Goal: Task Accomplishment & Management: Manage account settings

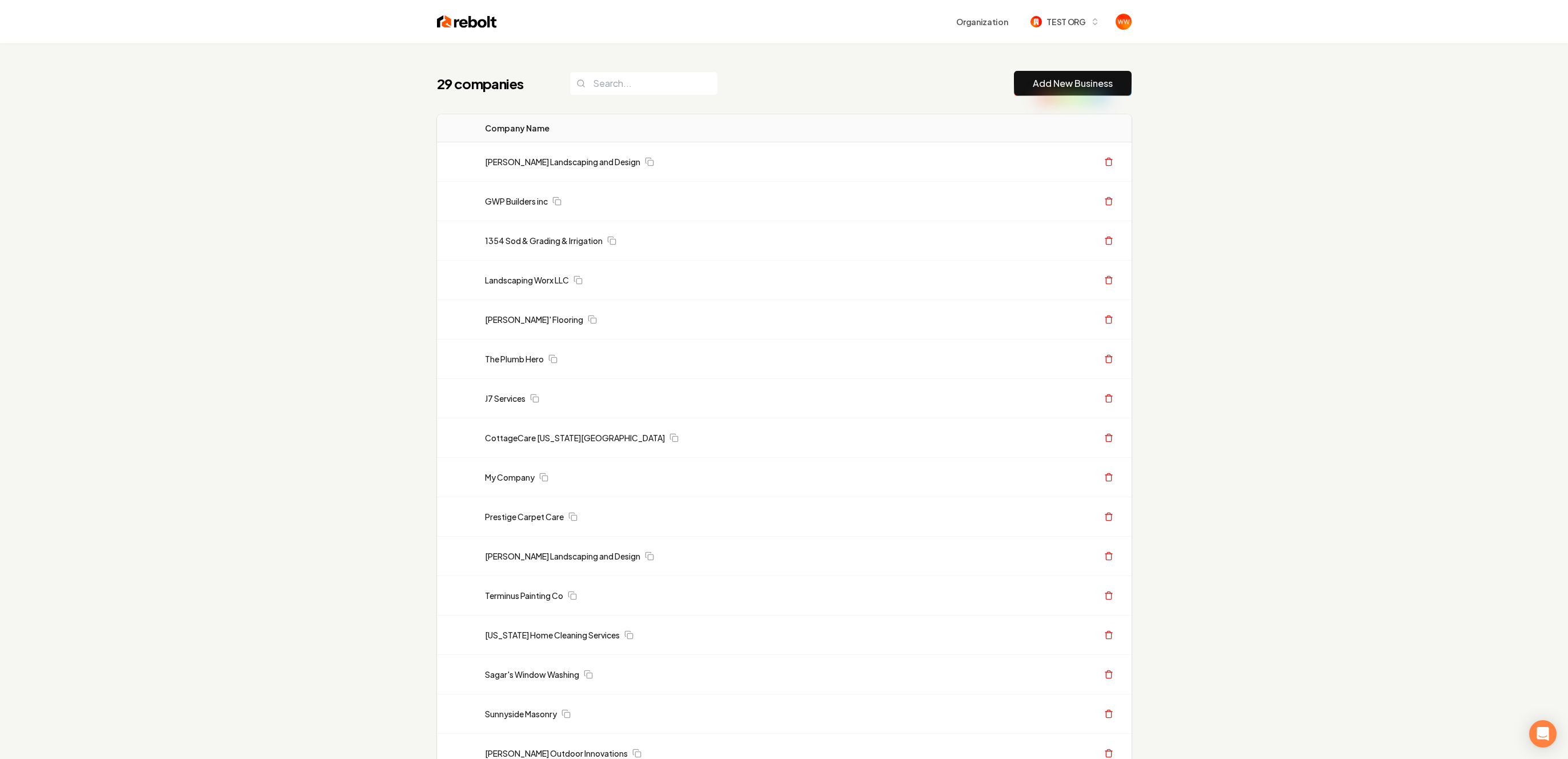
click at [915, 67] on div "29 companies Add New Business Logo Company Name Actions Gary Krause Landscaping…" at bounding box center [784, 701] width 731 height 1316
click at [621, 75] on input "search" at bounding box center [644, 84] width 149 height 24
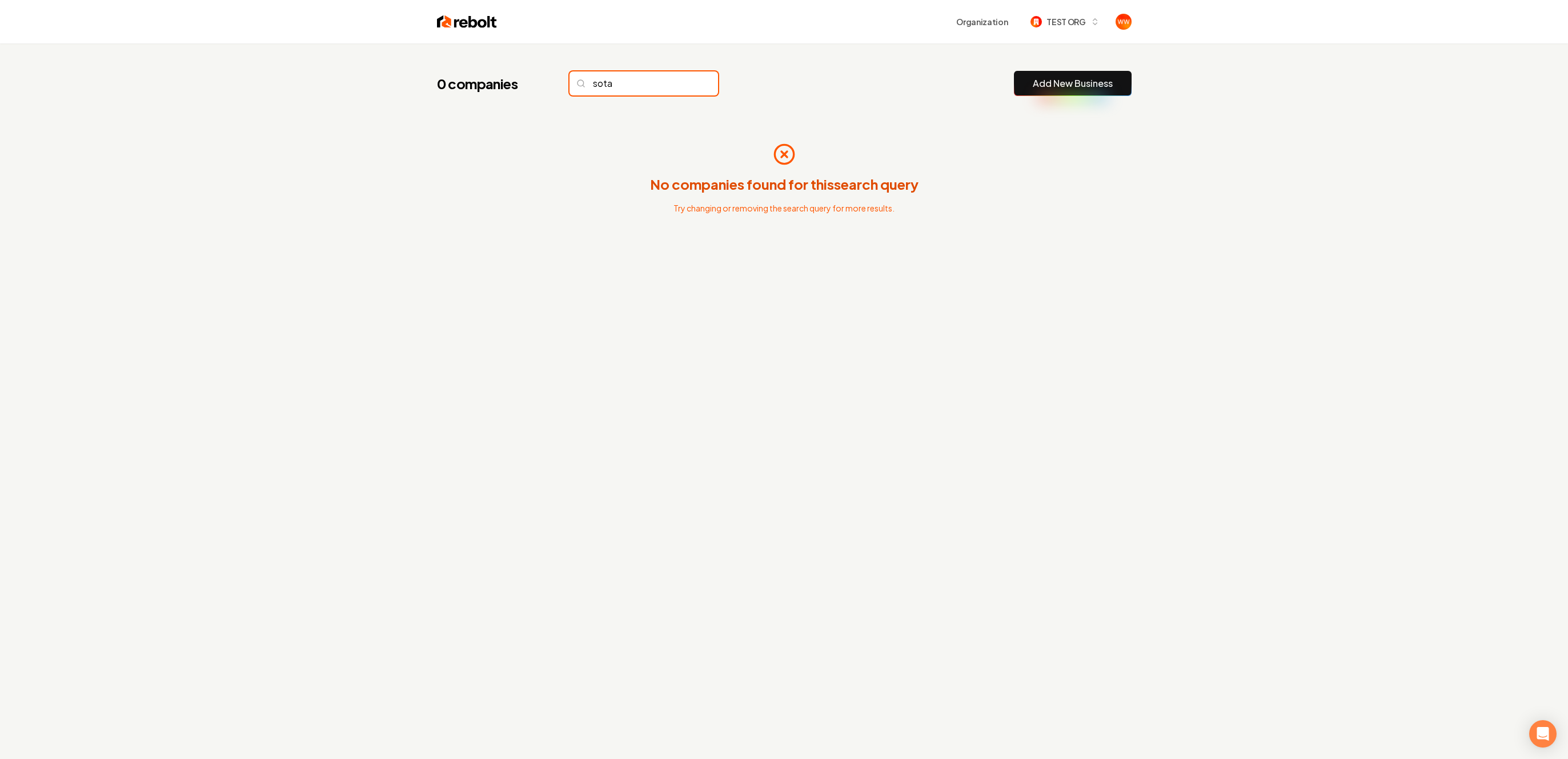
type input "sota"
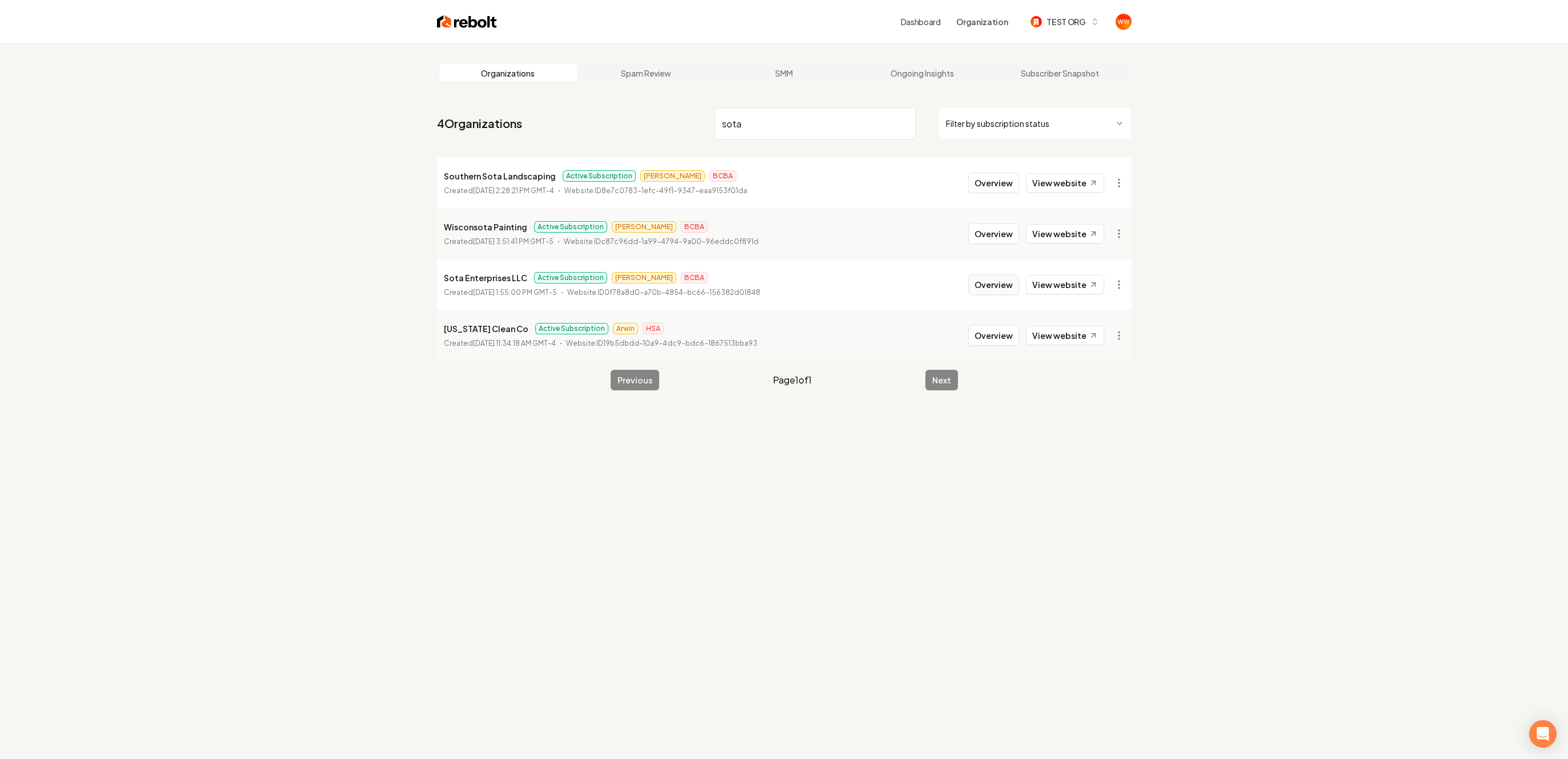
type input "sota"
click at [1002, 286] on button "Overview" at bounding box center [994, 285] width 51 height 21
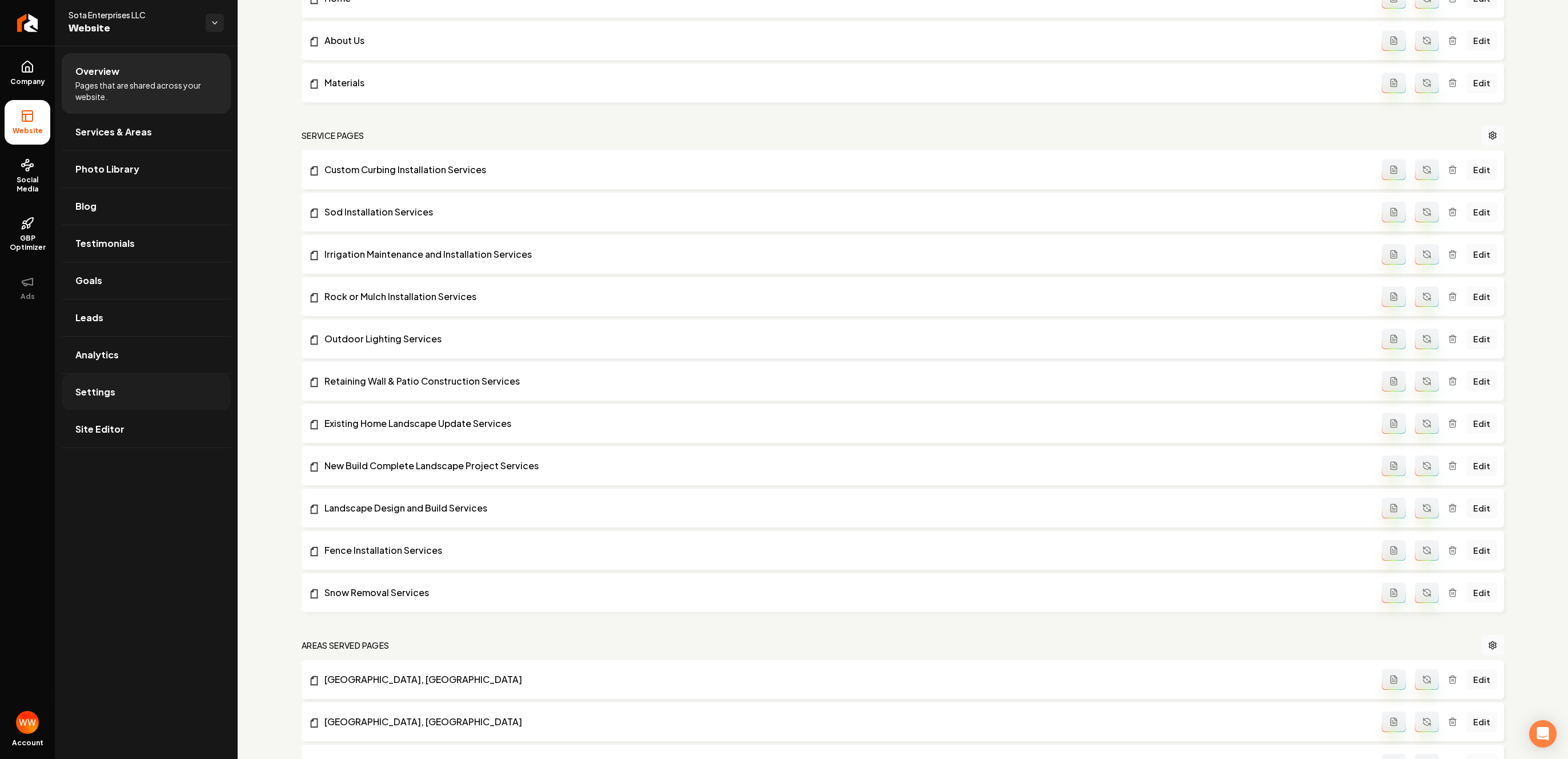
scroll to position [133, 0]
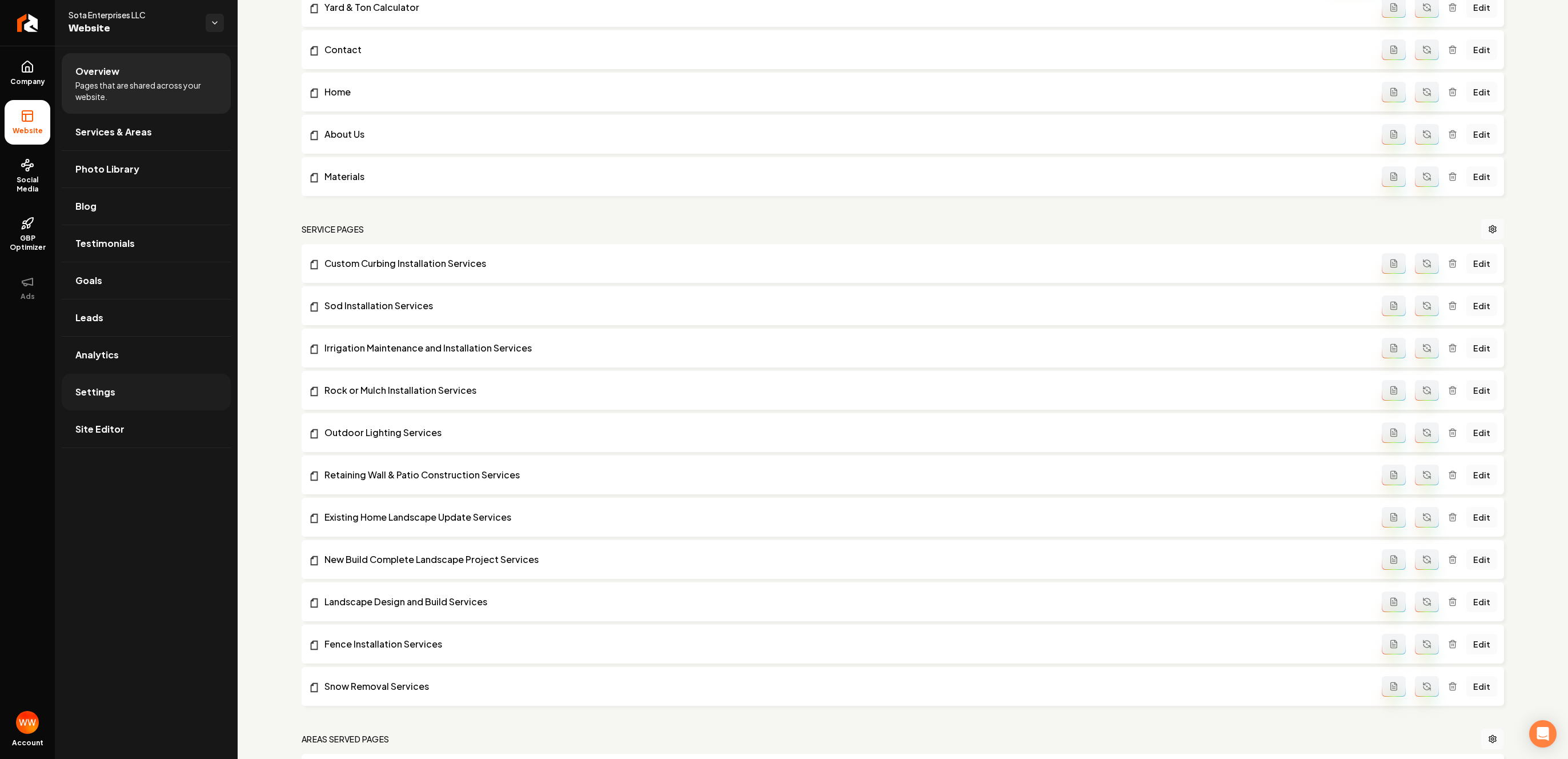
click at [125, 393] on link "Settings" at bounding box center [146, 391] width 169 height 37
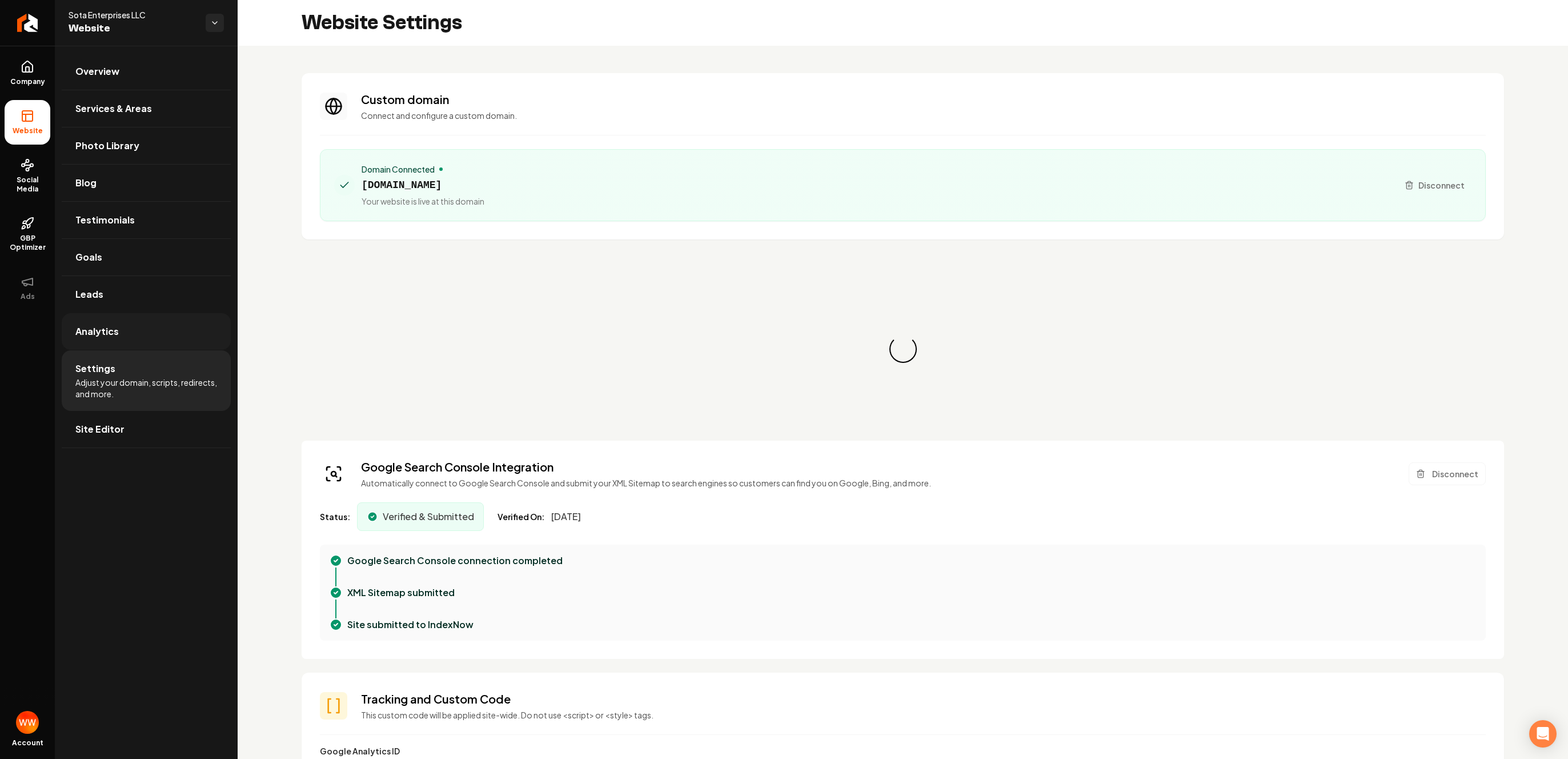
scroll to position [72, 0]
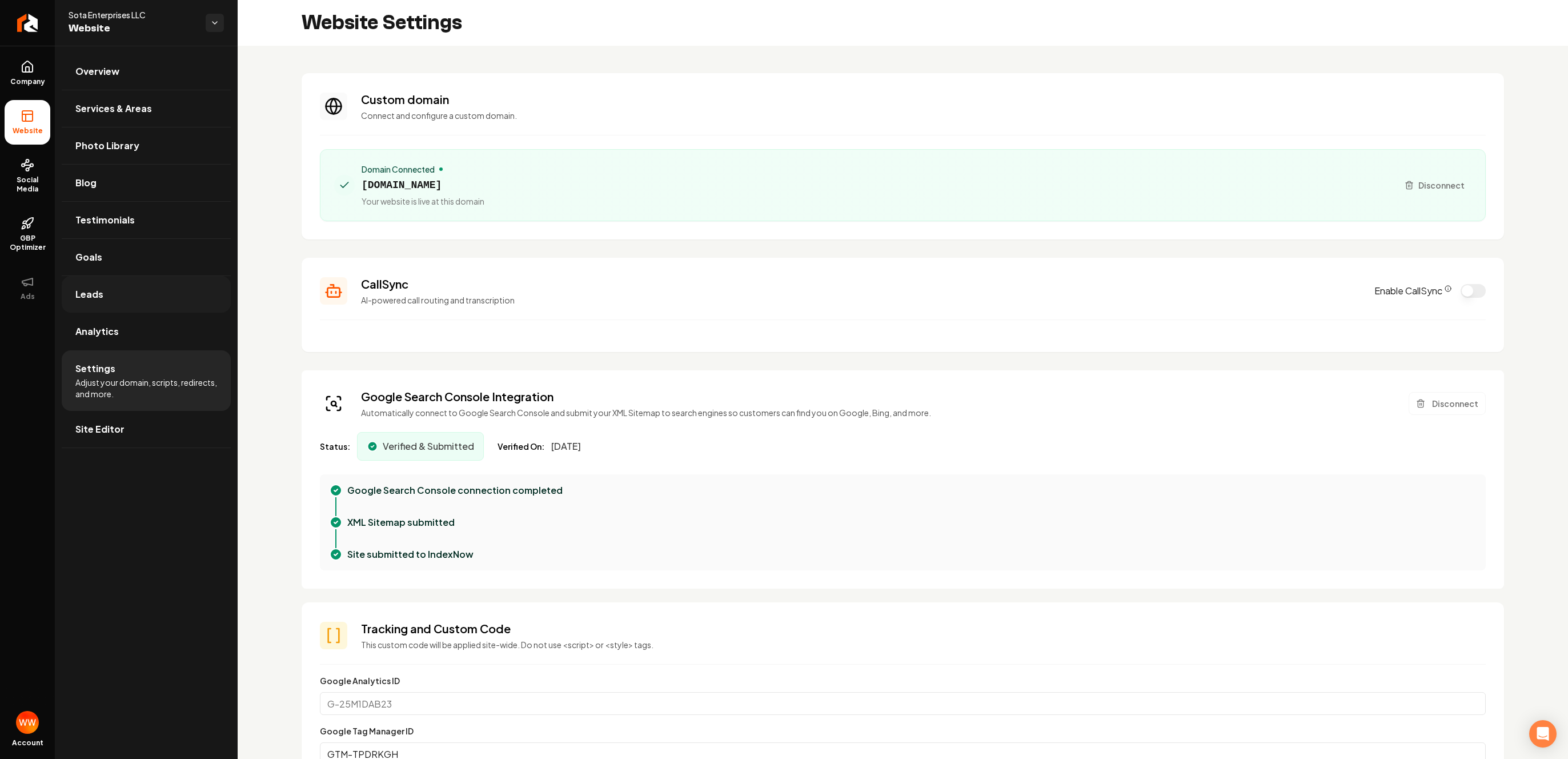
click at [157, 283] on link "Leads" at bounding box center [146, 294] width 169 height 37
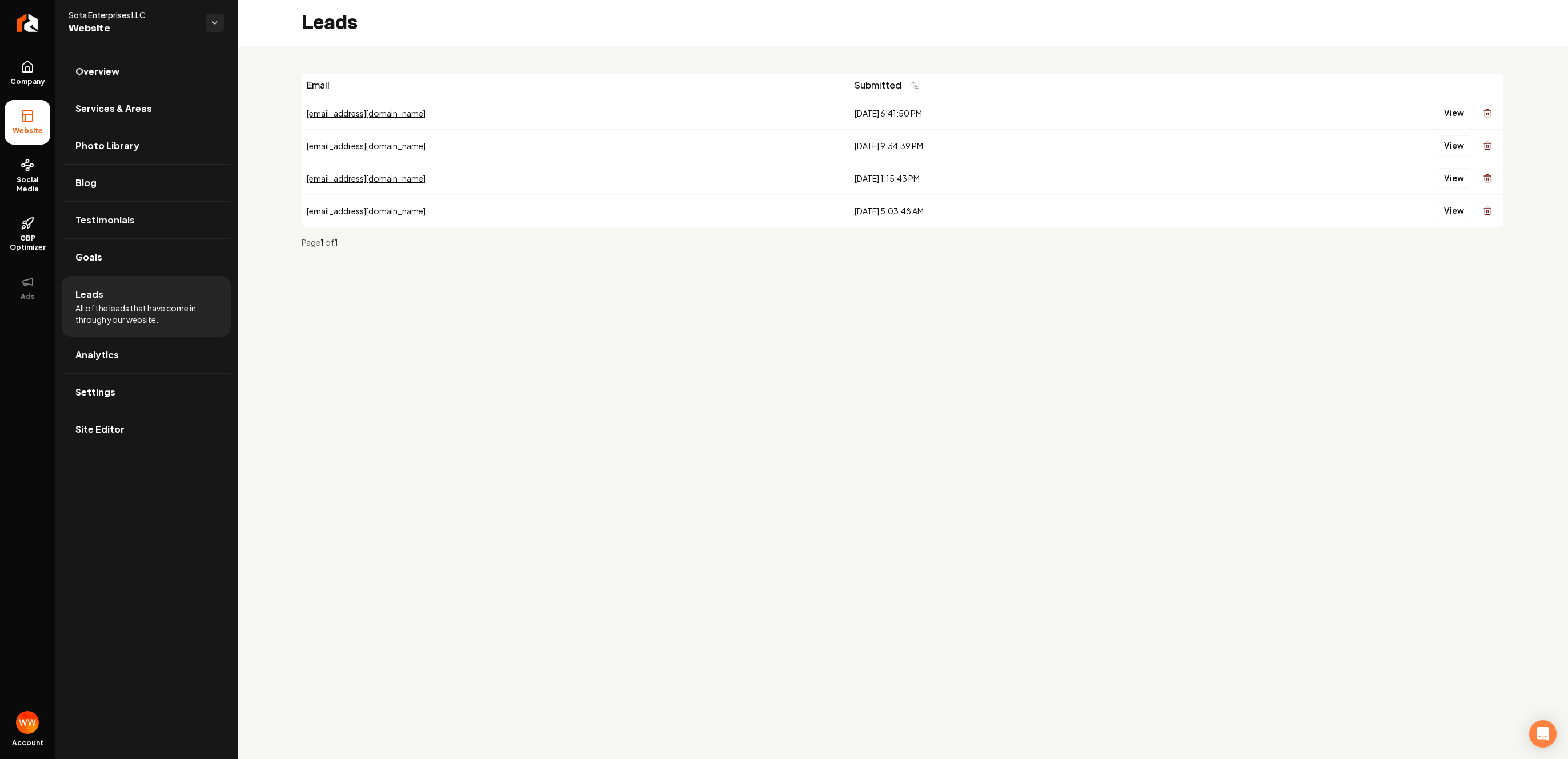
drag, startPoint x: 769, startPoint y: 109, endPoint x: 875, endPoint y: 157, distance: 116.4
click at [875, 157] on tbody "kimannlyon@gmail.com 9/2/2025, 6:41:50 PM View nella250900@gmail.com 9/1/2025, …" at bounding box center [903, 161] width 1201 height 130
click at [875, 157] on td "9/1/2025, 9:34:39 PM" at bounding box center [1023, 146] width 347 height 33
click at [1439, 115] on button "View" at bounding box center [1454, 114] width 35 height 21
click at [1451, 149] on button "View" at bounding box center [1454, 146] width 35 height 21
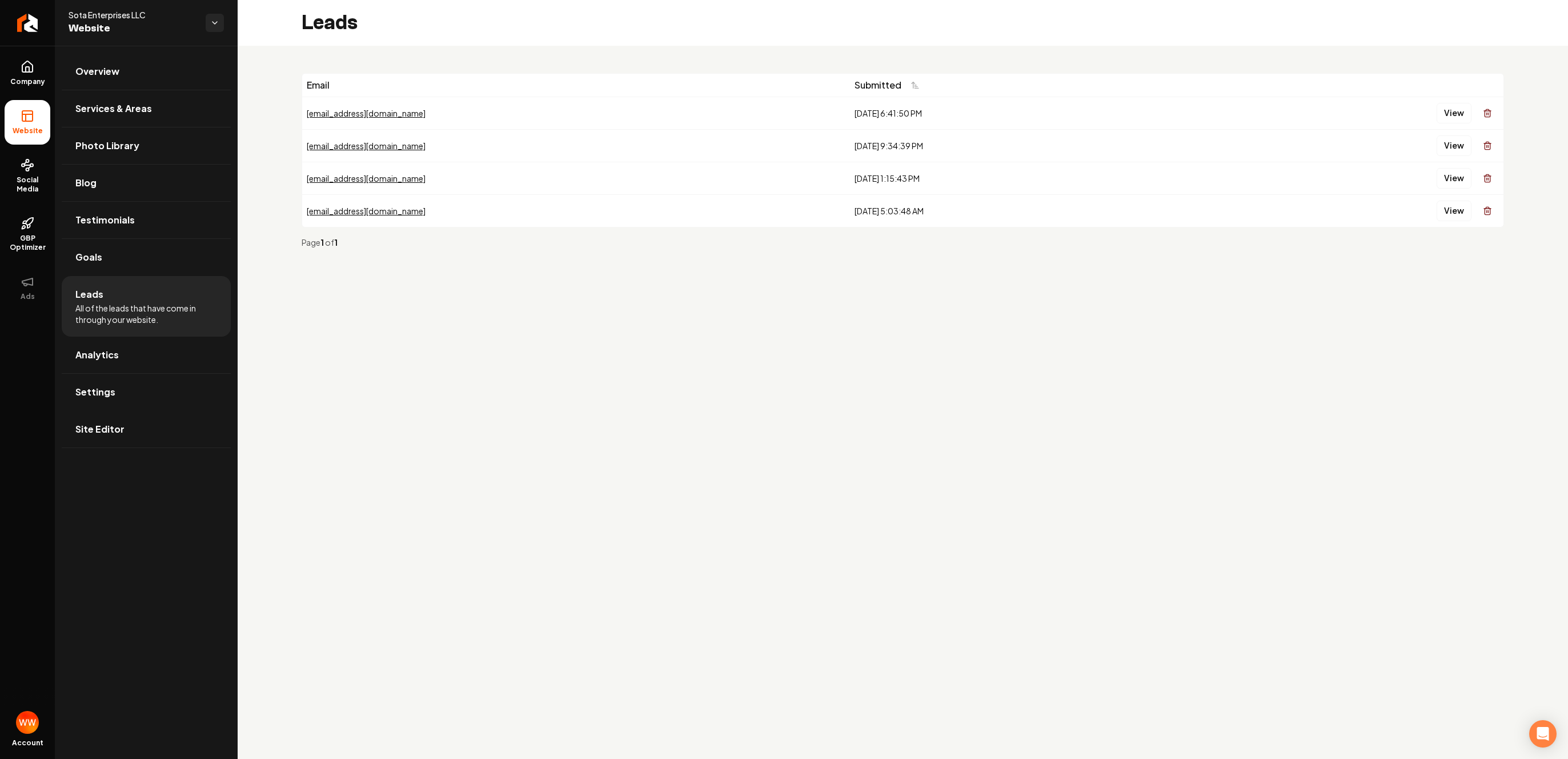
click at [526, 397] on main "Leads Email Submitted kimannlyon@gmail.com 9/2/2025, 6:41:50 PM View nella25090…" at bounding box center [903, 380] width 1331 height 759
click at [18, 79] on span "Company" at bounding box center [28, 81] width 44 height 9
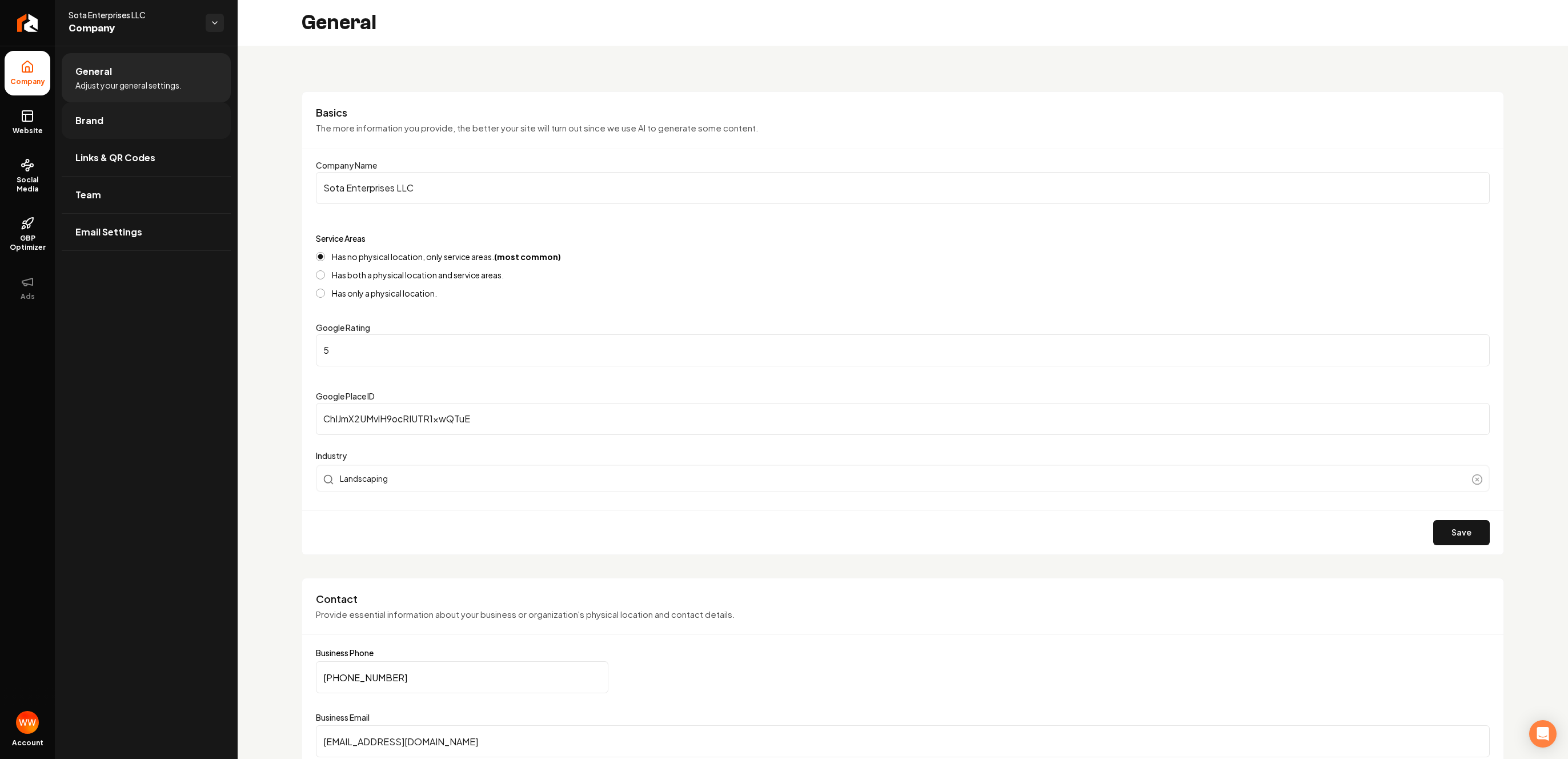
click at [140, 122] on link "Brand" at bounding box center [146, 120] width 169 height 37
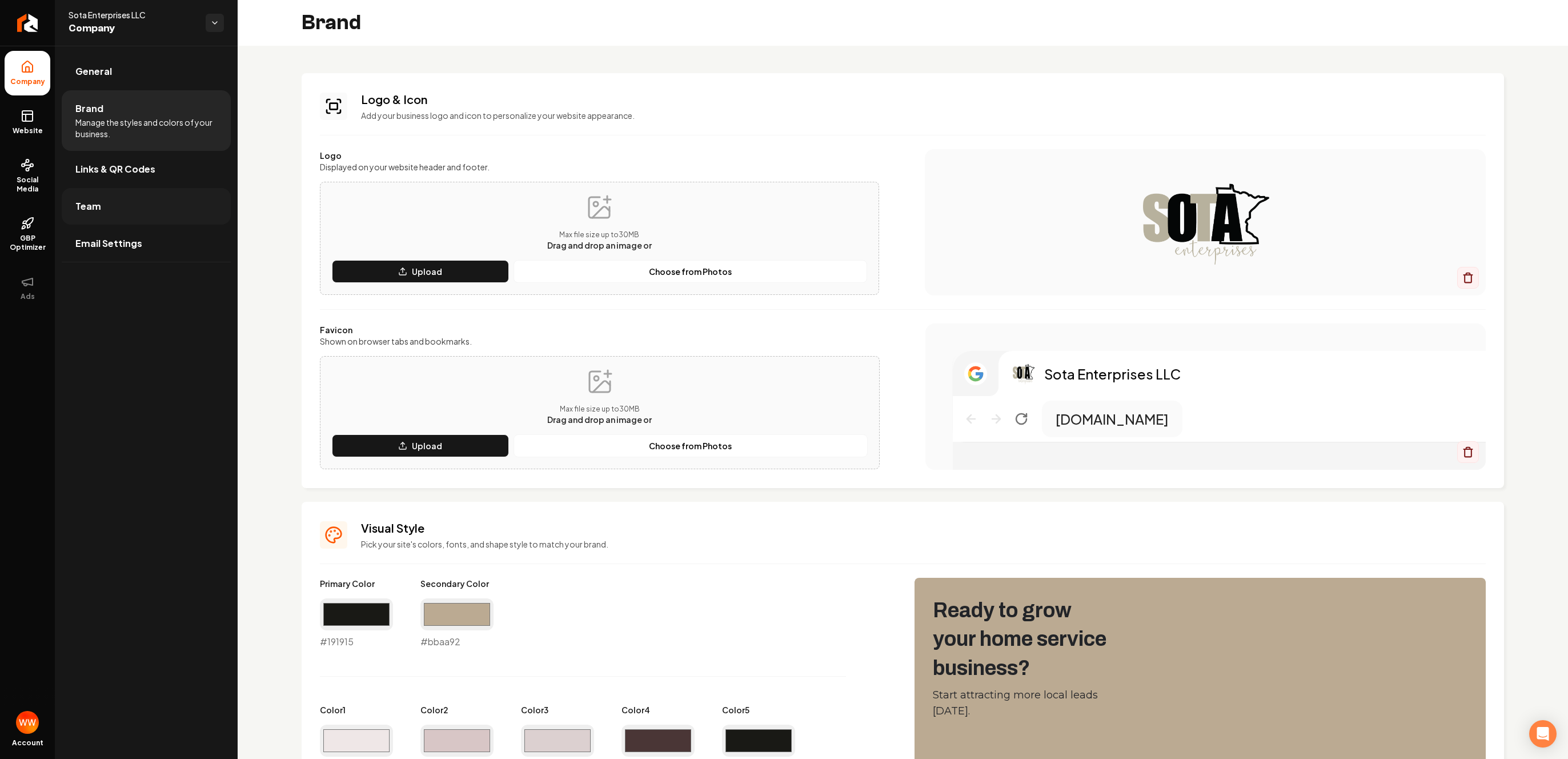
click at [119, 198] on link "Team" at bounding box center [146, 206] width 169 height 37
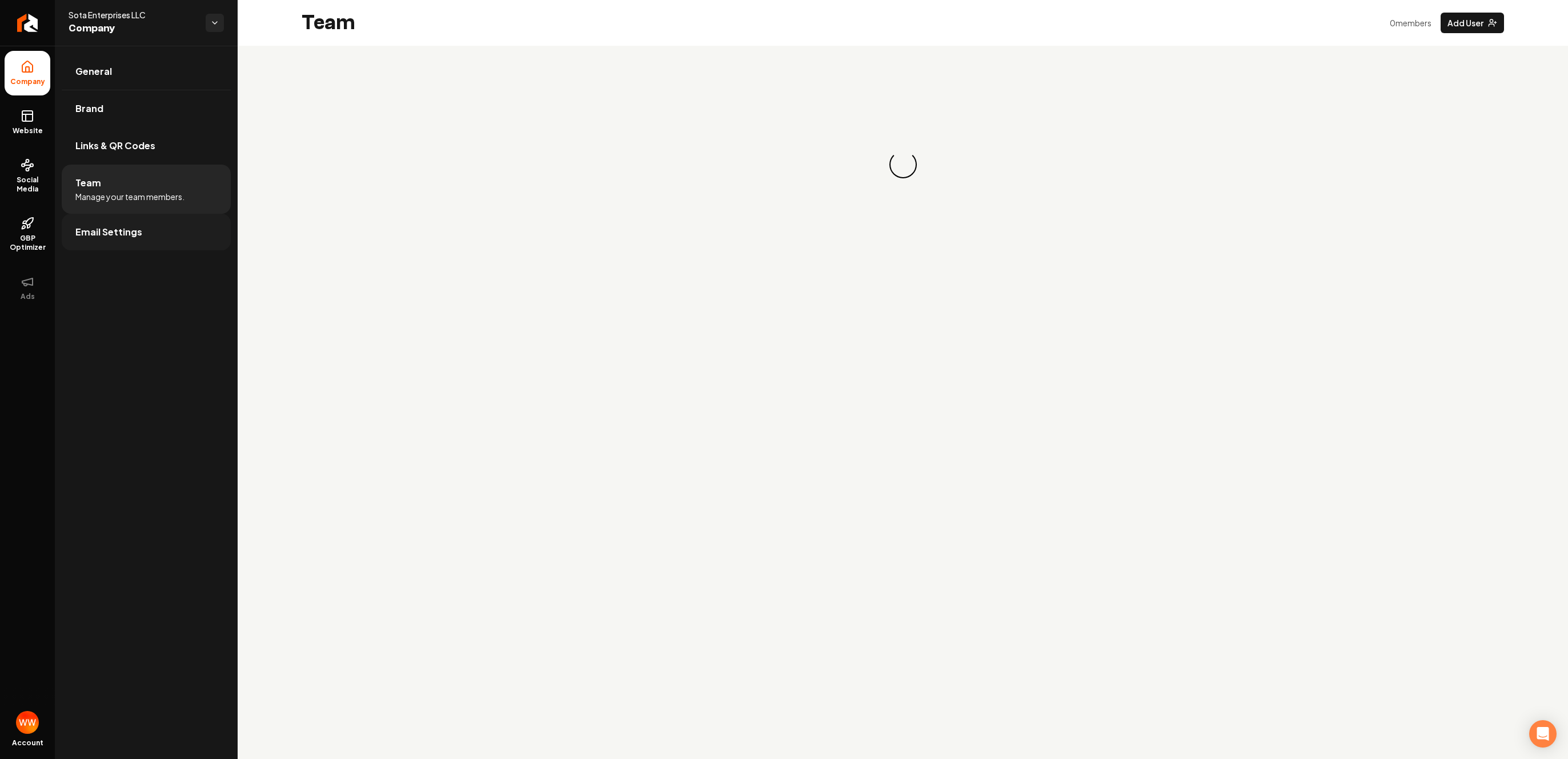
click at [155, 237] on link "Email Settings" at bounding box center [146, 232] width 169 height 37
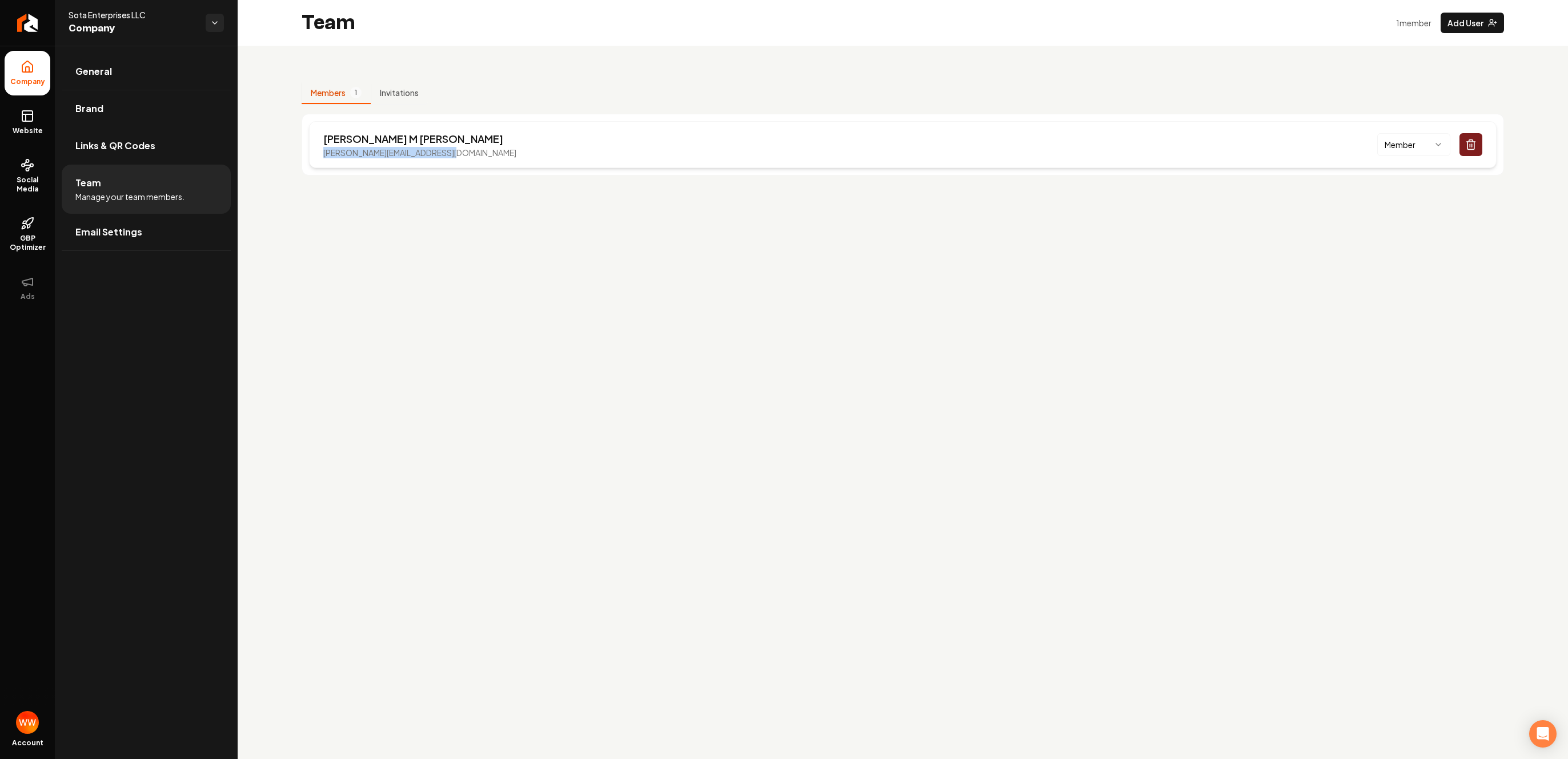
drag, startPoint x: 453, startPoint y: 153, endPoint x: 323, endPoint y: 157, distance: 130.1
click at [323, 157] on div "Mitchell M Whyte mitchell@sota-enterprises.com Member" at bounding box center [903, 144] width 1188 height 47
copy p "mitchell@sota-enterprises.com"
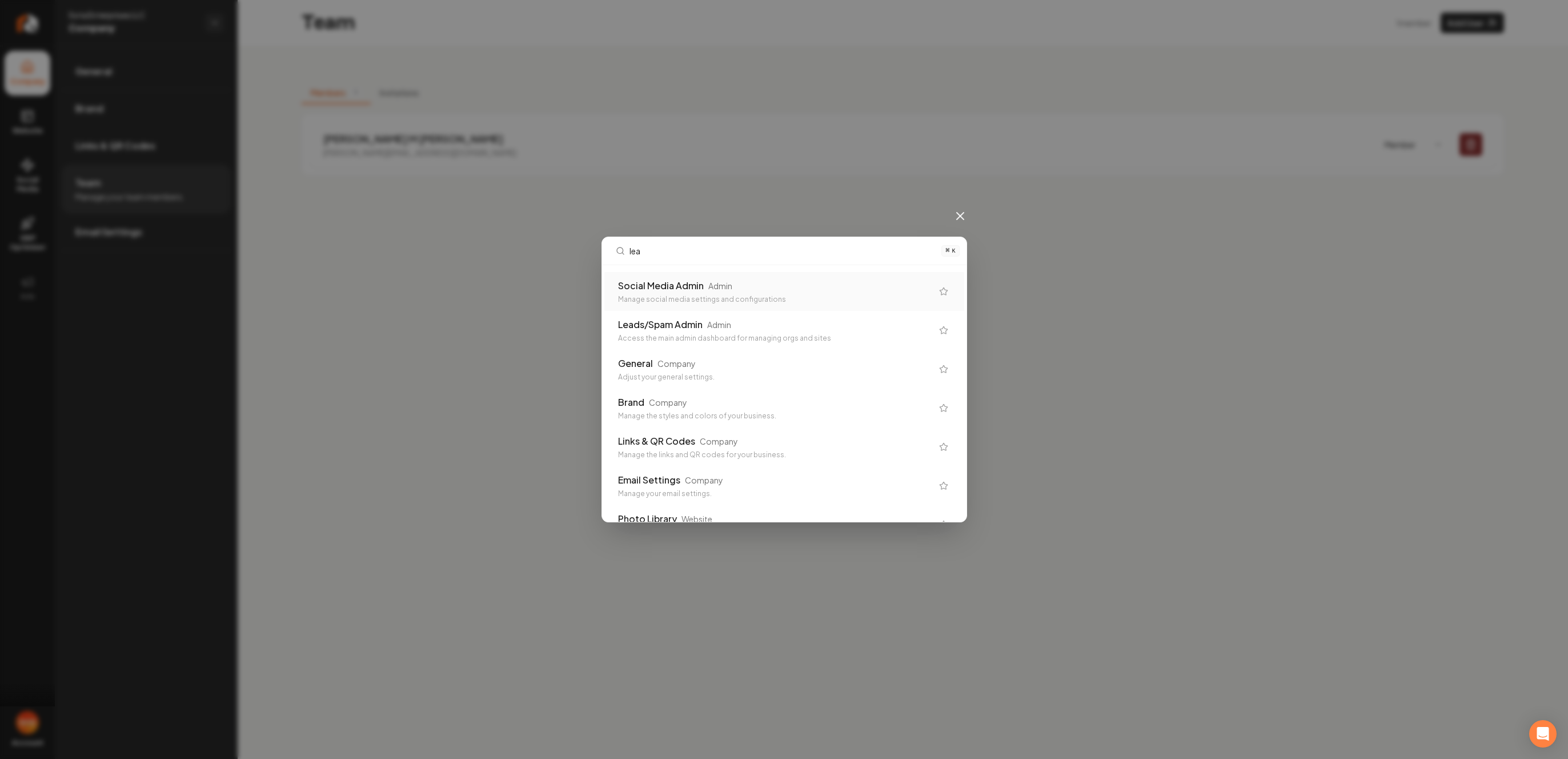
type input "lead"
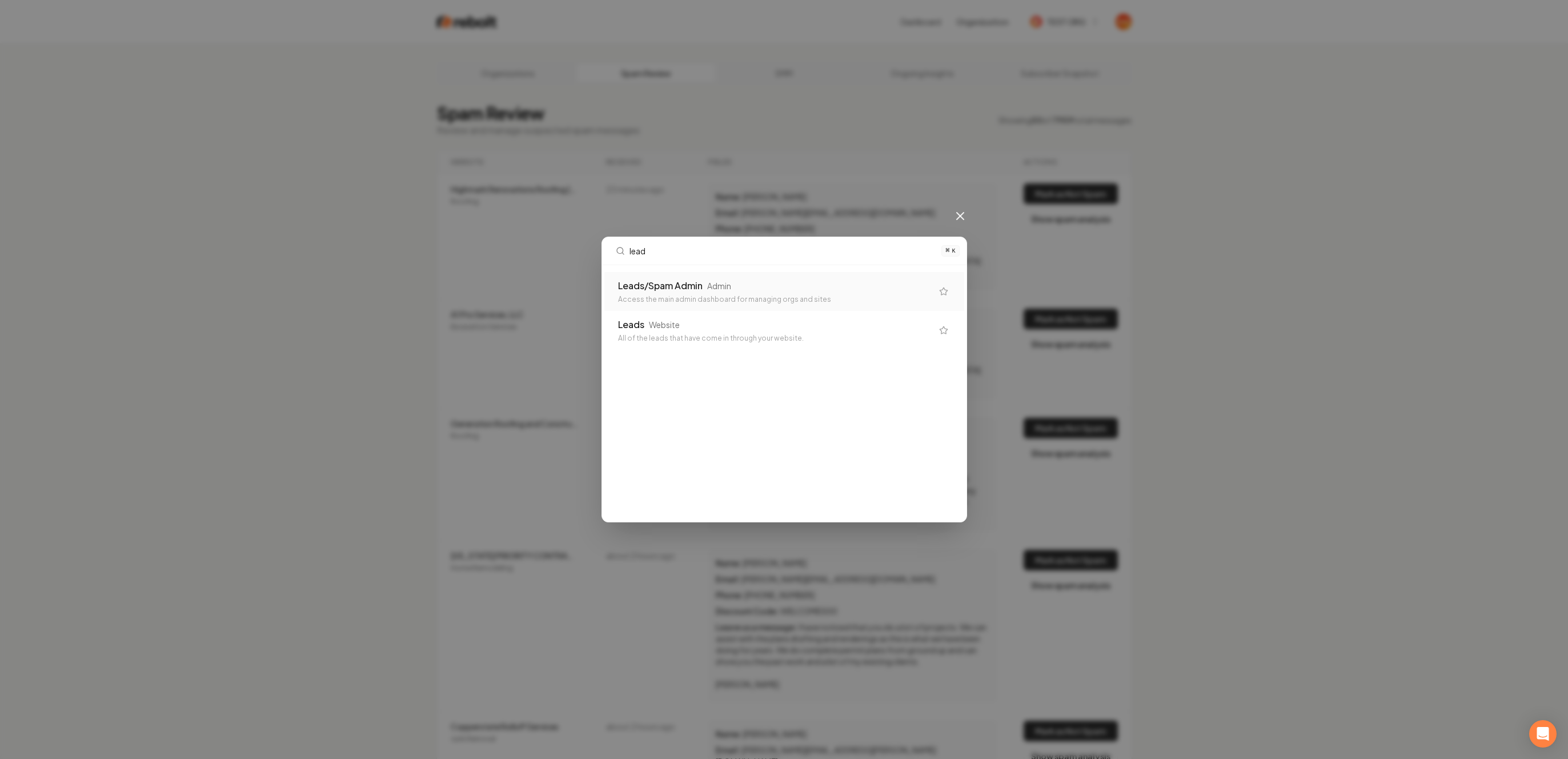
type input "leads"
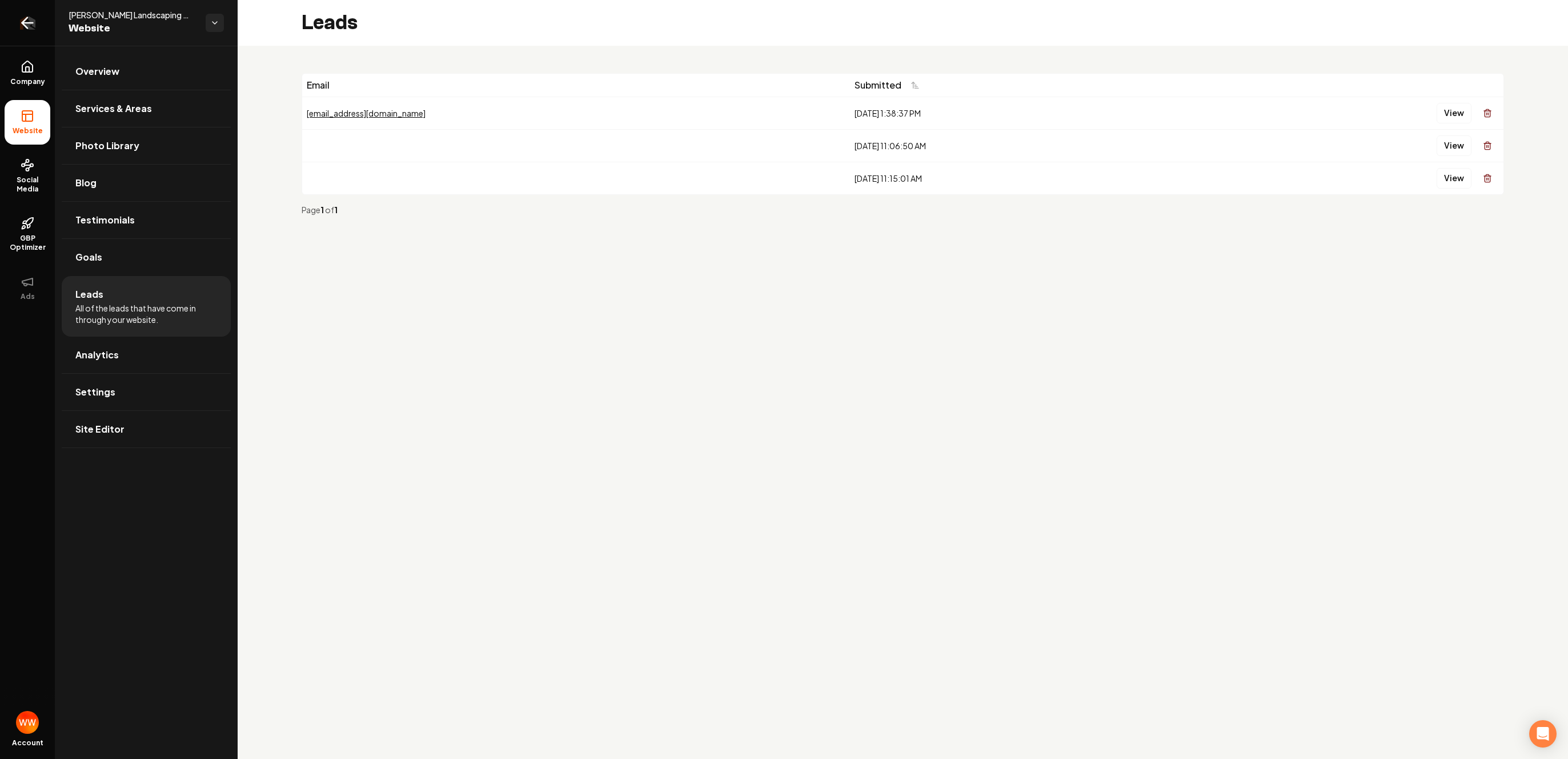
click at [28, 18] on icon "Return to dashboard" at bounding box center [27, 22] width 18 height 18
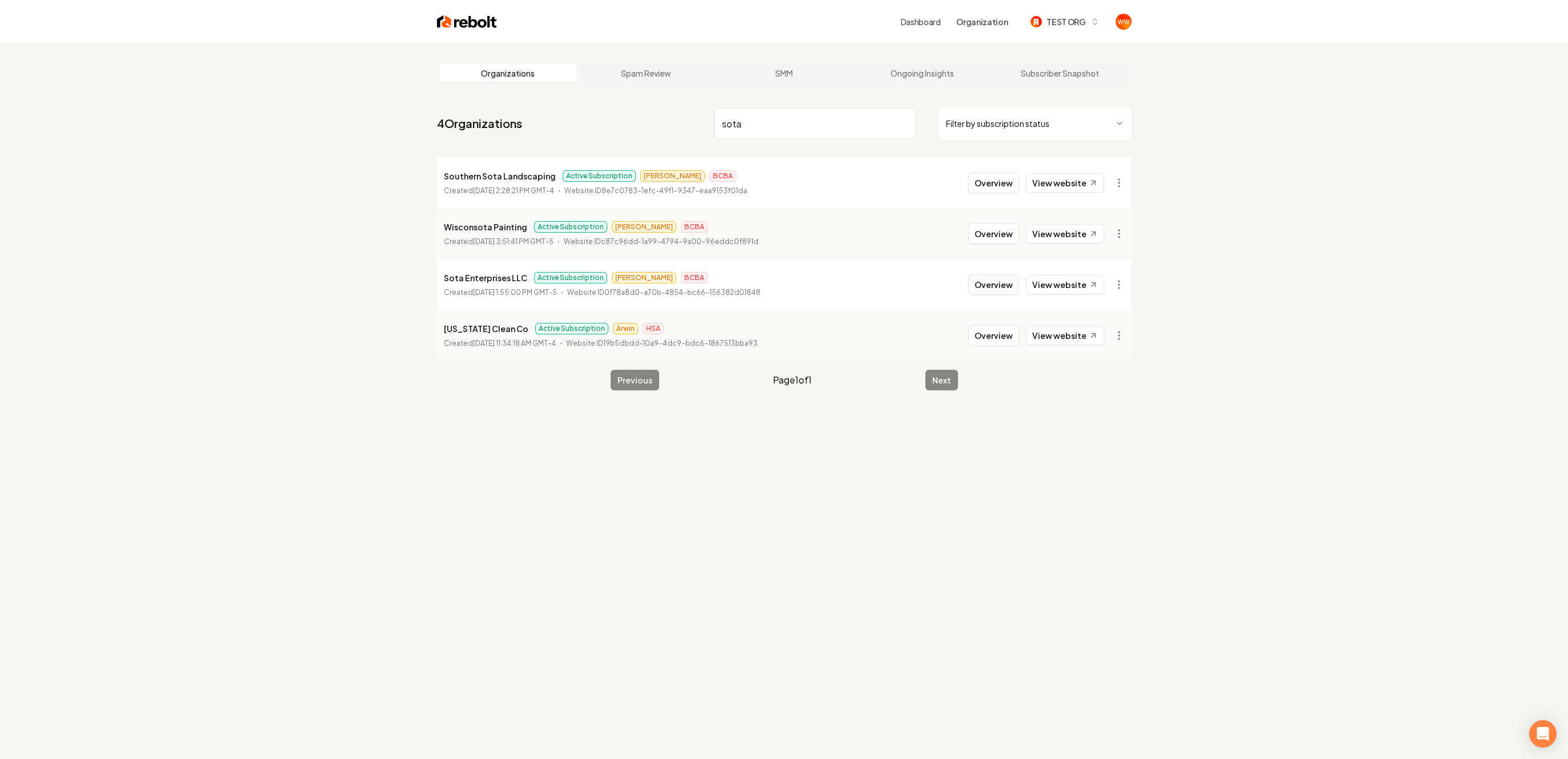
type input "sota"
click at [987, 281] on button "Overview" at bounding box center [994, 285] width 51 height 21
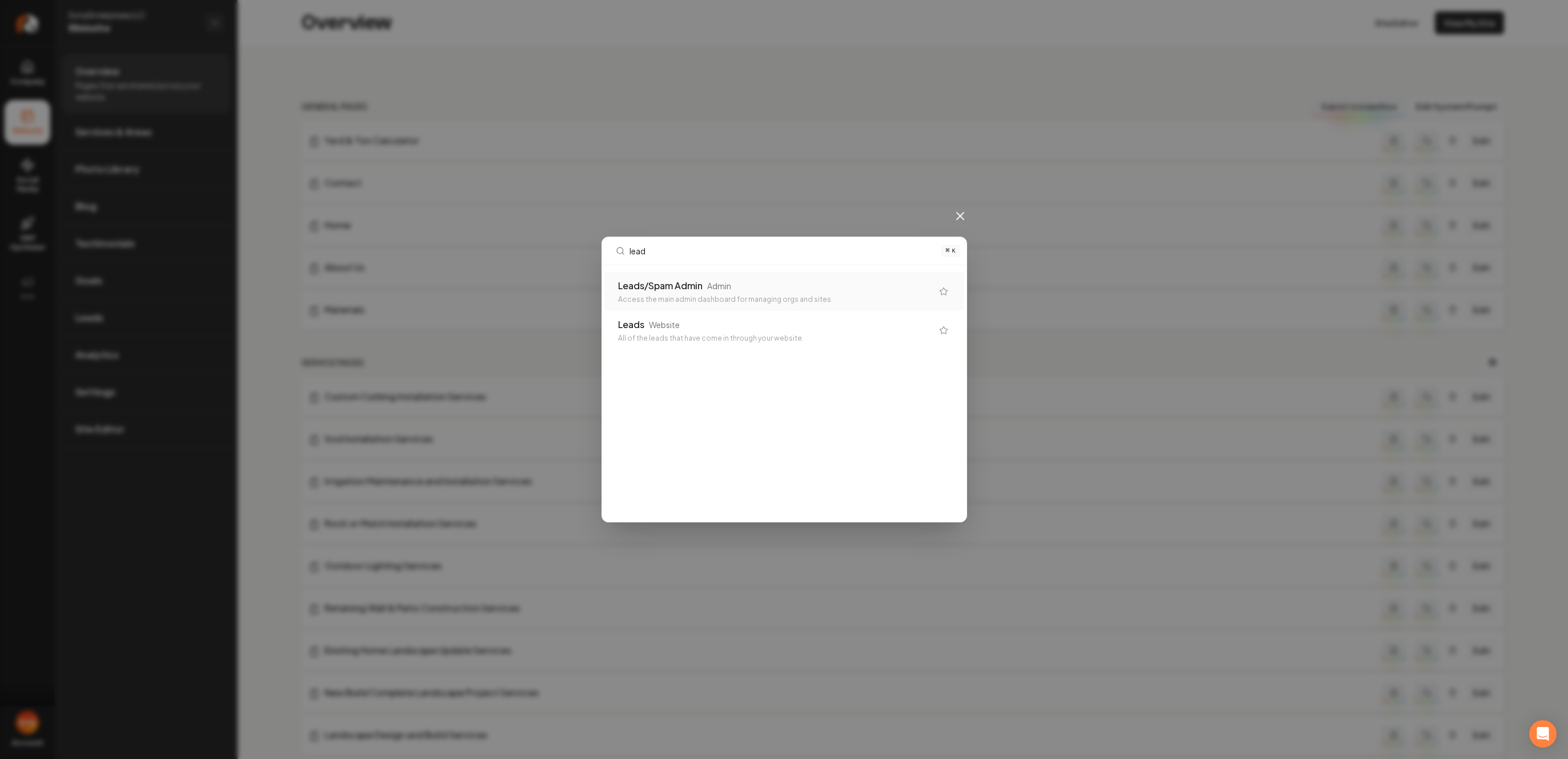
type input "leads"
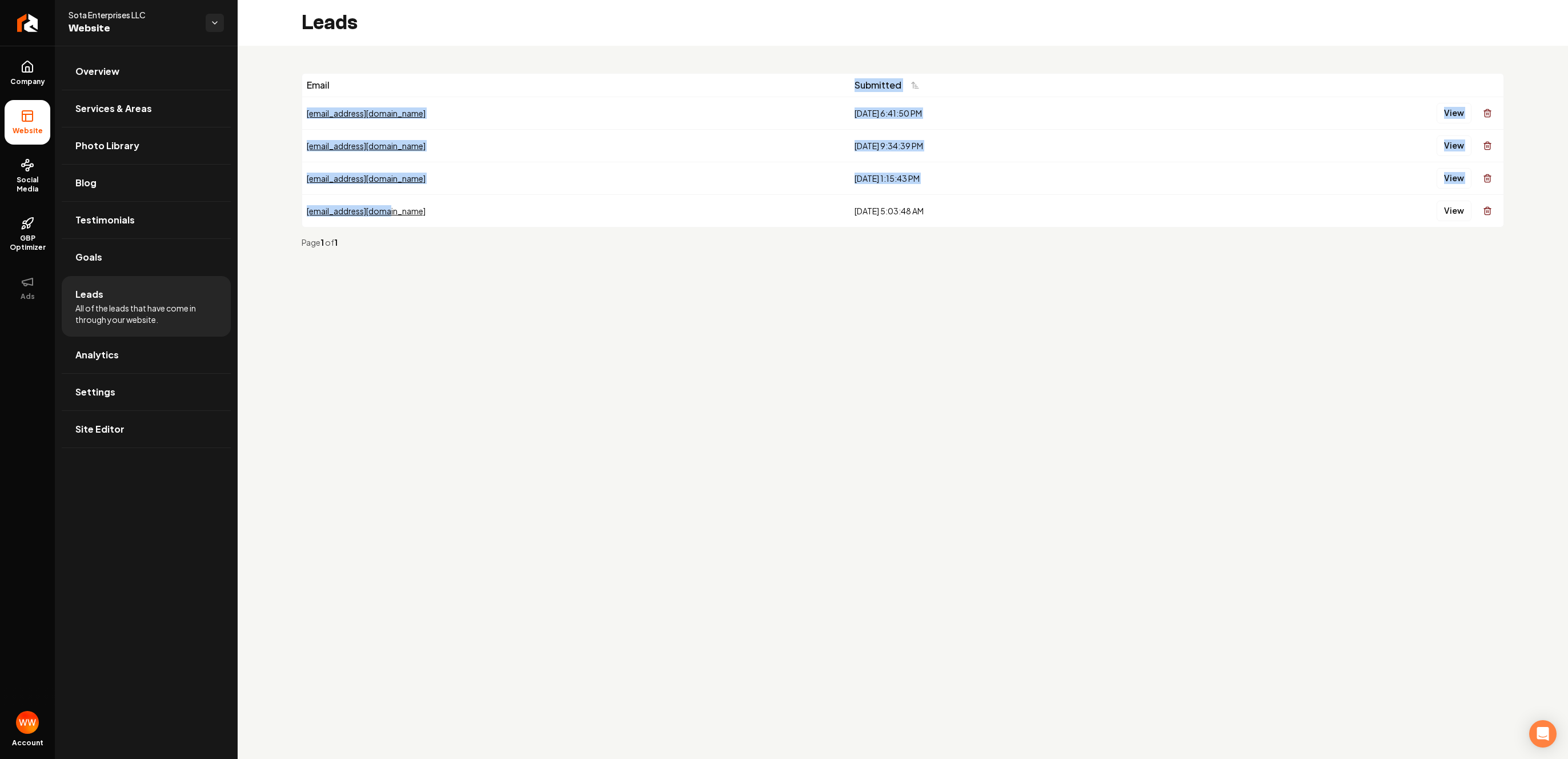
drag, startPoint x: 429, startPoint y: 217, endPoint x: 352, endPoint y: 87, distance: 151.1
click at [352, 87] on table "Email Submitted kimannlyon@gmail.com 9/2/2025, 6:41:50 PM View nella250900@gmai…" at bounding box center [903, 150] width 1201 height 153
click at [512, 158] on td "nella250900@gmail.com" at bounding box center [576, 146] width 548 height 33
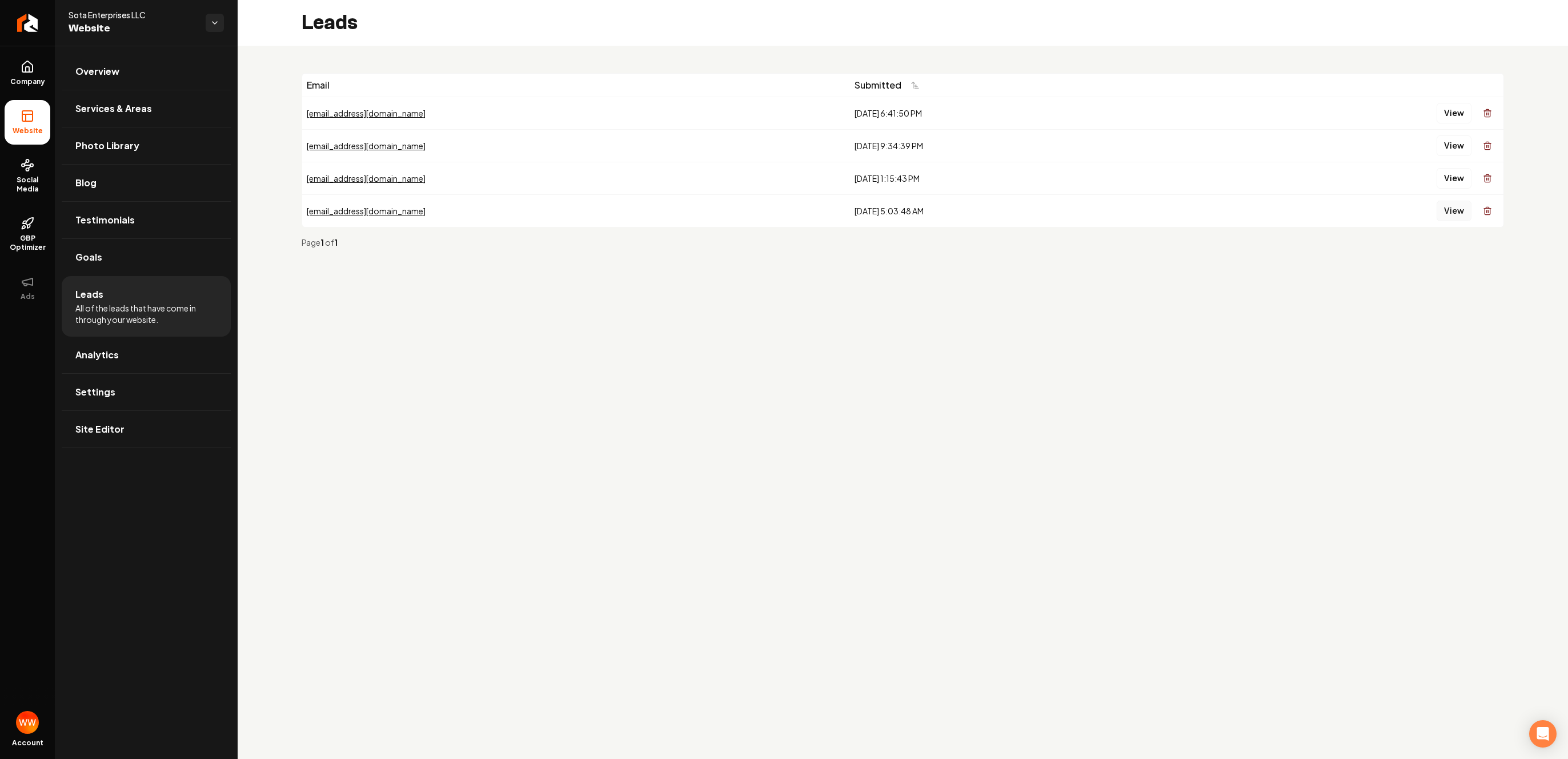
click at [1446, 215] on button "View" at bounding box center [1454, 211] width 35 height 21
click at [1453, 176] on button "View" at bounding box center [1454, 179] width 35 height 21
click at [1454, 145] on button "View" at bounding box center [1454, 146] width 35 height 21
drag, startPoint x: 799, startPoint y: 111, endPoint x: 894, endPoint y: 209, distance: 136.5
click at [894, 209] on tbody "kimannlyon@gmail.com 9/2/2025, 6:41:50 PM View nella250900@gmail.com 9/1/2025, …" at bounding box center [903, 161] width 1201 height 130
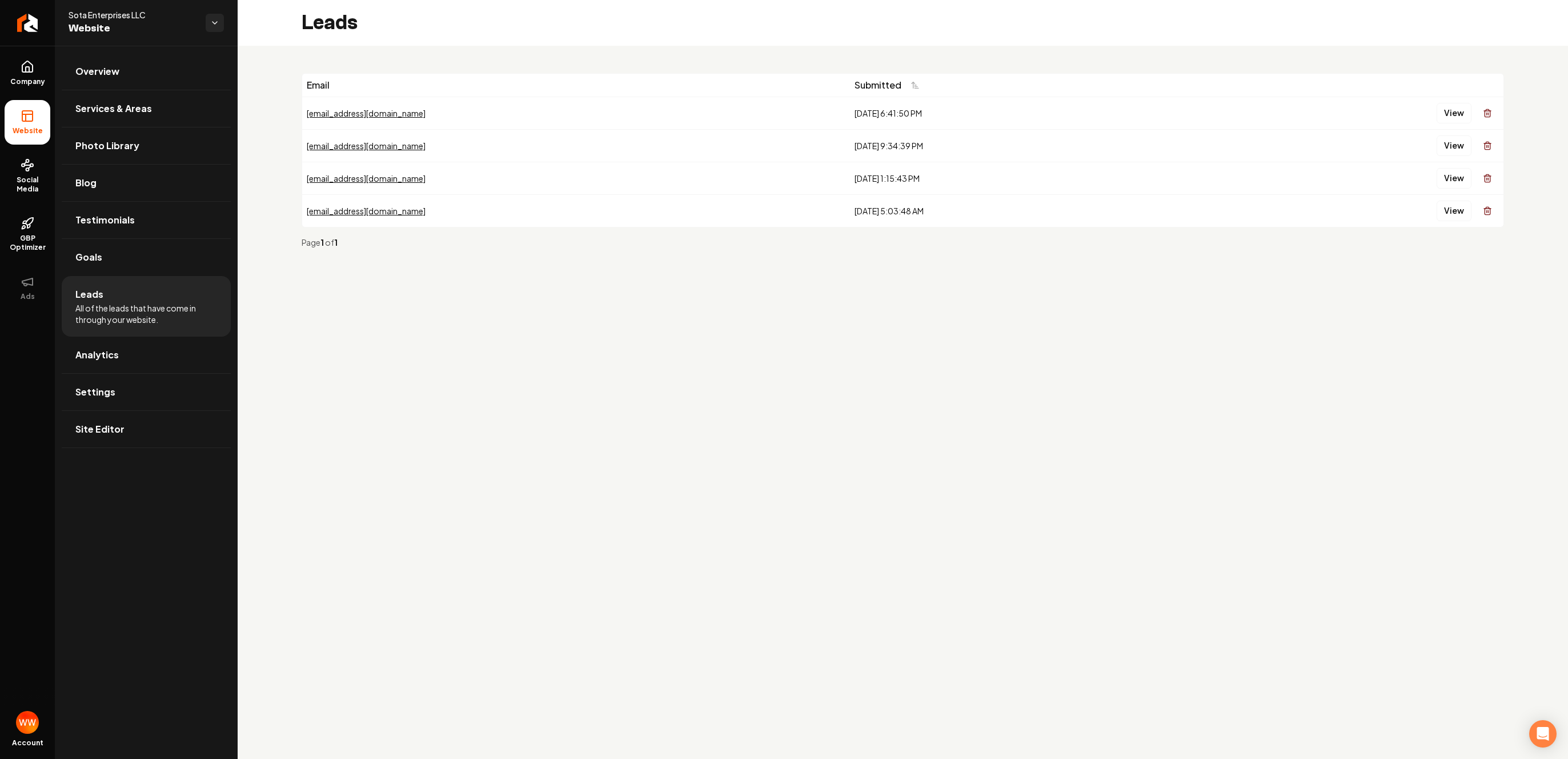
click at [894, 209] on div "8/24/2025, 5:03:48 AM" at bounding box center [1024, 211] width 338 height 11
click at [770, 282] on div "Email Submitted kimannlyon@gmail.com 9/2/2025, 6:41:50 PM View nella250900@gmai…" at bounding box center [903, 165] width 1331 height 239
click at [514, 279] on div "Email Submitted kimannlyon@gmail.com 9/2/2025, 6:41:50 PM View nella250900@gmai…" at bounding box center [903, 165] width 1331 height 239
click at [141, 55] on link "Overview" at bounding box center [146, 71] width 169 height 37
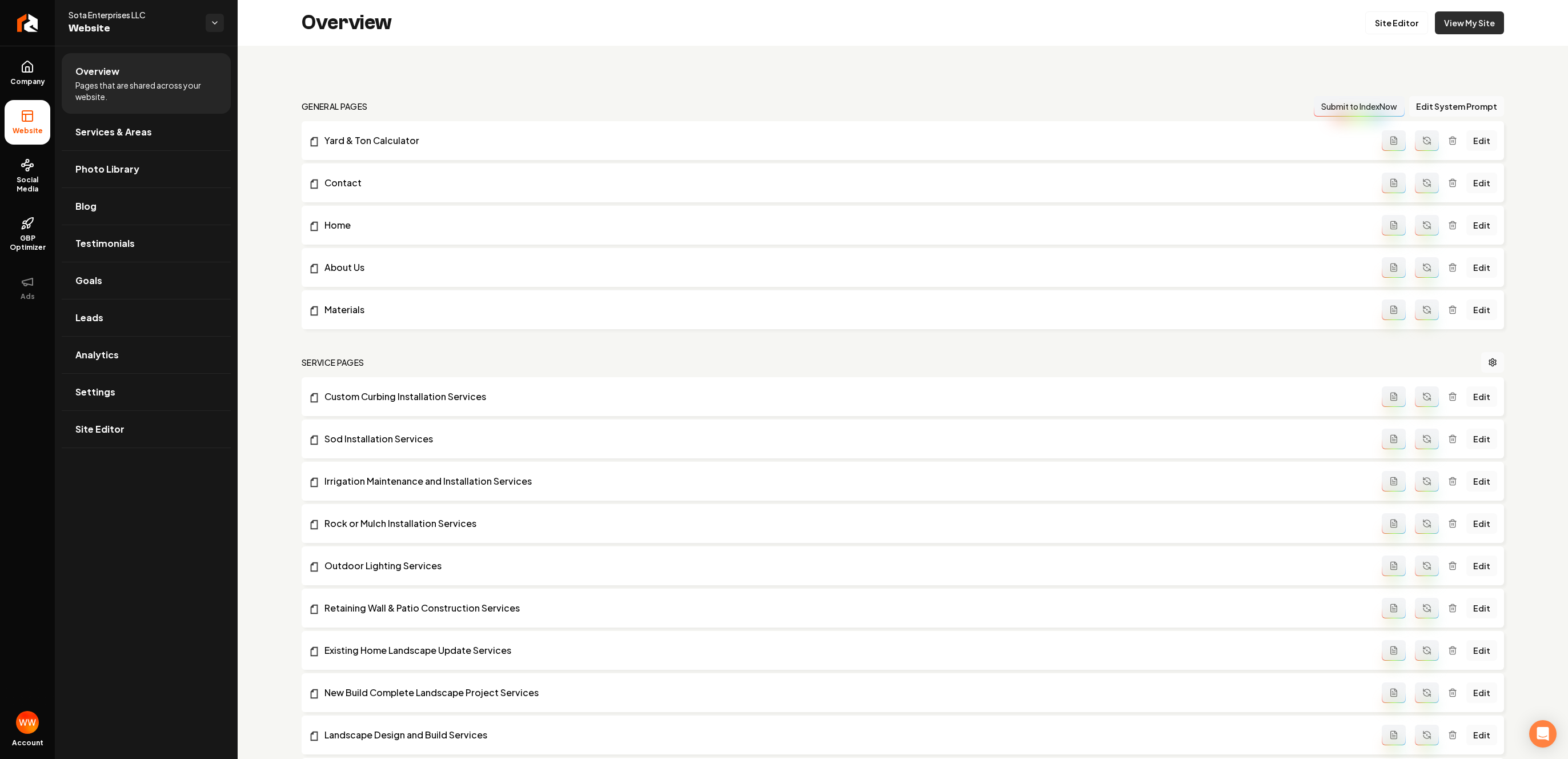
click at [1460, 18] on link "View My Site" at bounding box center [1469, 22] width 69 height 23
click at [382, 146] on link "Yard & Ton Calculator" at bounding box center [845, 140] width 1074 height 13
click at [143, 277] on link "Goals" at bounding box center [146, 280] width 169 height 37
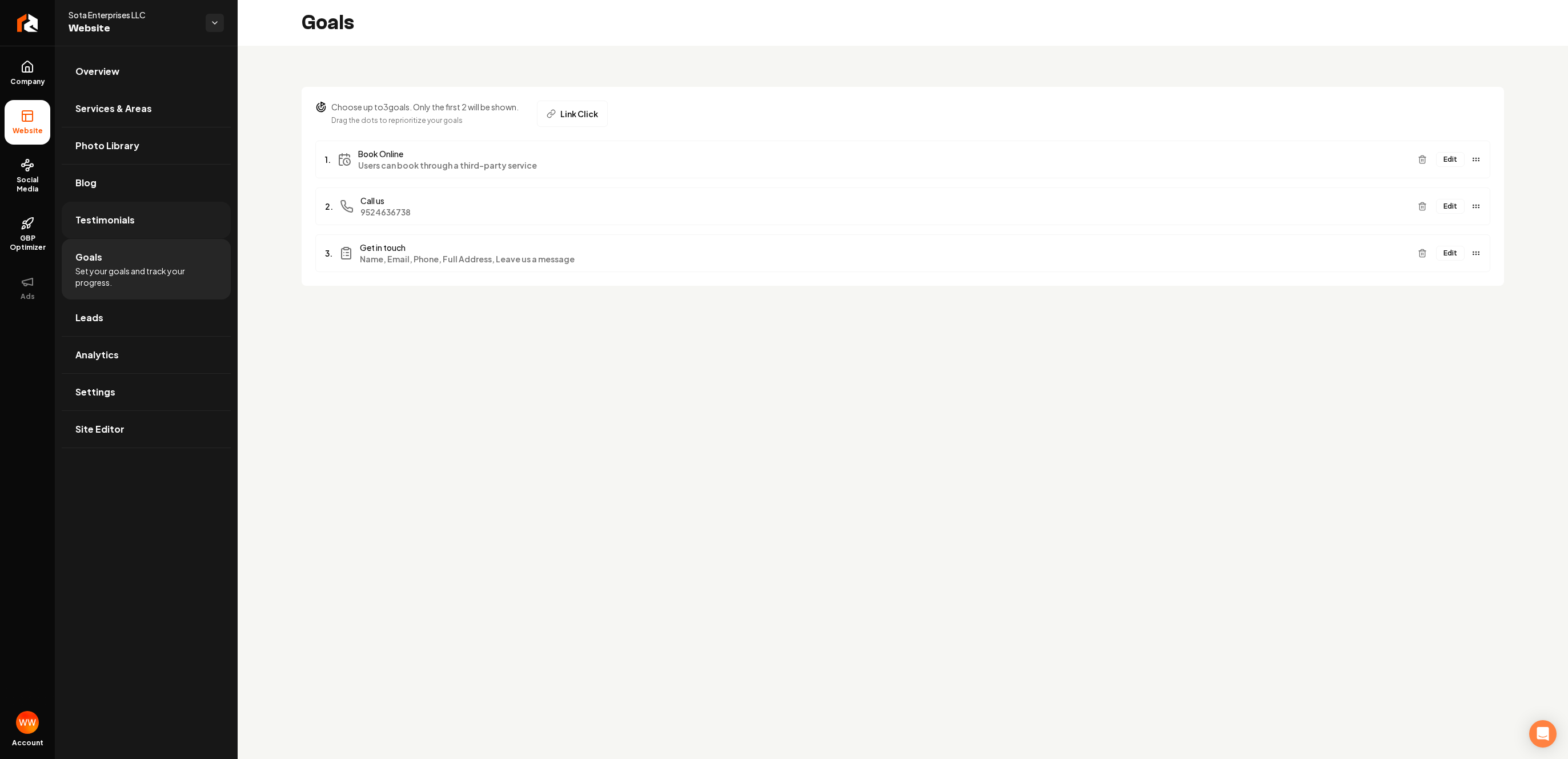
click at [145, 210] on link "Testimonials" at bounding box center [146, 220] width 169 height 37
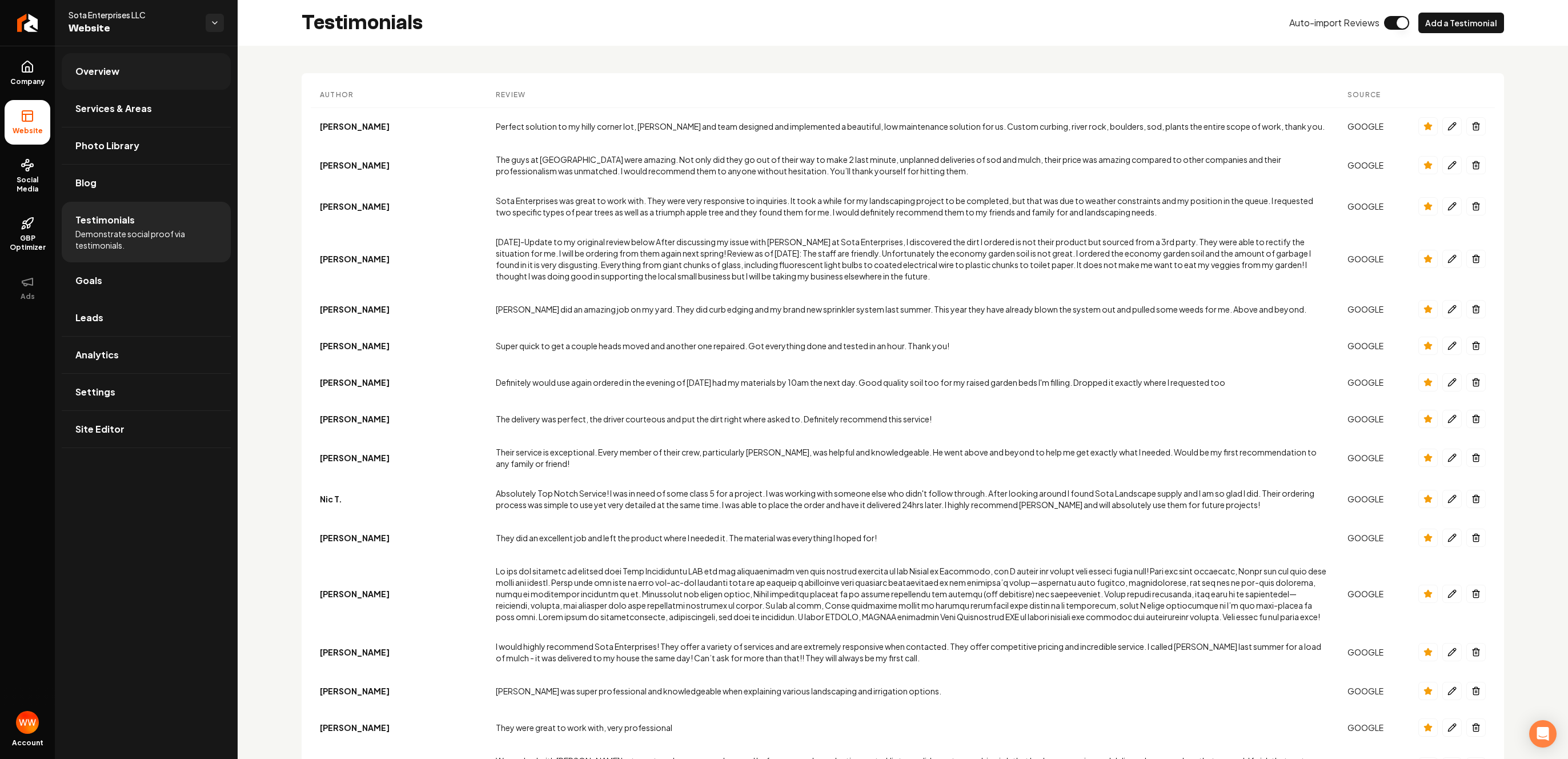
click at [123, 79] on link "Overview" at bounding box center [146, 71] width 169 height 37
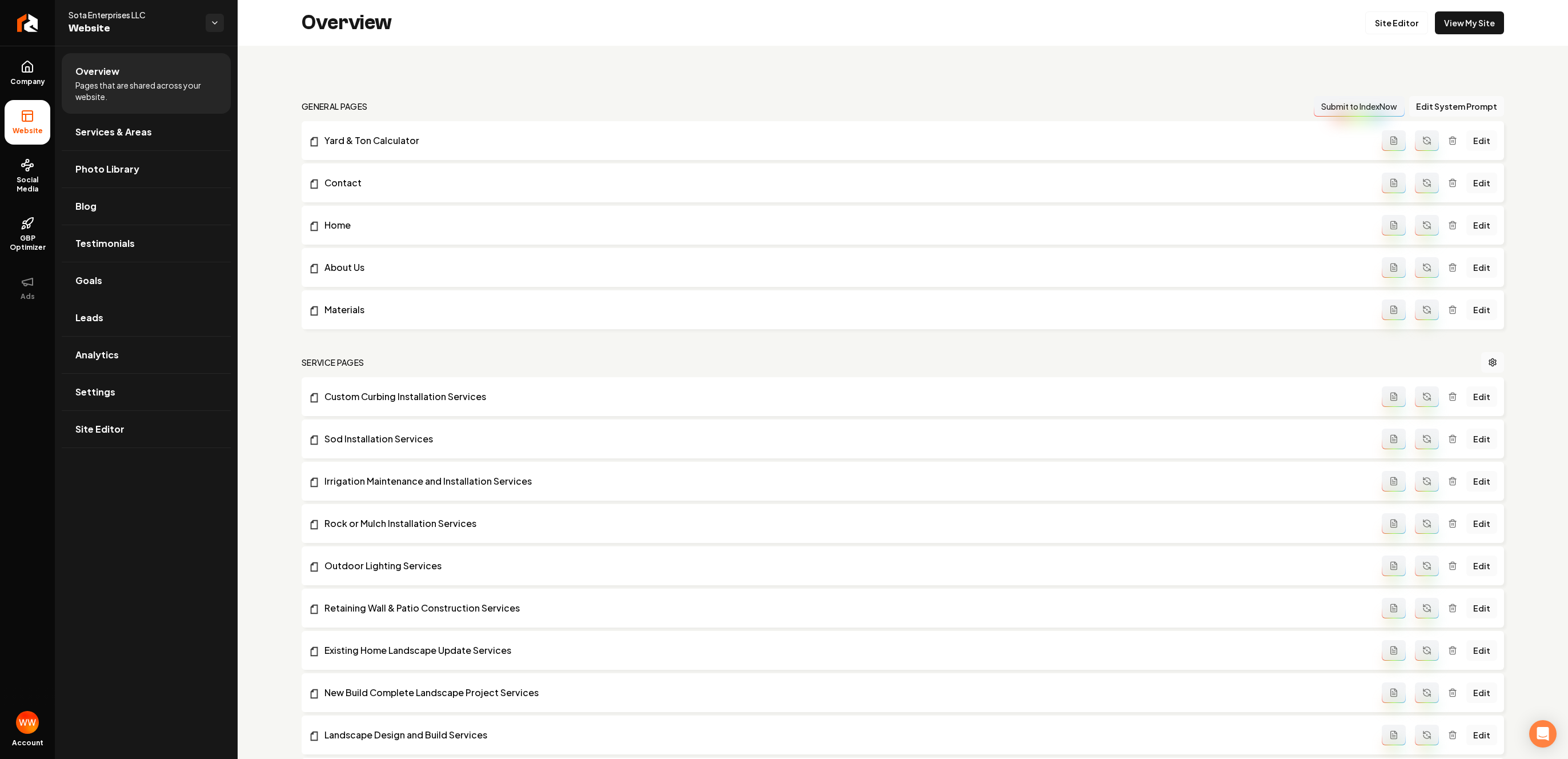
click at [1480, 135] on link "Edit" at bounding box center [1481, 140] width 31 height 21
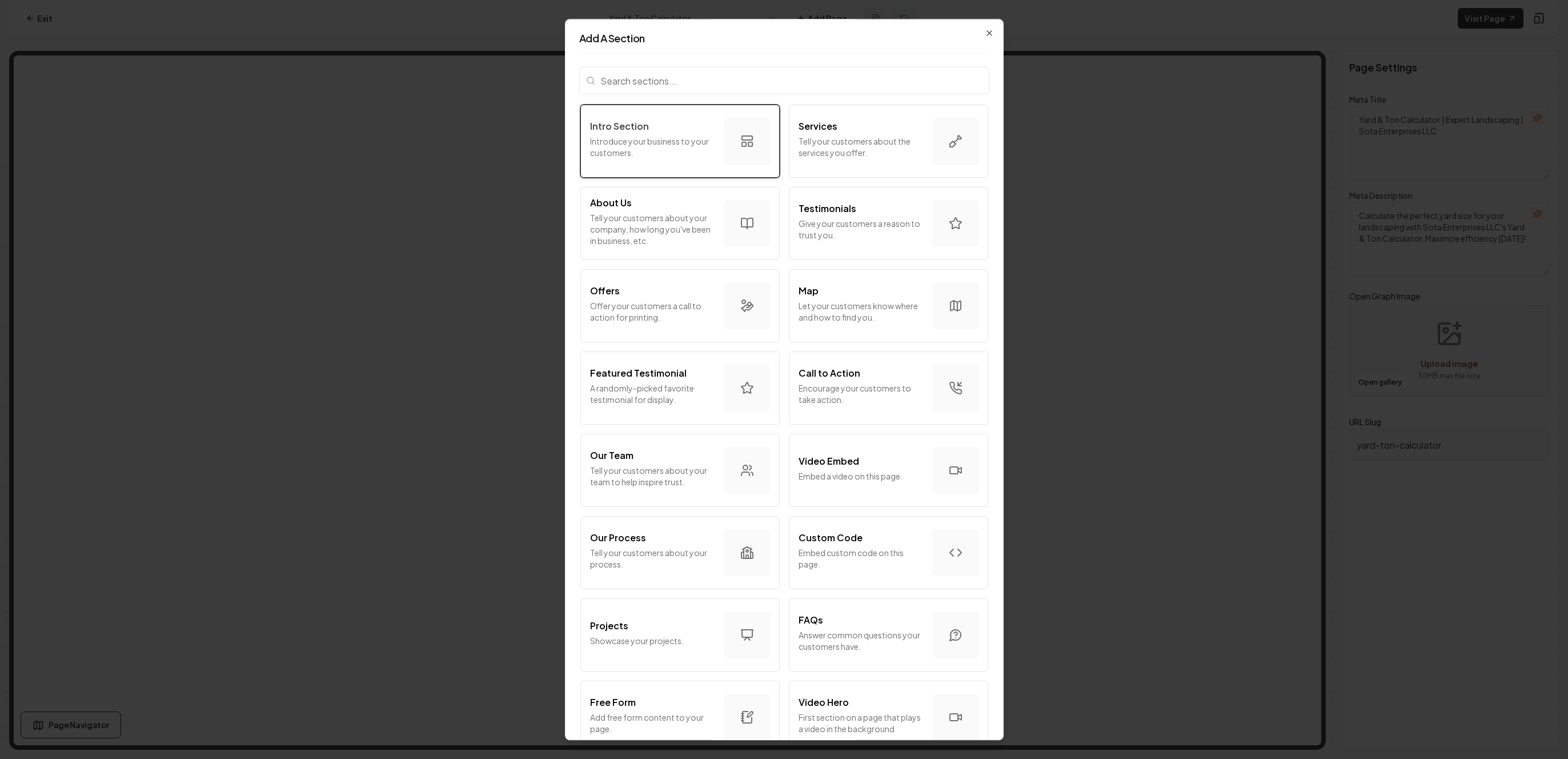
click at [697, 155] on p "Introduce your business to your customers." at bounding box center [653, 146] width 125 height 23
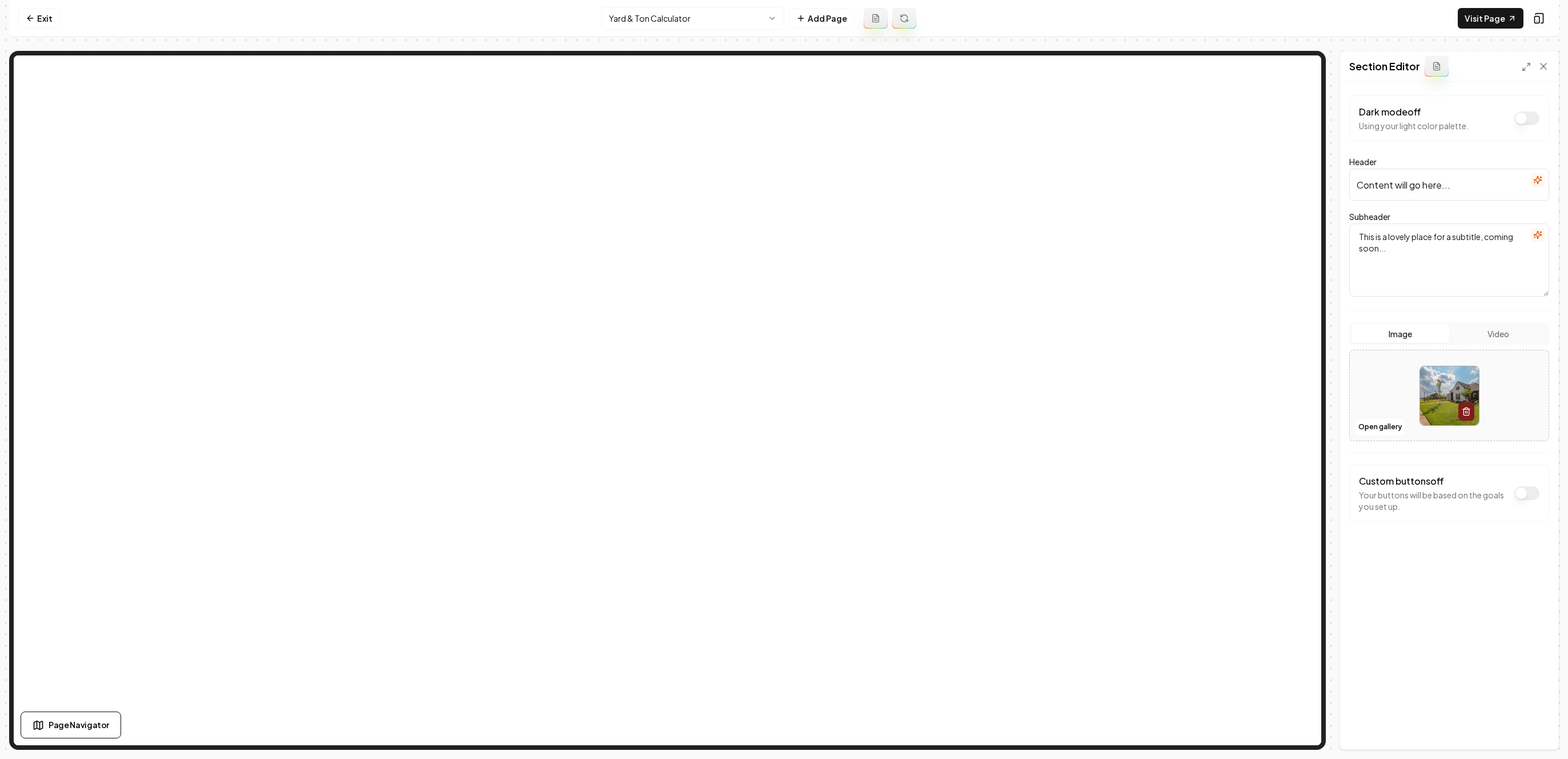
click at [1447, 183] on input "Content will go here..." at bounding box center [1449, 185] width 200 height 32
type input "Yard"
paste input "How much do I need to order?"
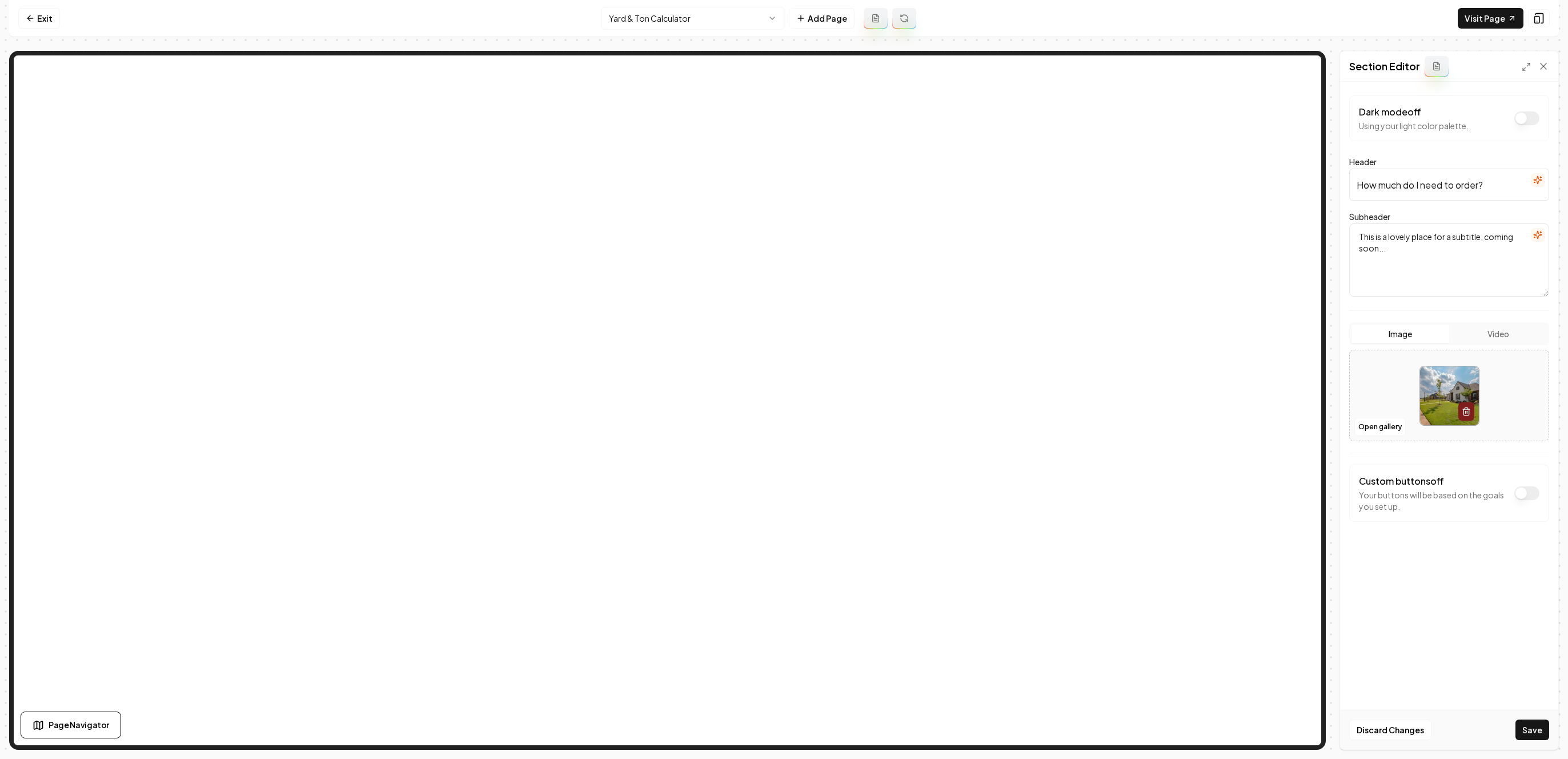
type input "How much do I need to order?"
click at [1402, 231] on textarea "This is a lovely place for a subtitle, coming soon..." at bounding box center [1449, 260] width 200 height 73
click at [1497, 232] on textarea "This is a lovely place for a subtitle, coming soon..." at bounding box center [1449, 260] width 200 height 73
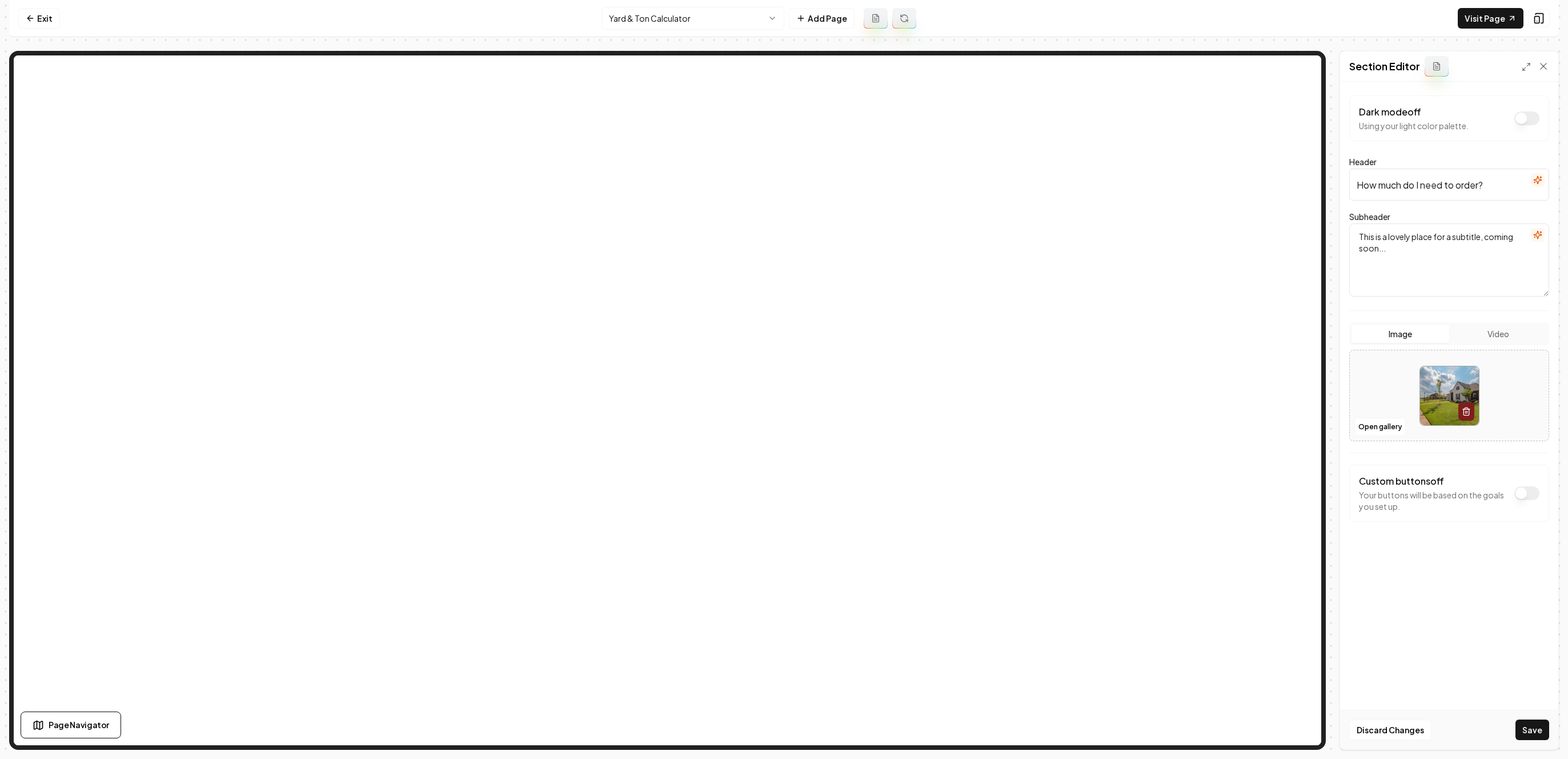
click at [1455, 249] on textarea "This is a lovely place for a subtitle, coming soon..." at bounding box center [1449, 260] width 200 height 73
paste textarea "Before purchasing gravel, mulch, dirt or rock you will need to determine how mu…"
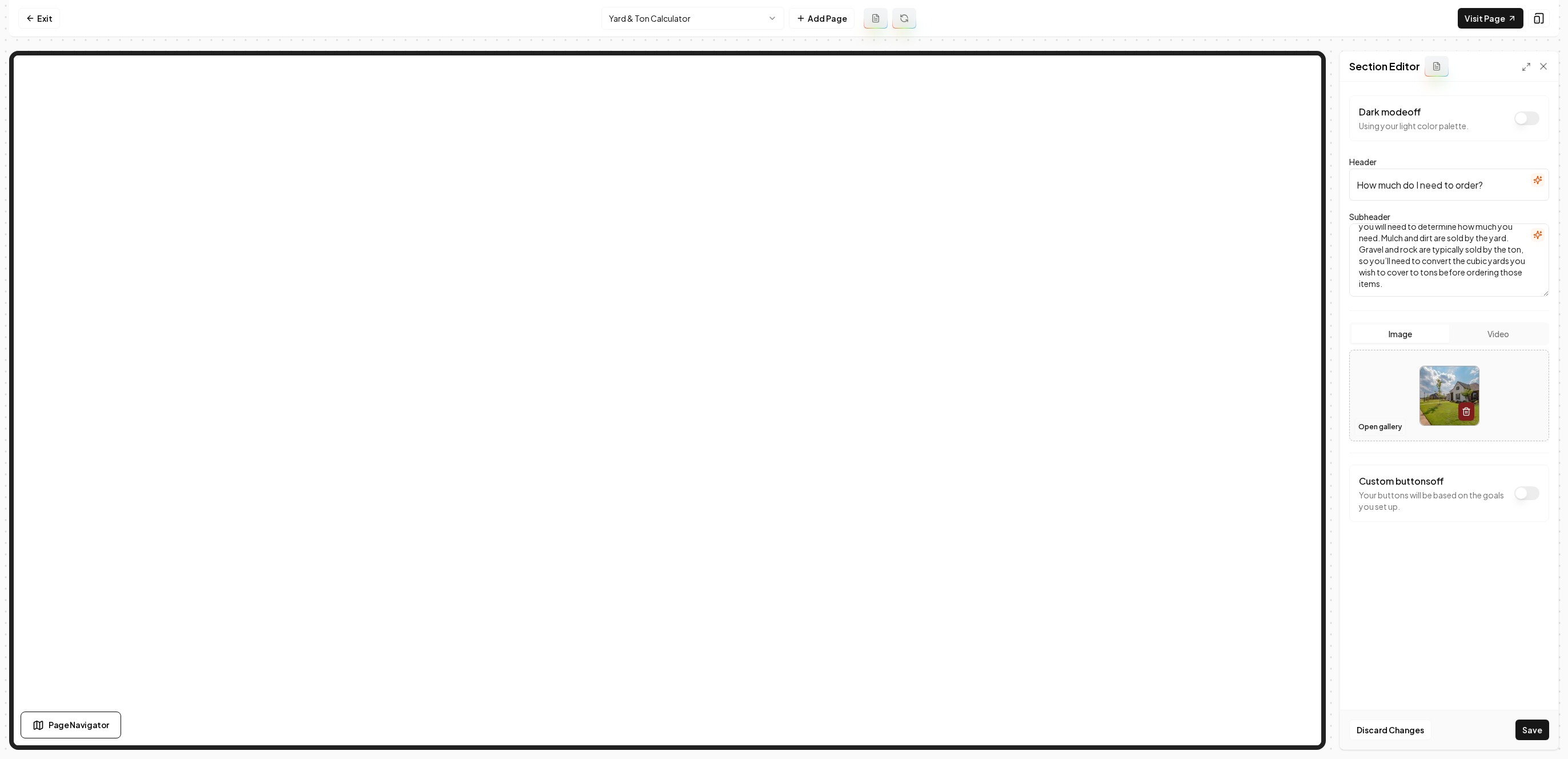
type textarea "Before purchasing gravel, mulch, dirt or rock you will need to determine how mu…"
click at [1390, 426] on button "Open gallery" at bounding box center [1380, 427] width 52 height 18
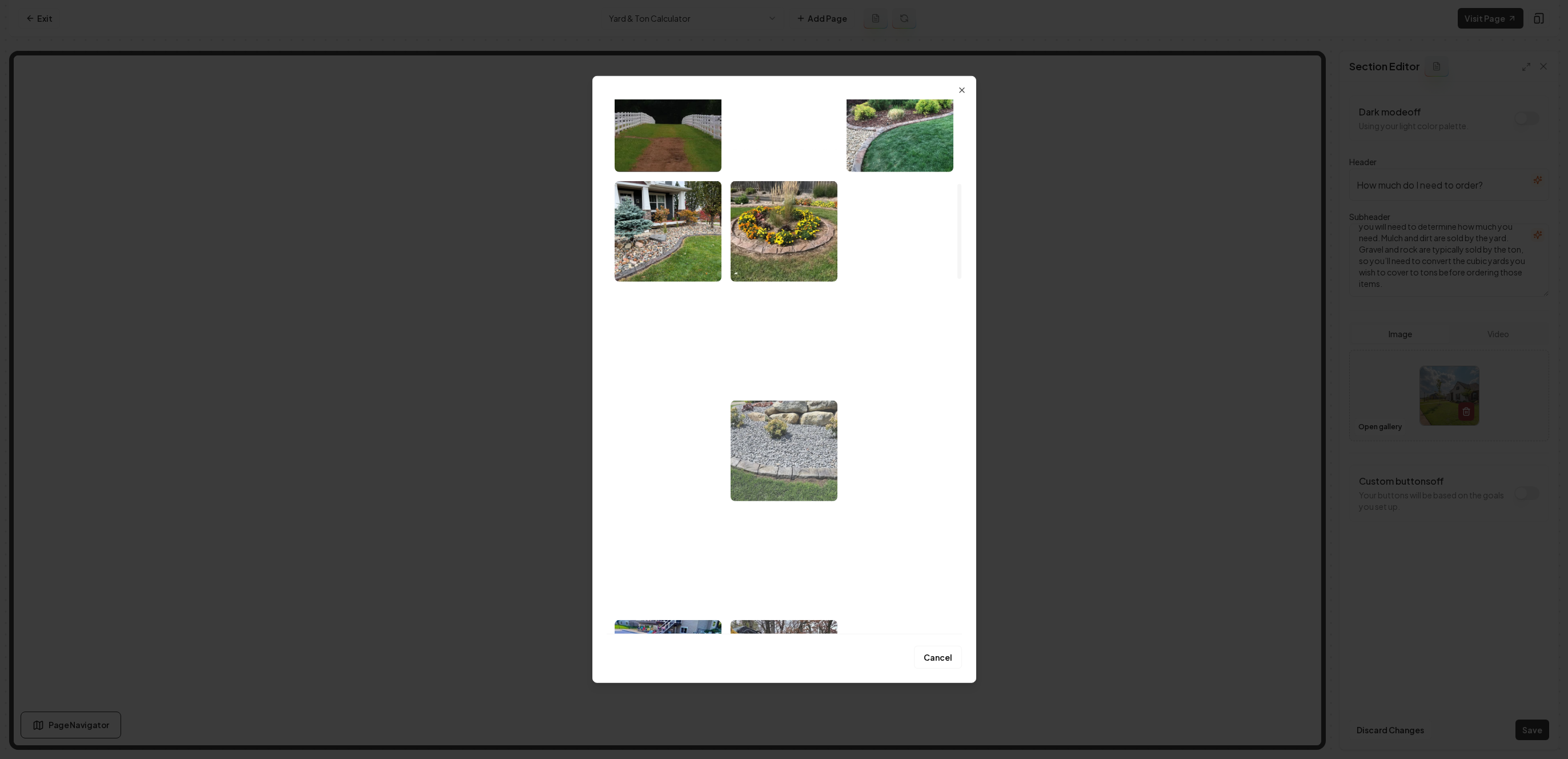
scroll to position [507, 0]
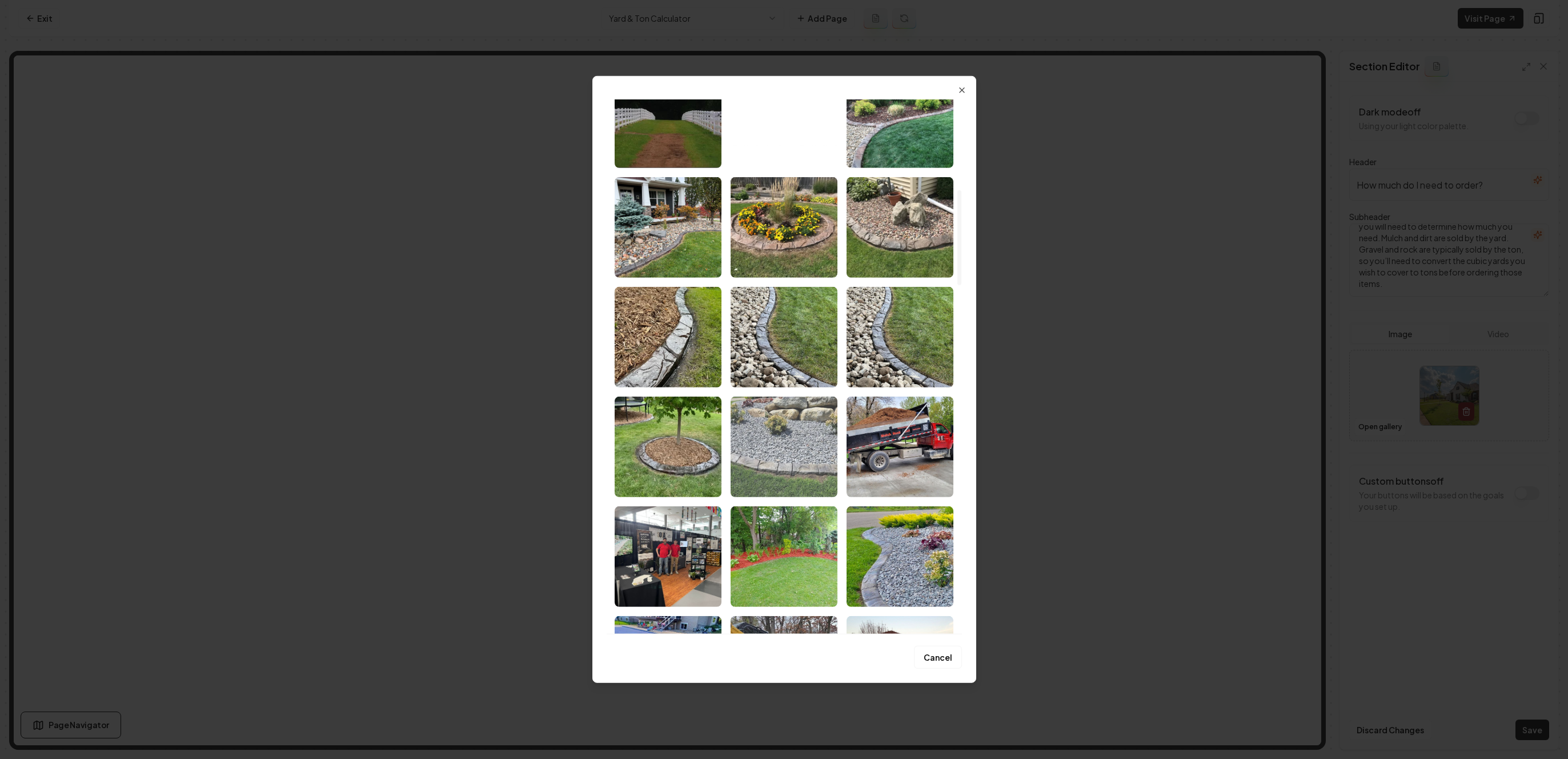
click at [783, 430] on img "Select image image_67a66d7b432c47641661cc04.jpg" at bounding box center [784, 447] width 107 height 101
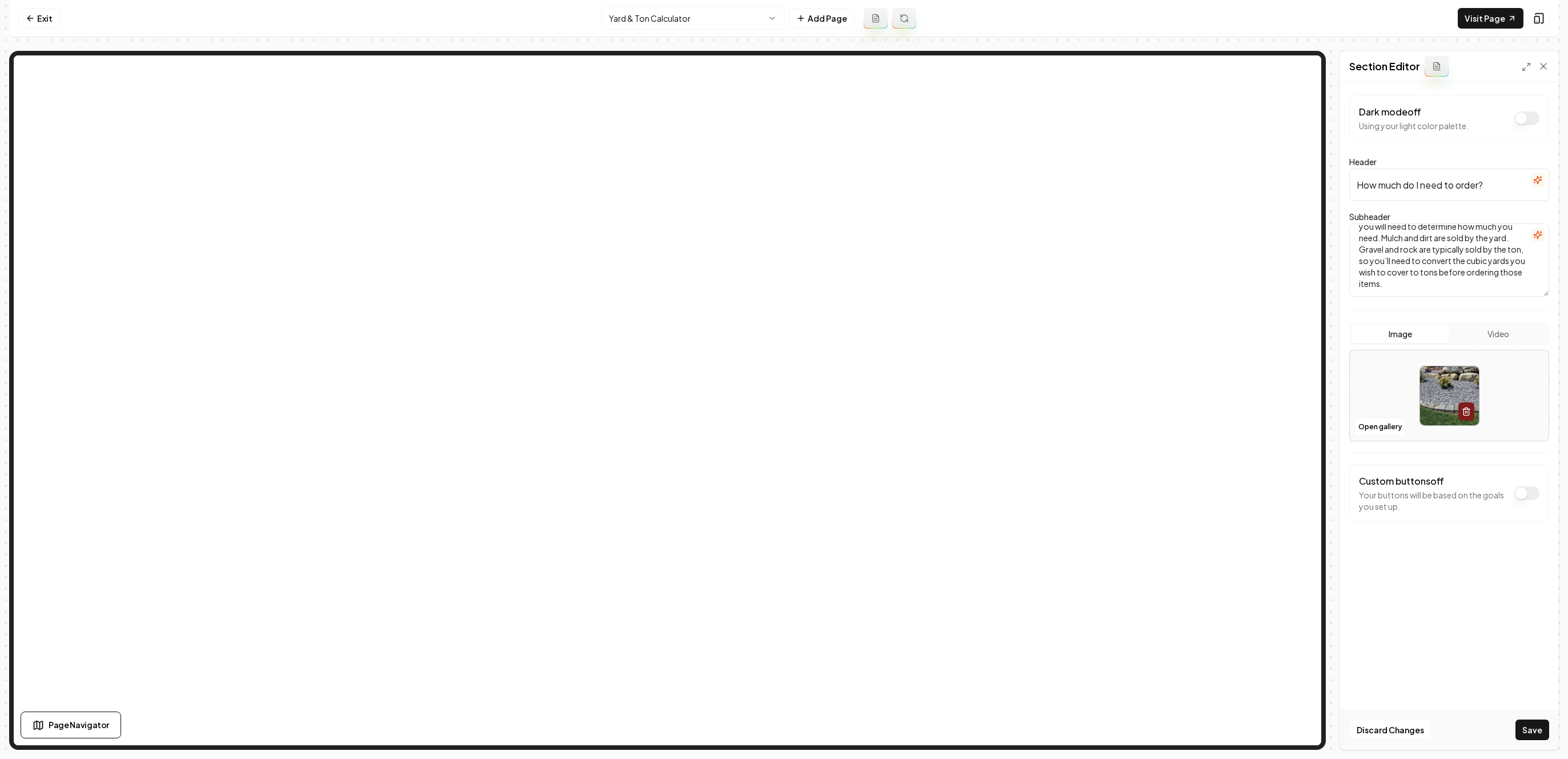
click at [1525, 495] on button "Dark mode off" at bounding box center [1527, 493] width 25 height 13
click at [1521, 554] on div "Get in touch Find us here too To pick up a draggable item, press the space bar.…" at bounding box center [1449, 556] width 181 height 87
click at [1525, 541] on icon "button" at bounding box center [1522, 545] width 11 height 11
click at [1524, 546] on icon "button" at bounding box center [1522, 545] width 11 height 11
click at [1534, 734] on button "Save" at bounding box center [1532, 730] width 34 height 21
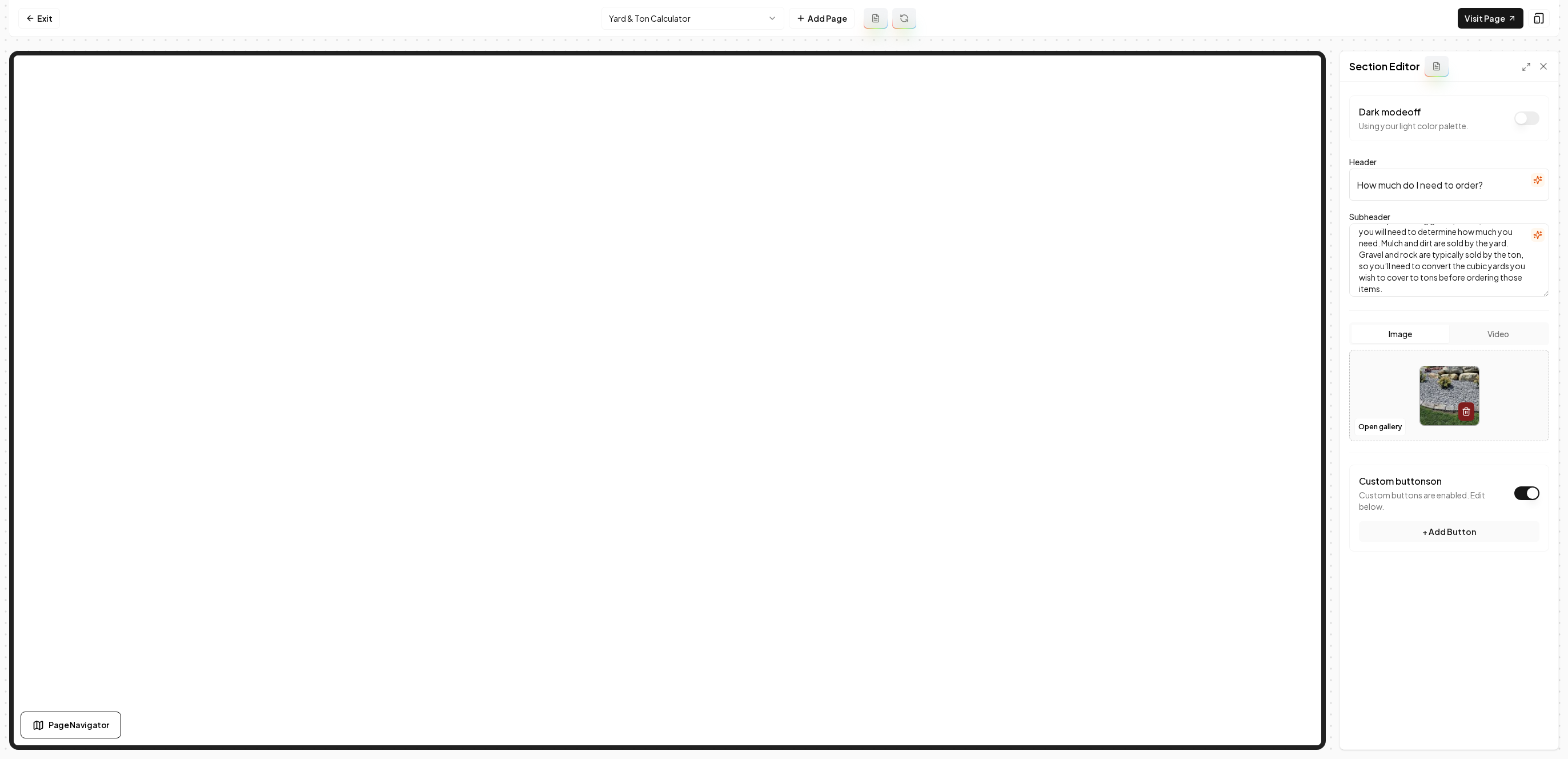
scroll to position [0, 0]
click at [1524, 122] on button "Dark mode off" at bounding box center [1527, 118] width 25 height 13
click at [1535, 725] on button "Save" at bounding box center [1532, 730] width 34 height 21
click at [1462, 405] on button "button" at bounding box center [1466, 412] width 16 height 18
click at [1531, 731] on button "Save" at bounding box center [1532, 730] width 34 height 21
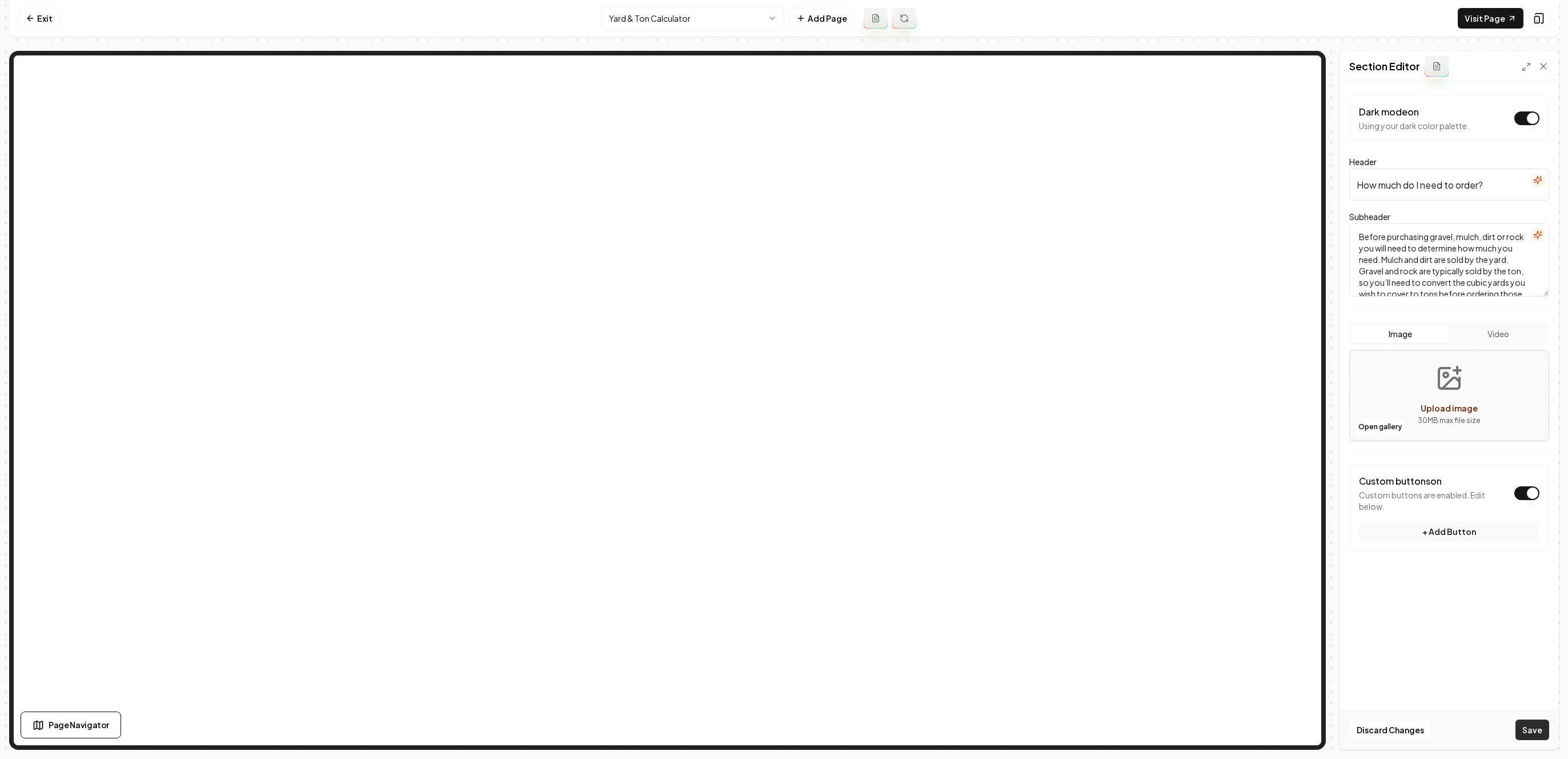
click at [1534, 728] on button "Save" at bounding box center [1532, 730] width 34 height 21
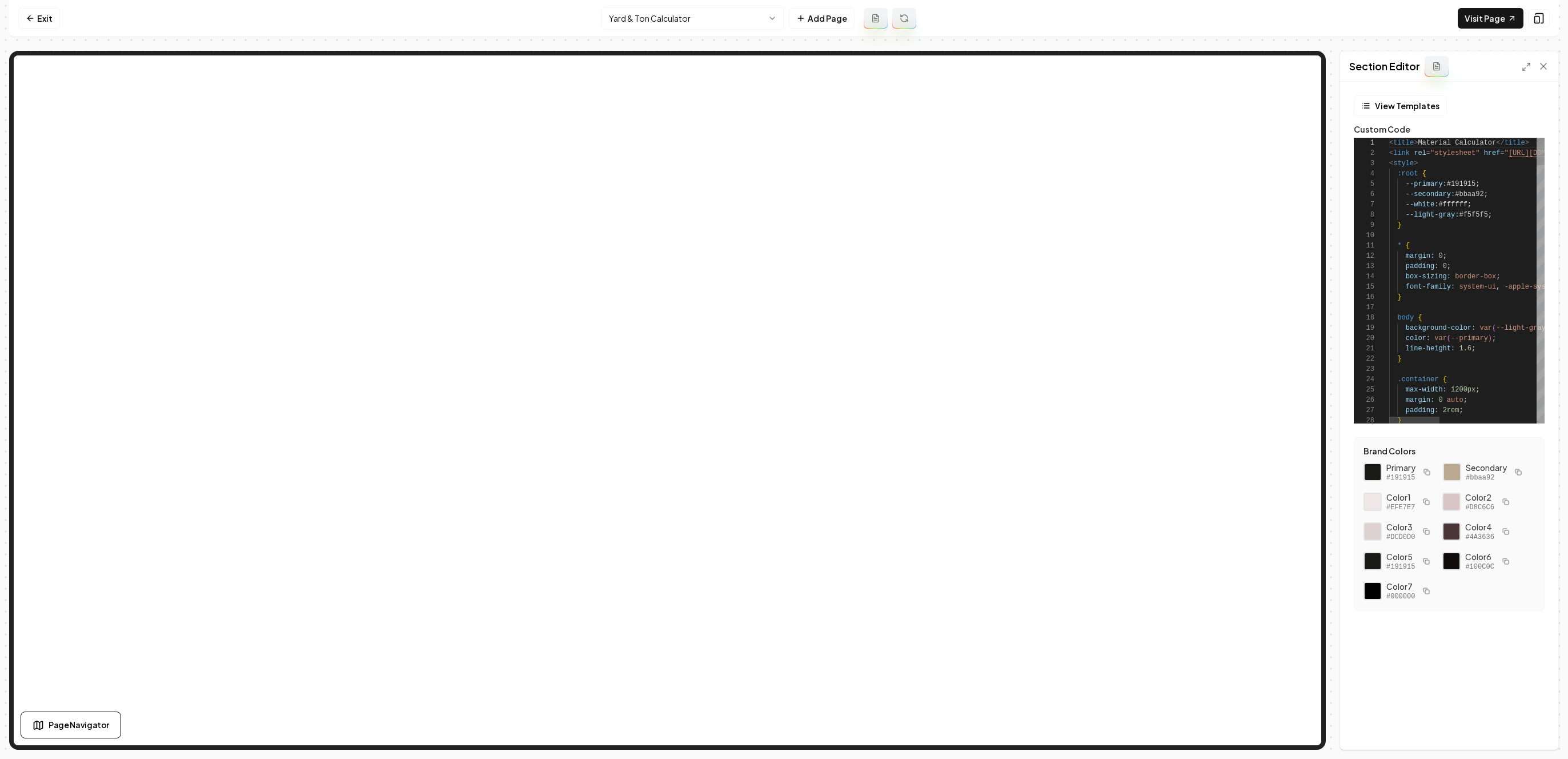
scroll to position [103, 0]
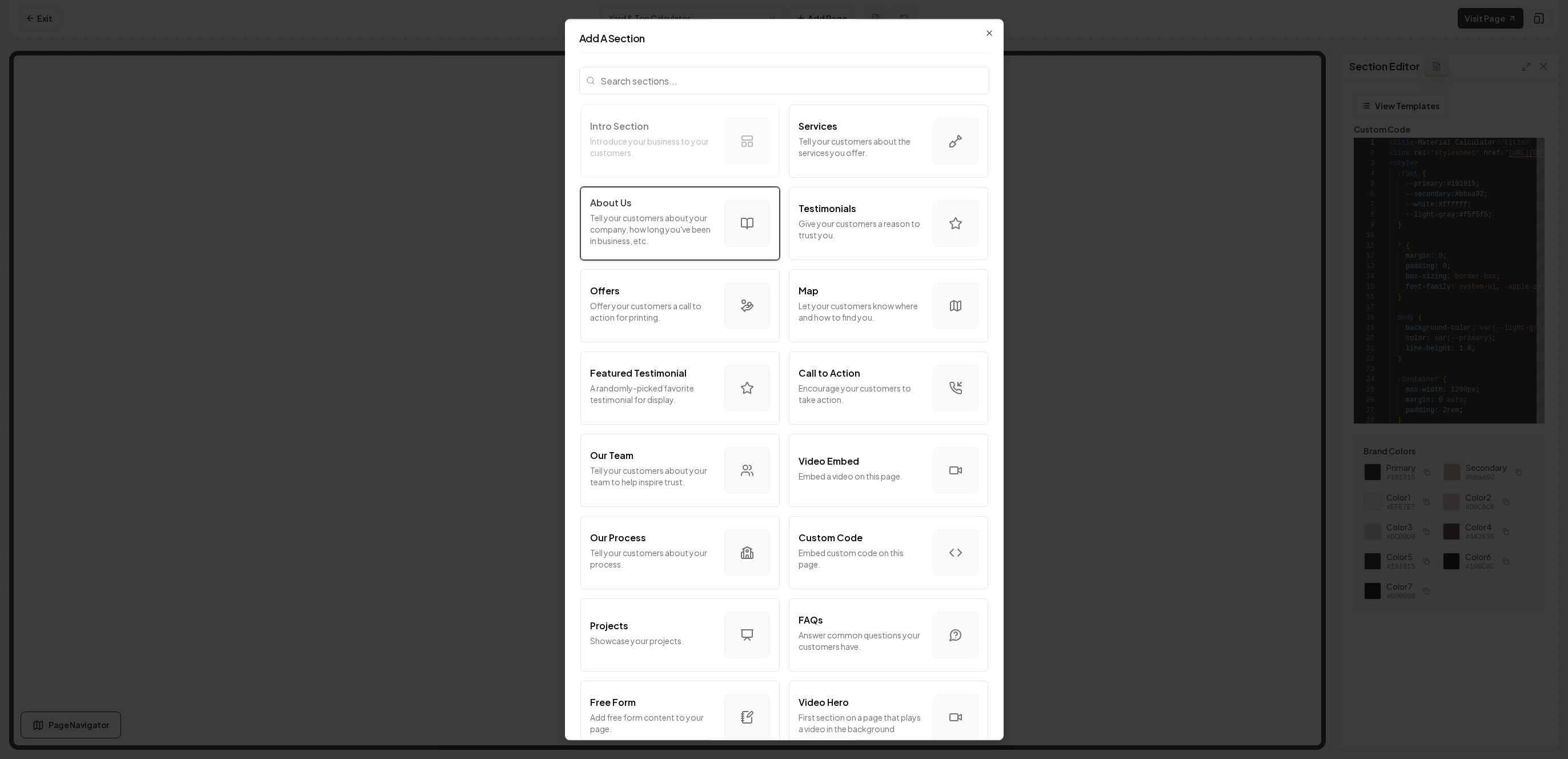
click at [707, 240] on p "Tell your customers about your company, how long you've been in business, etc." at bounding box center [653, 229] width 125 height 34
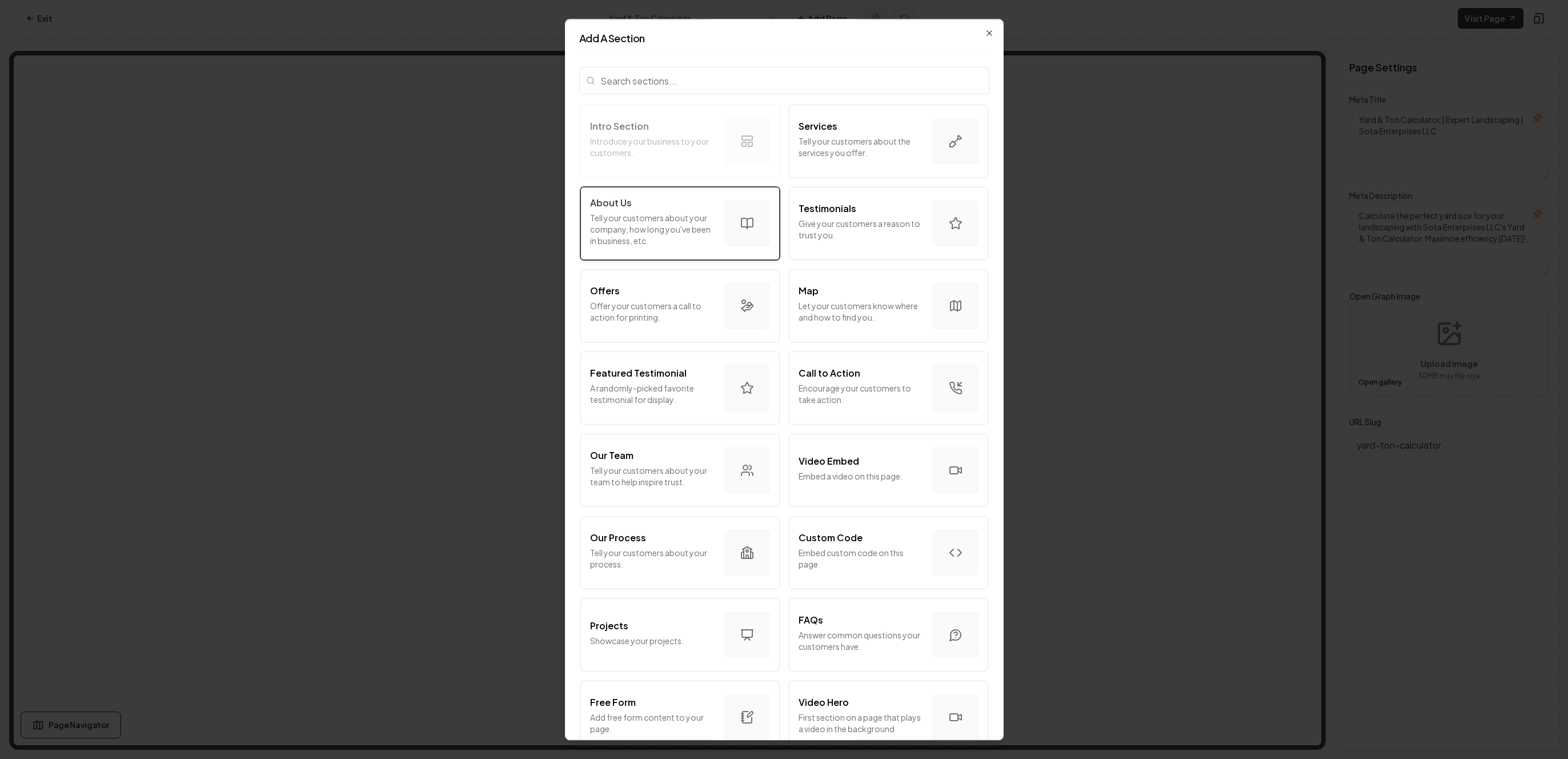
click at [633, 256] on button "About Us Tell your customers about your company, how long you've been in busine…" at bounding box center [679, 223] width 199 height 73
click at [635, 205] on div "About Us" at bounding box center [653, 202] width 125 height 13
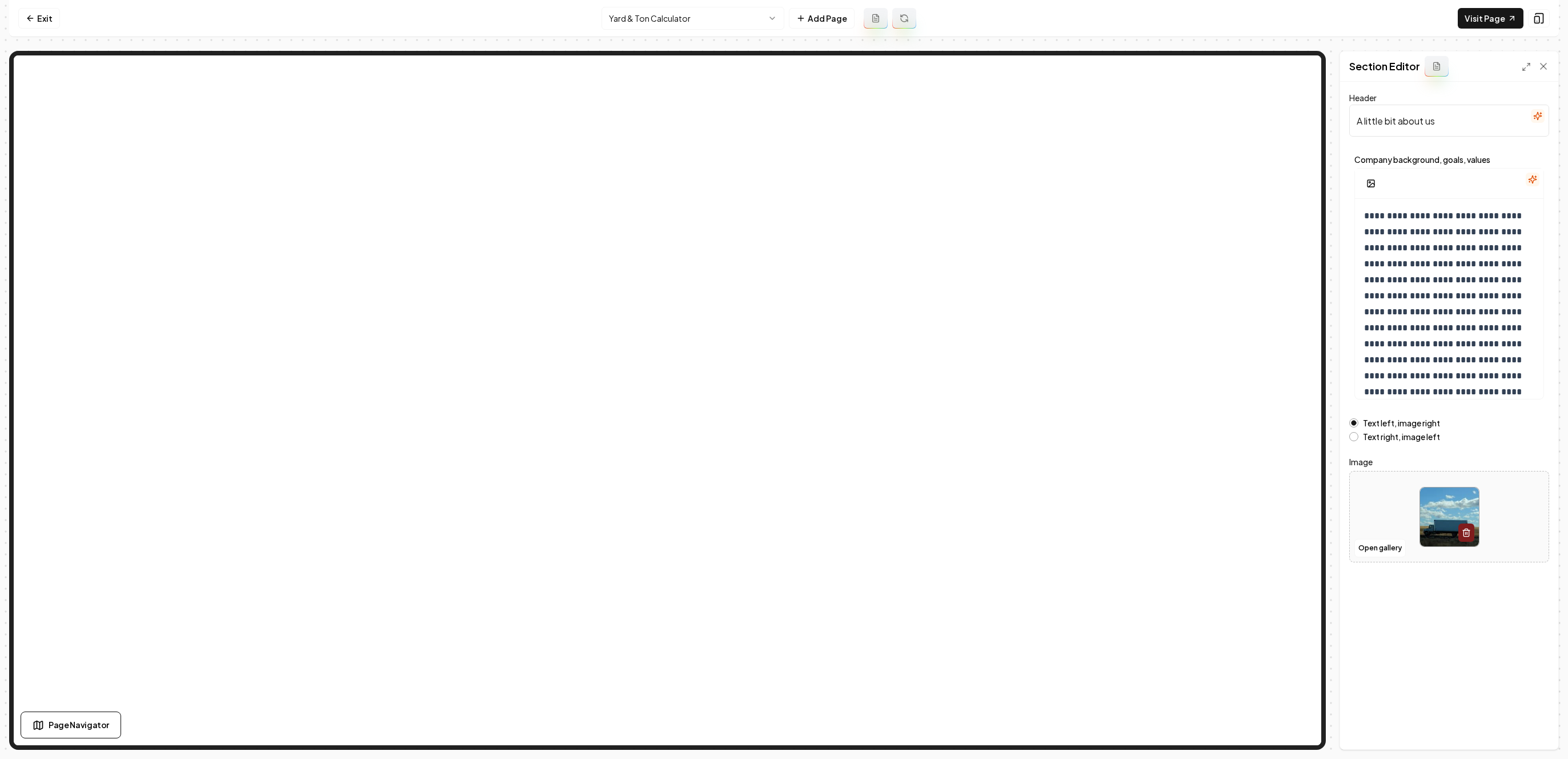
click at [1385, 434] on label "Text right, image left" at bounding box center [1401, 436] width 77 height 8
click at [1358, 434] on button "Text right, image left" at bounding box center [1354, 436] width 9 height 9
click at [1393, 544] on button "Open gallery" at bounding box center [1380, 548] width 52 height 18
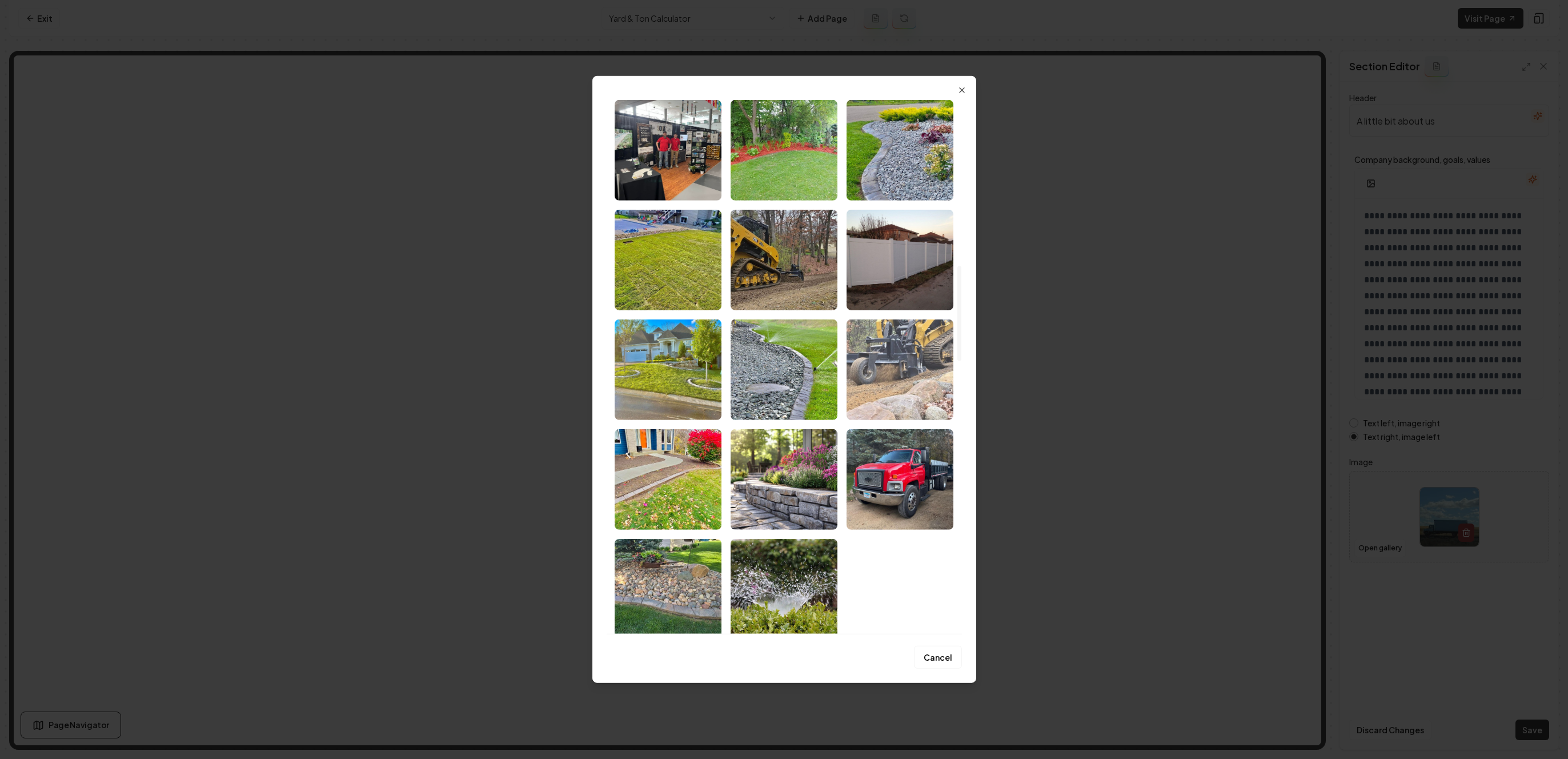
scroll to position [802, 0]
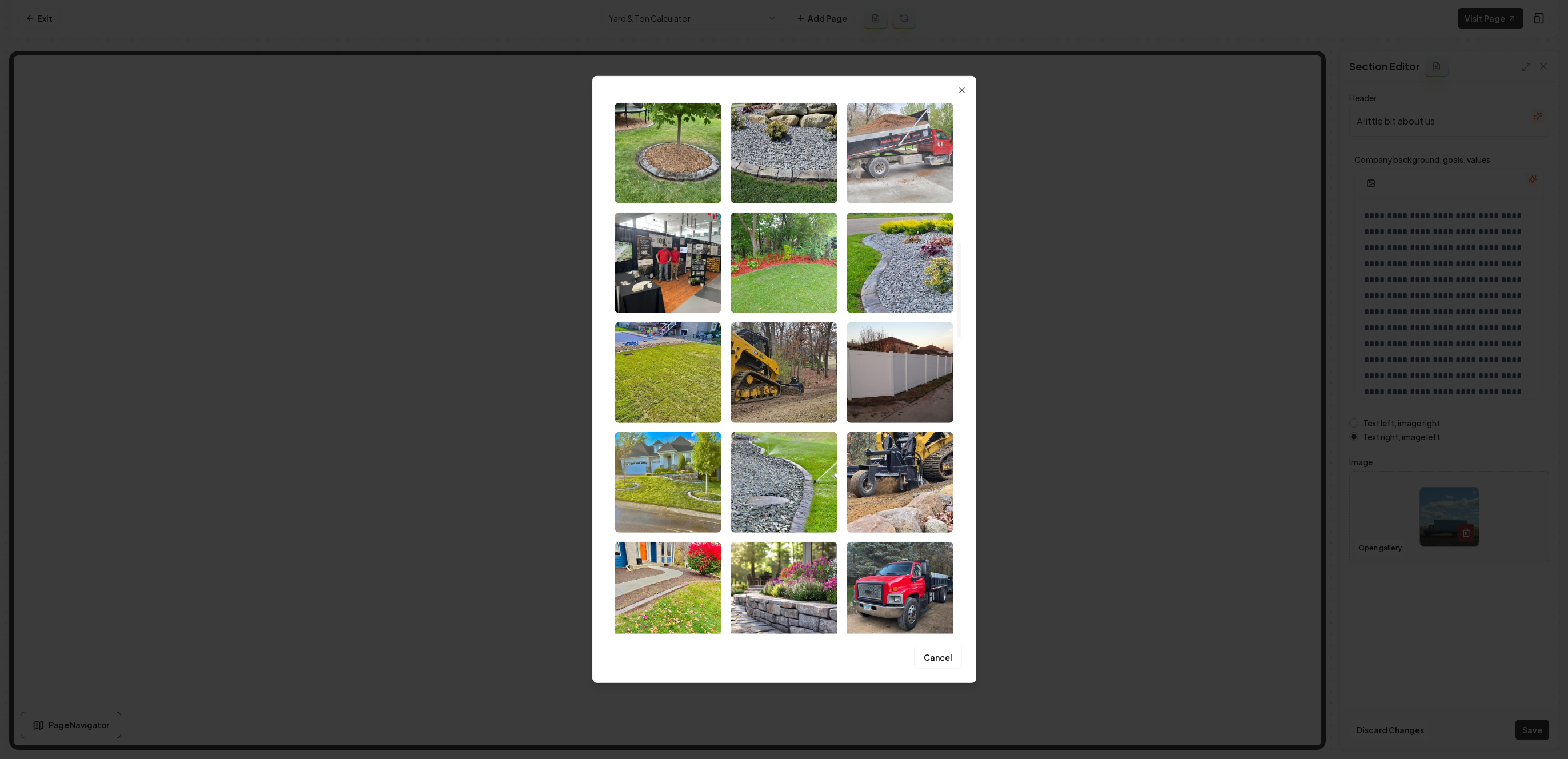
click at [903, 170] on img "Select image image_67a65c37432c4764160ff3e2.jpg" at bounding box center [900, 153] width 107 height 101
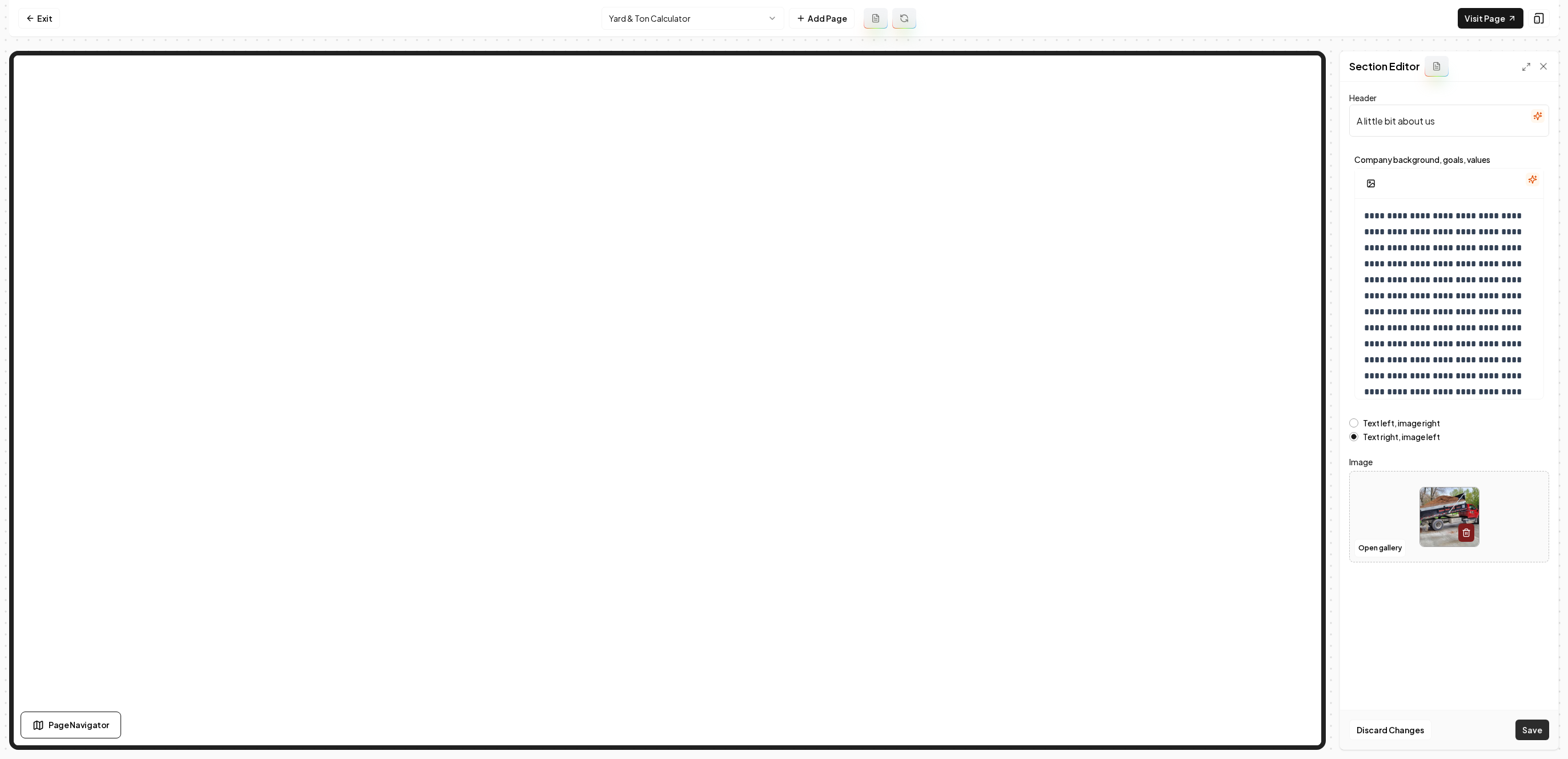
click at [1528, 726] on button "Save" at bounding box center [1532, 730] width 34 height 21
click at [1437, 128] on input "A little bit about us" at bounding box center [1449, 120] width 200 height 32
click at [1414, 267] on p "**********" at bounding box center [1449, 336] width 170 height 256
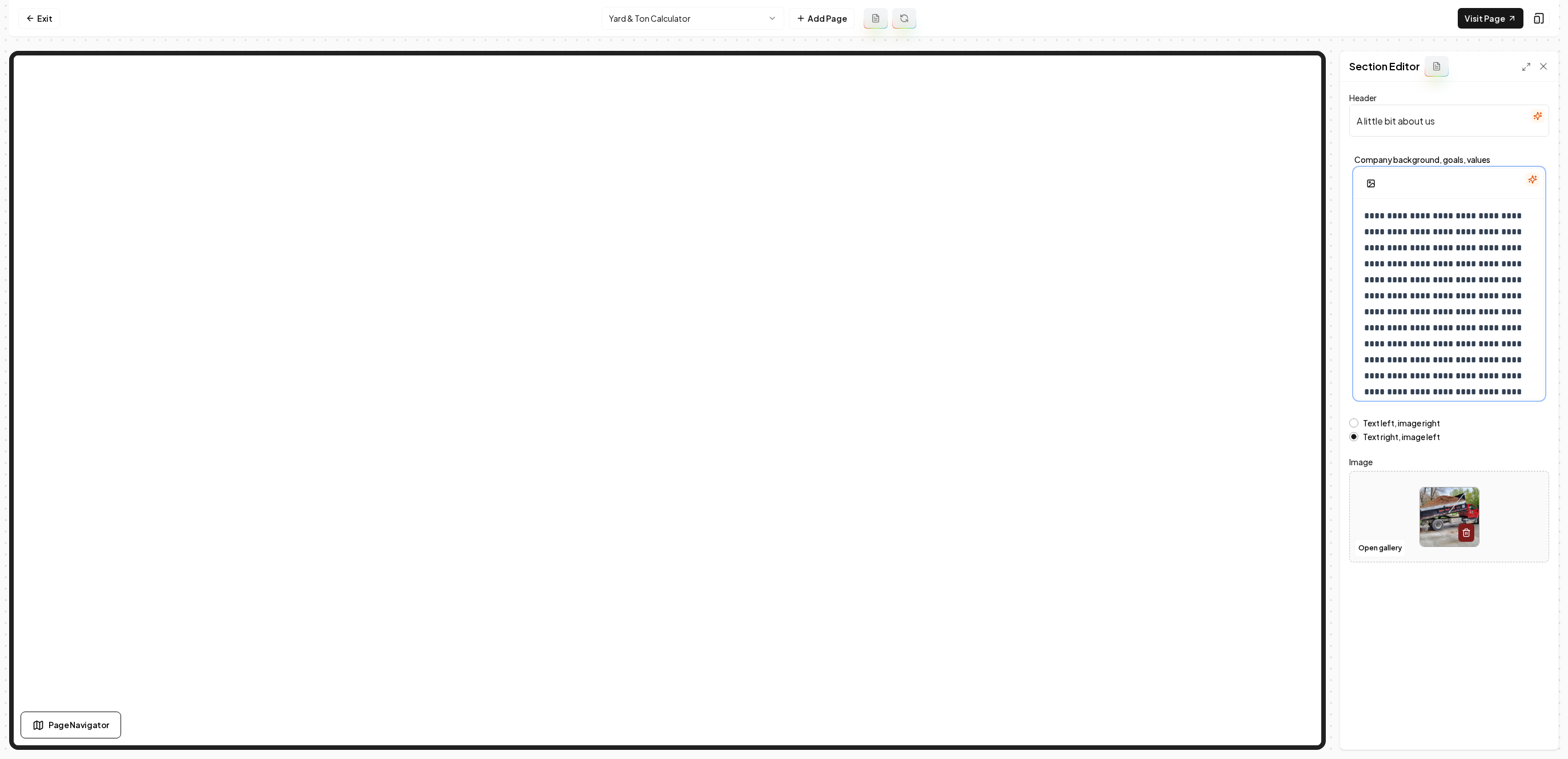
click at [1414, 267] on p "**********" at bounding box center [1449, 336] width 170 height 256
click at [1436, 132] on input "A little bit about us" at bounding box center [1449, 120] width 200 height 32
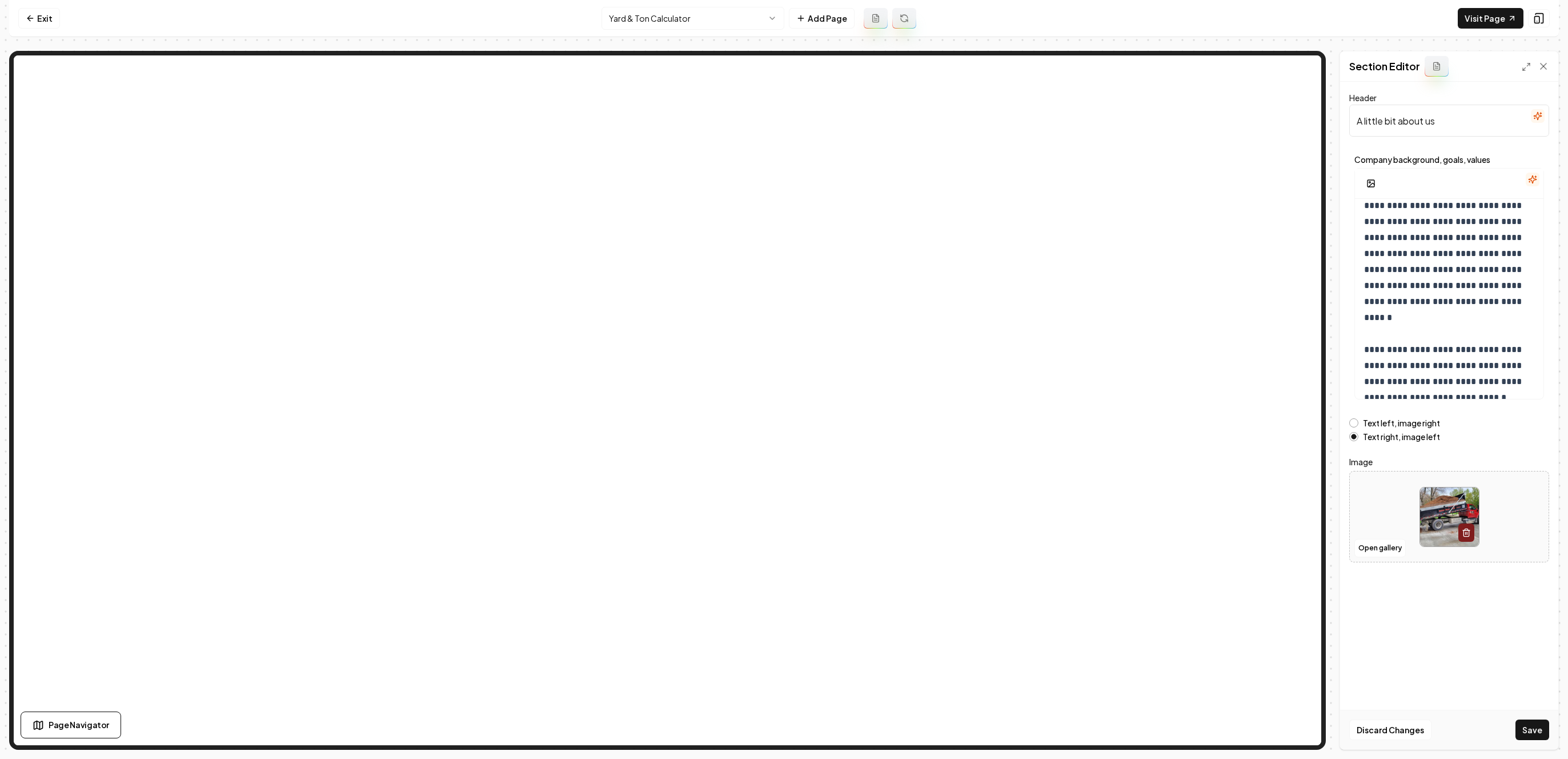
click at [1436, 132] on input "A little bit about us" at bounding box center [1449, 120] width 200 height 32
paste input "Calculating Cubic Yards to Ton"
type input "Calculating Cubic Yards to Tons"
click at [1524, 722] on button "Save" at bounding box center [1532, 730] width 34 height 21
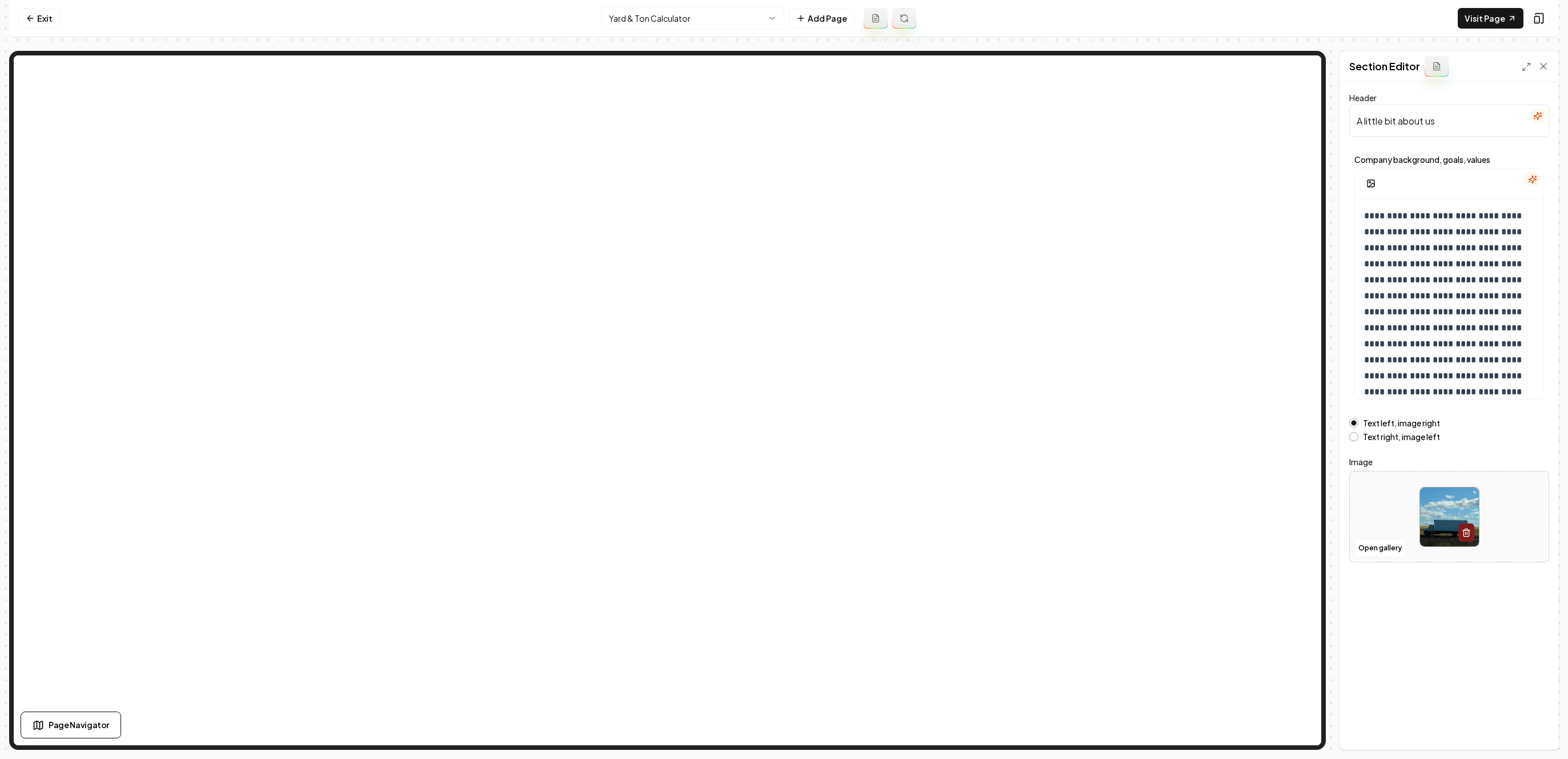
click at [1415, 143] on form "**********" at bounding box center [1449, 326] width 200 height 471
click at [1419, 128] on input "A little bit about us" at bounding box center [1449, 120] width 200 height 32
paste input "Things to Consider"
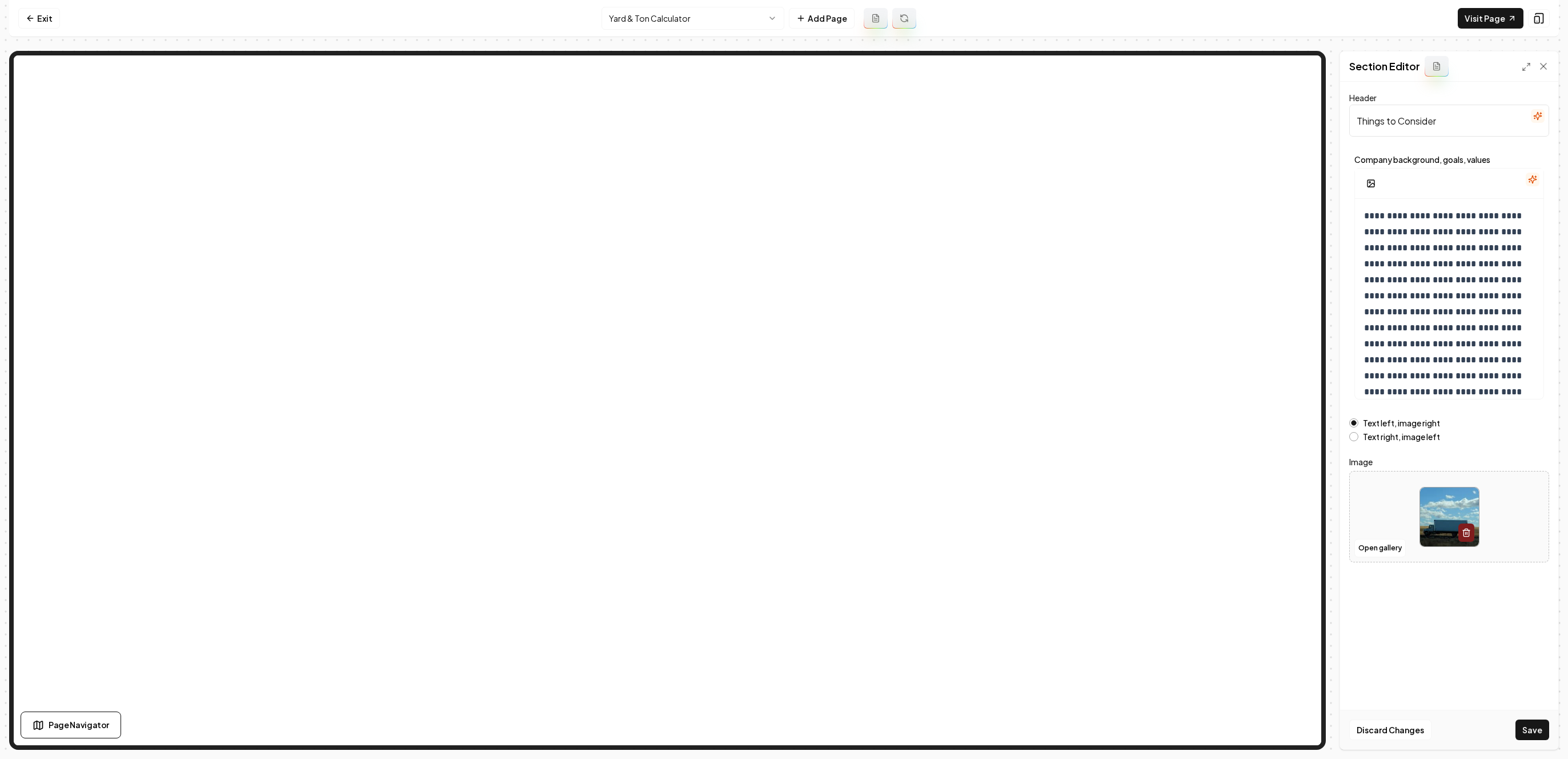
type input "Things to Consider"
click at [1406, 272] on p "**********" at bounding box center [1449, 336] width 170 height 256
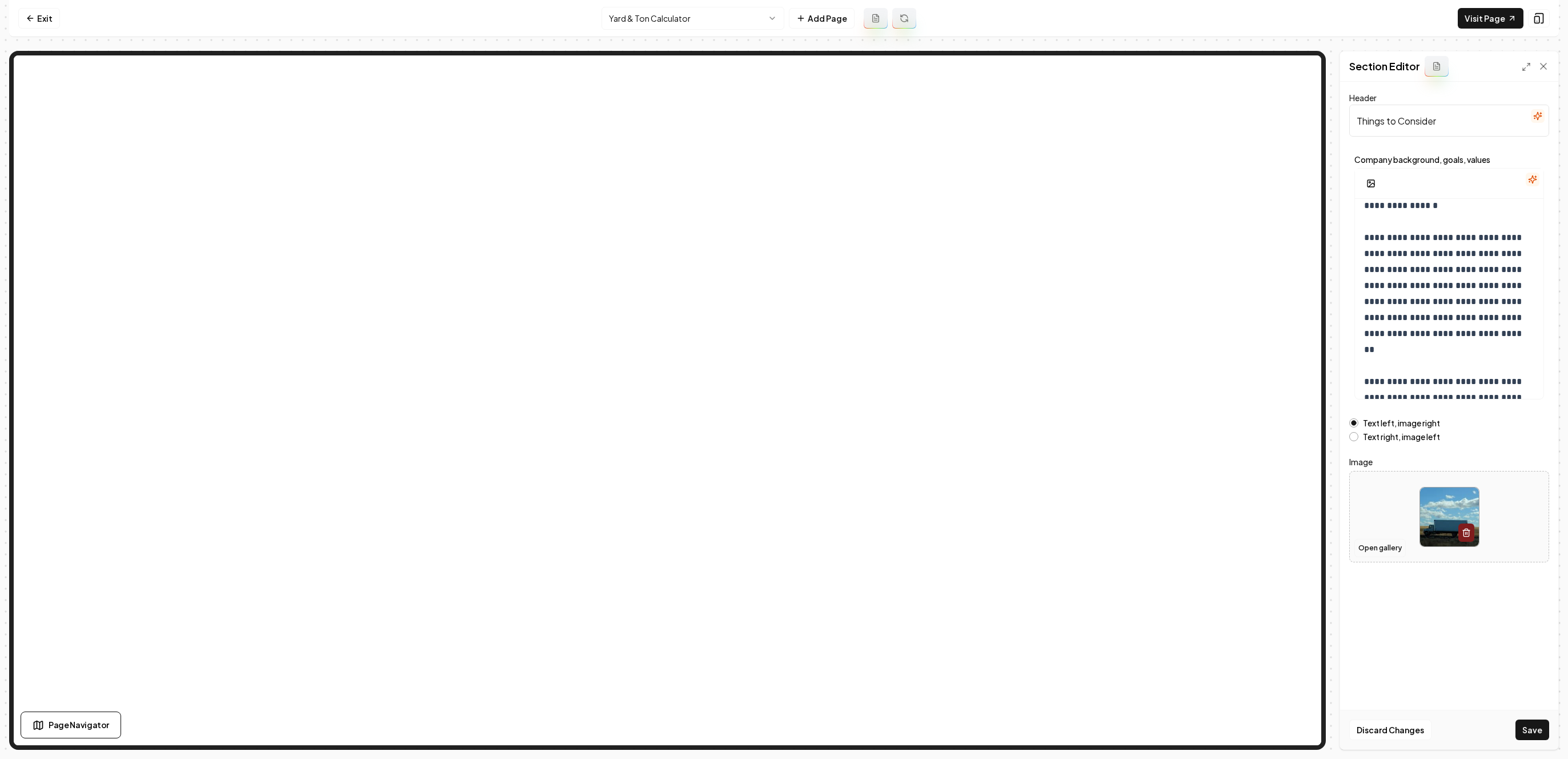
click at [1393, 542] on button "Open gallery" at bounding box center [1380, 548] width 52 height 18
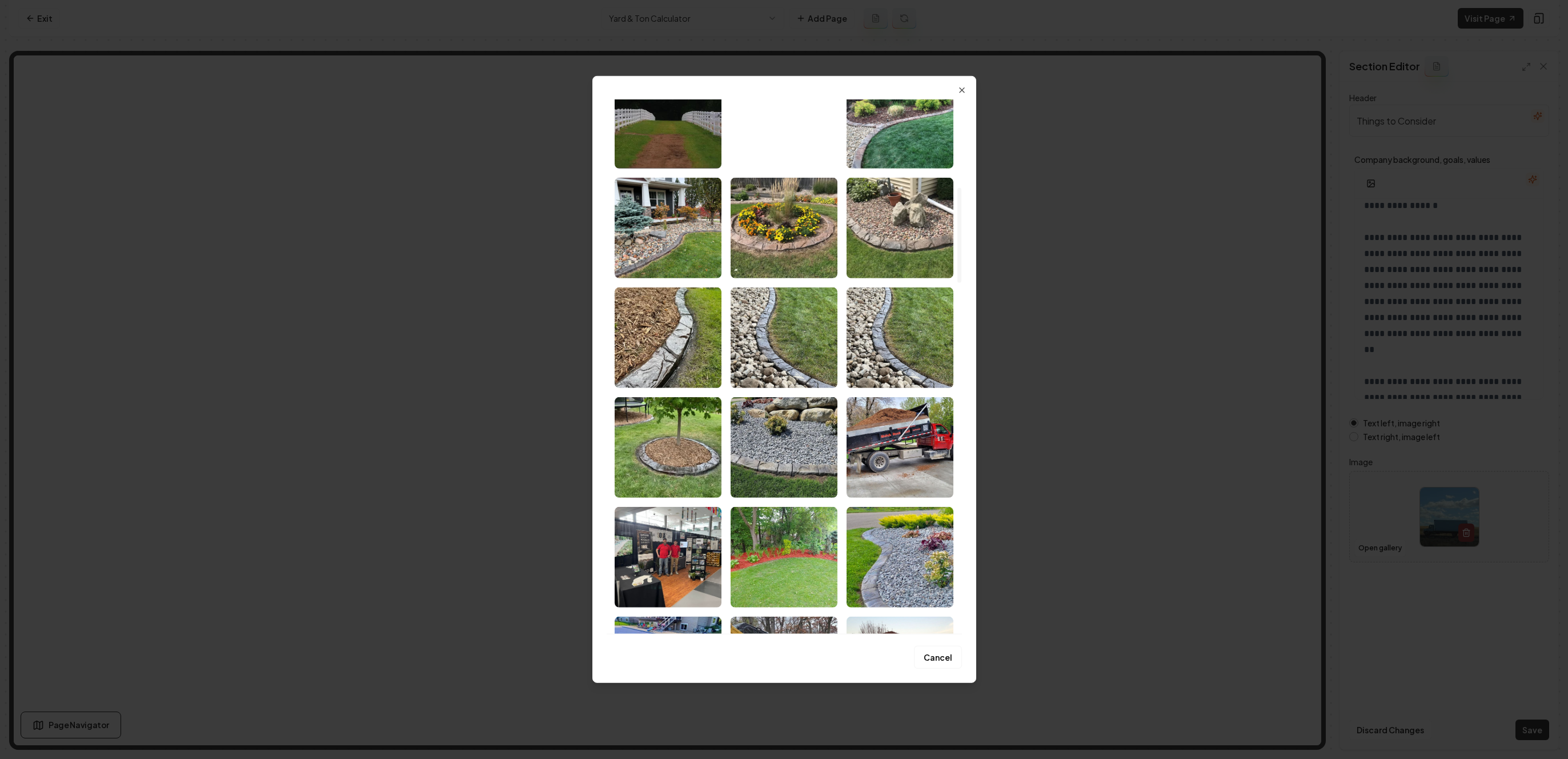
scroll to position [540, 0]
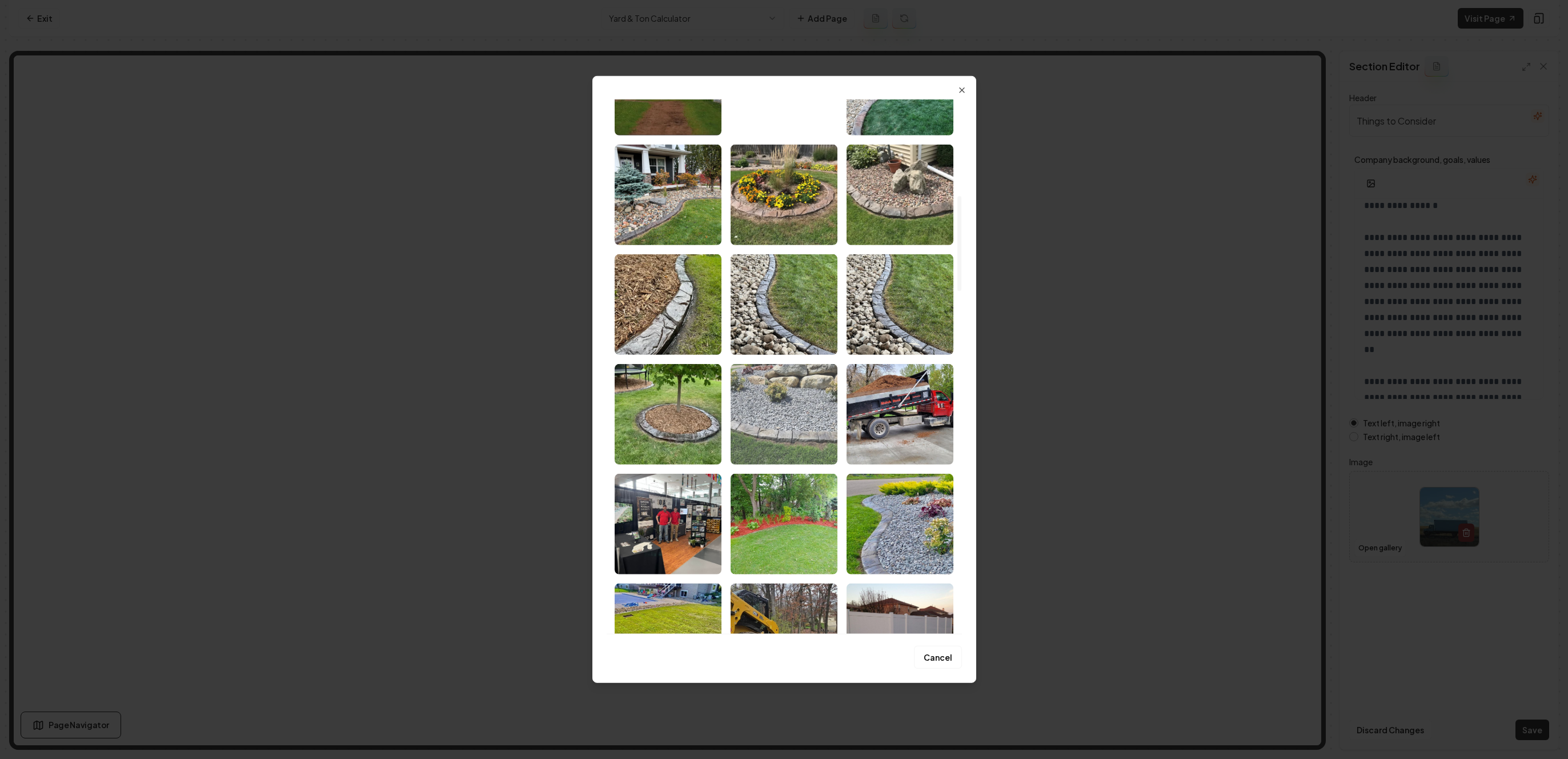
click at [789, 405] on img "Select image image_67a66d7b432c47641661cc04.jpg" at bounding box center [784, 414] width 107 height 101
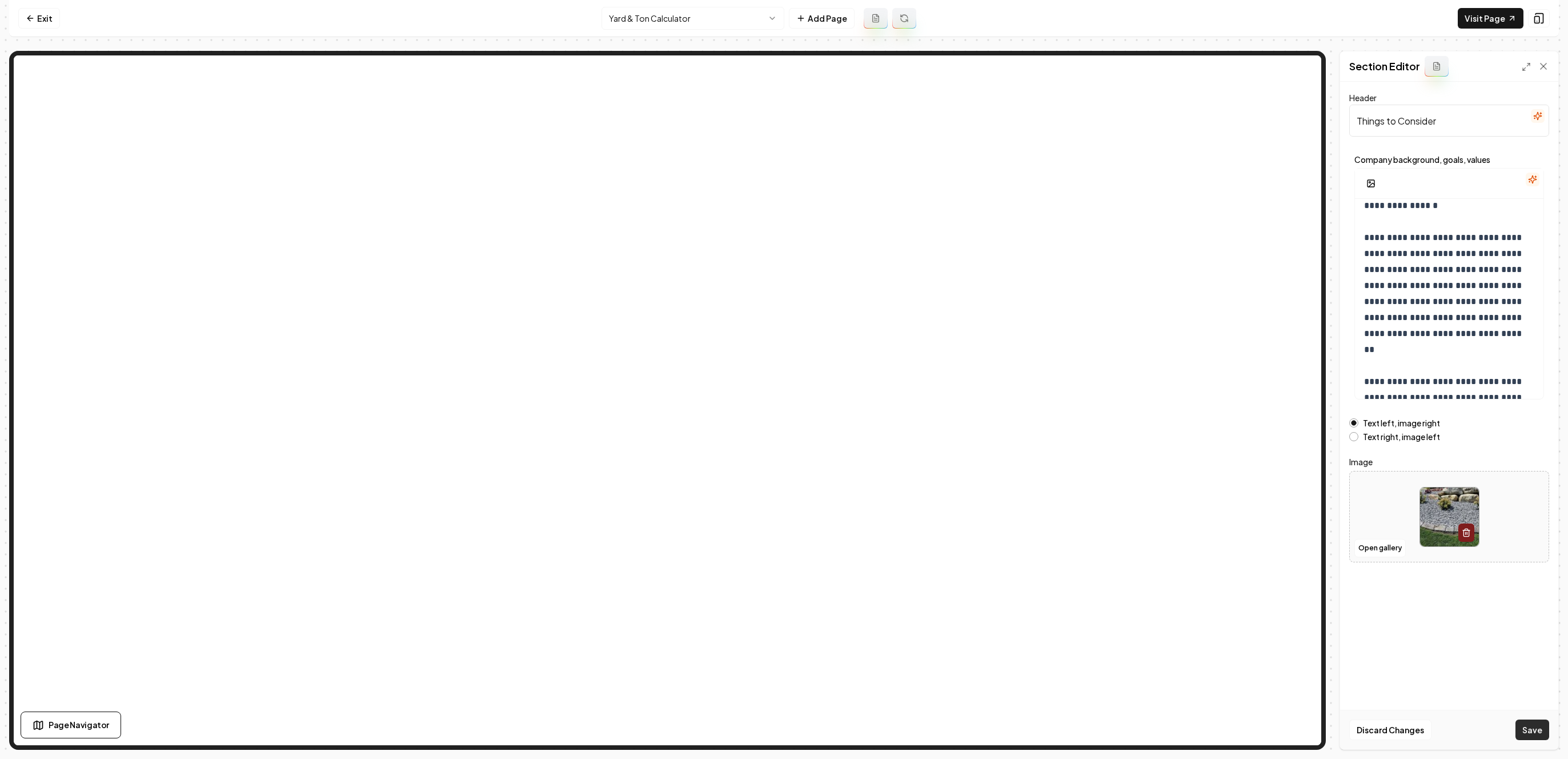
click at [1536, 731] on button "Save" at bounding box center [1532, 730] width 34 height 21
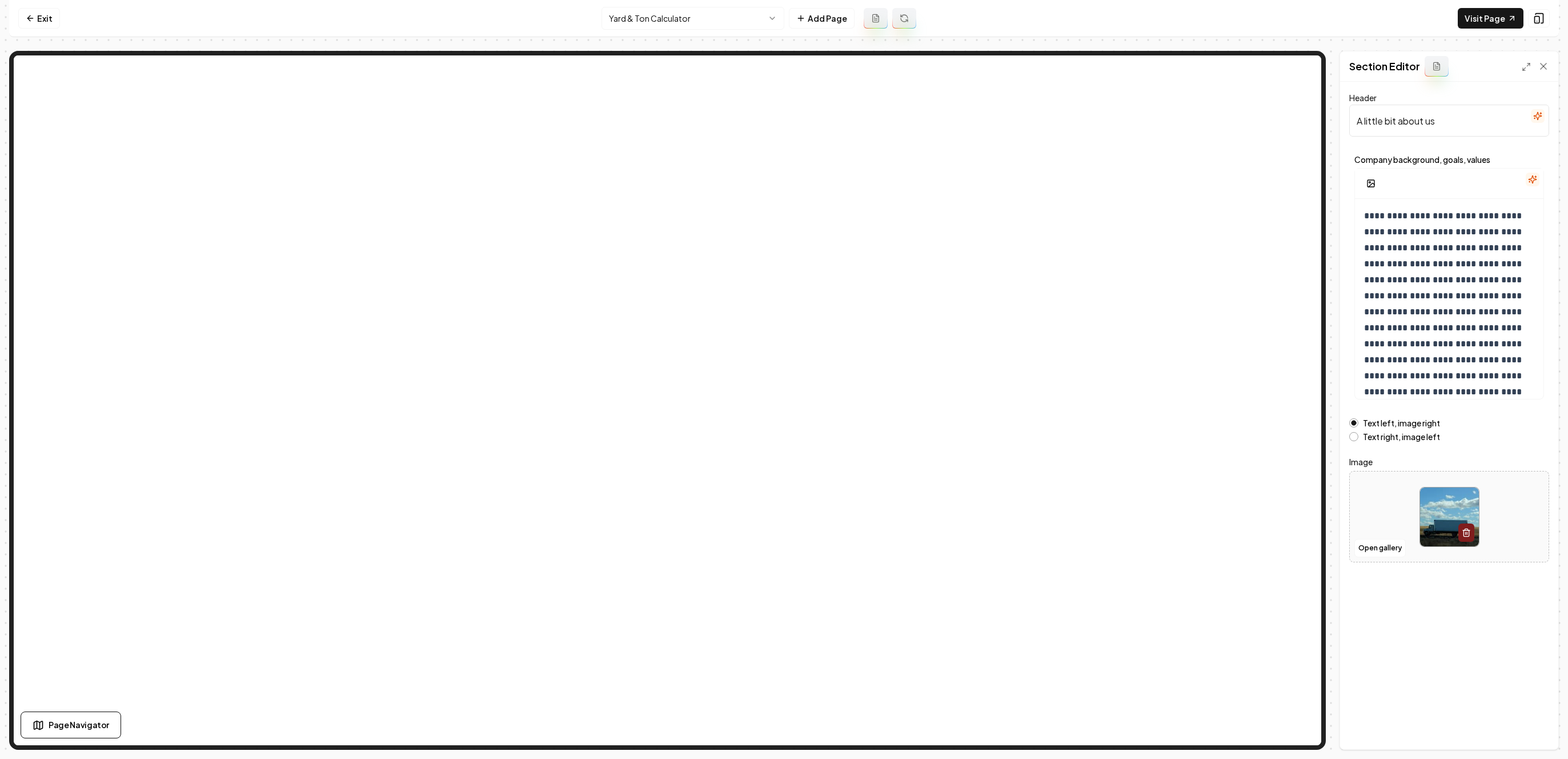
click at [1448, 123] on input "A little bit about us" at bounding box center [1449, 120] width 200 height 32
paste input "https://omada.ai/"
paste input "Calculating Area"
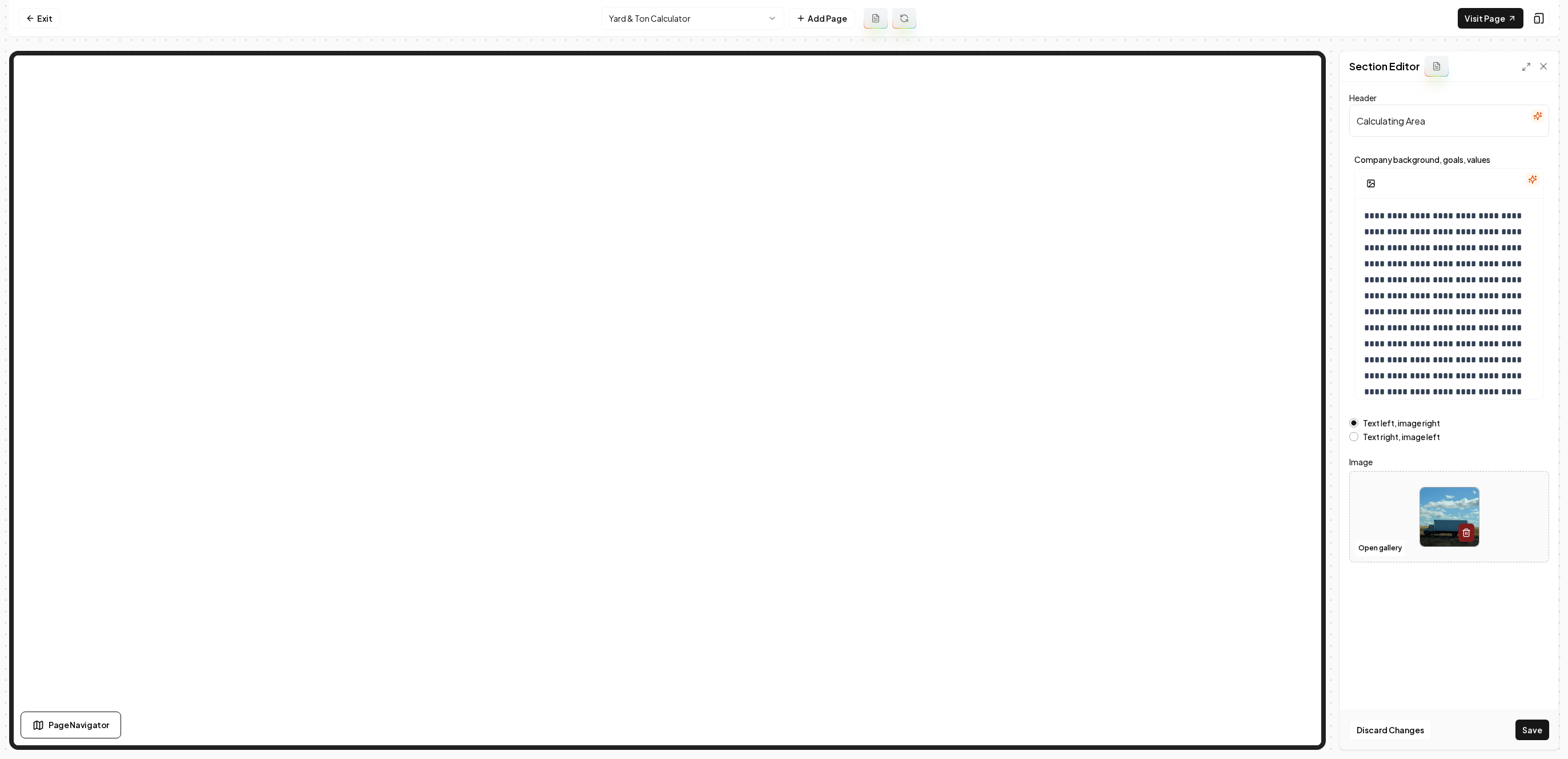
type input "Calculating Area"
click at [1412, 242] on p "**********" at bounding box center [1449, 336] width 170 height 256
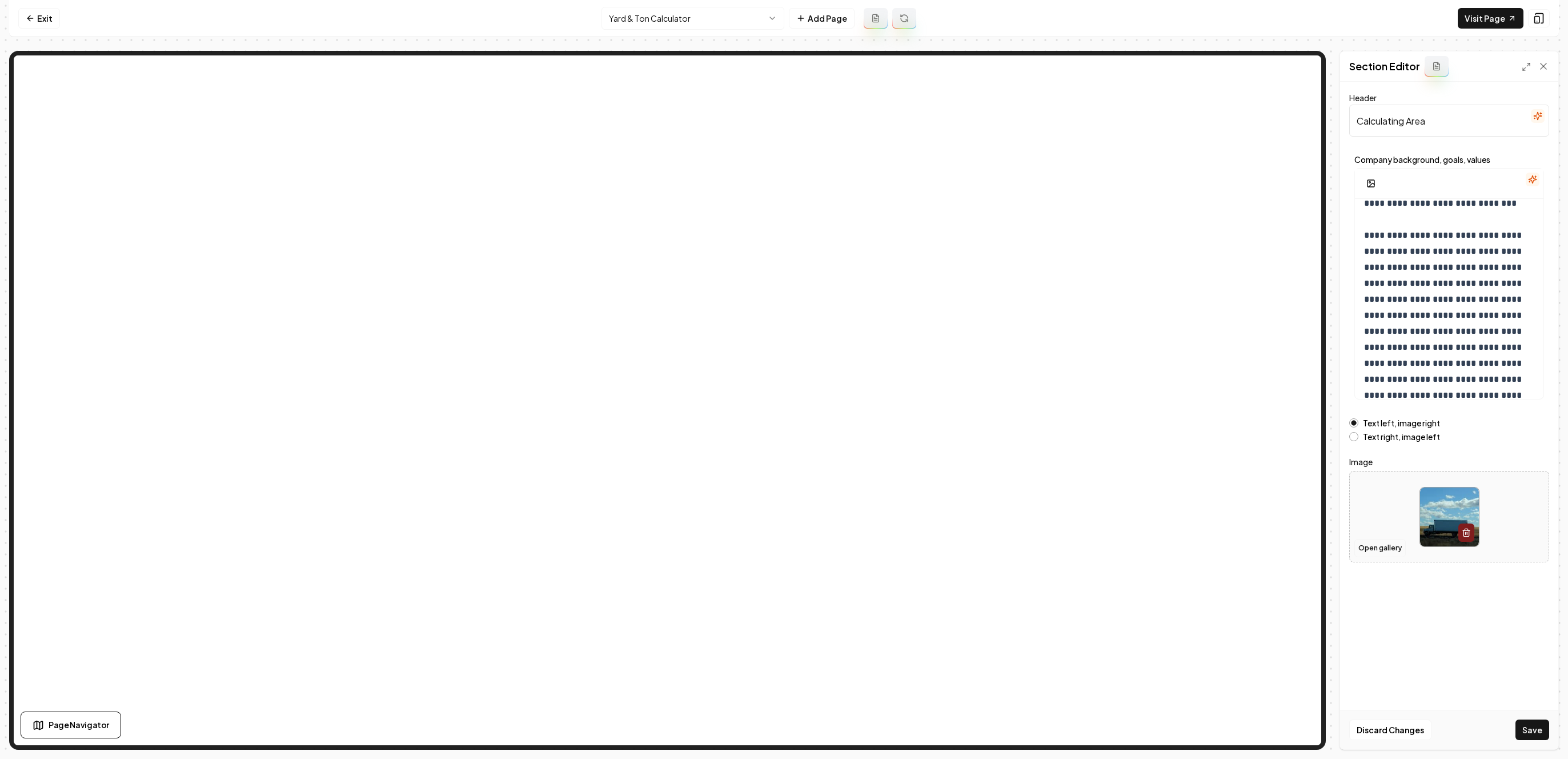
click at [1380, 542] on button "Open gallery" at bounding box center [1380, 548] width 52 height 18
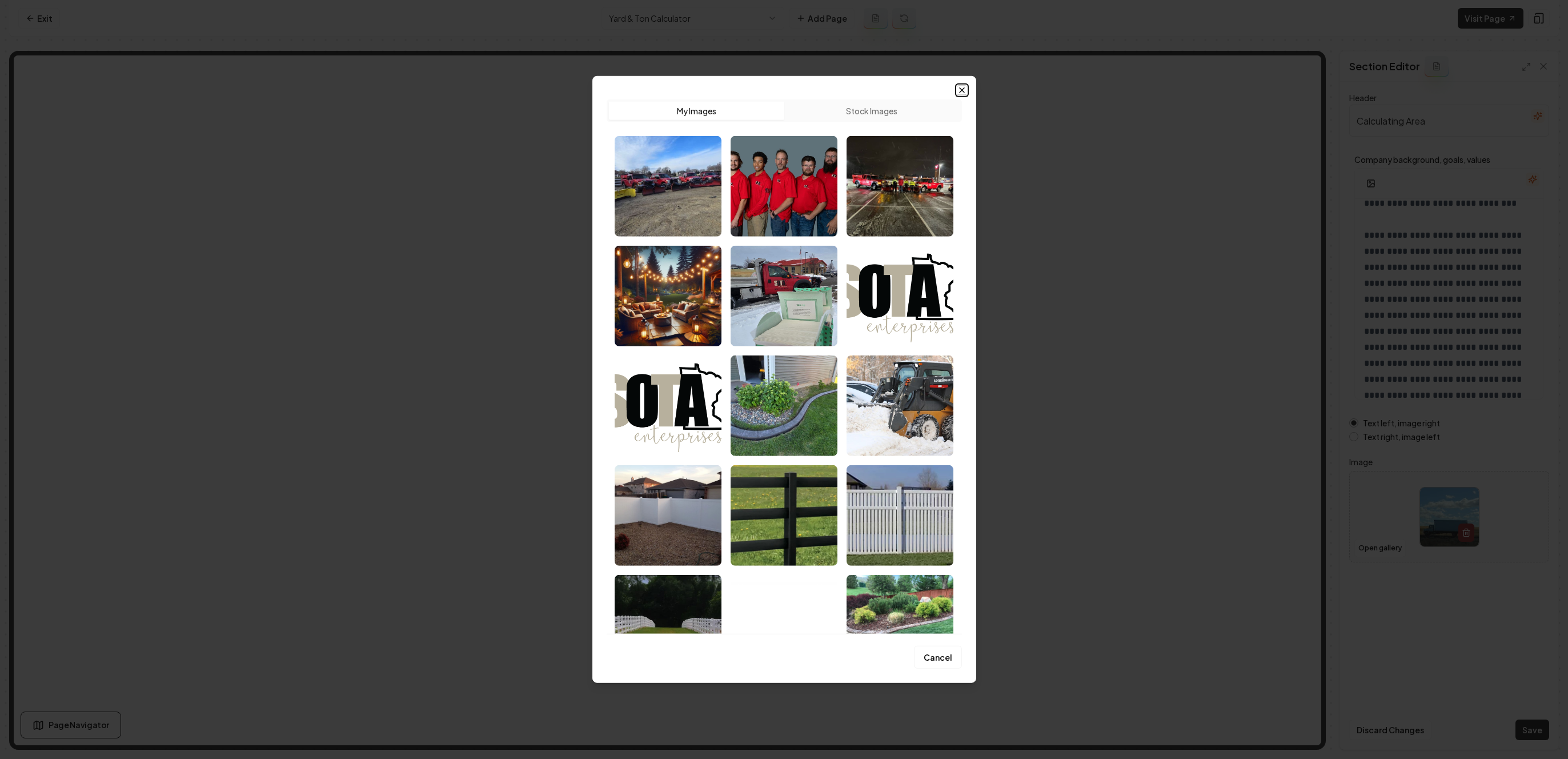
click at [963, 91] on icon "button" at bounding box center [962, 90] width 9 height 9
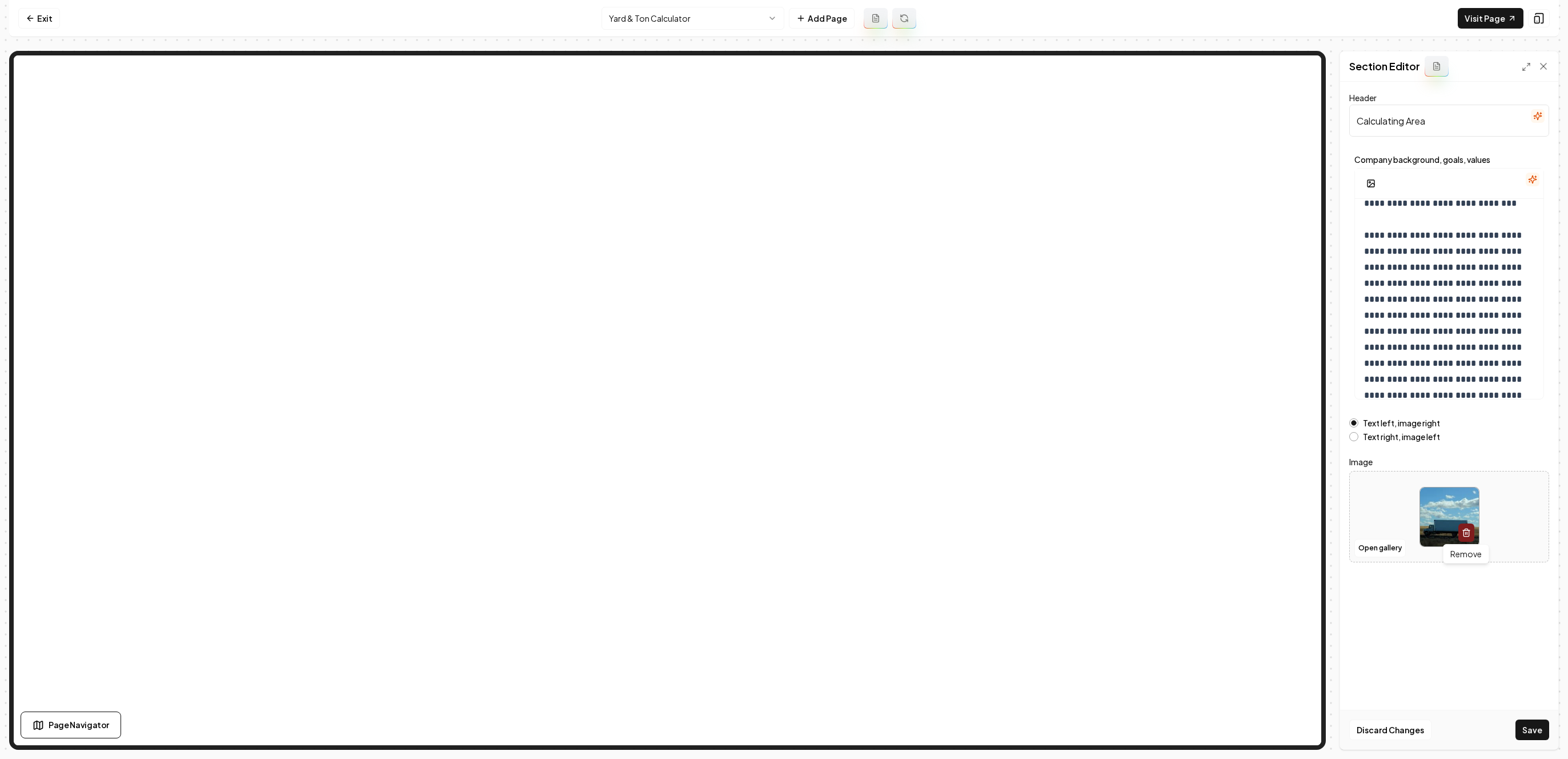
click at [1472, 539] on button "button" at bounding box center [1466, 533] width 16 height 18
click at [1387, 560] on button "Open gallery" at bounding box center [1380, 562] width 52 height 18
click at [1439, 517] on icon "Upload image" at bounding box center [1449, 513] width 21 height 21
type input "**********"
click at [1527, 725] on button "Save" at bounding box center [1532, 730] width 34 height 21
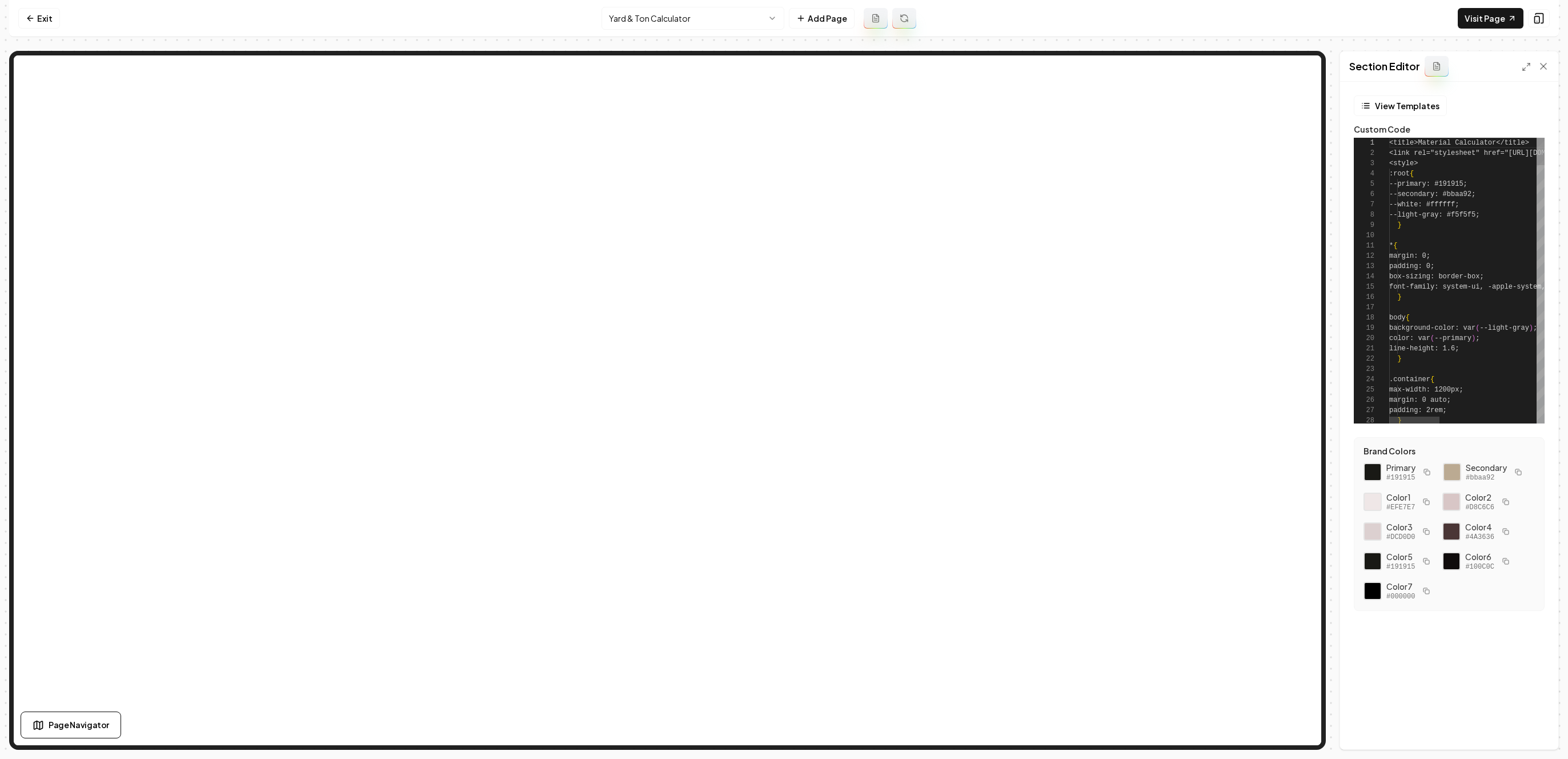
scroll to position [103, 0]
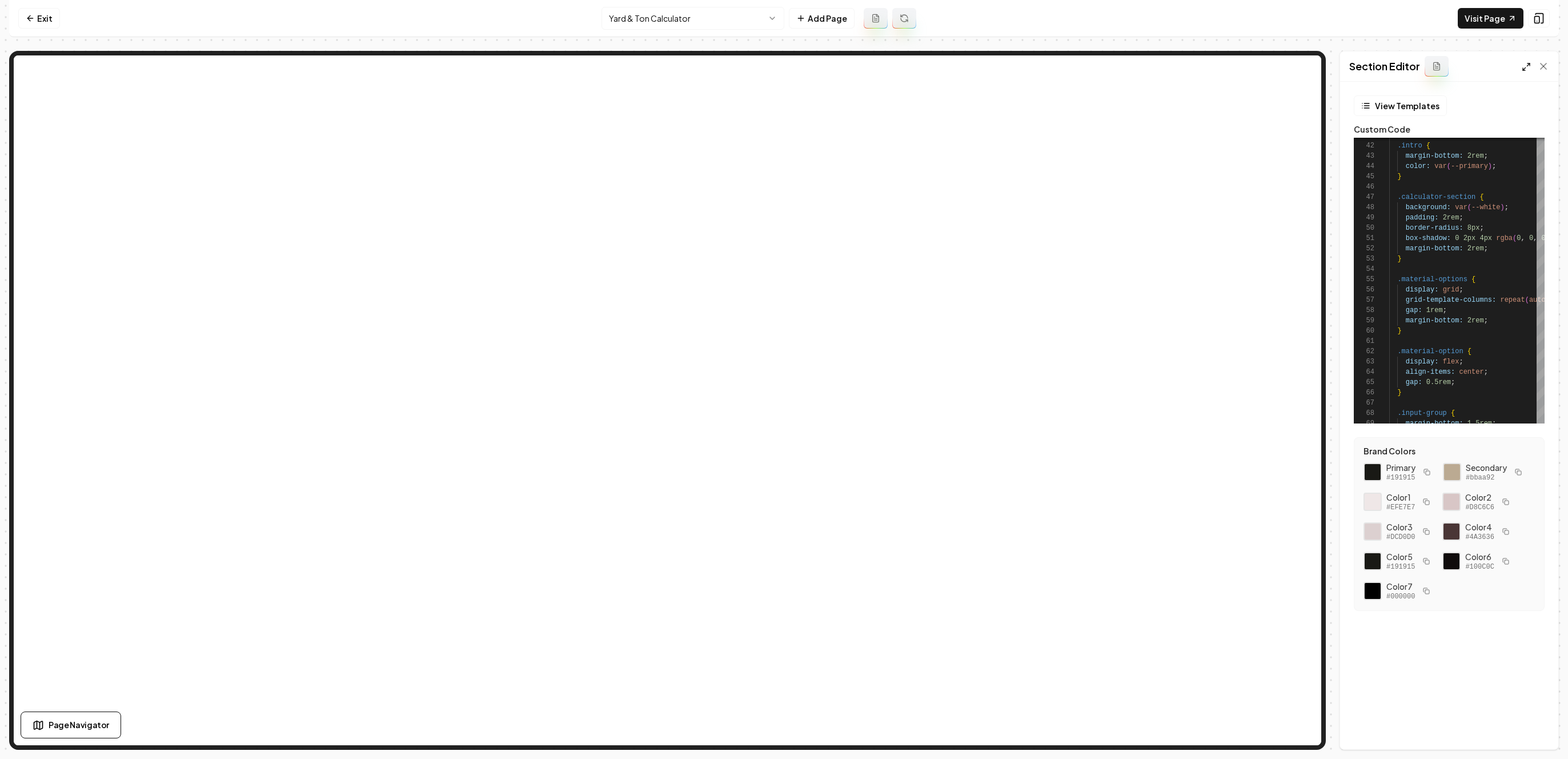
click at [1530, 67] on icon at bounding box center [1526, 66] width 9 height 9
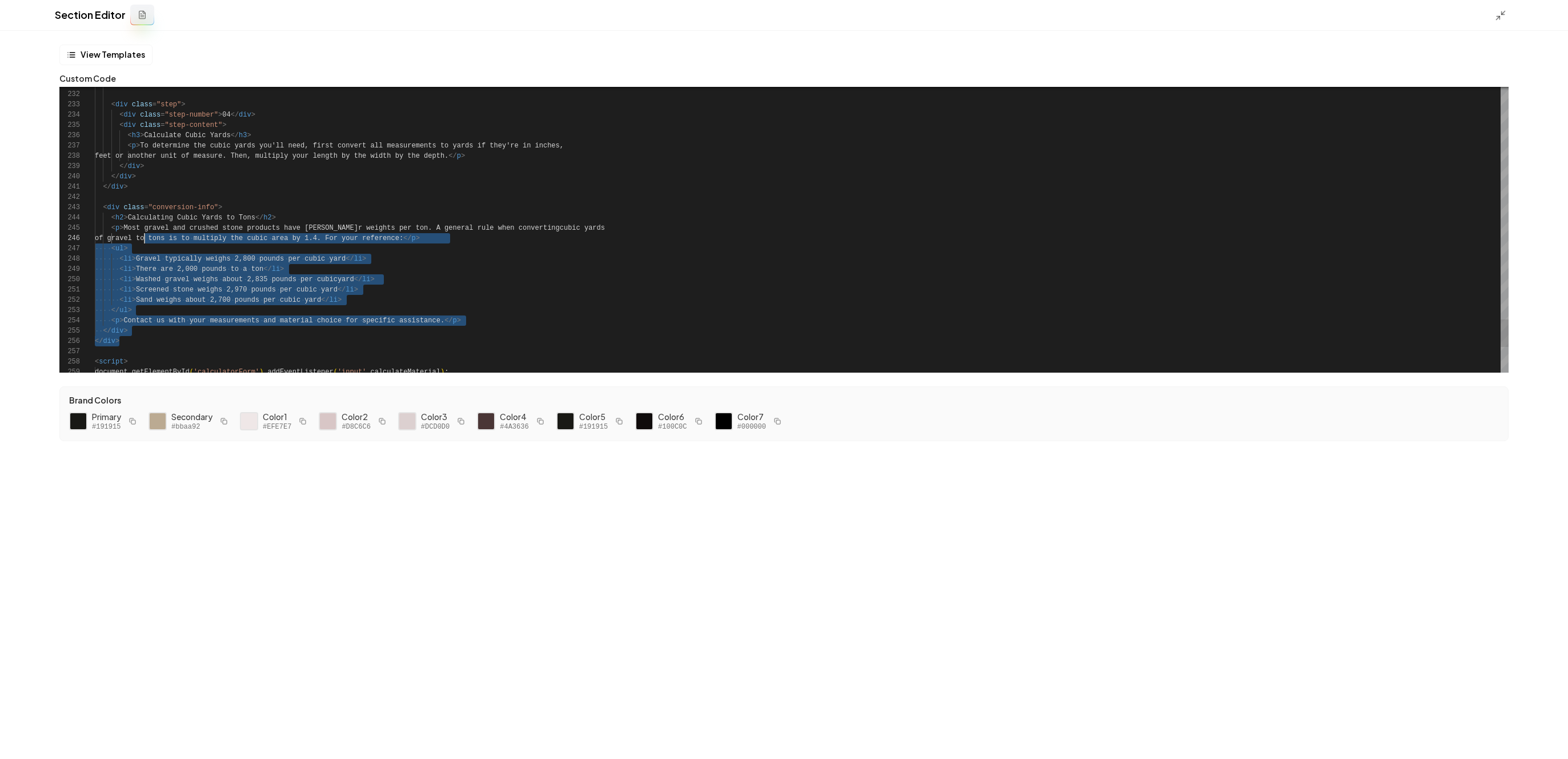
drag, startPoint x: 162, startPoint y: 337, endPoint x: 143, endPoint y: 237, distance: 101.8
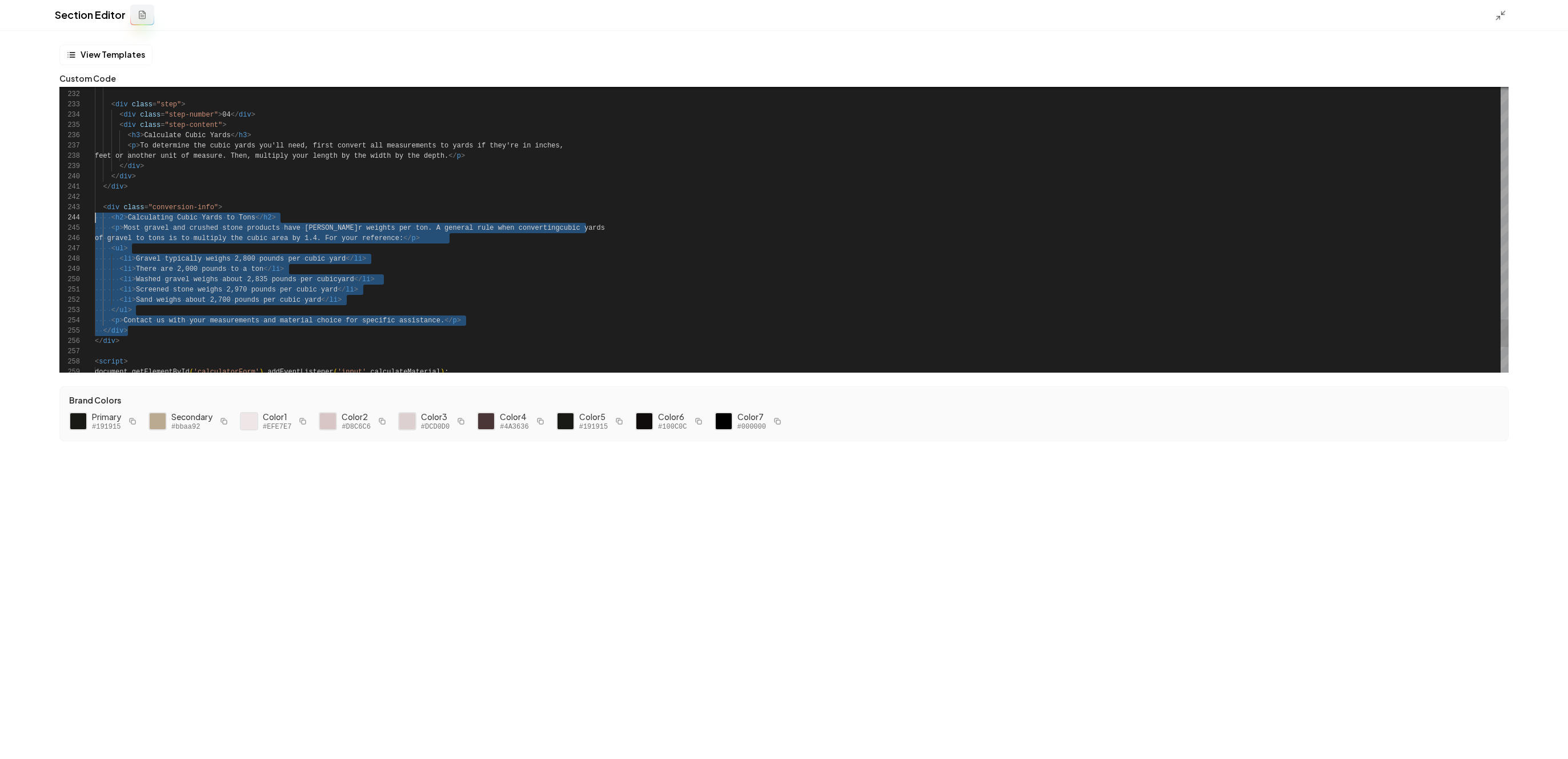
scroll to position [21, 0]
drag, startPoint x: 136, startPoint y: 332, endPoint x: 69, endPoint y: 212, distance: 137.4
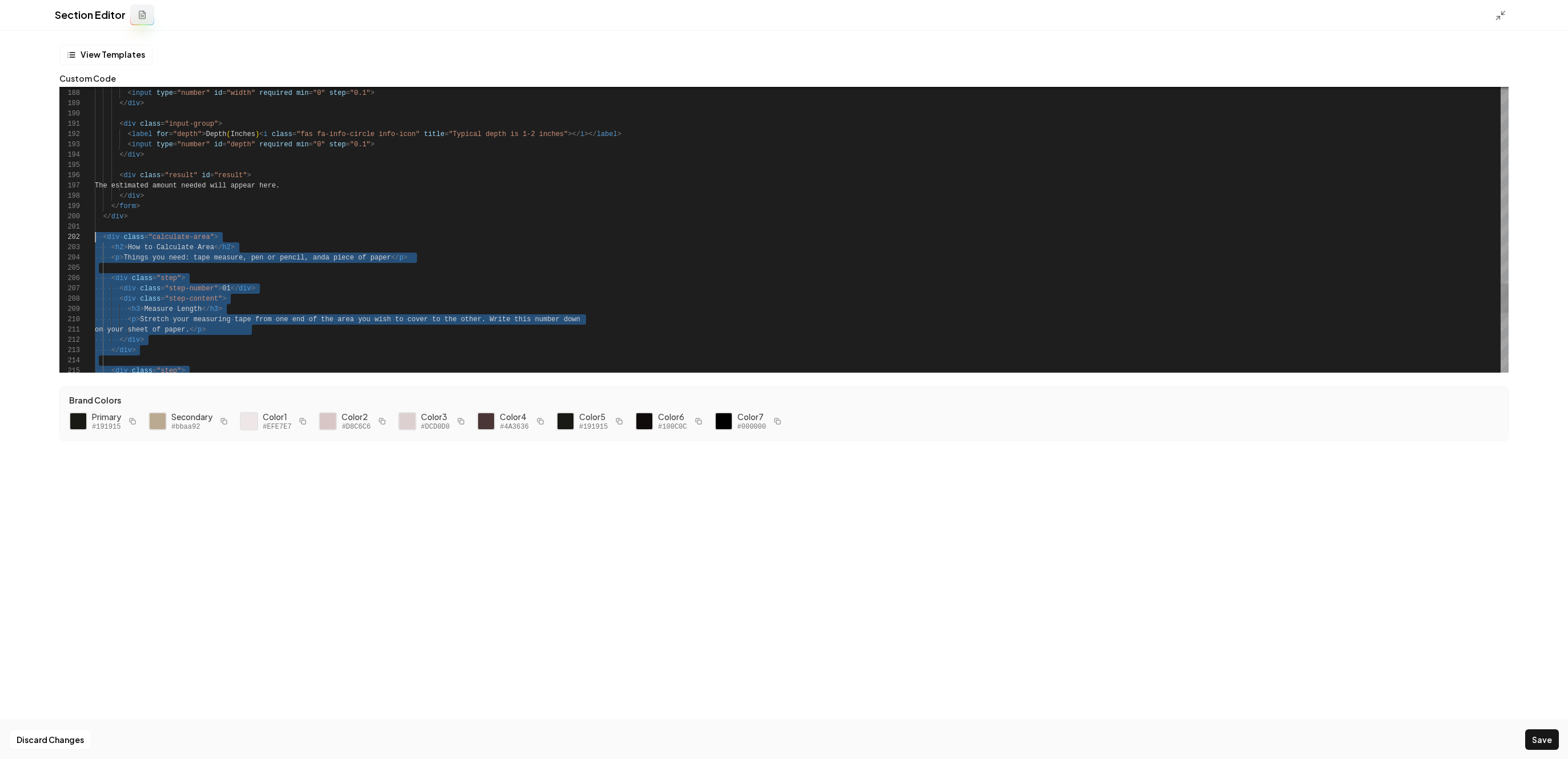
scroll to position [10, 0]
drag, startPoint x: 152, startPoint y: 330, endPoint x: 79, endPoint y: 237, distance: 118.2
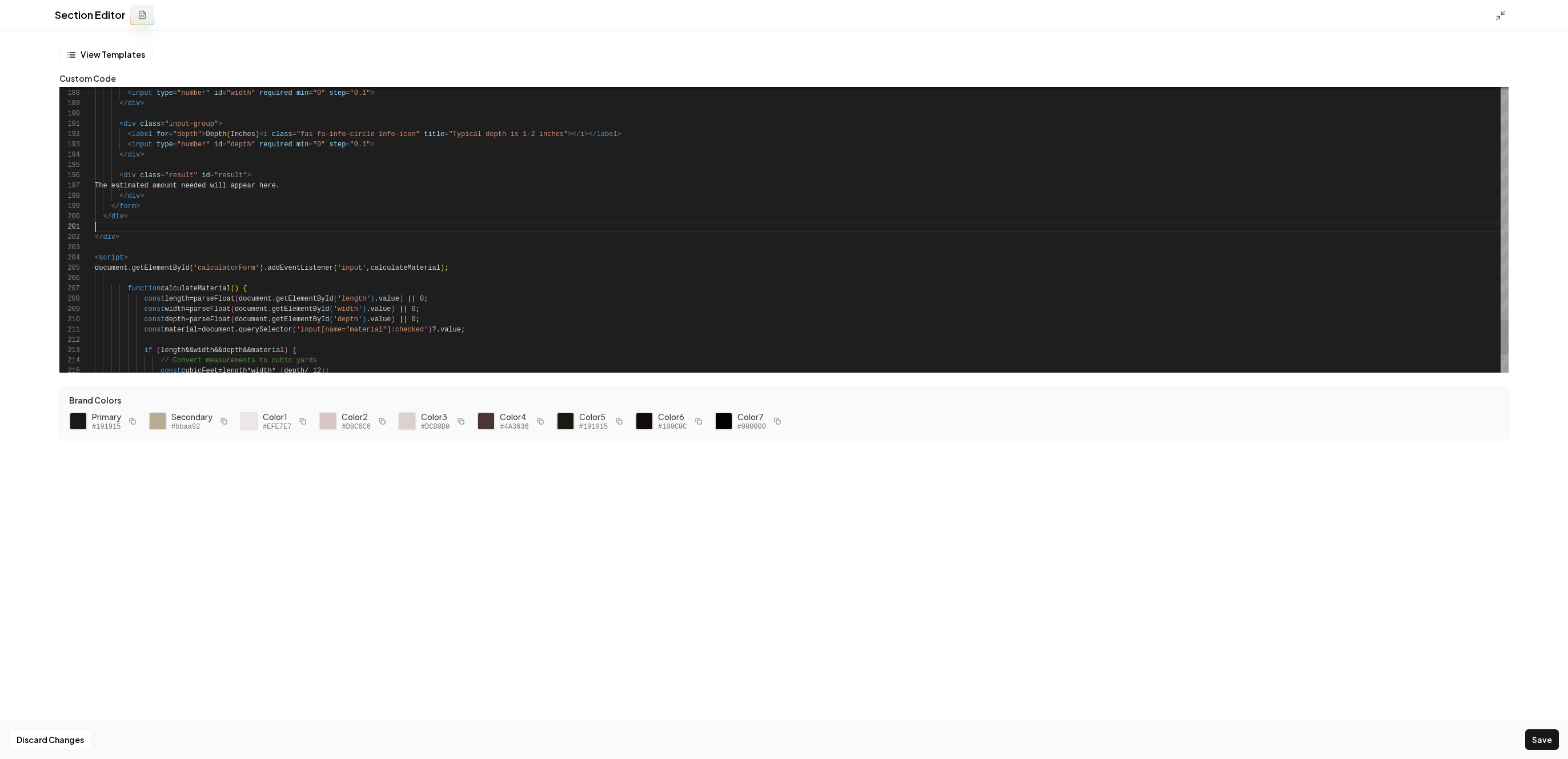
scroll to position [93, 33]
type textarea "**********"
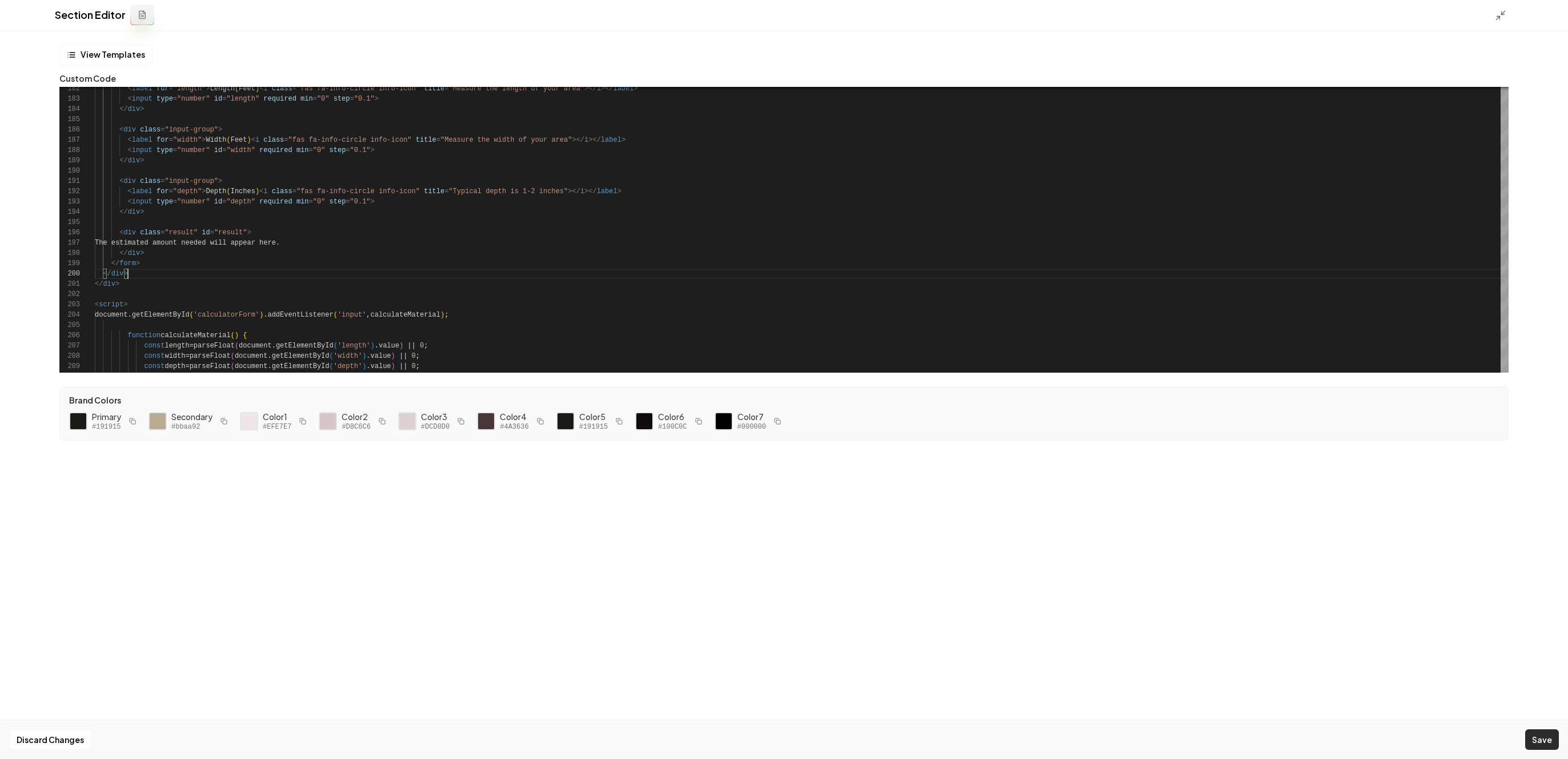
click at [1535, 736] on button "Save" at bounding box center [1542, 740] width 34 height 21
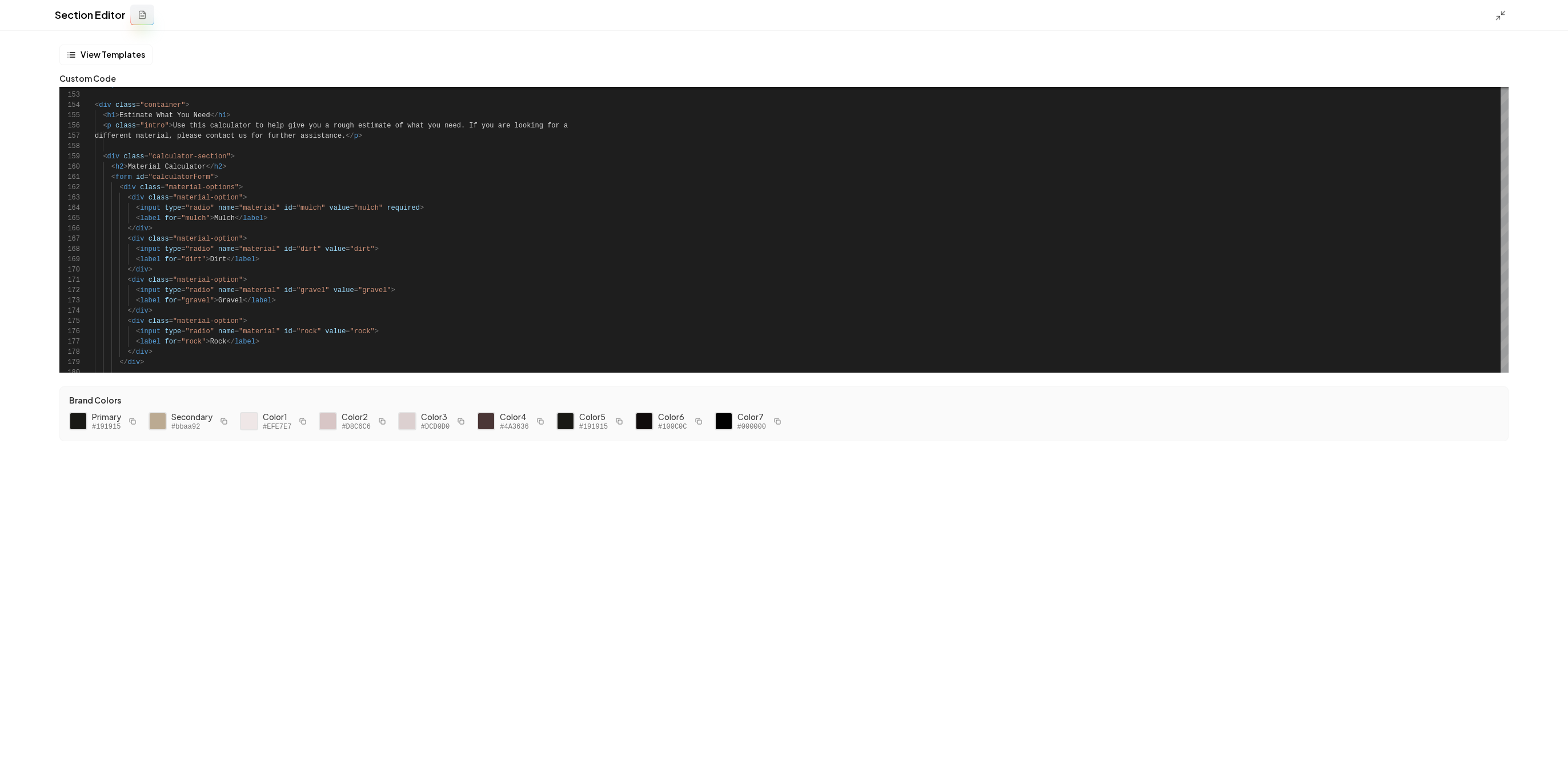
click at [1509, 16] on div at bounding box center [1504, 14] width 18 height 13
click at [1503, 16] on icon at bounding box center [1500, 15] width 11 height 11
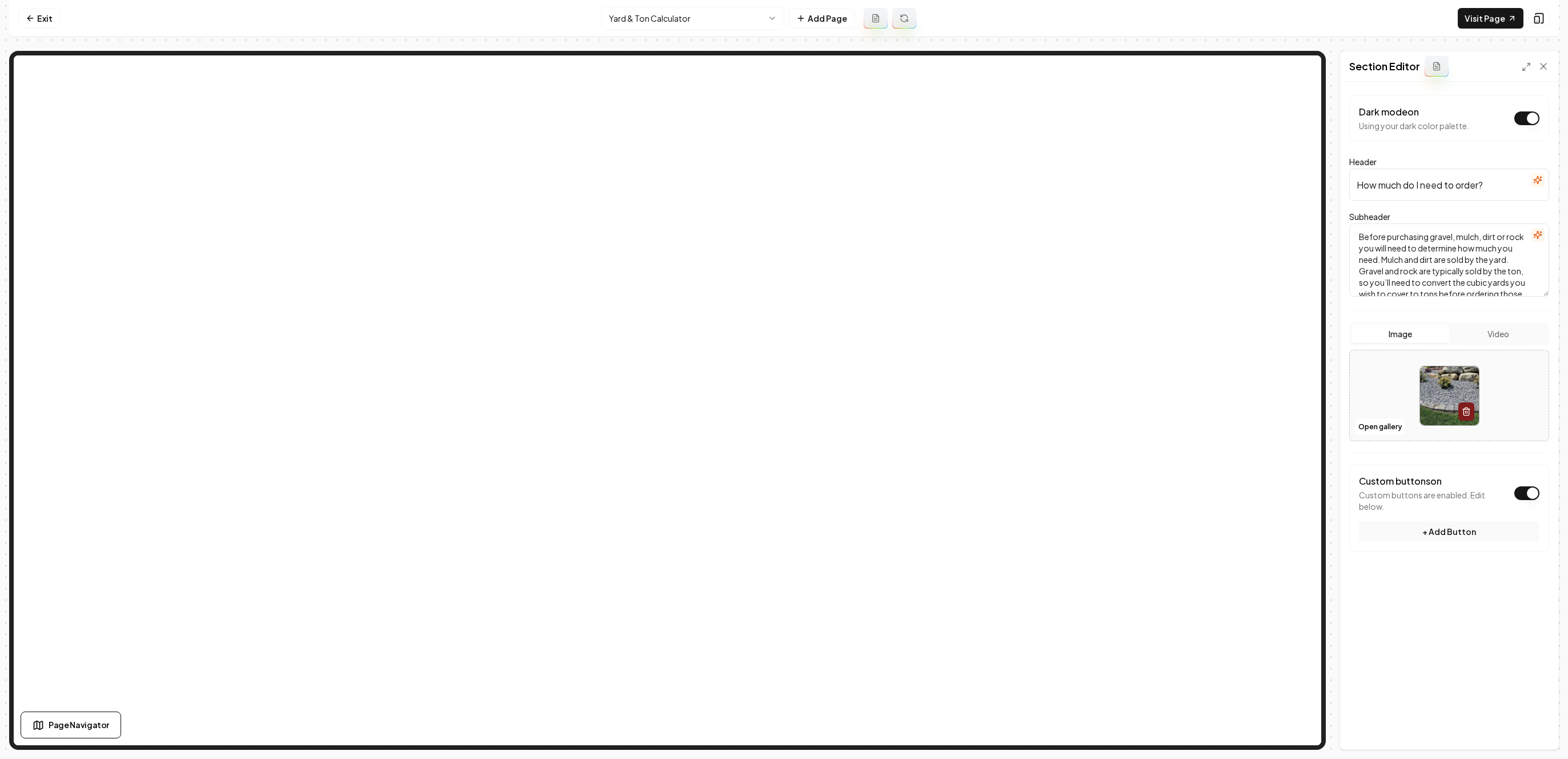
click at [1526, 123] on button "Dark mode on" at bounding box center [1527, 118] width 25 height 13
click at [1531, 732] on button "Save" at bounding box center [1532, 730] width 34 height 21
click at [1481, 16] on link "Visit Page" at bounding box center [1491, 19] width 66 height 21
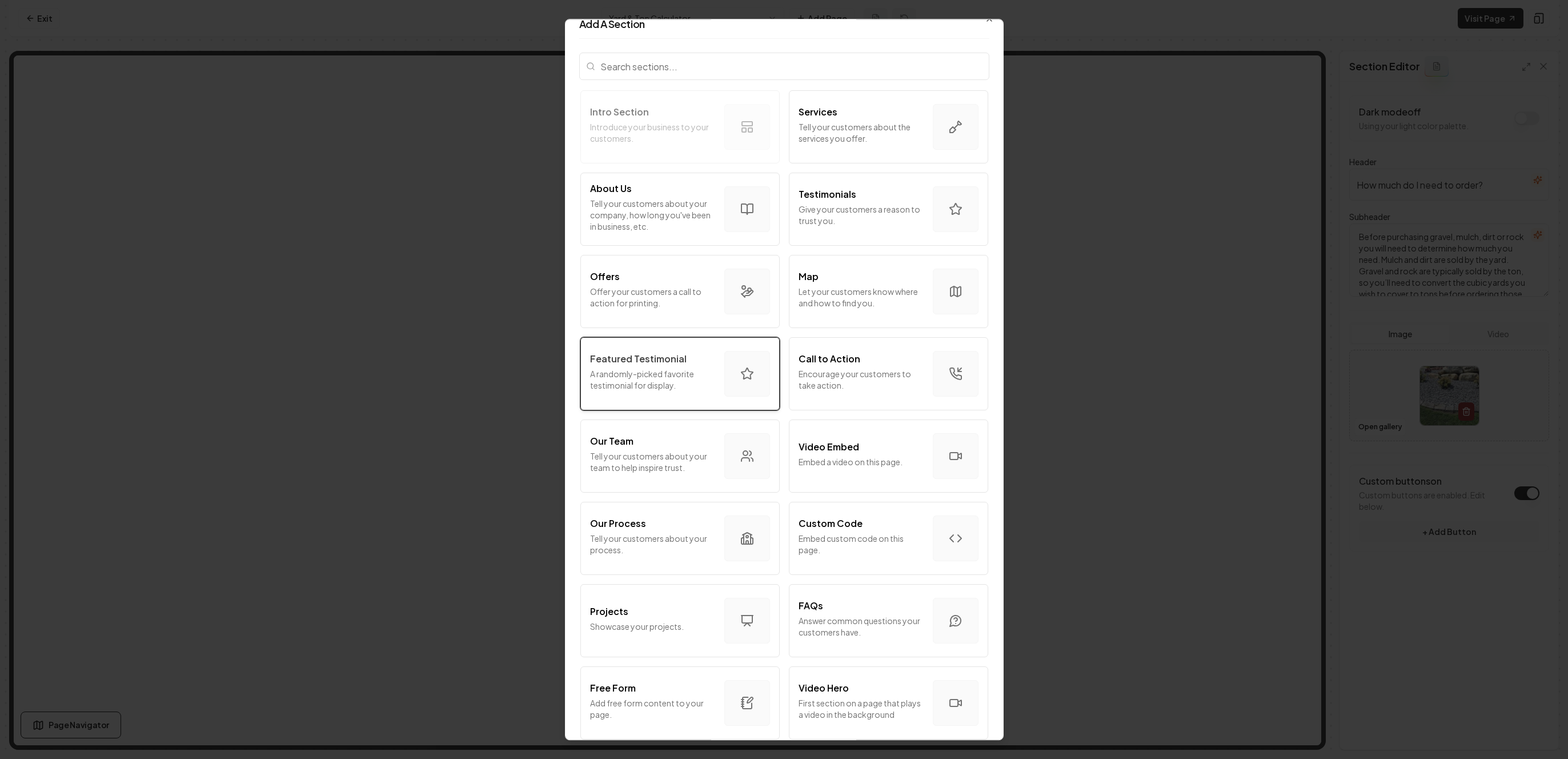
scroll to position [15, 0]
click at [832, 380] on p "Encourage your customers to take action." at bounding box center [862, 379] width 125 height 23
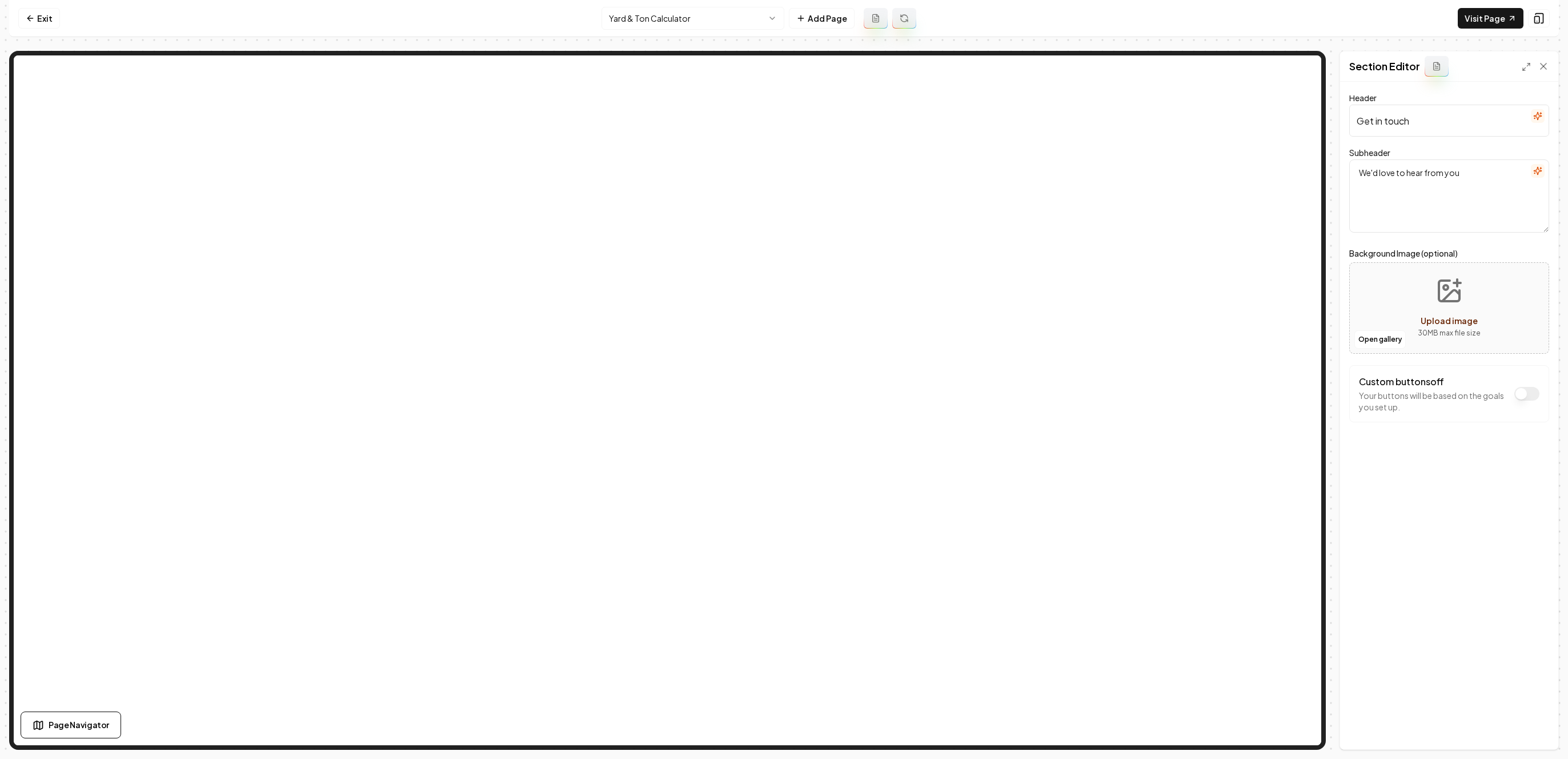
click at [1408, 113] on input "Get in touch" at bounding box center [1449, 120] width 200 height 32
type input "Ready to place your order?"
click at [1431, 185] on textarea "We'd love to hear from you" at bounding box center [1449, 196] width 200 height 73
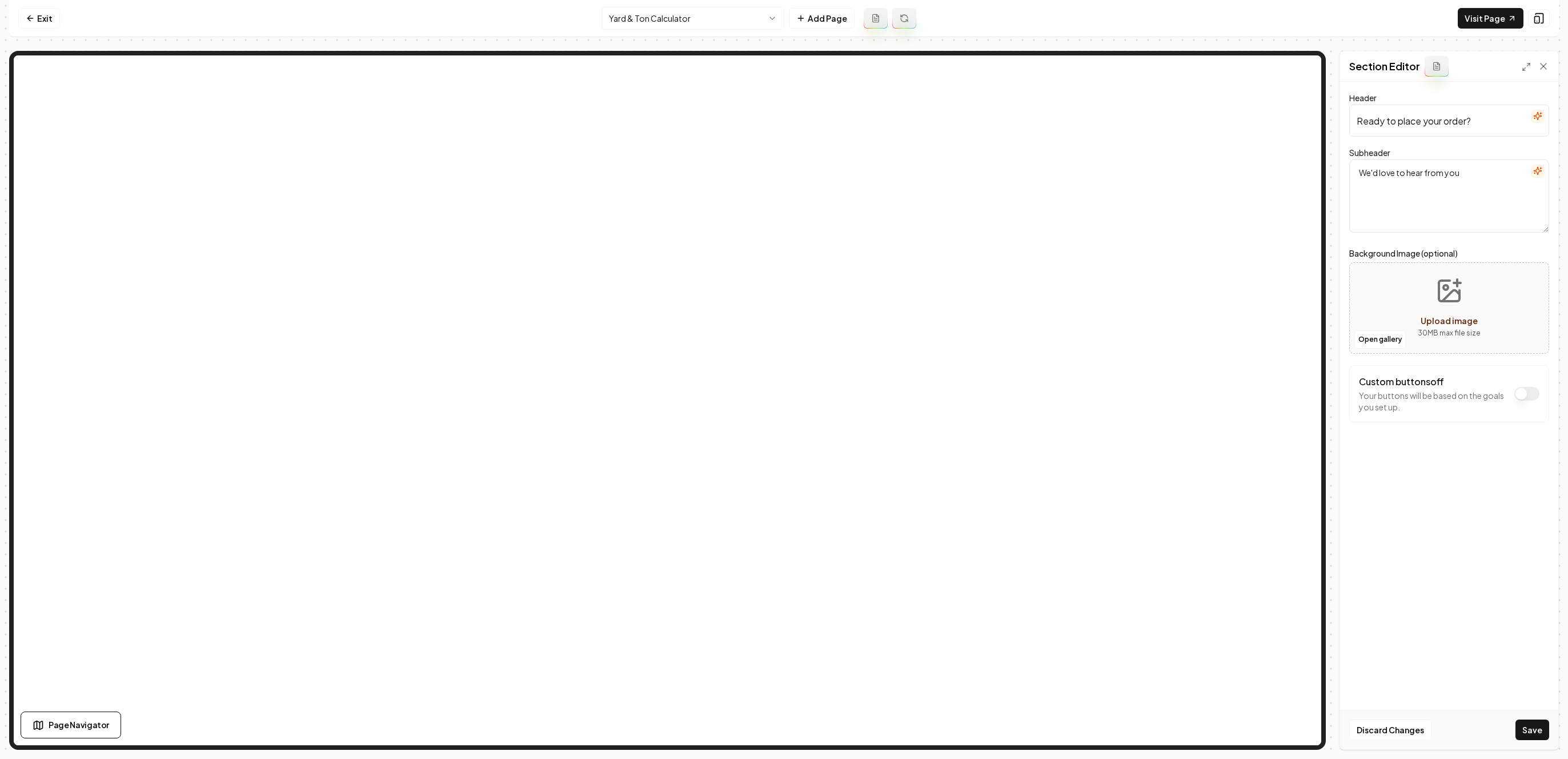
click at [1431, 185] on textarea "We'd love to hear from you" at bounding box center [1449, 196] width 200 height 73
click at [1449, 205] on textarea "We'd love to hear from you" at bounding box center [1449, 196] width 200 height 73
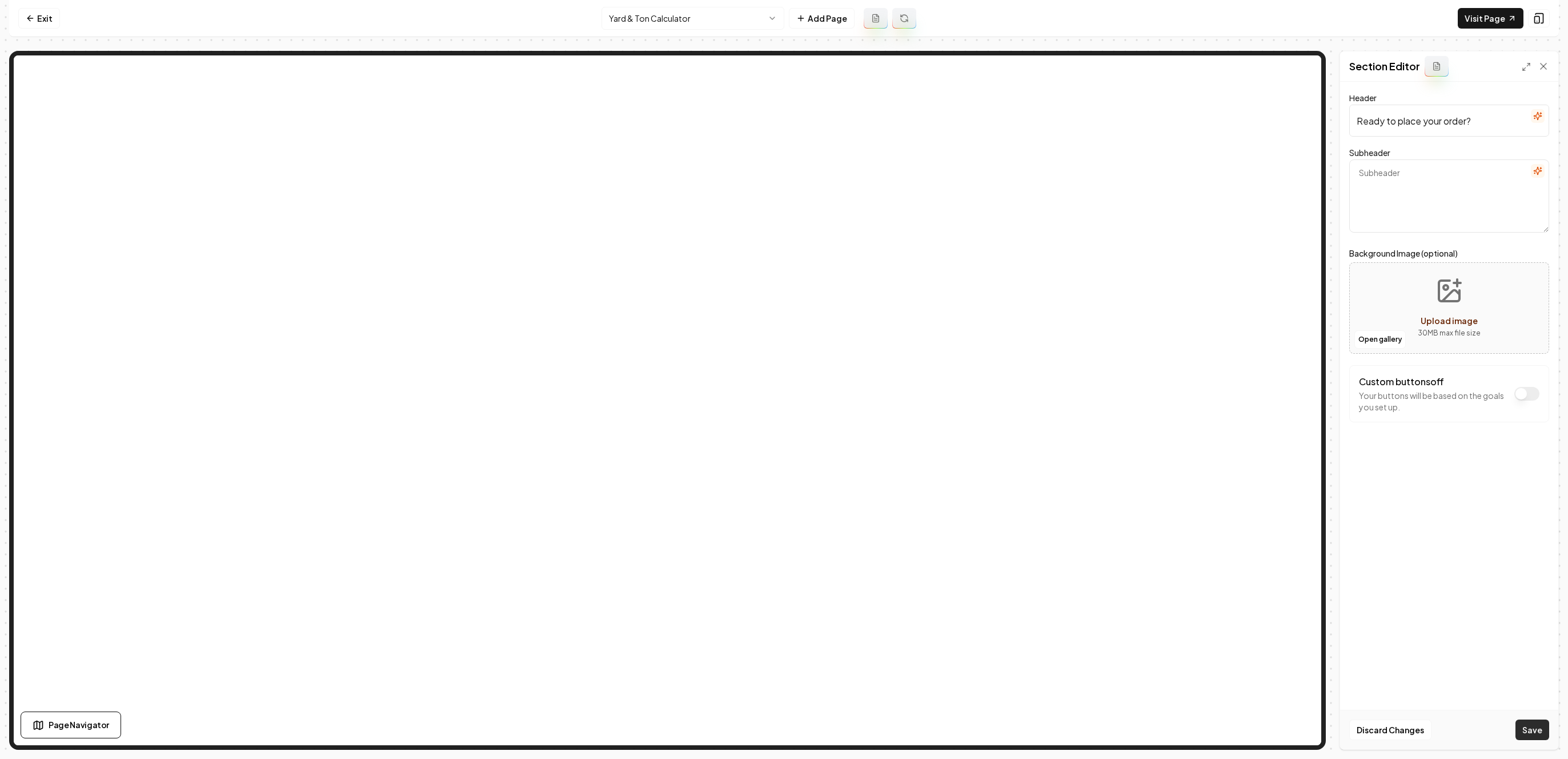
click at [1529, 726] on button "Save" at bounding box center [1532, 730] width 34 height 21
click at [1518, 395] on button "Custom buttons off" at bounding box center [1527, 394] width 25 height 13
click at [1522, 448] on icon "button" at bounding box center [1522, 444] width 11 height 11
click at [1519, 486] on icon "button" at bounding box center [1522, 483] width 11 height 11
click at [1522, 433] on icon "button" at bounding box center [1522, 427] width 11 height 11
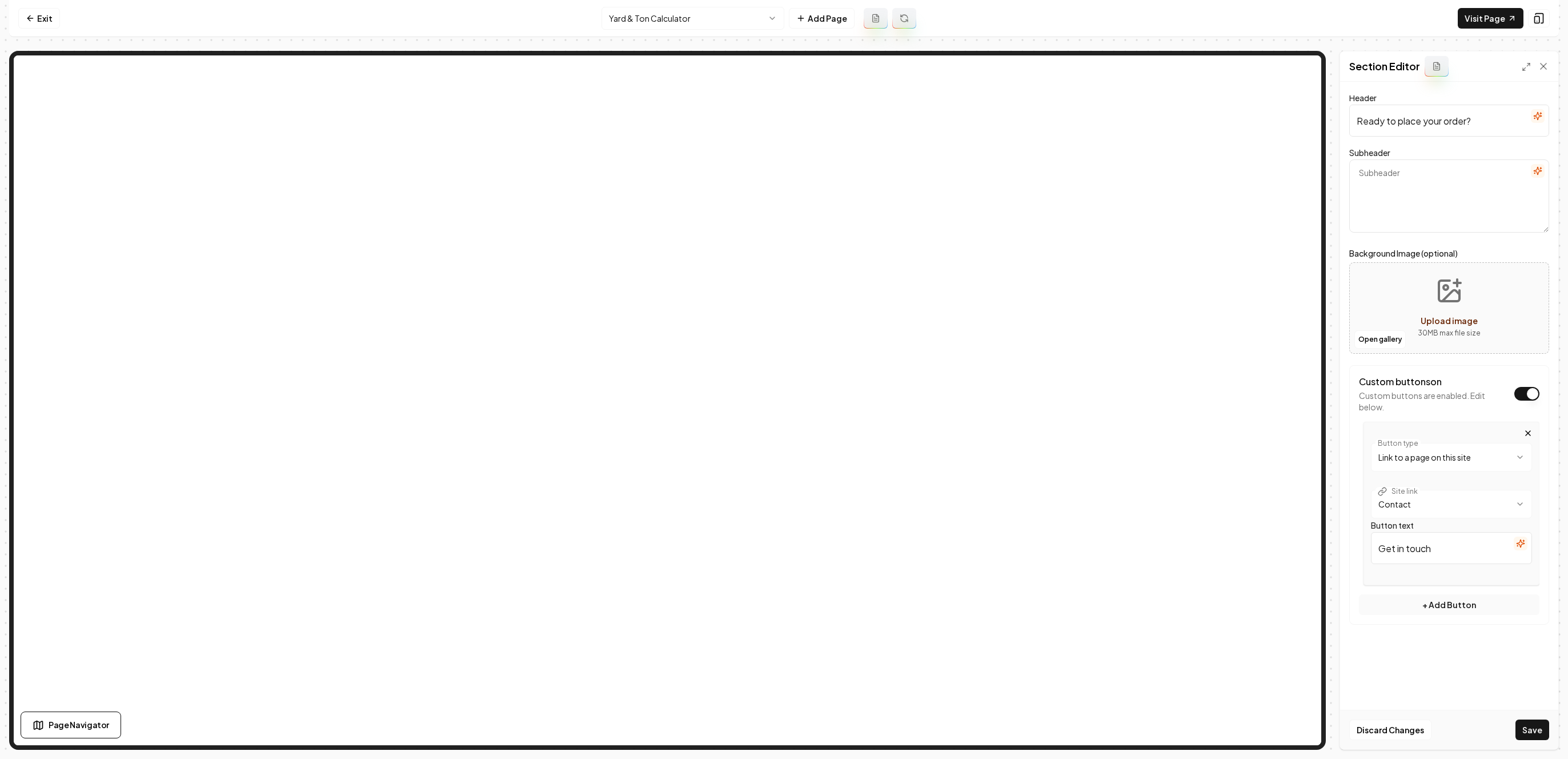
click at [1457, 501] on html "**********" at bounding box center [784, 380] width 1568 height 759
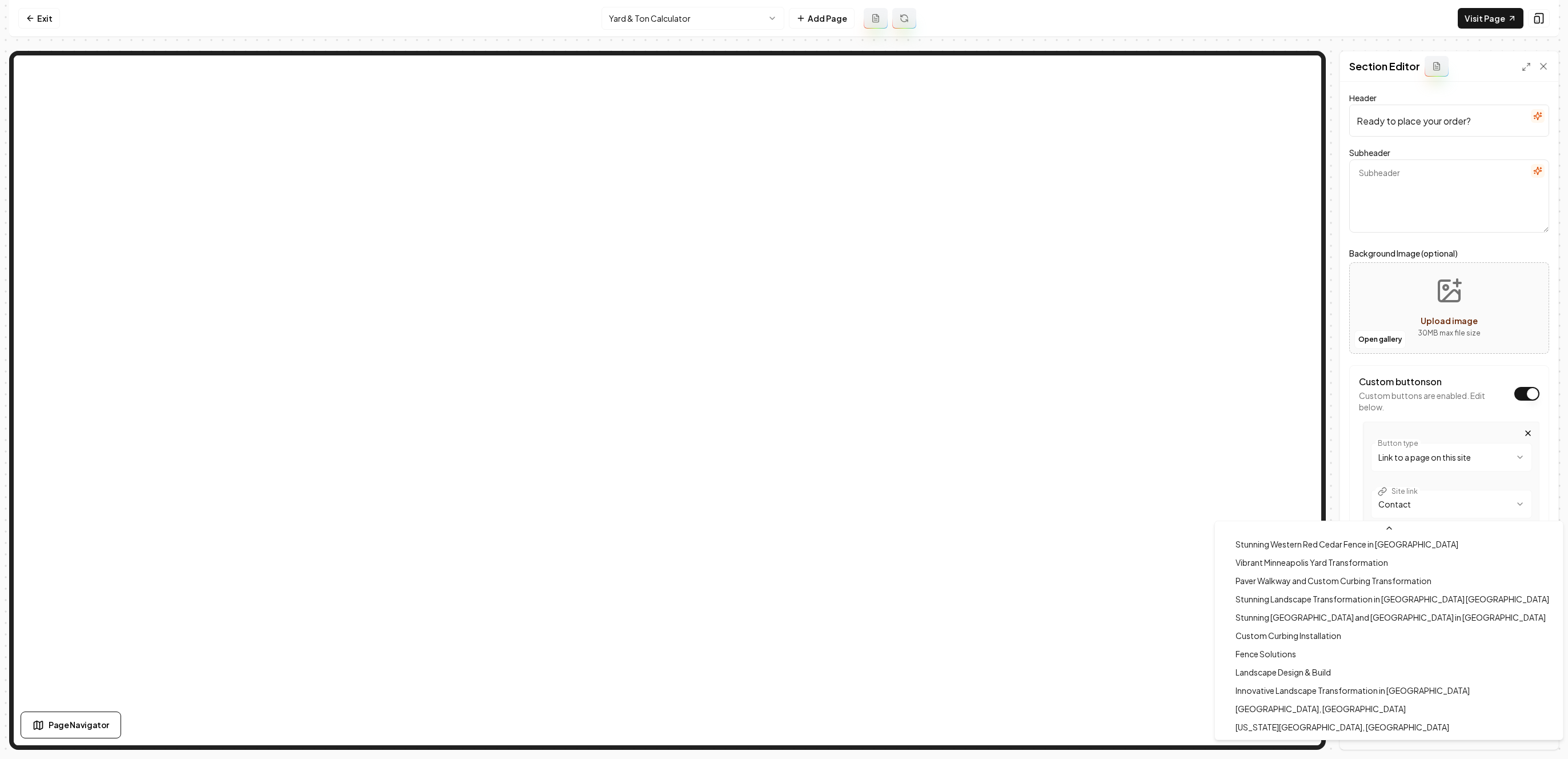
scroll to position [952, 0]
click at [1440, 456] on html "**********" at bounding box center [784, 380] width 1568 height 759
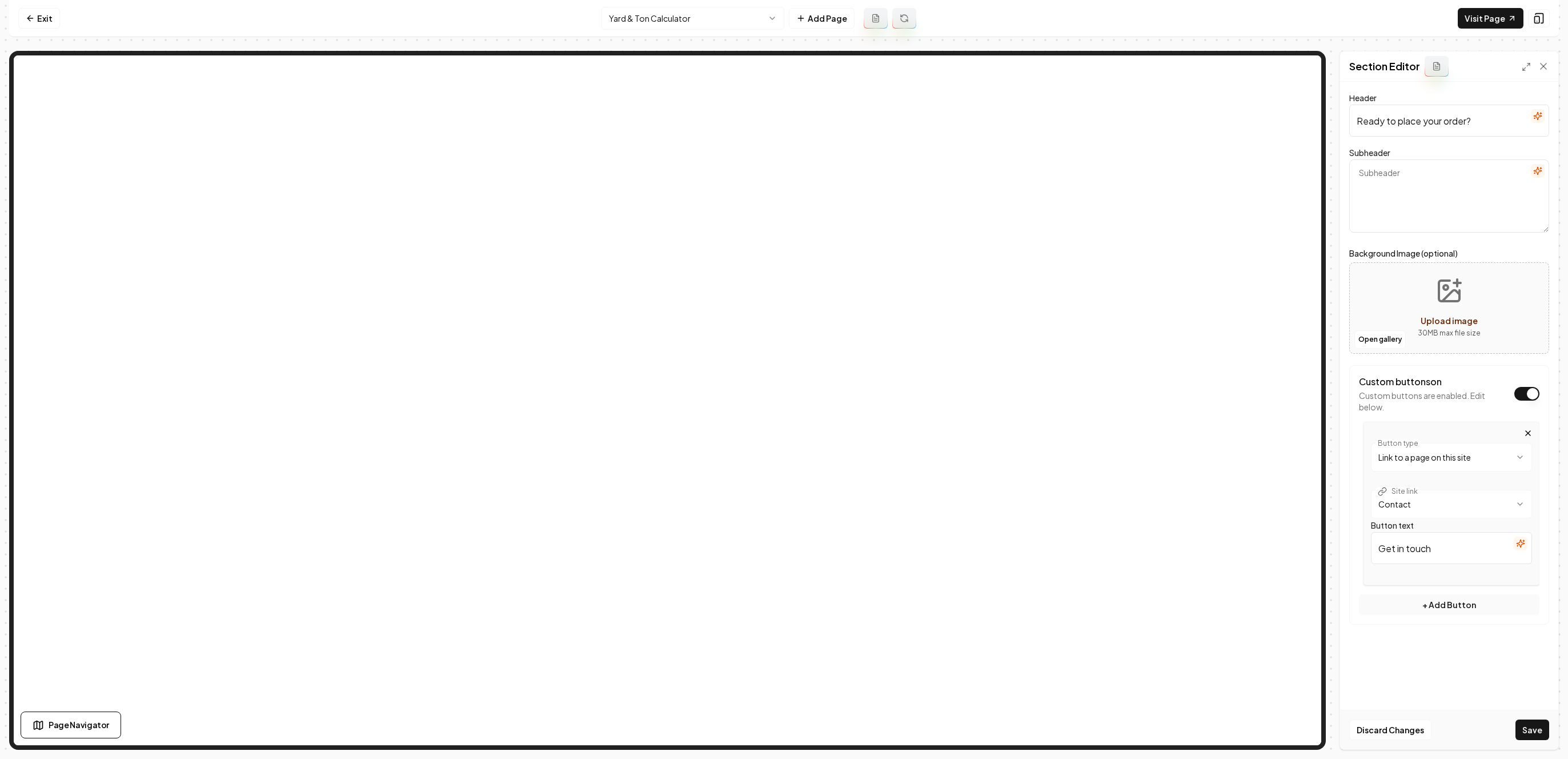
click at [1440, 456] on html "**********" at bounding box center [784, 380] width 1568 height 759
click at [1425, 493] on input "/" at bounding box center [1452, 501] width 161 height 32
paste input "https://sota.bulkdelivery.app/catalog"
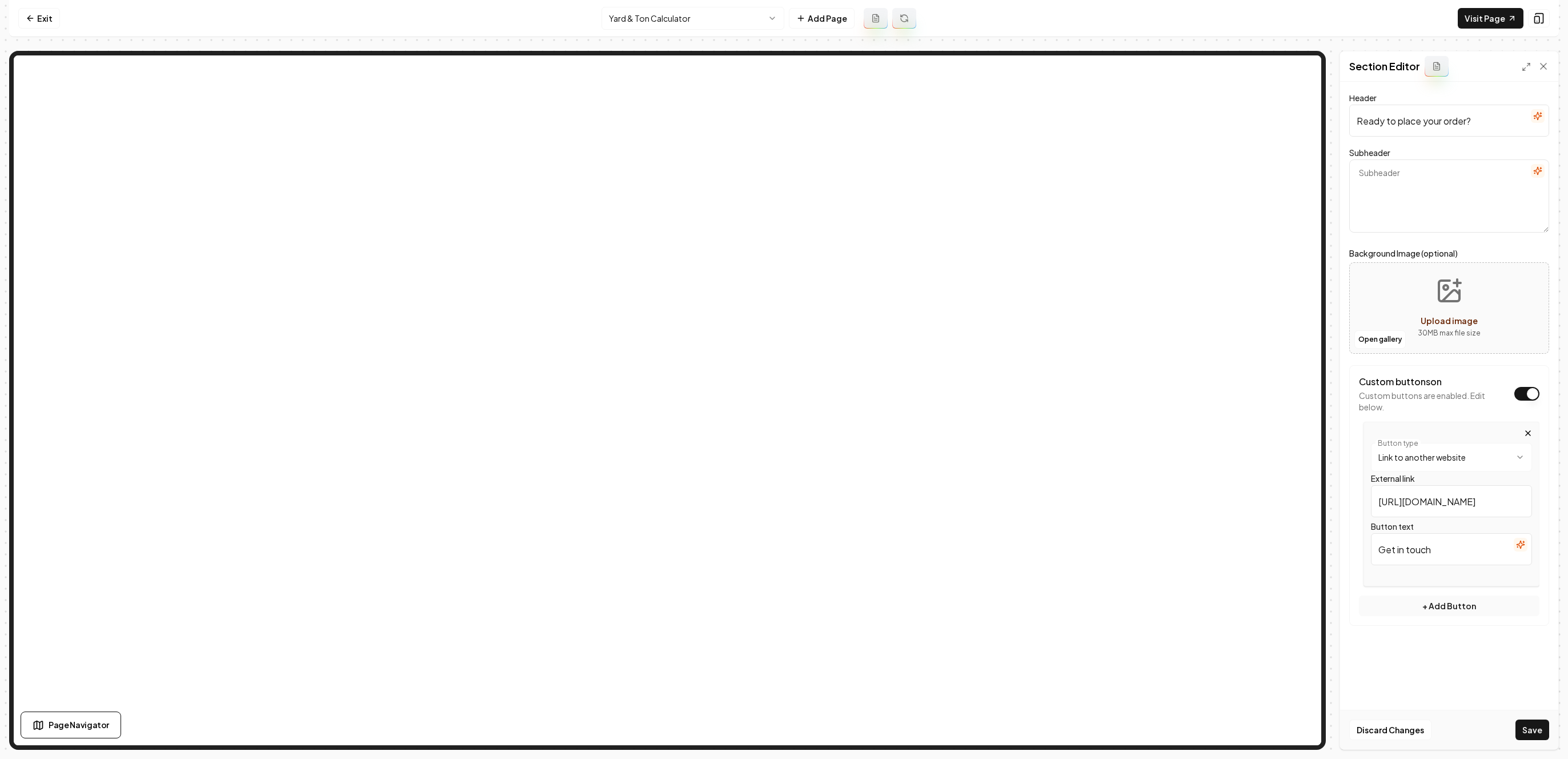
scroll to position [0, 18]
type input "https://sota.bulkdelivery.app/catalog"
click at [1446, 554] on input "Get in touch" at bounding box center [1452, 549] width 161 height 32
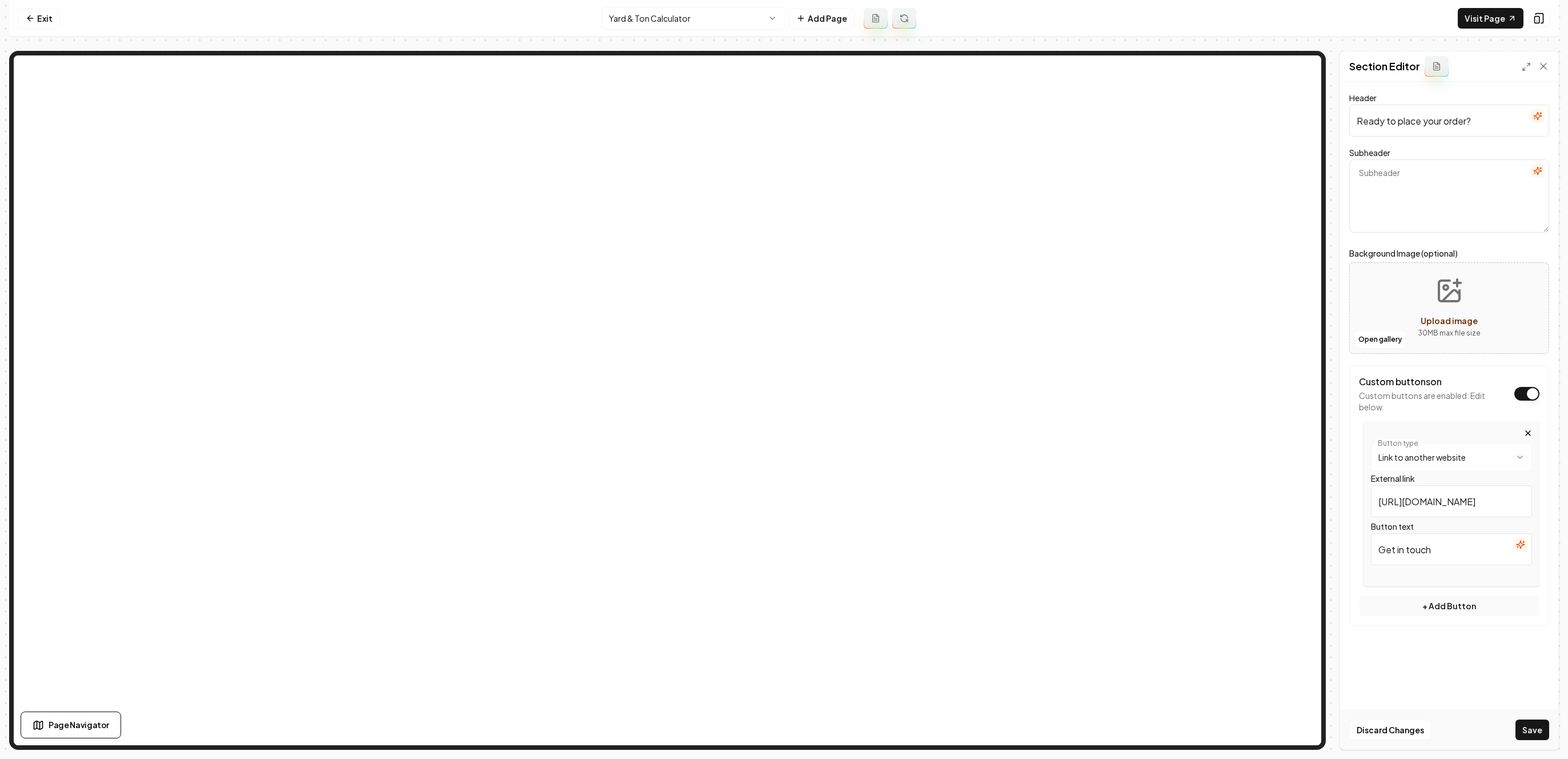
click at [1446, 554] on input "Get in touch" at bounding box center [1452, 549] width 161 height 32
type input "Order Now"
click at [1528, 726] on button "Save" at bounding box center [1532, 730] width 34 height 21
click at [1477, 14] on link "Visit Page" at bounding box center [1491, 19] width 66 height 21
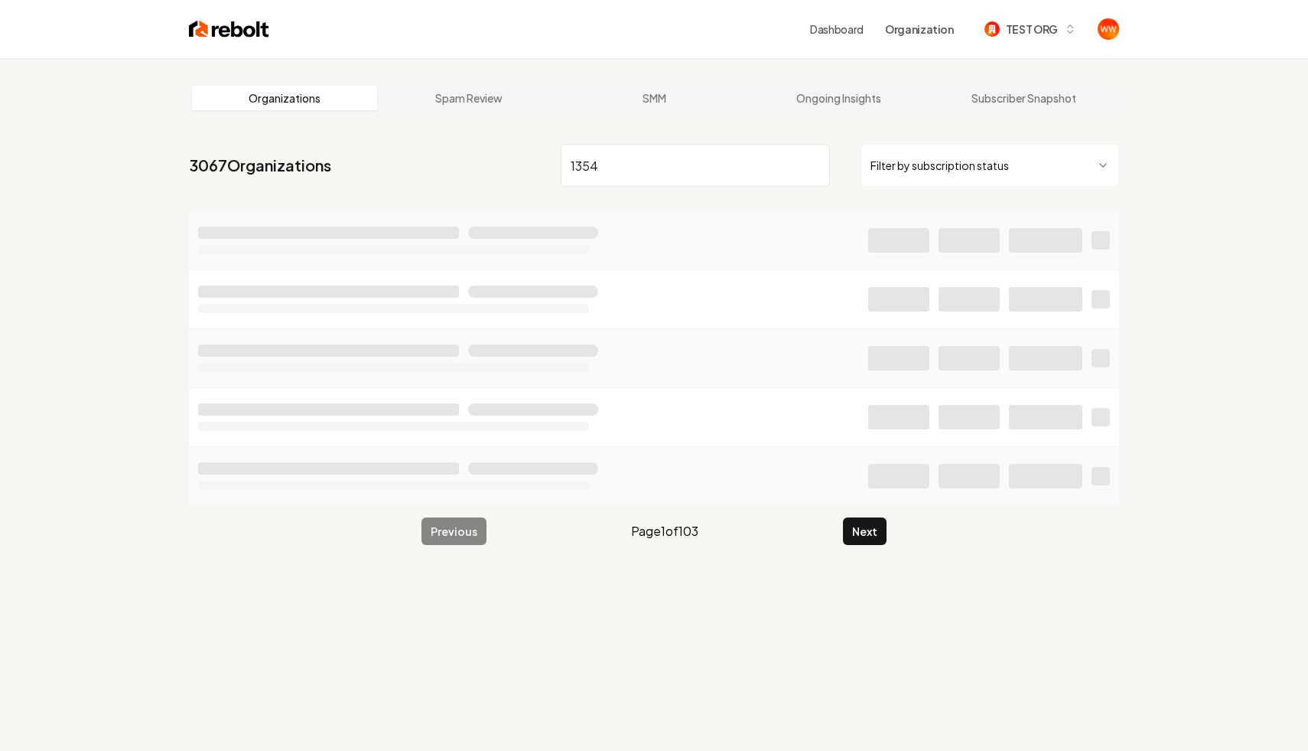
type input "1354"
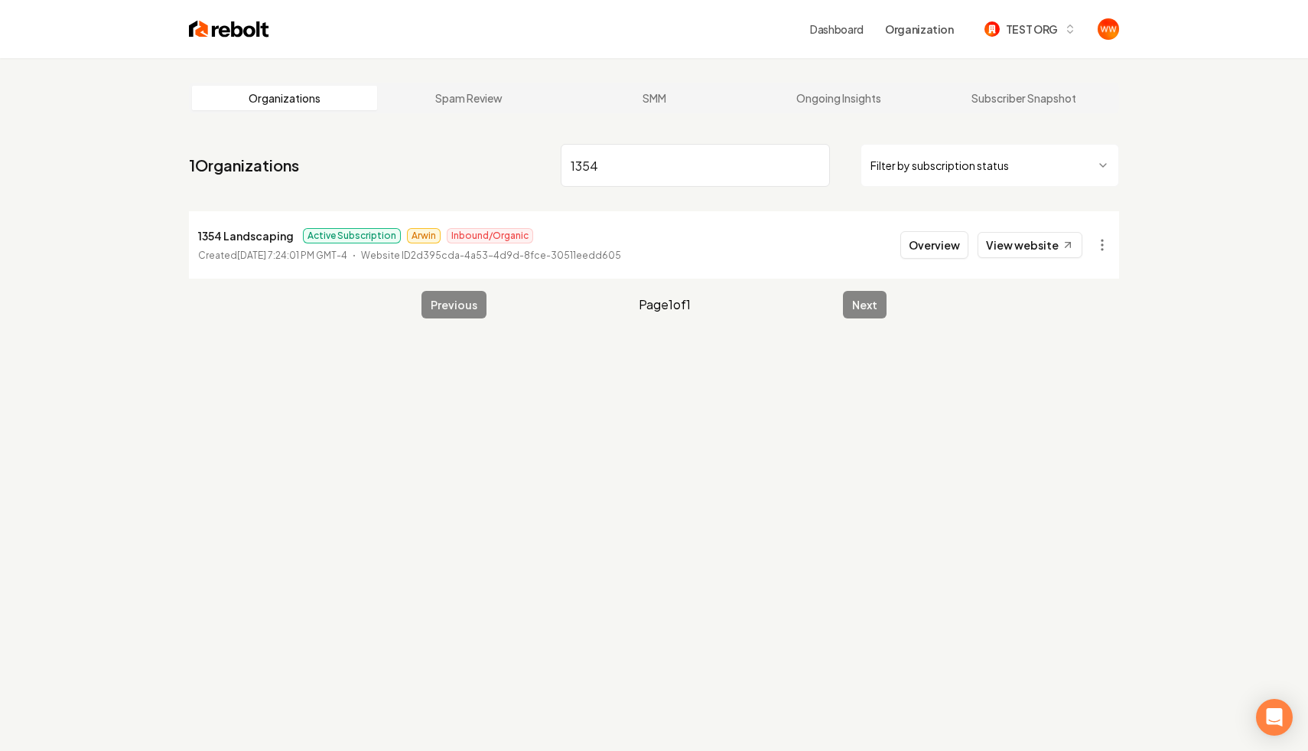
click at [904, 243] on div "Overview View website" at bounding box center [992, 245] width 182 height 28
click at [932, 240] on button "Overview" at bounding box center [935, 245] width 68 height 28
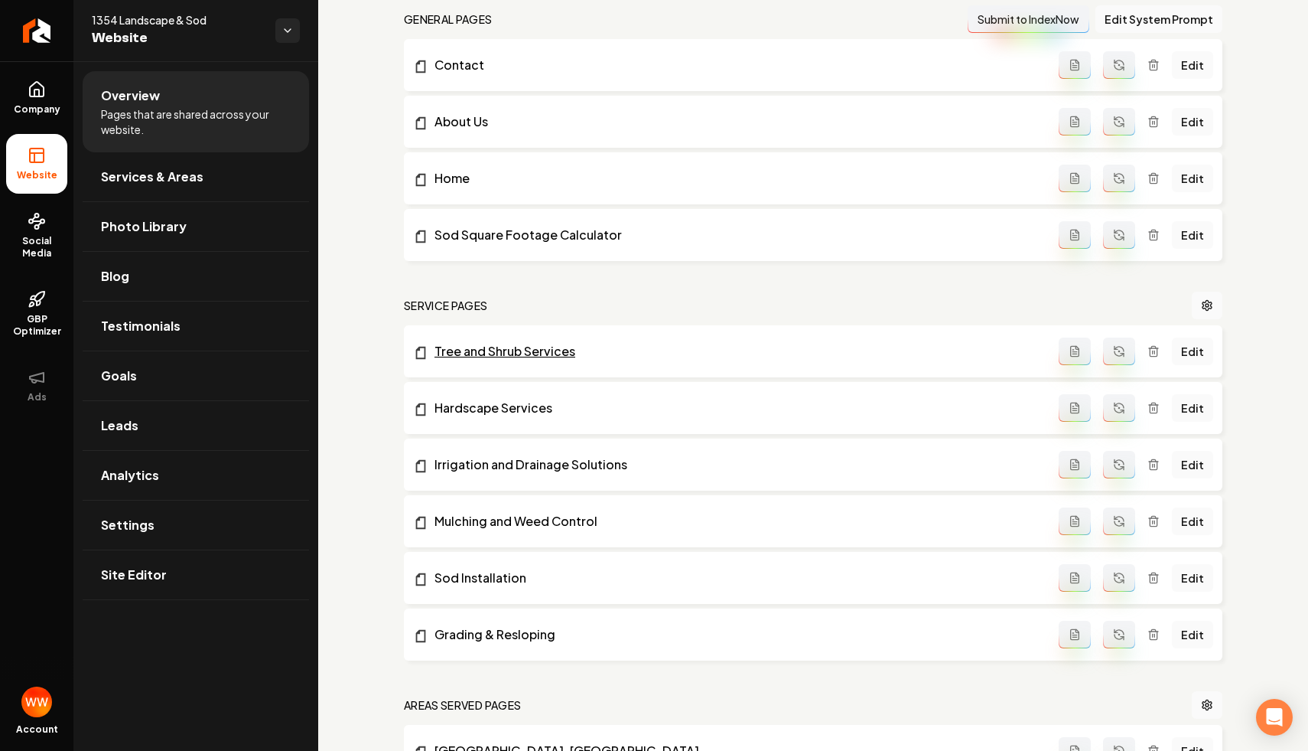
scroll to position [161, 0]
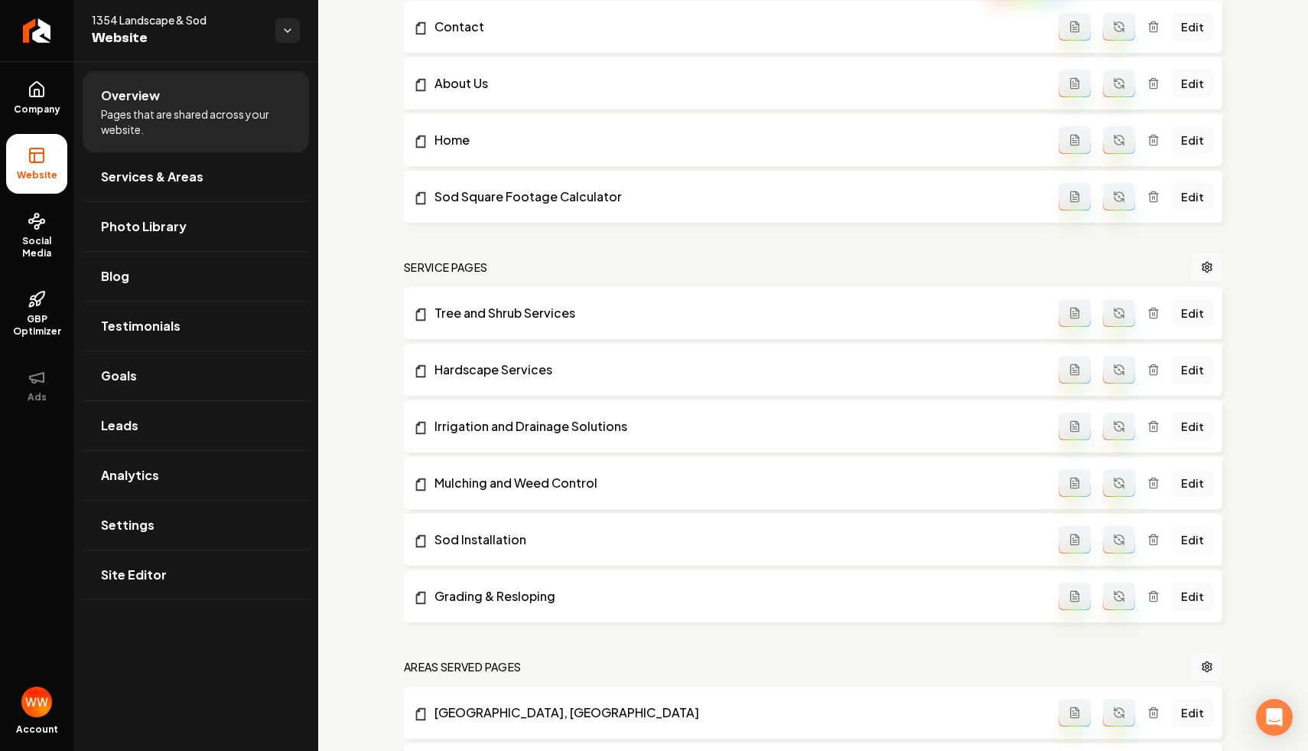
click at [1188, 533] on link "Edit" at bounding box center [1192, 540] width 41 height 28
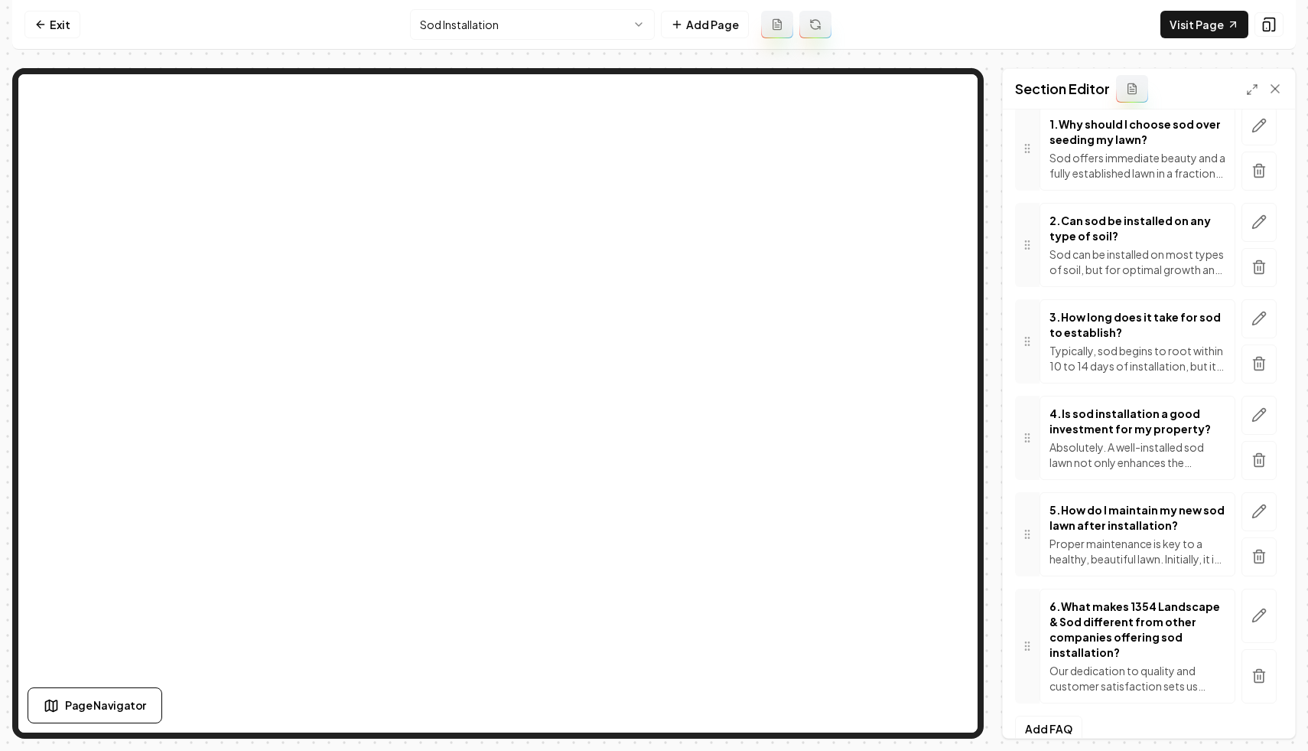
scroll to position [271, 0]
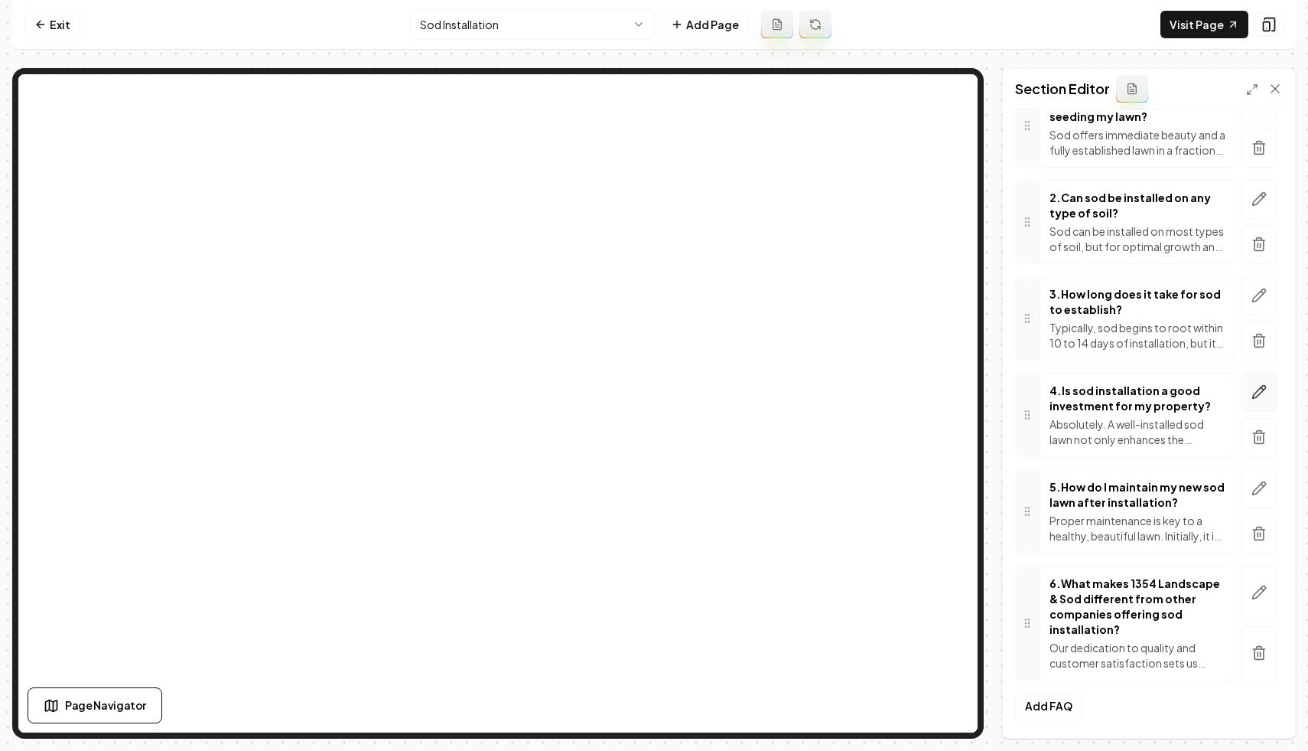
click at [1261, 390] on icon "button" at bounding box center [1259, 391] width 15 height 15
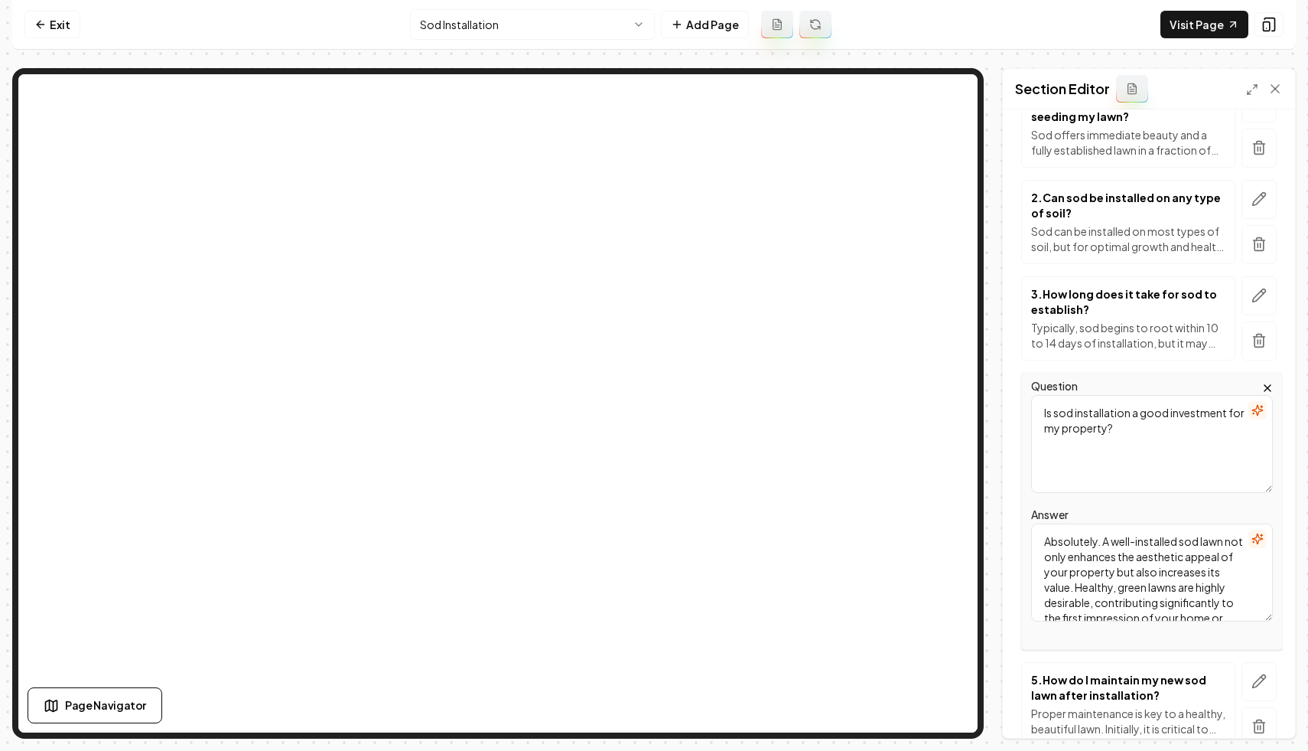
click at [1262, 535] on icon "button" at bounding box center [1262, 535] width 0 height 2
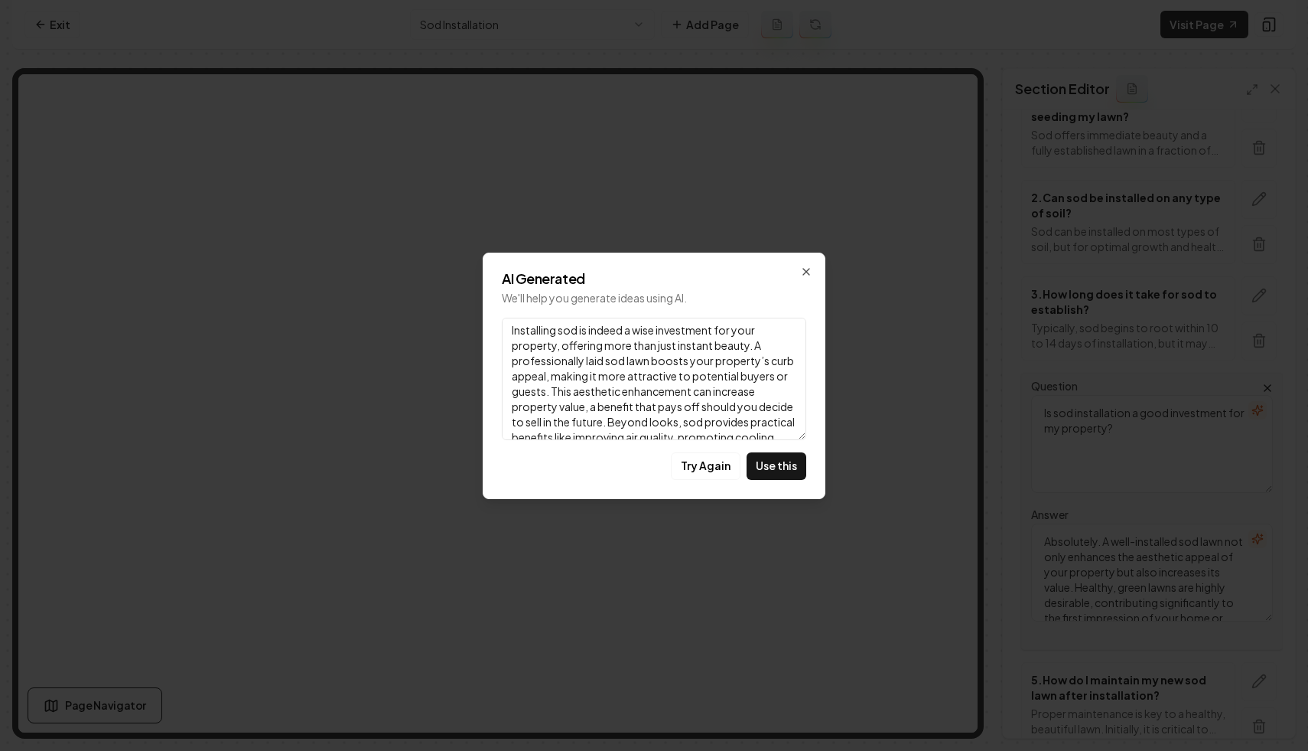
scroll to position [0, 0]
click at [816, 267] on div "AI Generated We'll help you generate ideas using AI. Link Installing sod is ind…" at bounding box center [654, 375] width 343 height 246
click at [810, 269] on icon "button" at bounding box center [806, 271] width 12 height 12
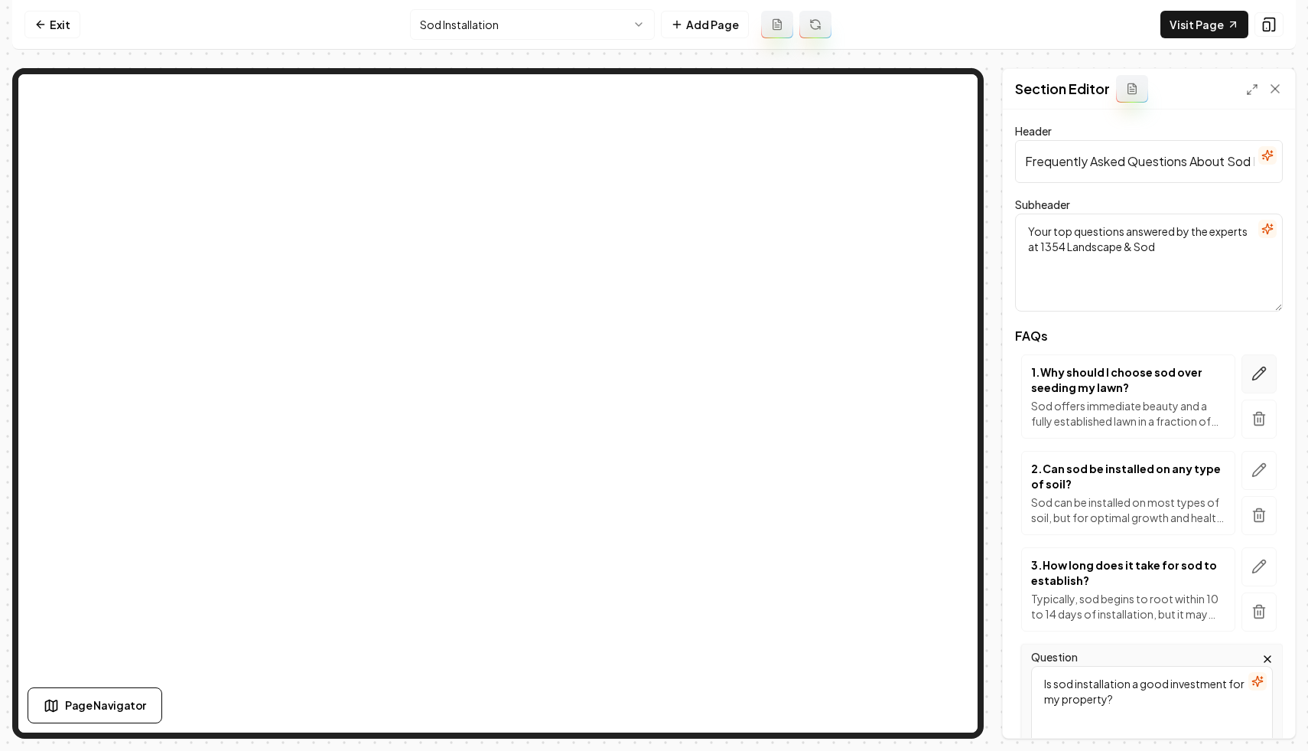
click at [1257, 368] on icon "button" at bounding box center [1259, 373] width 15 height 15
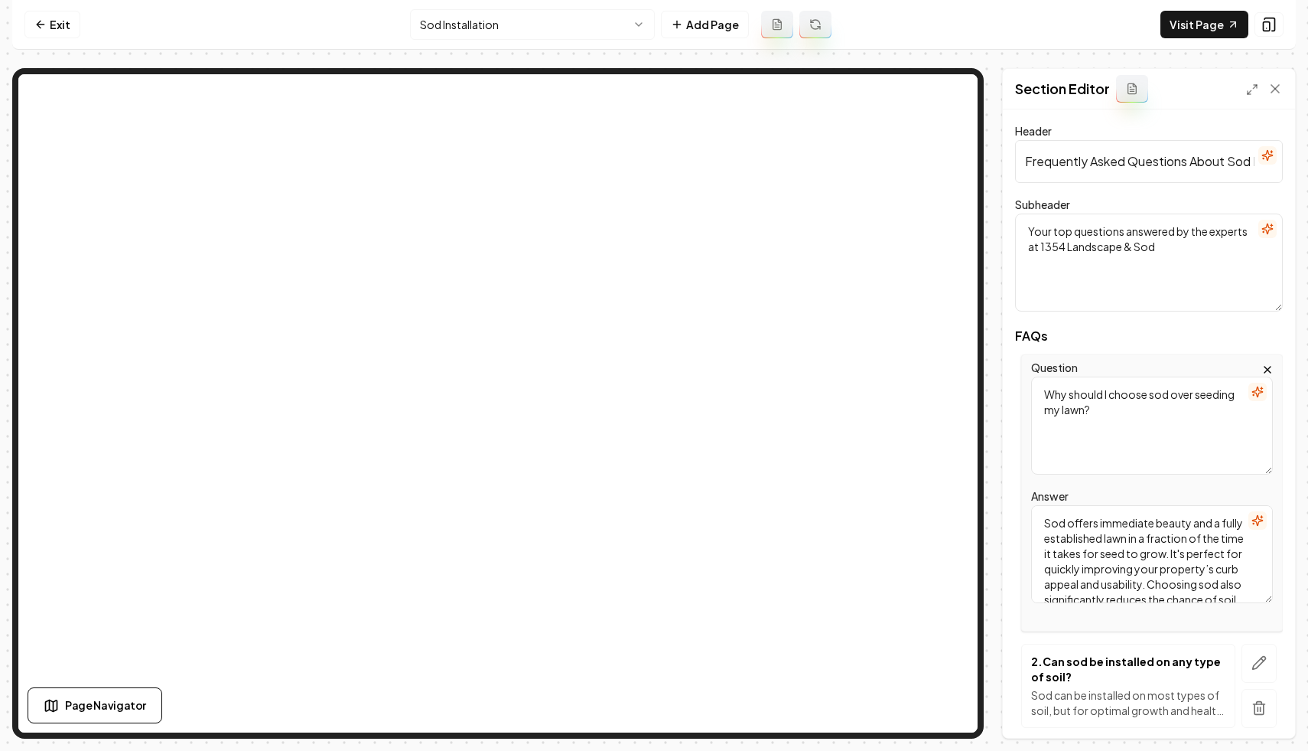
click at [1107, 568] on textarea "Sod offers immediate beauty and a fully established lawn in a fraction of the t…" at bounding box center [1152, 554] width 242 height 98
paste textarea "You ever watch grass grow? Yeah, it’s about as exciting as watching paint dry —…"
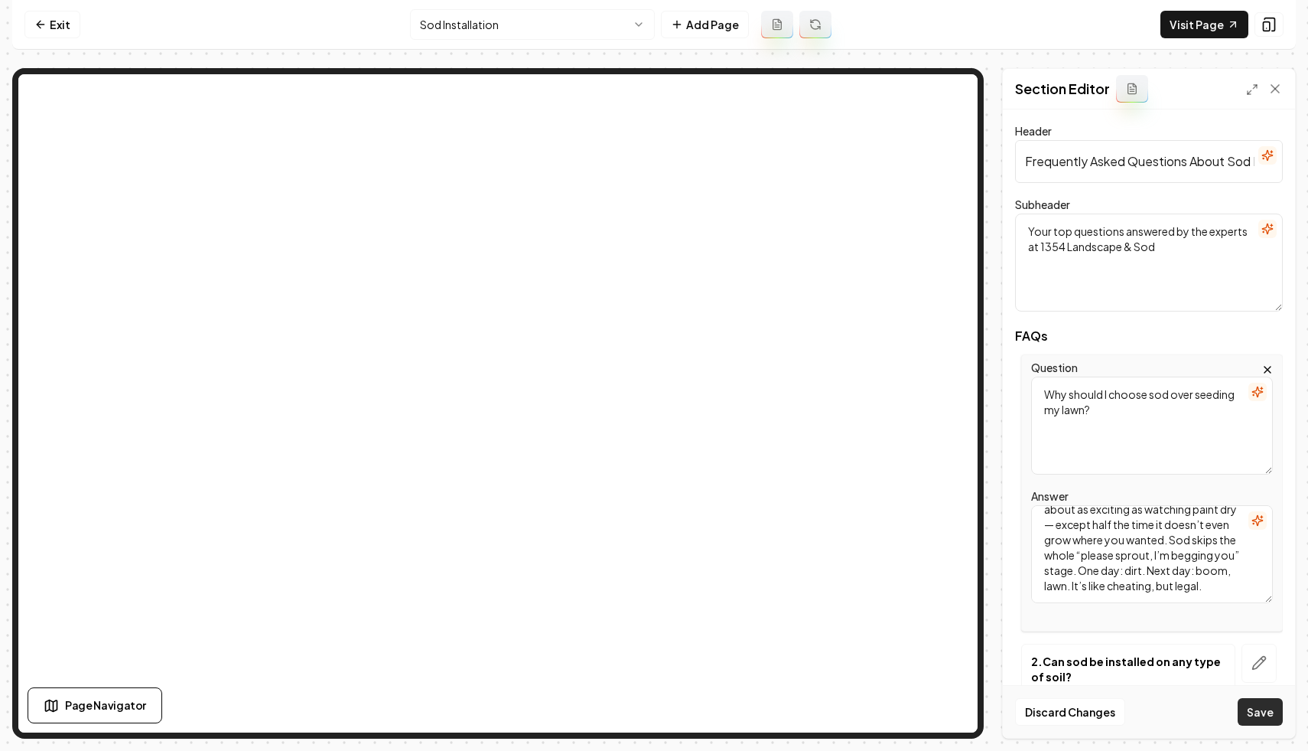
type textarea "You ever watch grass grow? Yeah, it’s about as exciting as watching paint dry —…"
click at [1249, 707] on button "Save" at bounding box center [1260, 712] width 45 height 28
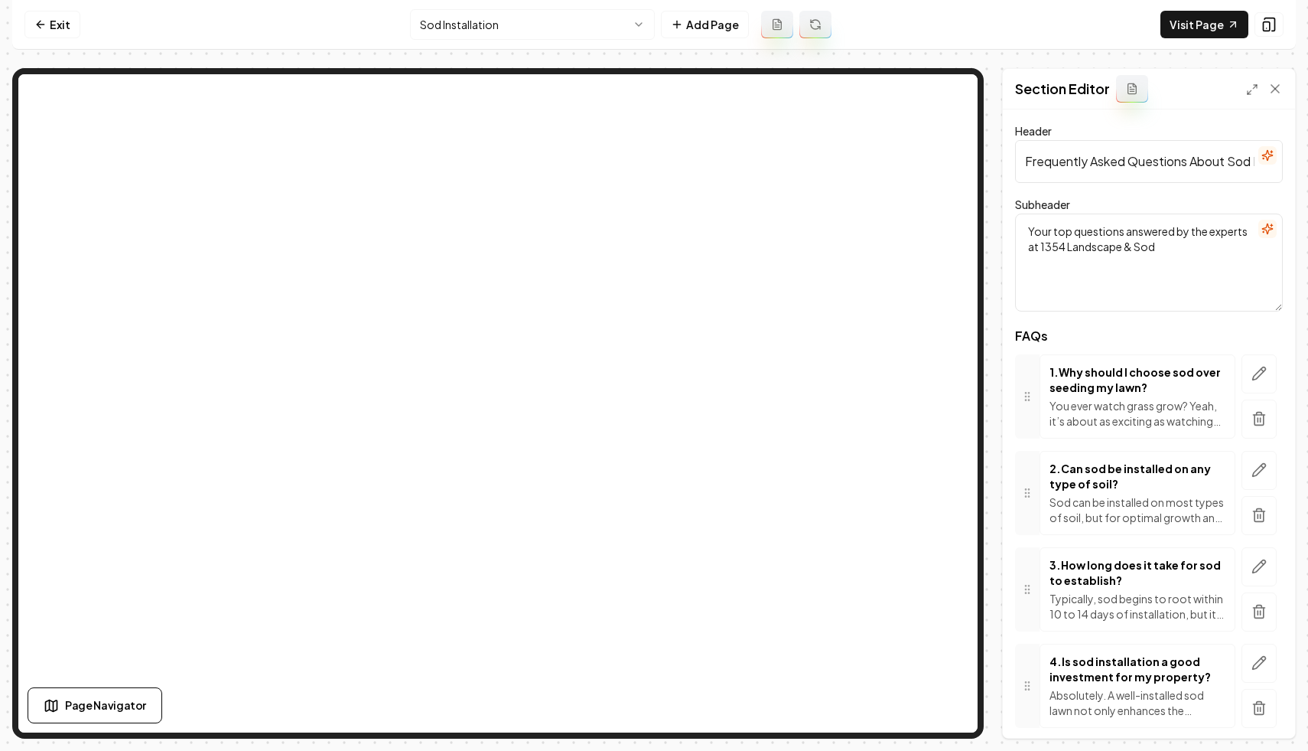
click at [1136, 472] on p "2 . Can sod be installed on any type of soil?" at bounding box center [1138, 476] width 176 height 31
click at [1257, 469] on icon "button" at bounding box center [1259, 470] width 13 height 13
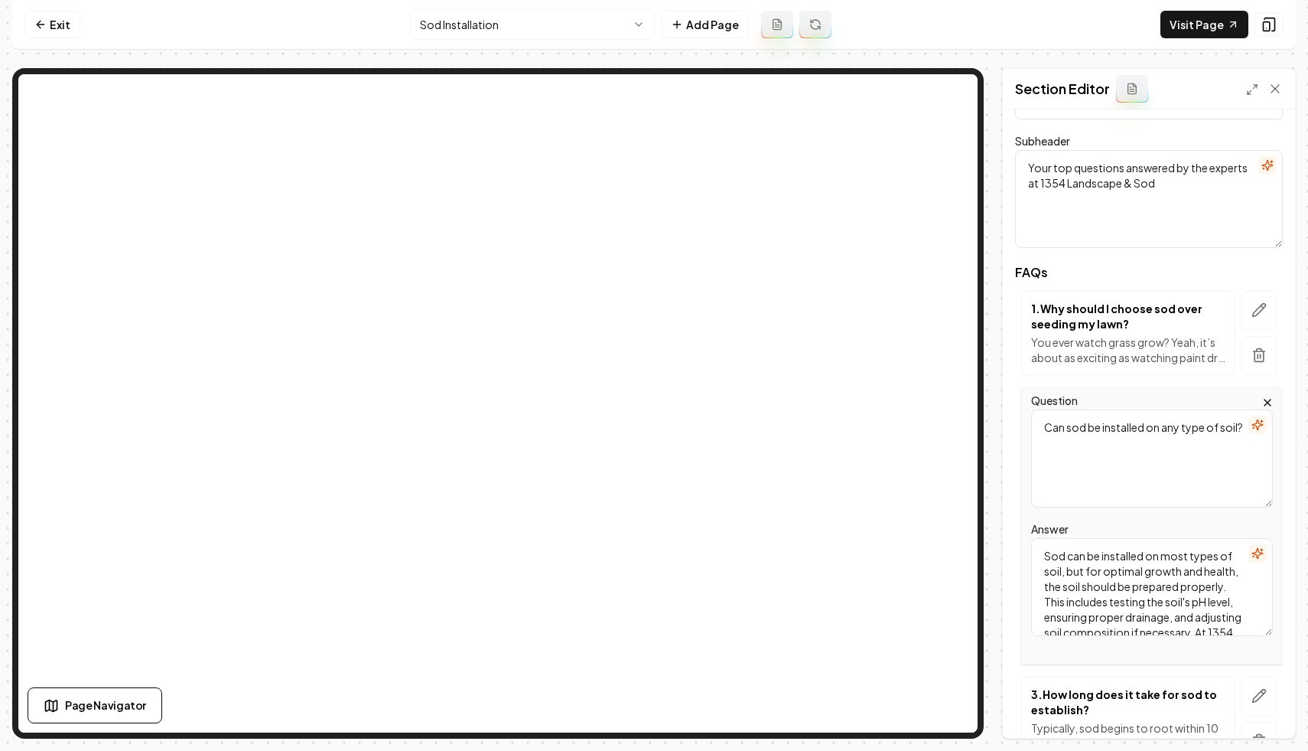
scroll to position [86, 0]
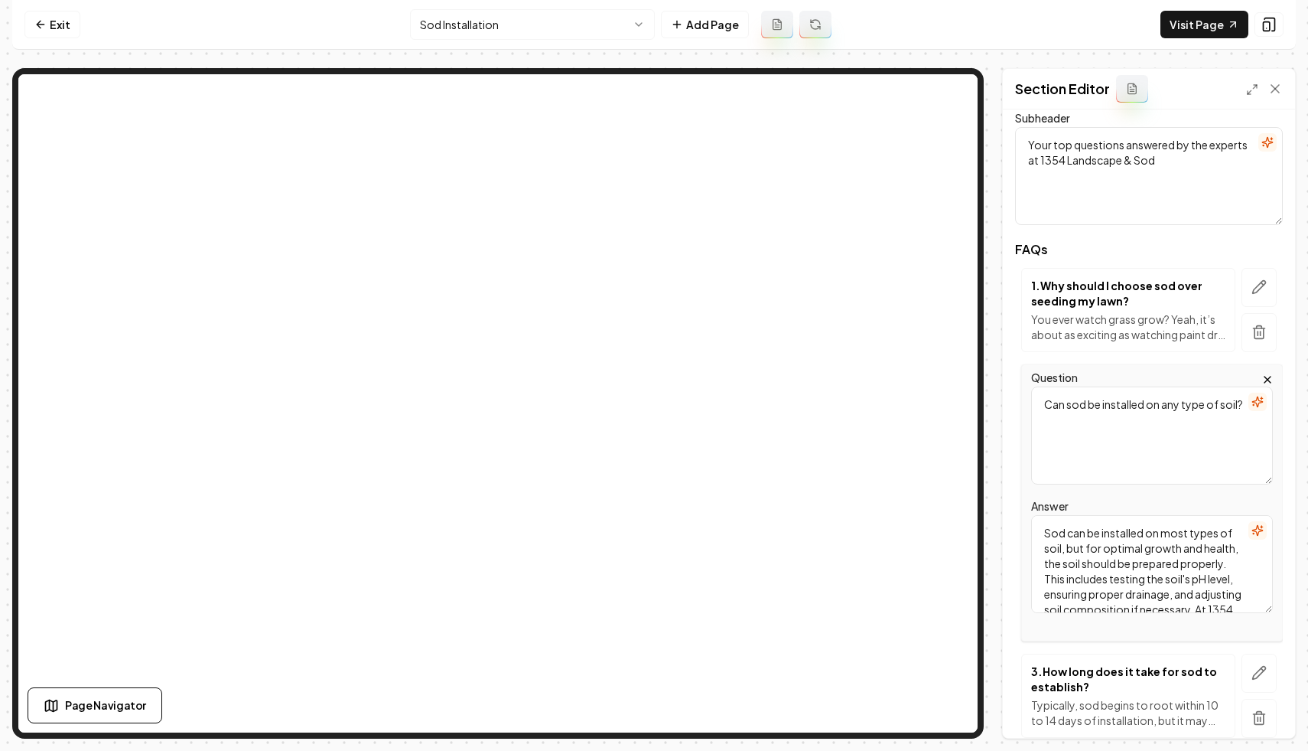
click at [1112, 565] on textarea "Sod can be installed on most types of soil, but for optimal growth and health, …" at bounding box center [1152, 564] width 242 height 98
paste textarea "Technically, yes. Should you? That’s another story. I once saw a guy throw sod …"
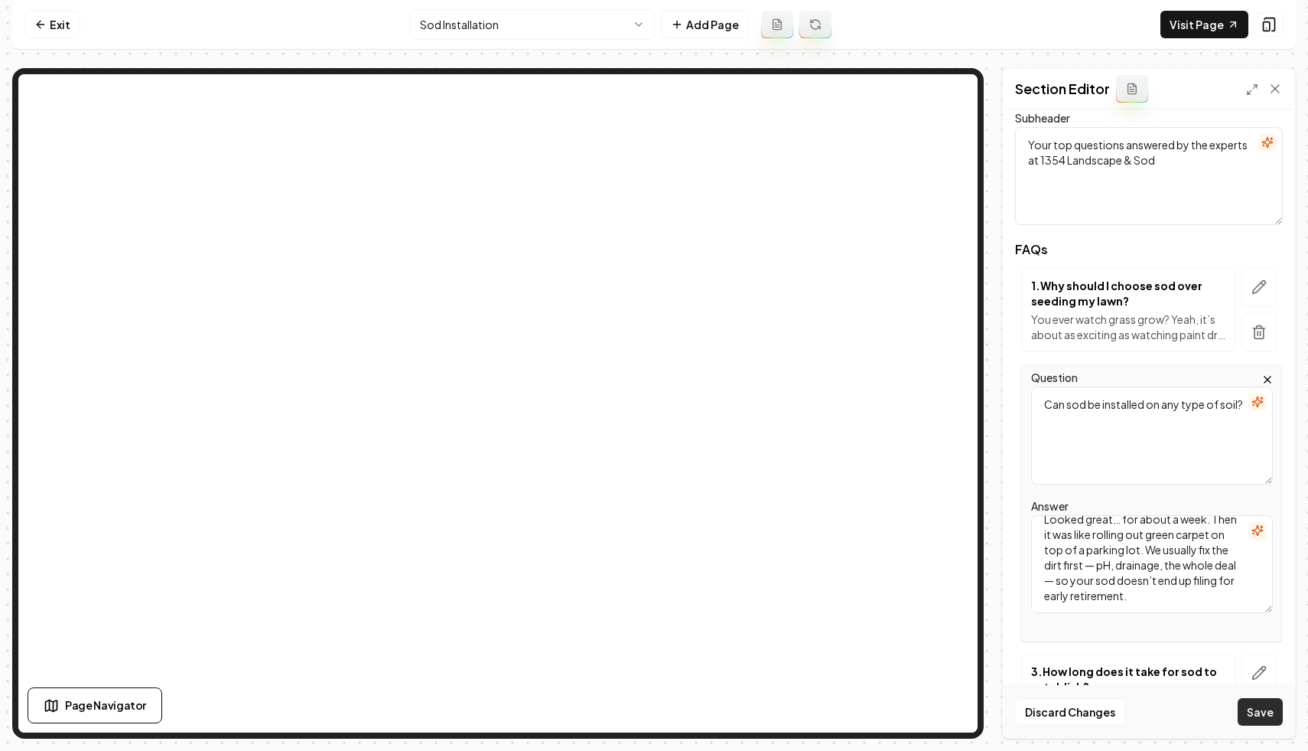
type textarea "Technically, yes. Should you? That’s another story. I once saw a guy throw sod …"
click at [1249, 709] on button "Save" at bounding box center [1260, 712] width 45 height 28
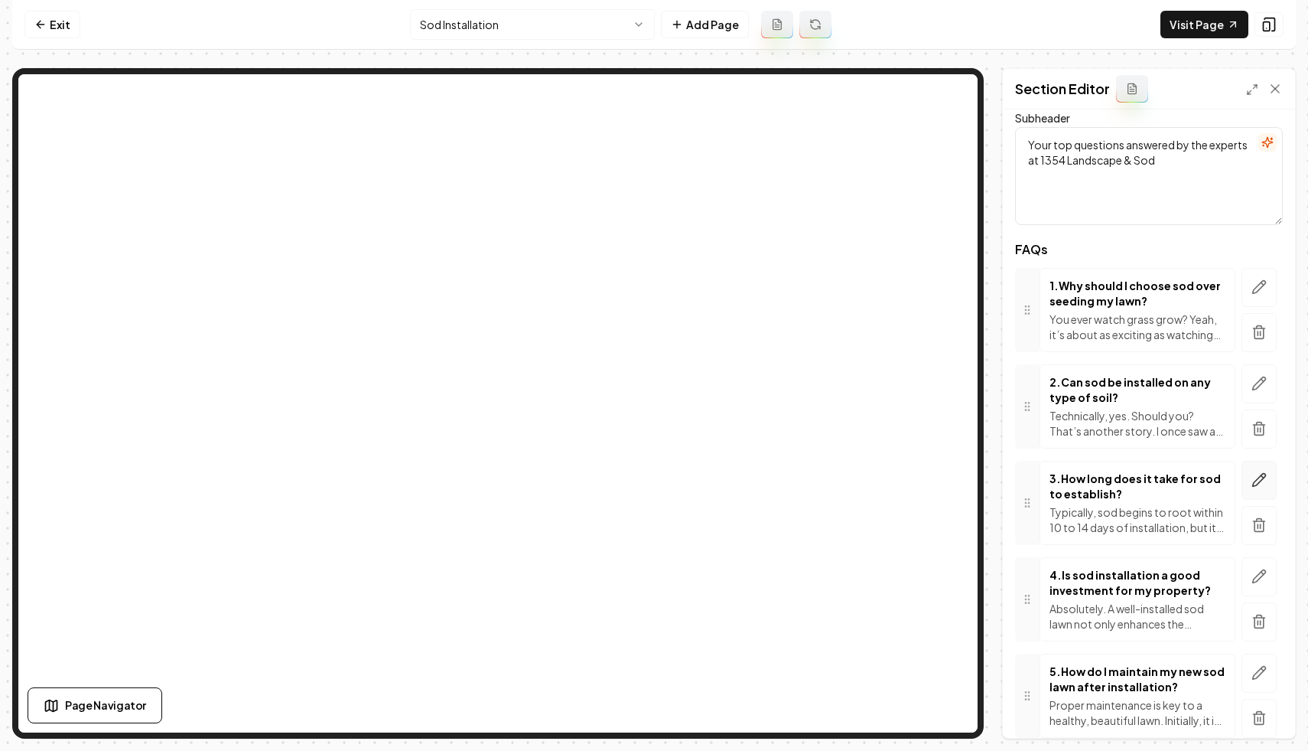
click at [1254, 484] on icon "button" at bounding box center [1259, 479] width 15 height 15
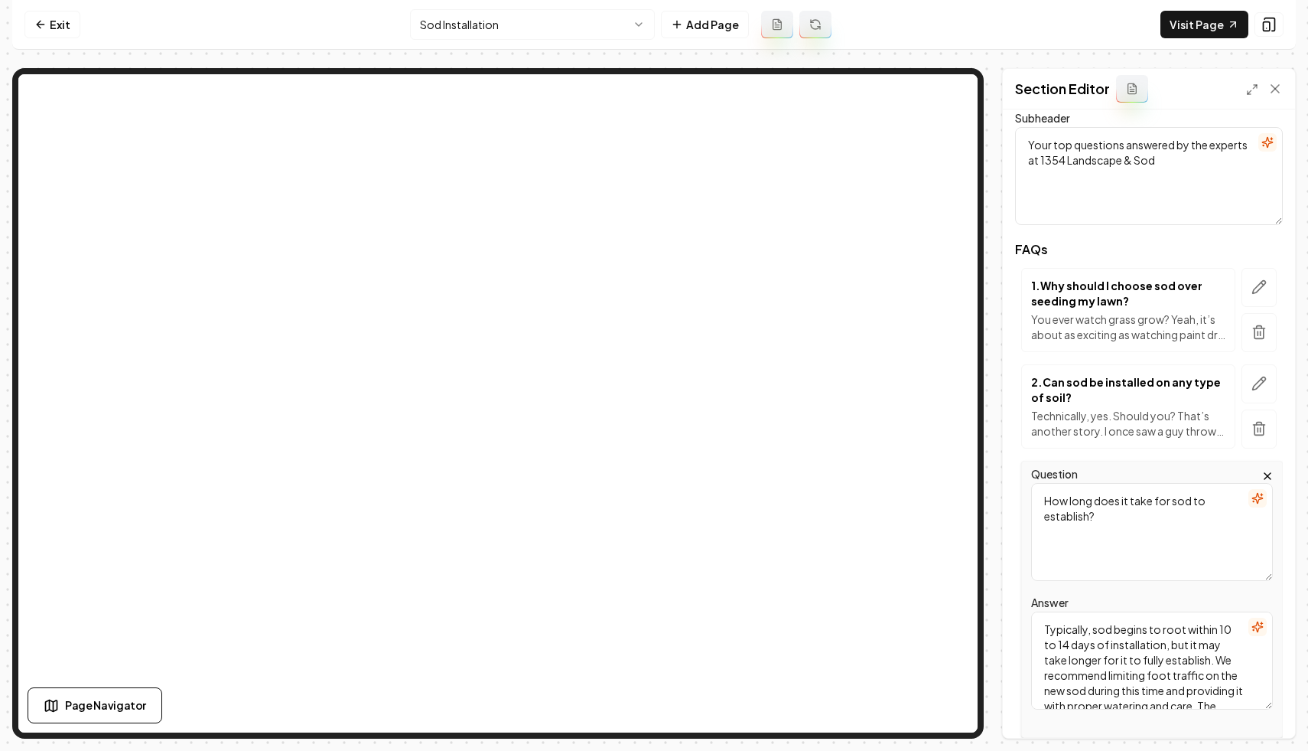
click at [1095, 514] on textarea "How long does it take for sod to establish?" at bounding box center [1152, 532] width 242 height 98
click at [1134, 679] on textarea "Typically, sod begins to root within 10 to 14 days of installation, but it may …" at bounding box center [1152, 660] width 242 height 98
paste textarea "About 10–14 days. Which in lawn-owner time feels like six years. You’ll be star…"
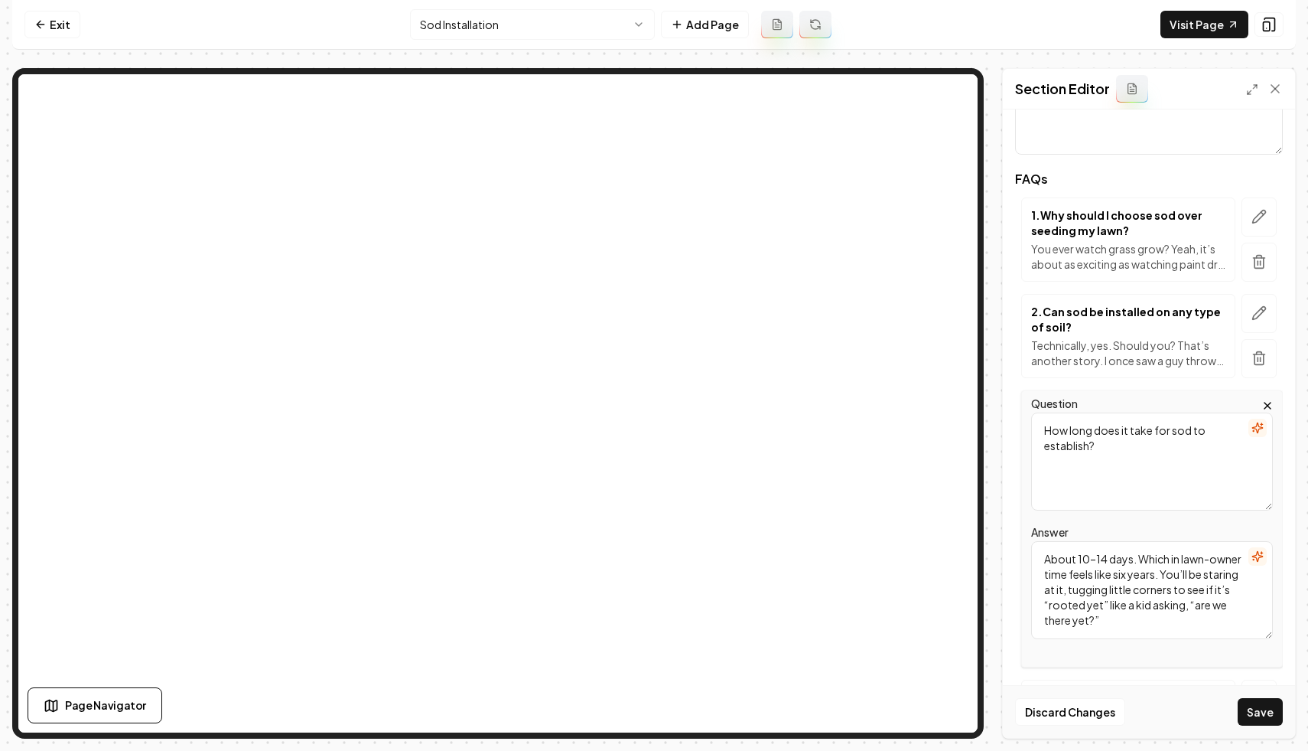
scroll to position [170, 0]
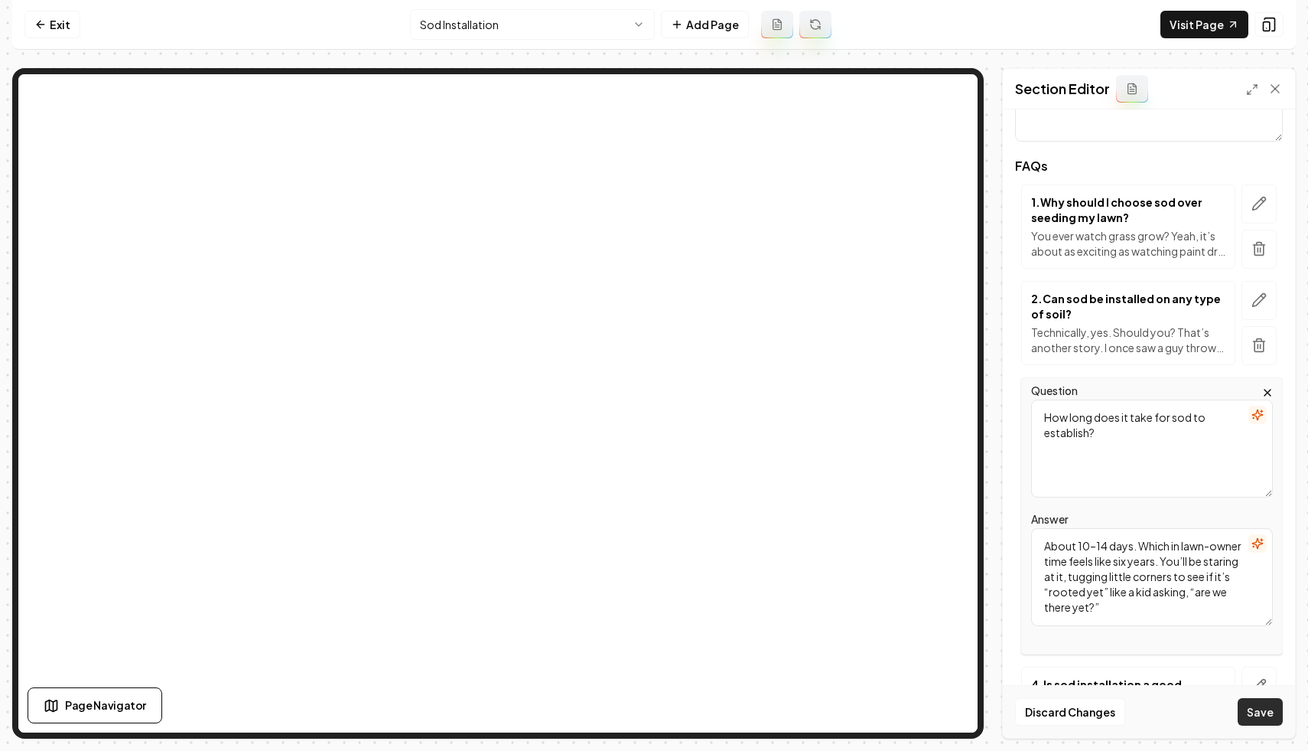
type textarea "About 10–14 days. Which in lawn-owner time feels like six years. You’ll be star…"
click at [1252, 708] on button "Save" at bounding box center [1260, 712] width 45 height 28
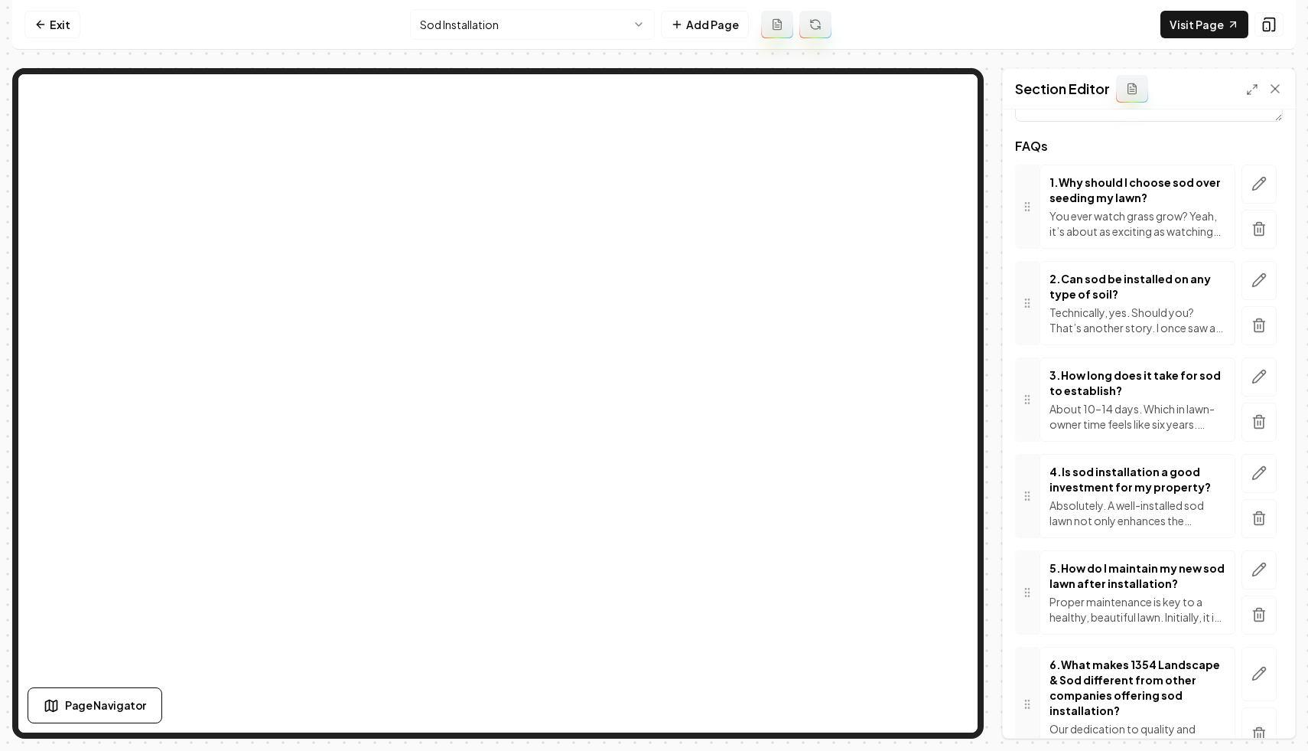
scroll to position [204, 0]
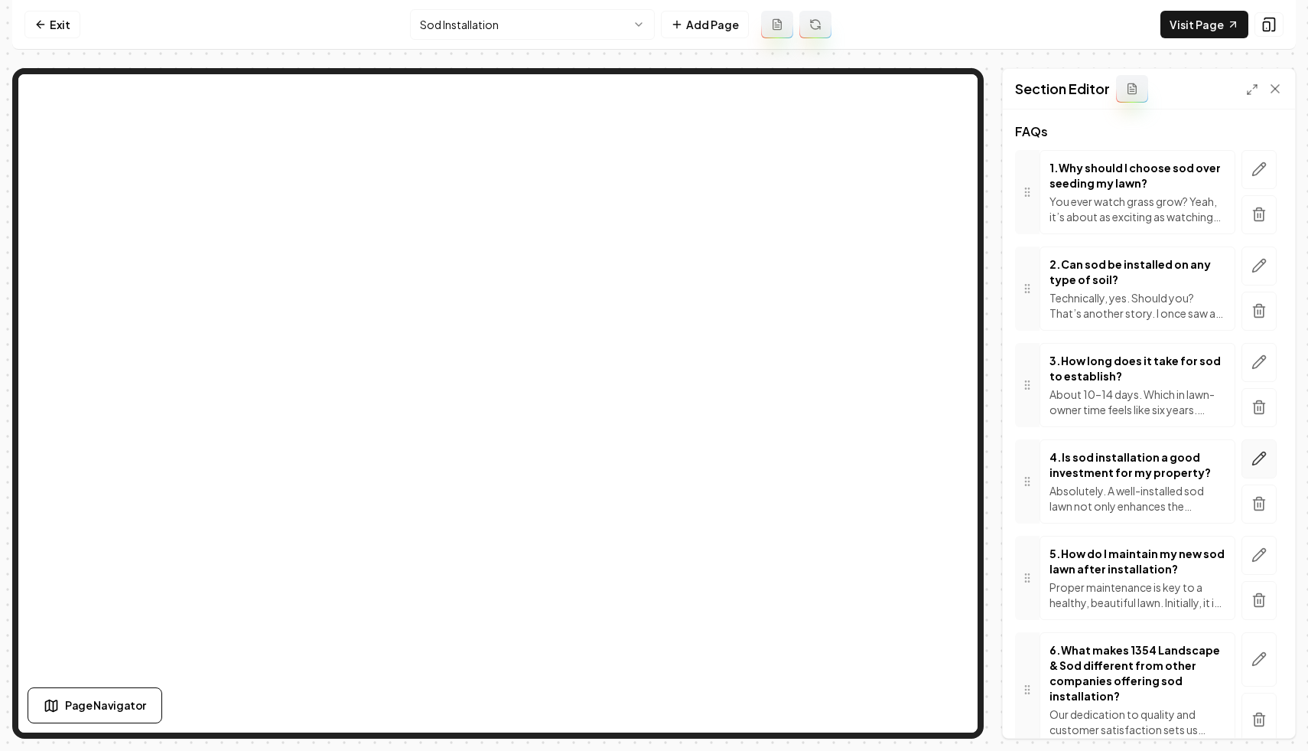
click at [1254, 462] on icon "button" at bounding box center [1259, 458] width 15 height 15
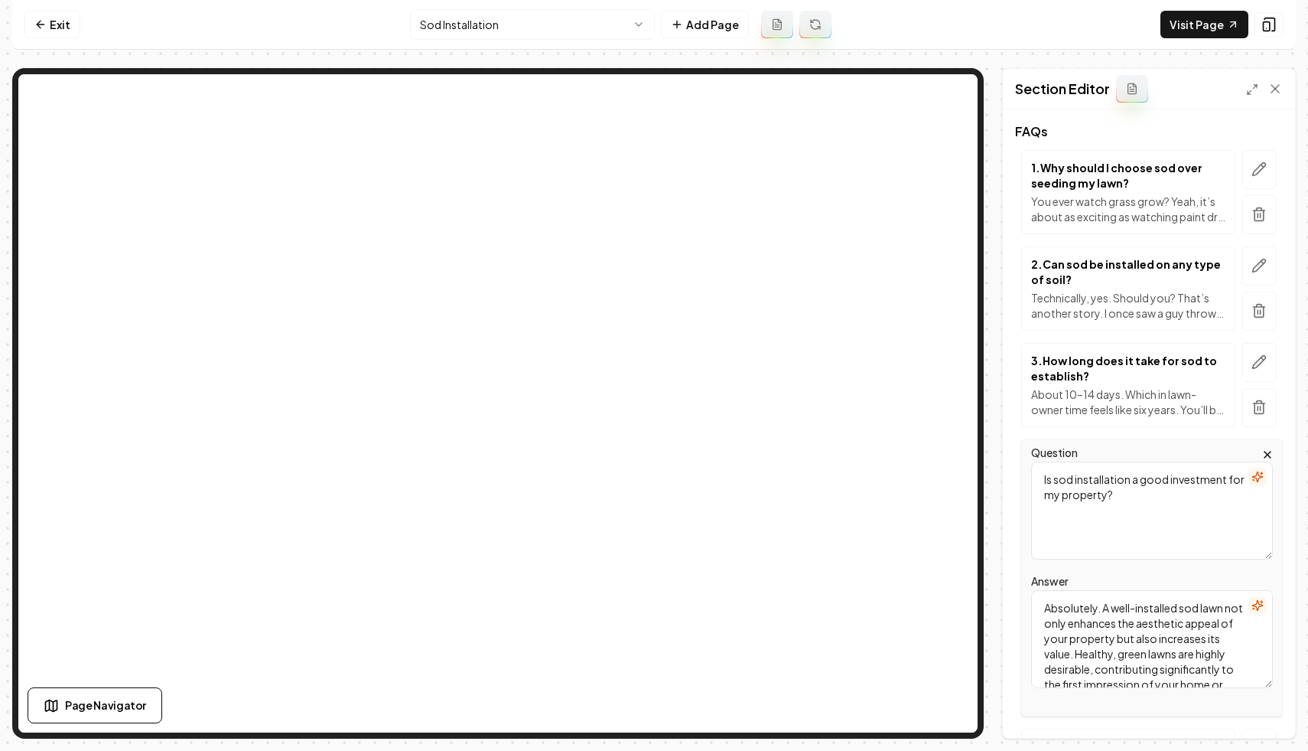
click at [1127, 491] on textarea "Is sod installation a good investment for my property?" at bounding box center [1152, 510] width 242 height 98
click at [1109, 584] on div "Answer Absolutely. A well-installed sod lawn not only enhances the aesthetic ap…" at bounding box center [1152, 630] width 242 height 116
click at [1095, 602] on textarea "Absolutely. A well-installed sod lawn not only enhances the aesthetic appeal of…" at bounding box center [1152, 639] width 242 height 98
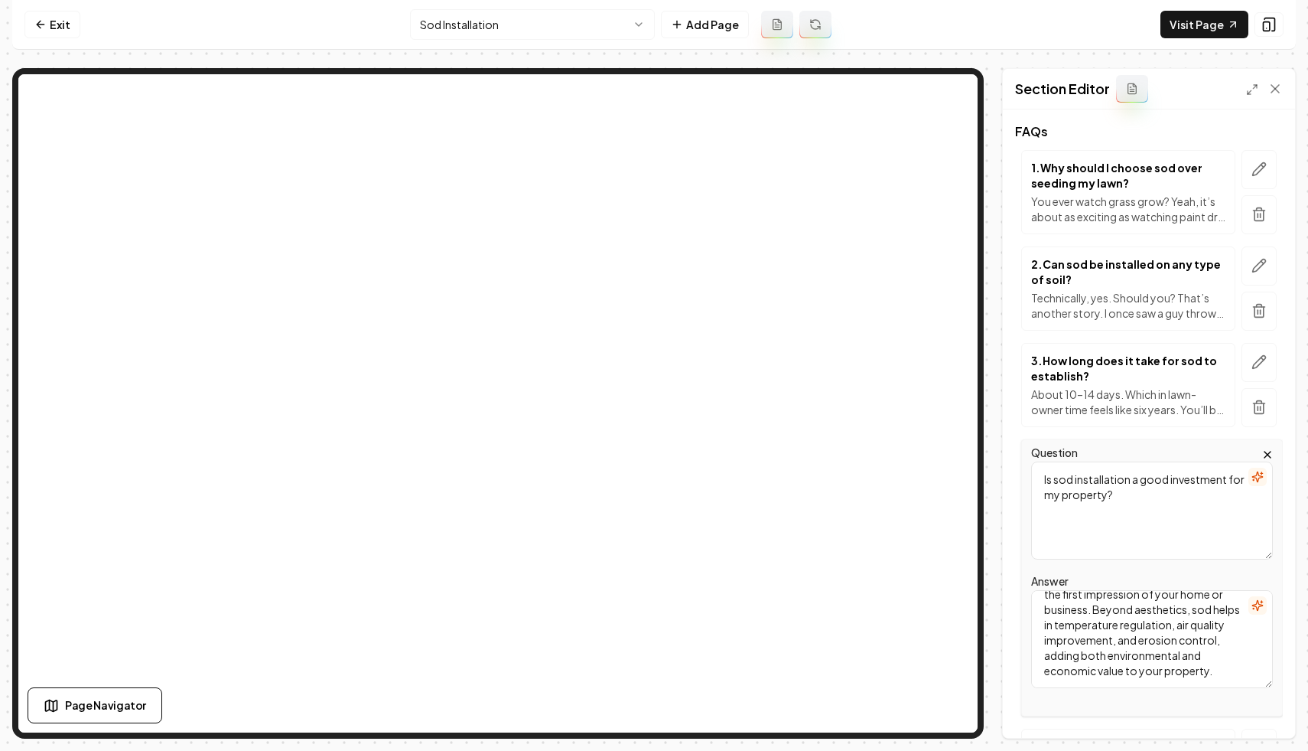
click at [1095, 602] on textarea "Absolutely. A well-installed sod lawn not only enhances the aesthetic appeal of…" at bounding box center [1152, 639] width 242 height 98
paste textarea "Let me put it this way: nobody ever drove past a house and said, “Wow, look at …"
type textarea "Let me put it this way: nobody ever drove past a house and said, “Wow, look at …"
click at [1255, 705] on button "Save" at bounding box center [1260, 712] width 45 height 28
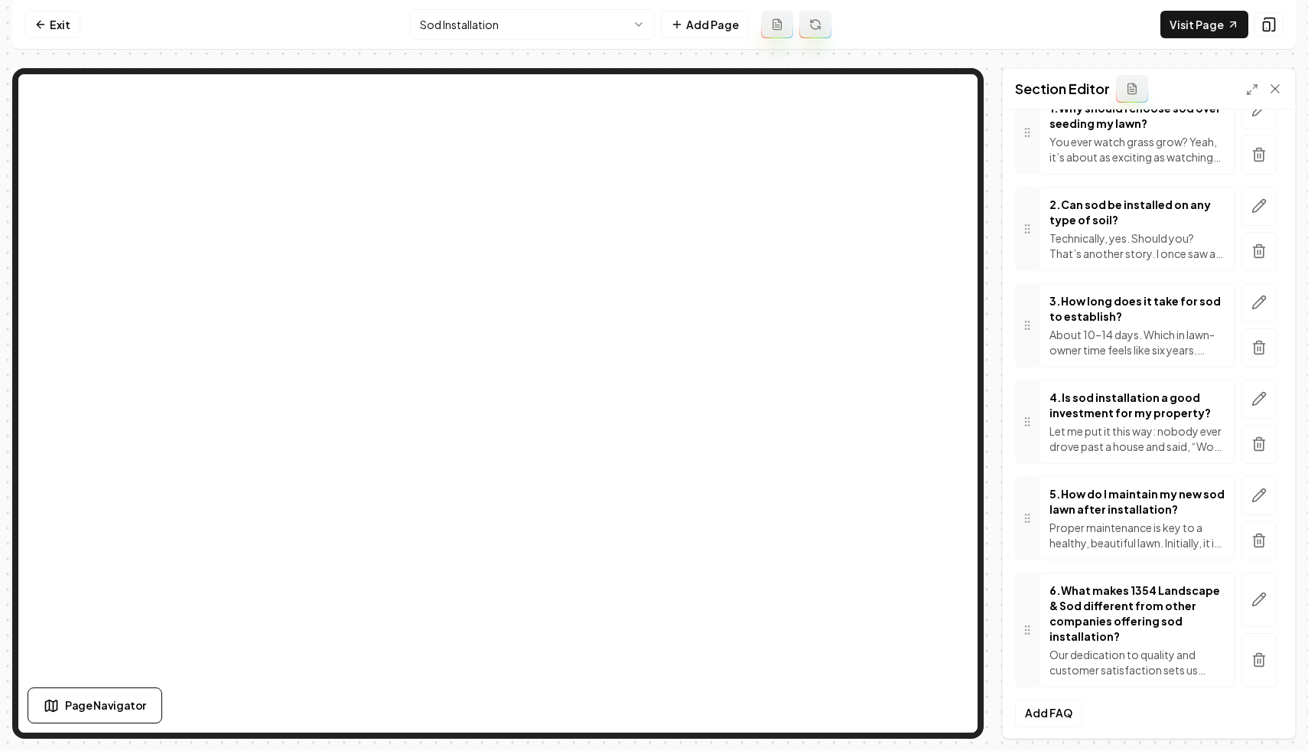
scroll to position [271, 0]
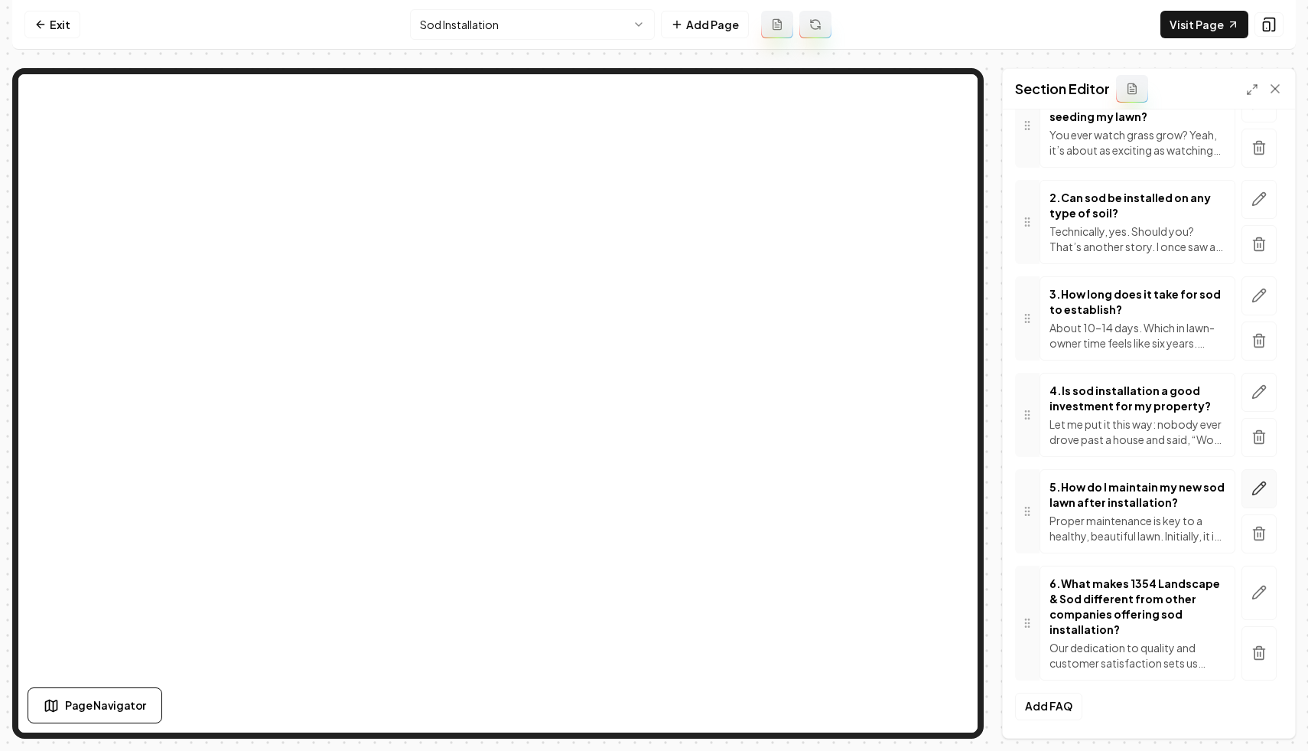
click at [1260, 489] on icon "button" at bounding box center [1259, 488] width 13 height 13
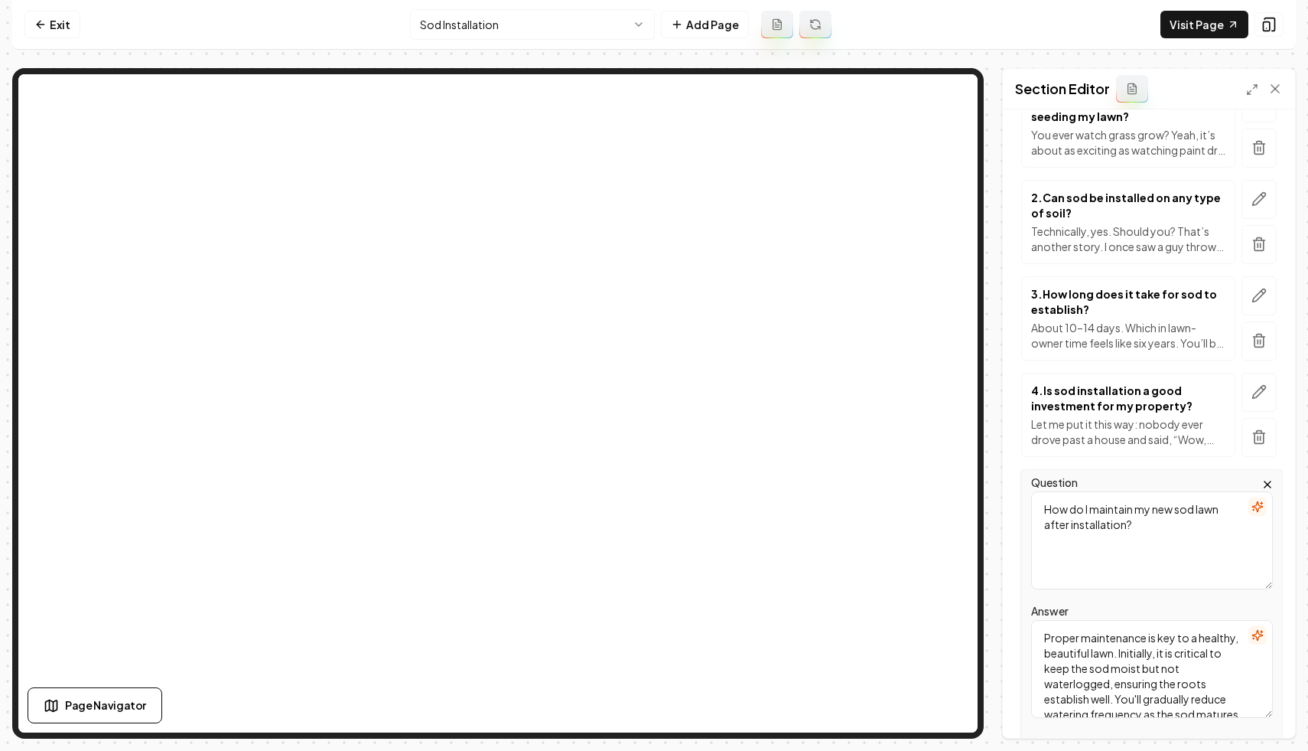
click at [1115, 521] on textarea "How do I maintain my new sod lawn after installation?" at bounding box center [1152, 540] width 242 height 98
click at [1114, 602] on div "Answer Proper maintenance is key to a healthy, beautiful lawn. Initially, it is…" at bounding box center [1152, 659] width 242 height 116
click at [1106, 645] on textarea "Proper maintenance is key to a healthy, beautiful lawn. Initially, it is critic…" at bounding box center [1152, 669] width 242 height 98
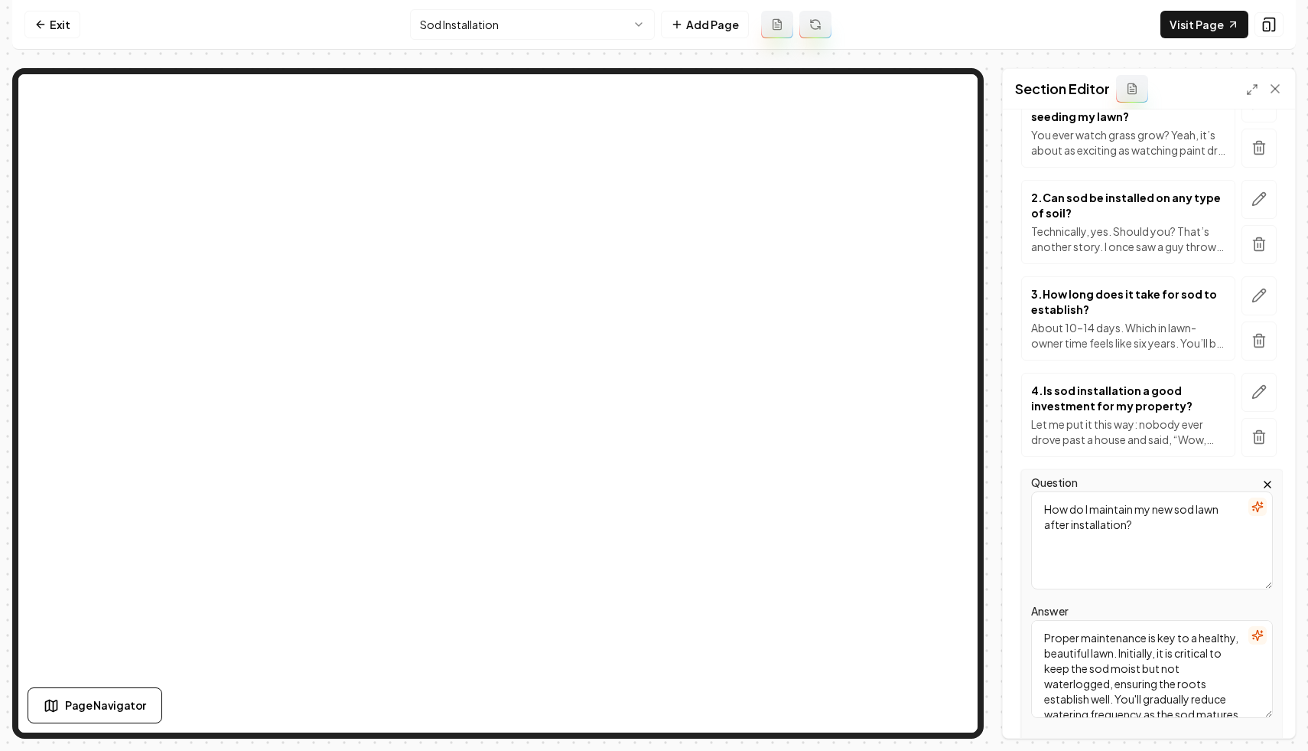
click at [1106, 645] on textarea "Proper maintenance is key to a healthy, beautiful lawn. Initially, it is critic…" at bounding box center [1152, 669] width 242 height 98
paste textarea "Think of it like a baby: feed it (water), don’t smother it (too much water), an…"
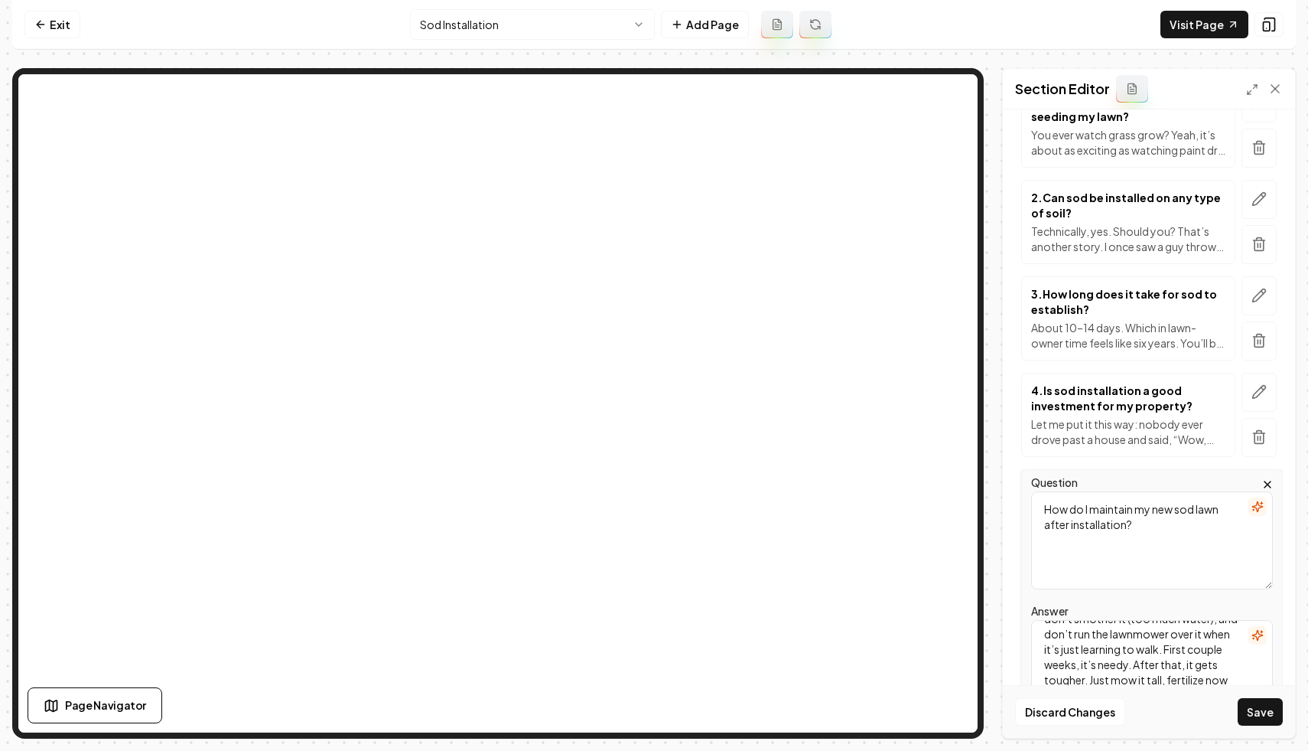
scroll to position [44, 0]
type textarea "Think of it like a baby: feed it (water), don’t smother it (too much water), an…"
click at [1244, 702] on button "Save" at bounding box center [1260, 712] width 45 height 28
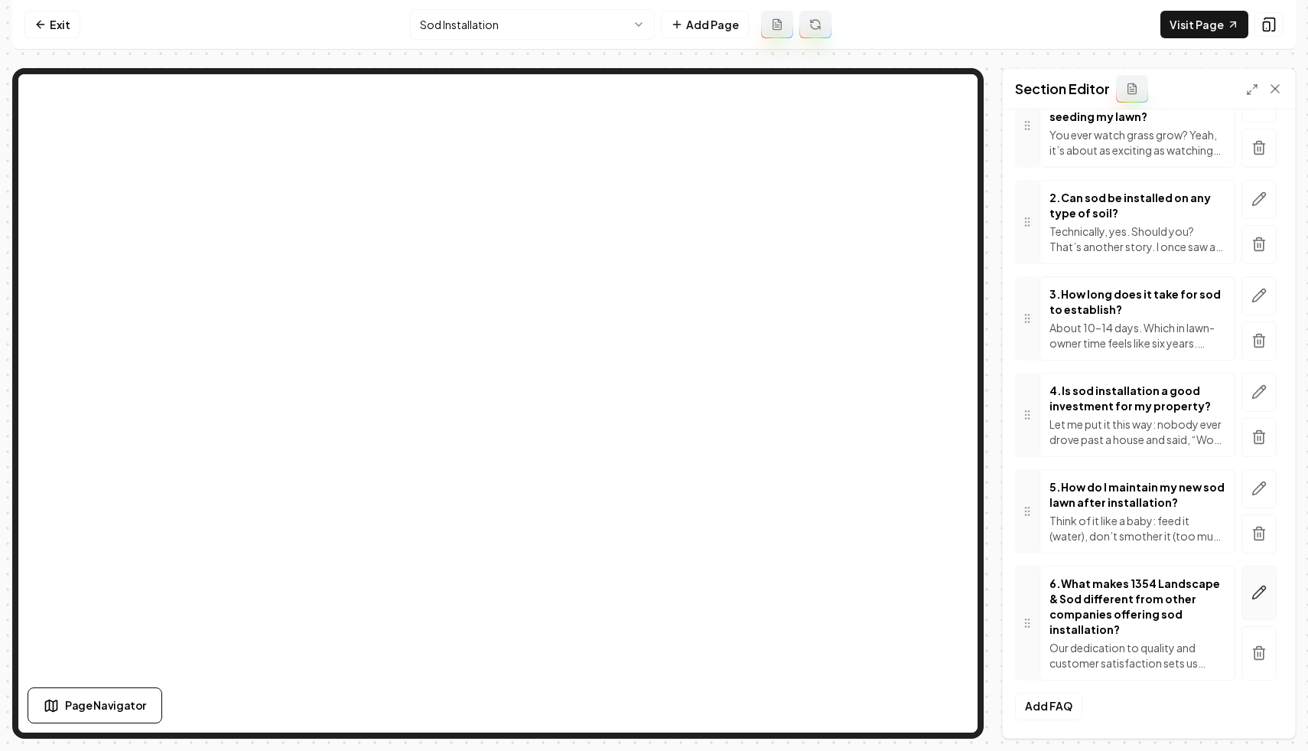
click at [1253, 594] on icon "button" at bounding box center [1259, 592] width 13 height 13
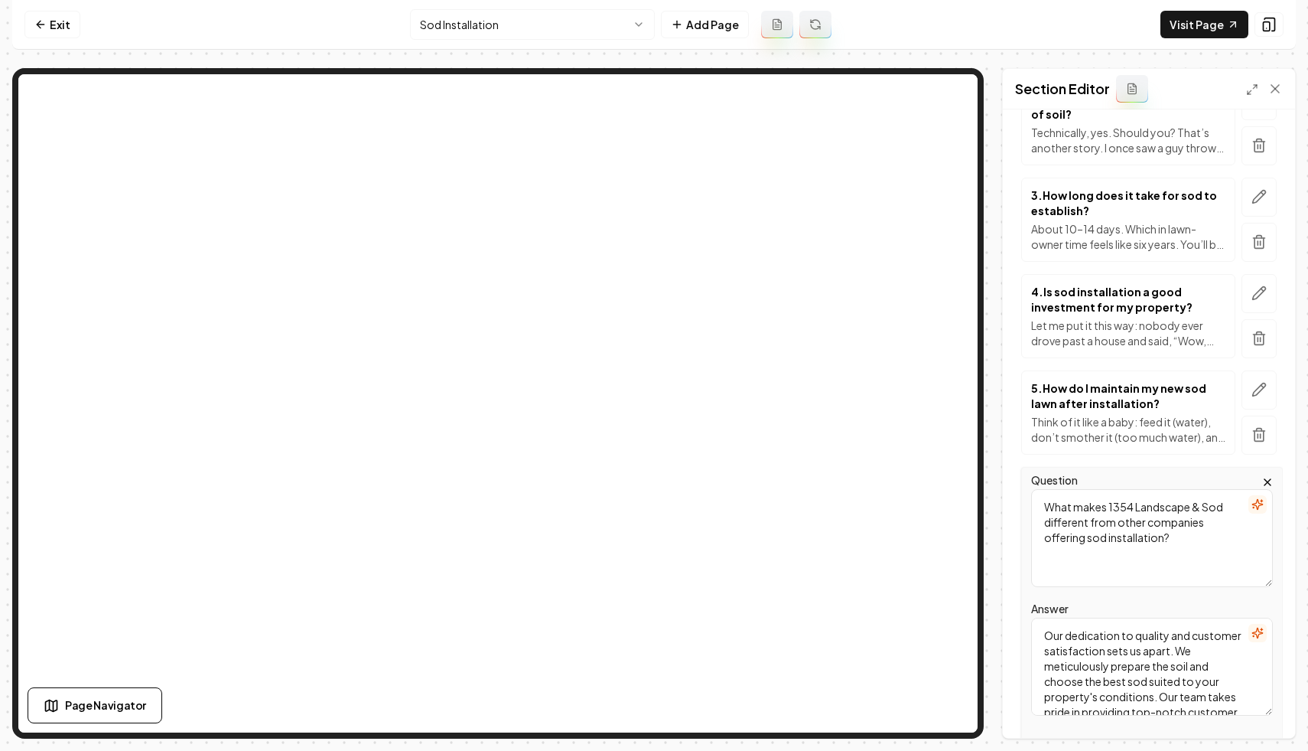
scroll to position [433, 0]
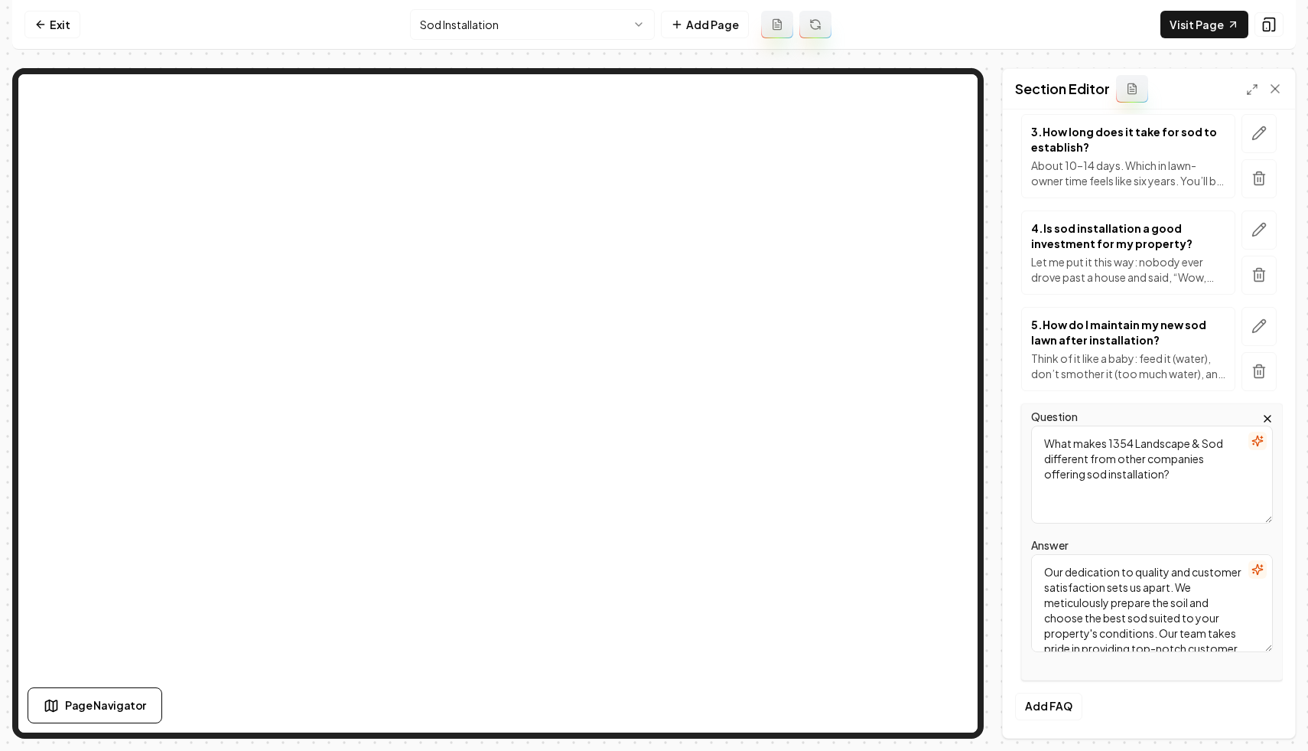
click at [1108, 658] on div "Question What makes 1354 Landscape & Sod different from other companies offerin…" at bounding box center [1152, 541] width 262 height 277
click at [1125, 605] on textarea "Our dedication to quality and customer satisfaction sets us apart. We meticulou…" at bounding box center [1152, 603] width 242 height 98
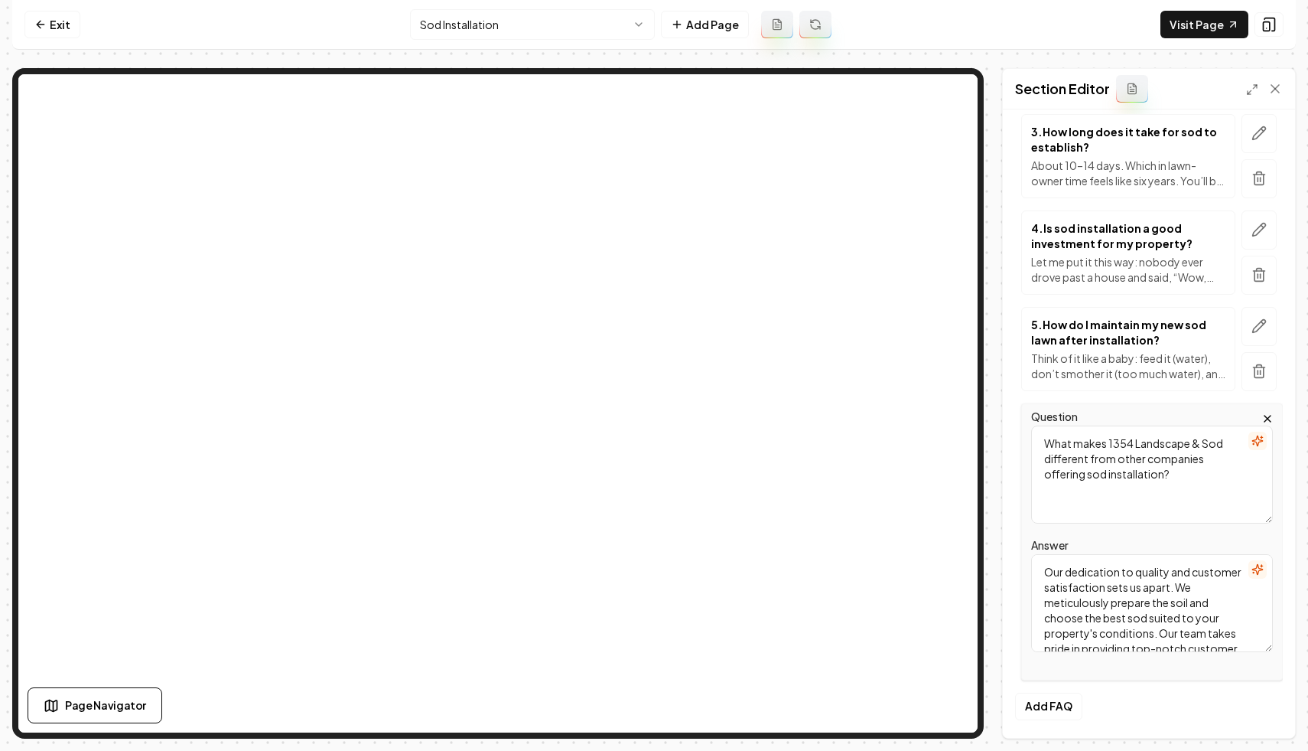
paste textarea "We don’t just dump grass on your yard and peel out of the driveway. We prep, we…"
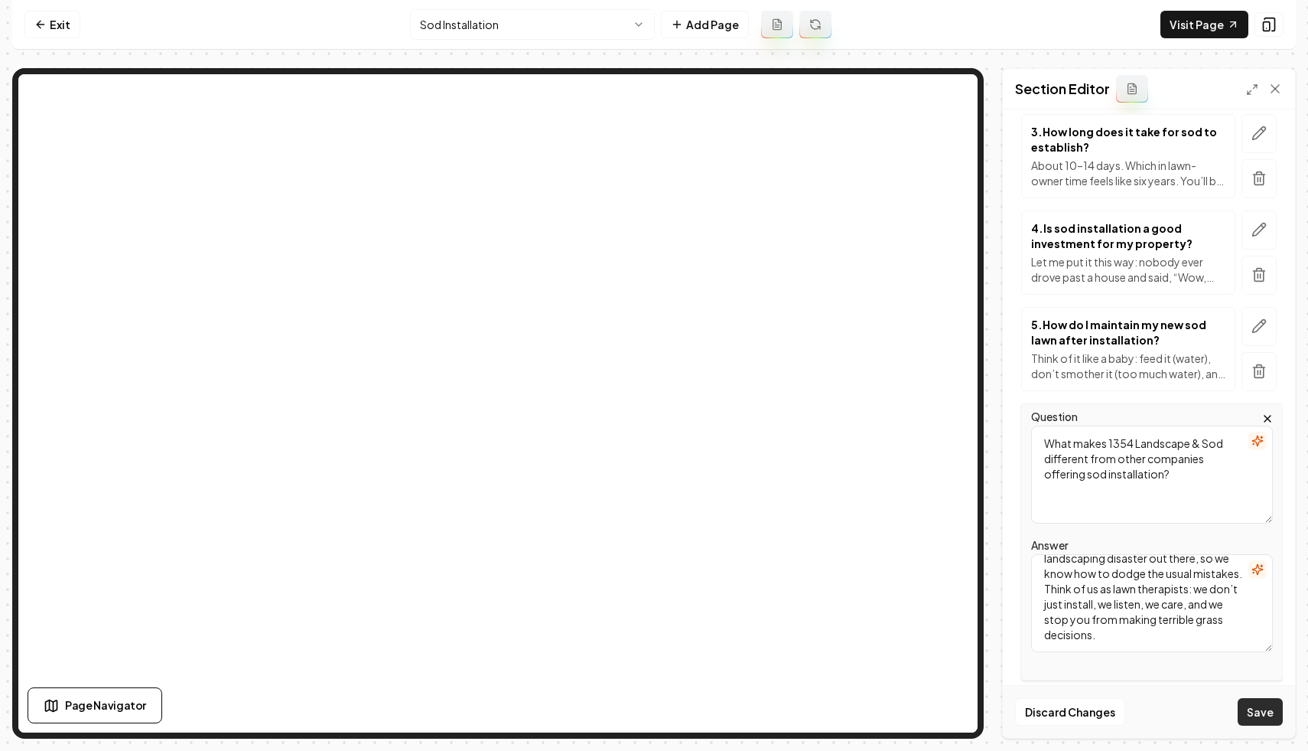
type textarea "We don’t just dump grass on your yard and peel out of the driveway. We prep, we…"
click at [1249, 701] on button "Save" at bounding box center [1260, 712] width 45 height 28
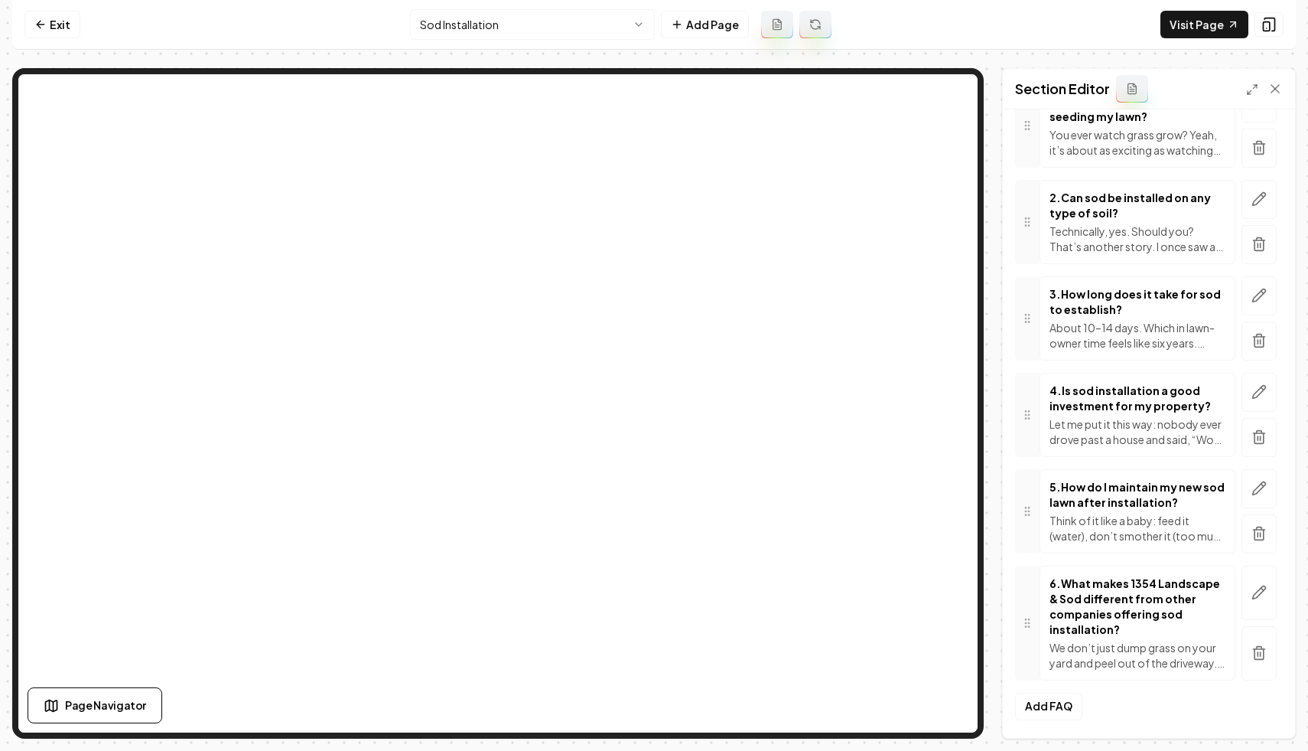
click at [402, 41] on nav "Exit Sod Installation Add Page Visit Page" at bounding box center [654, 25] width 1284 height 50
click at [330, 46] on nav "Exit Sod Installation Add Page Visit Page" at bounding box center [654, 25] width 1284 height 50
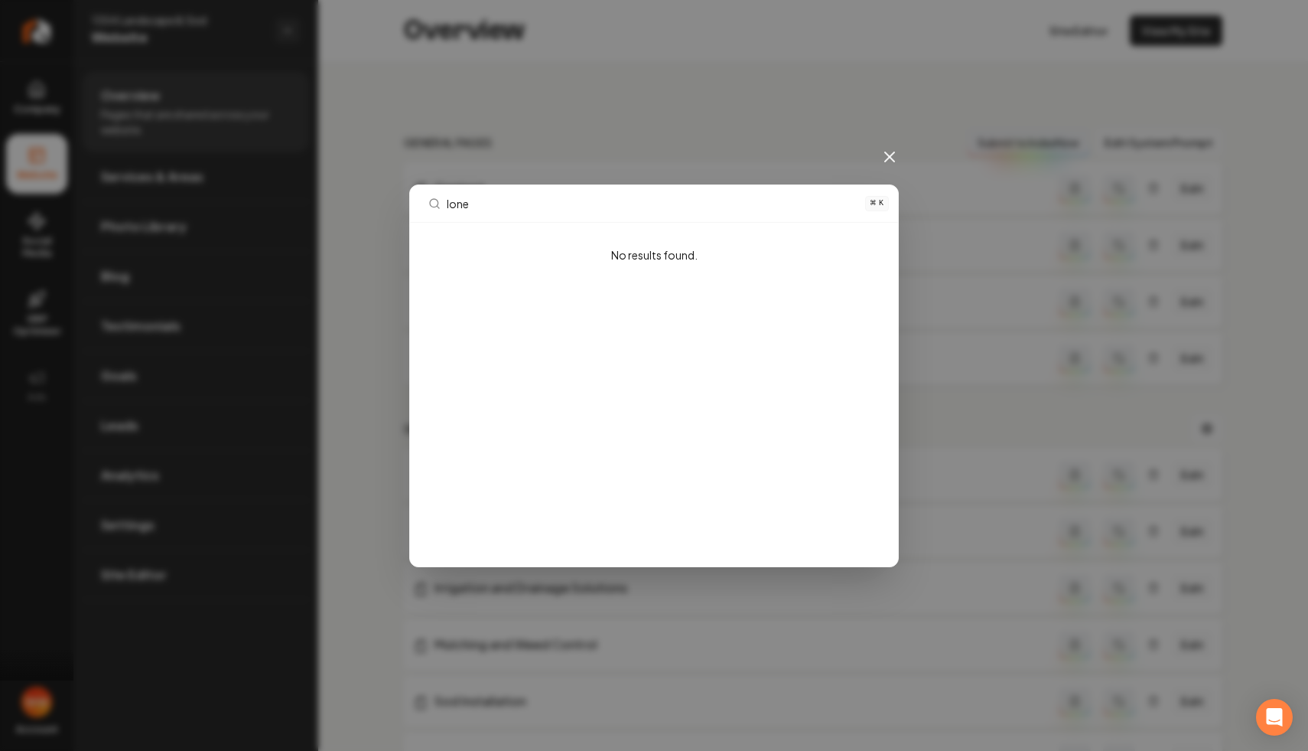
type input "lone"
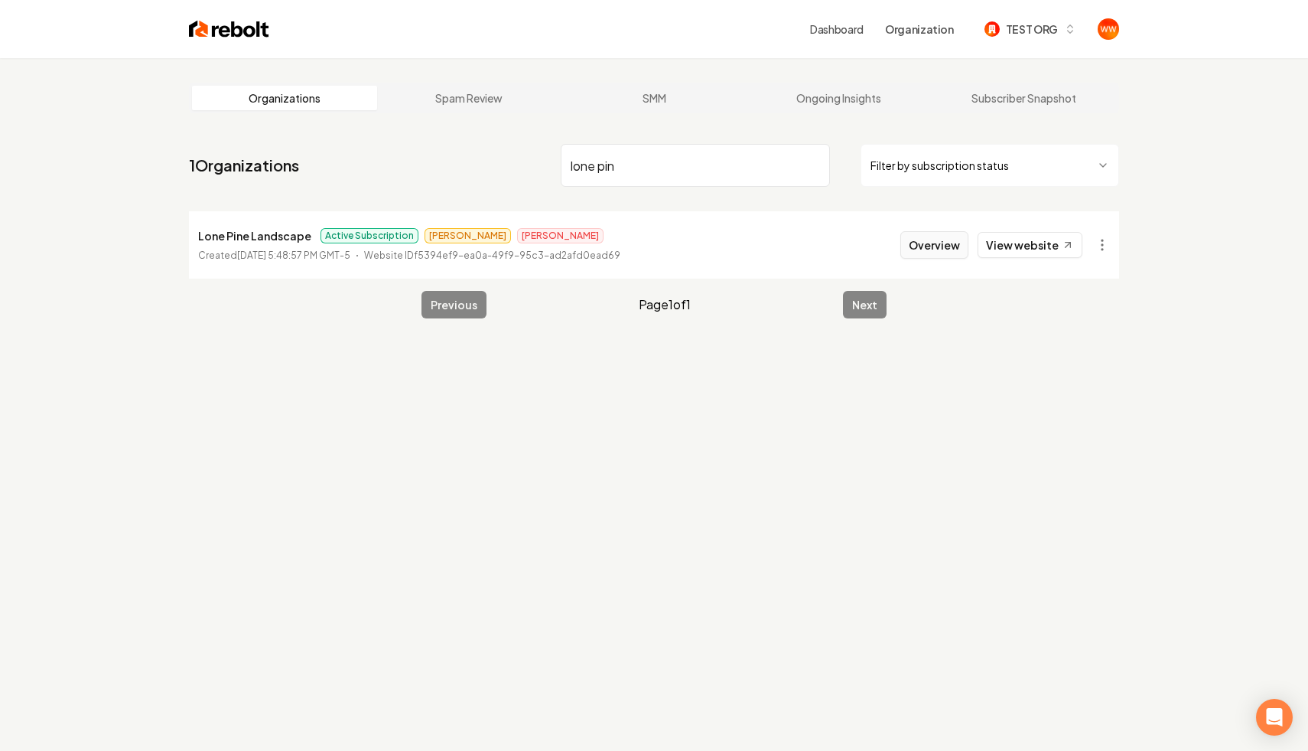
type input "lone pin"
click at [934, 239] on button "Overview" at bounding box center [935, 245] width 68 height 28
click at [1023, 251] on link "View website" at bounding box center [1030, 245] width 105 height 26
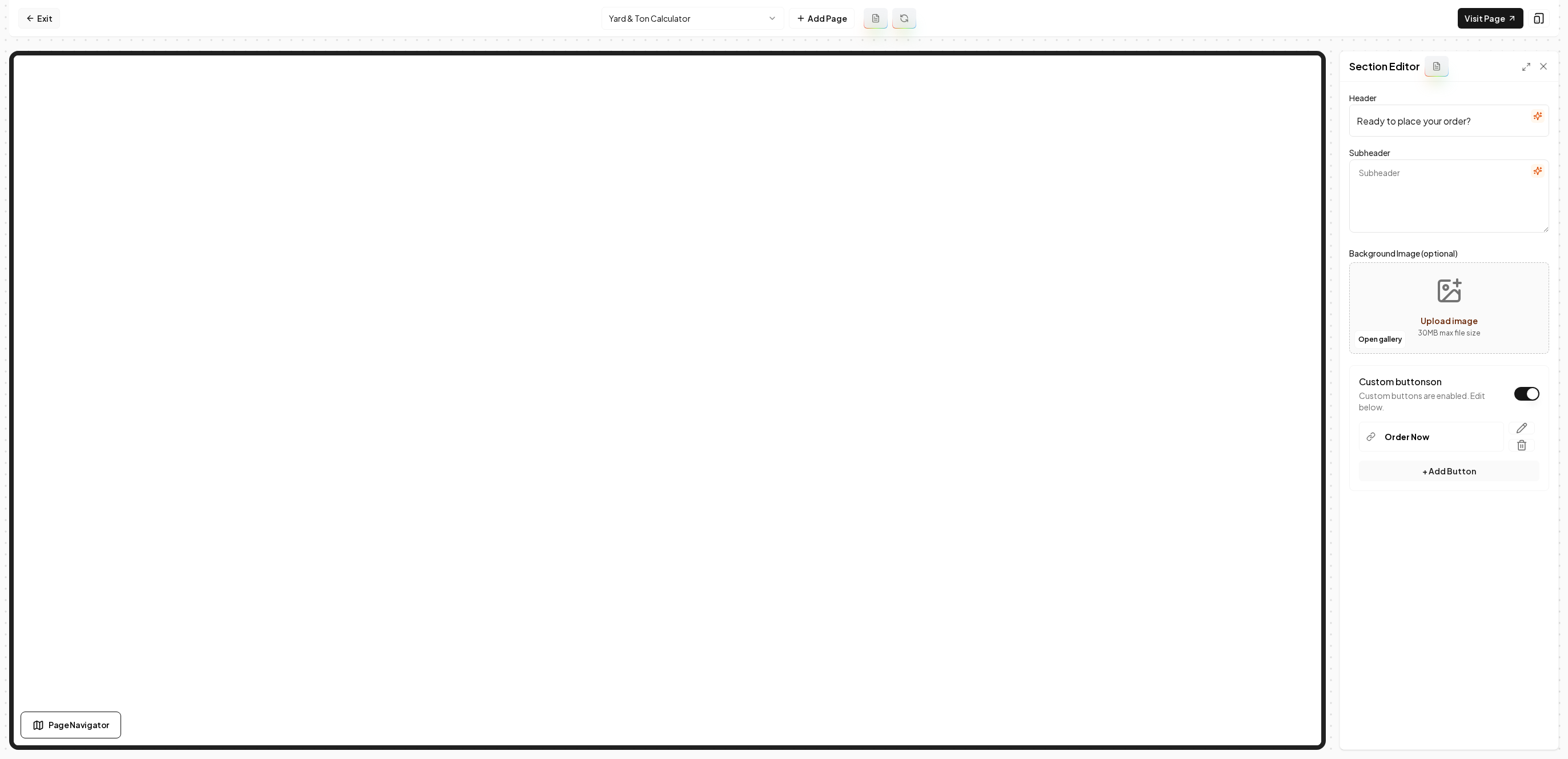
click at [51, 27] on link "Exit" at bounding box center [39, 19] width 42 height 21
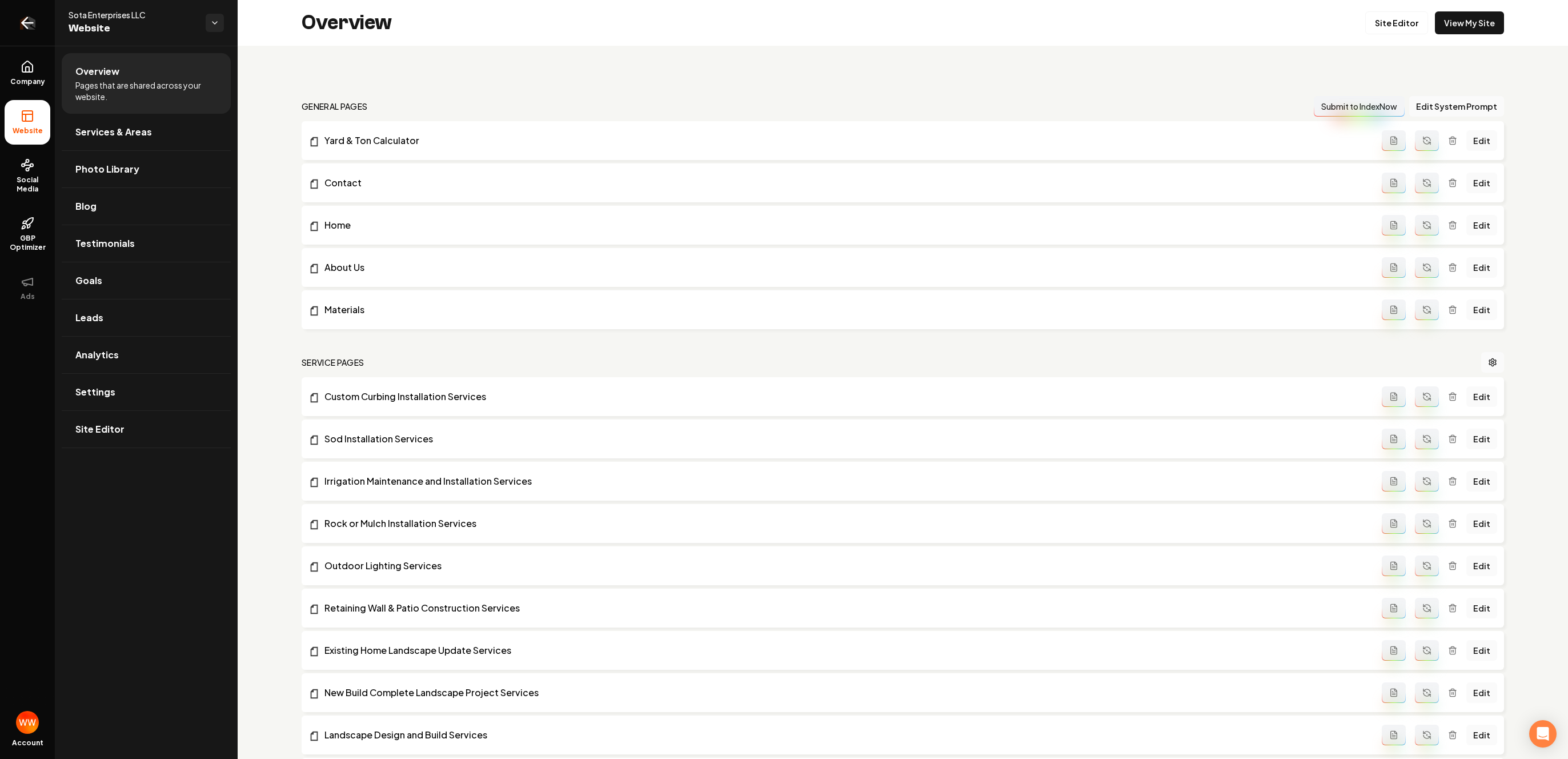
click at [40, 14] on link "Return to dashboard" at bounding box center [27, 22] width 55 height 46
click at [89, 397] on span "Settings" at bounding box center [96, 392] width 40 height 13
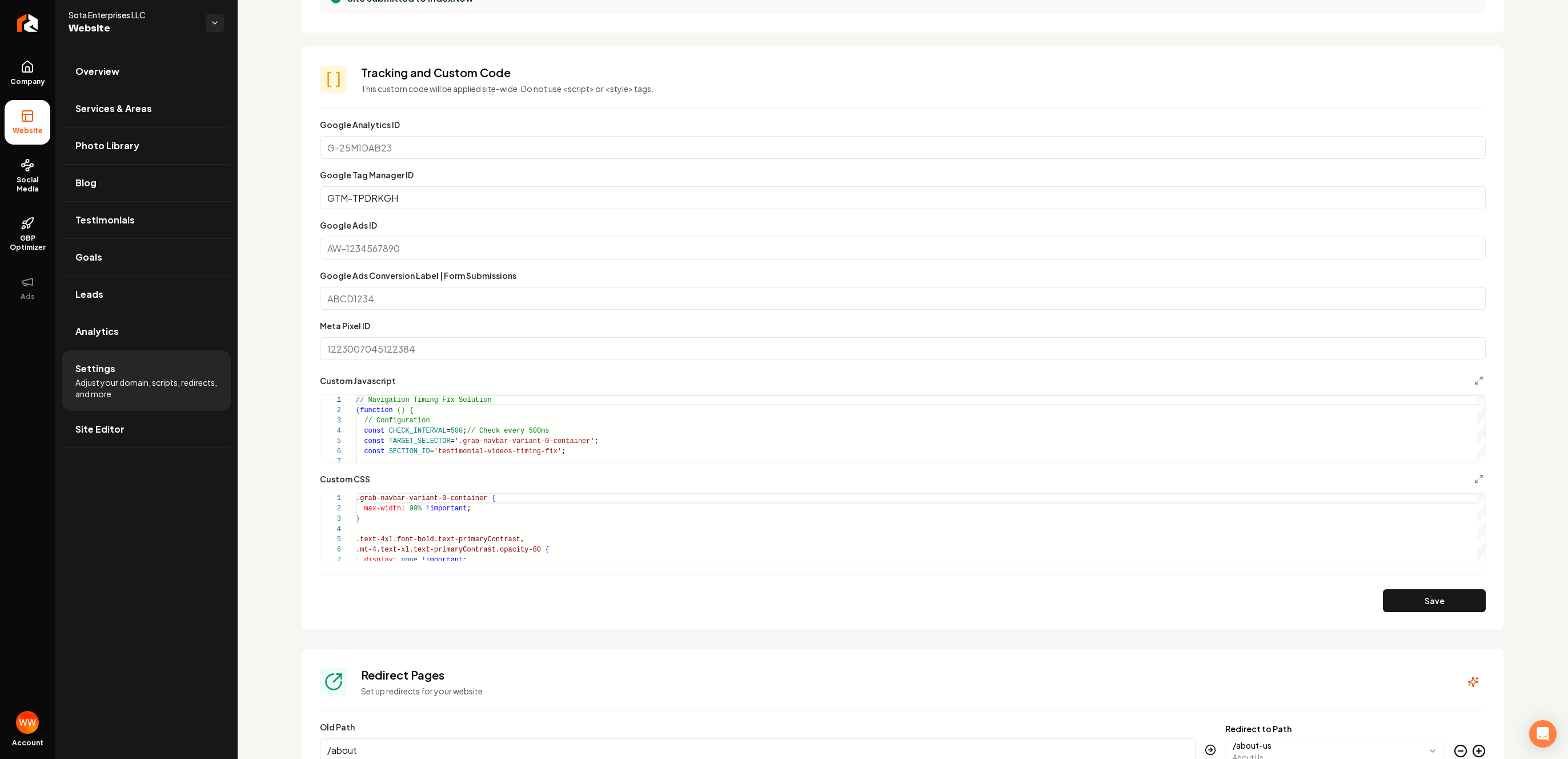
scroll to position [569, 0]
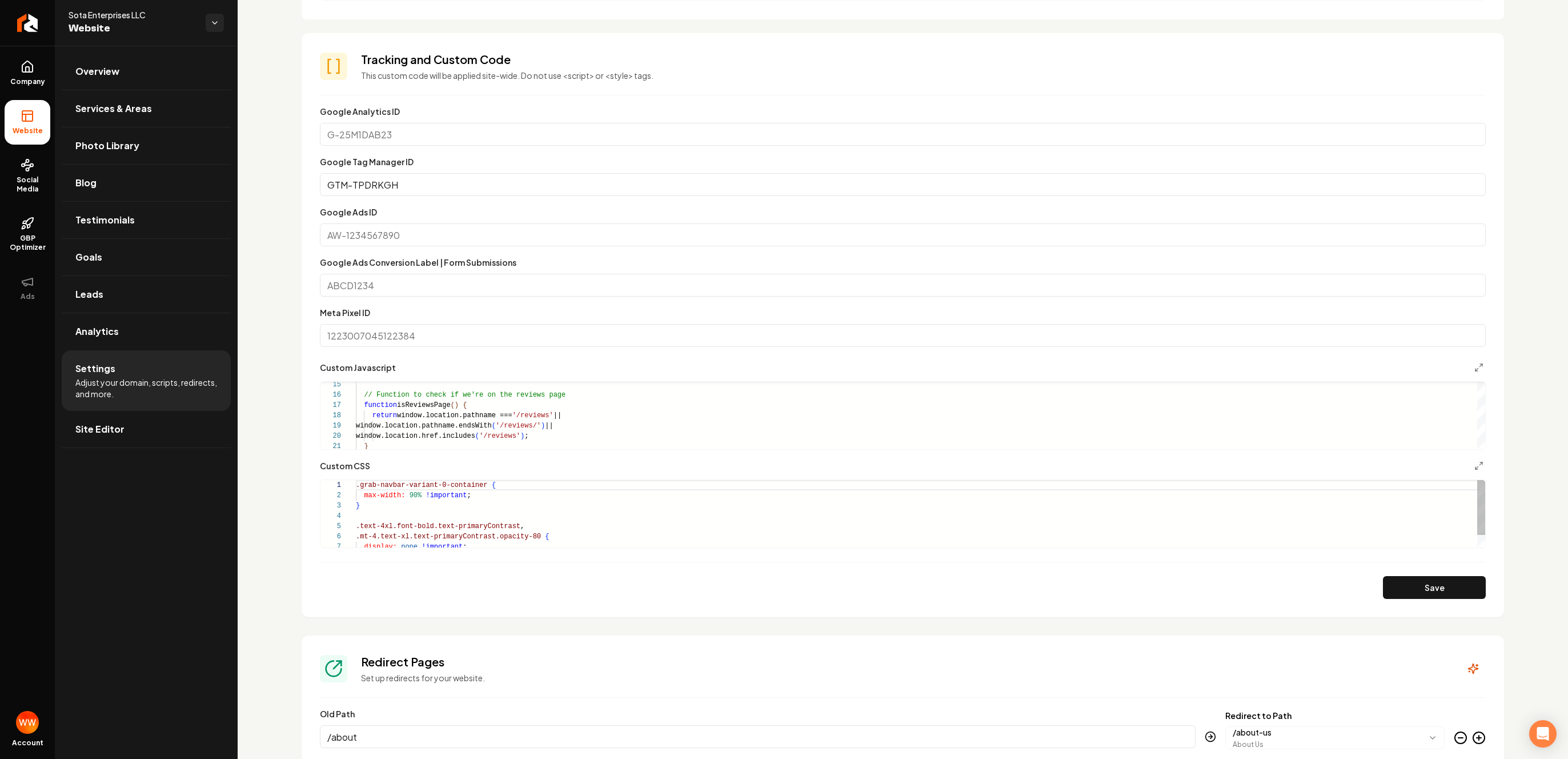
click at [551, 483] on div ".grab-navbar-variant-0-container { max-width: 90% !important ; } .text-4xl.font…" at bounding box center [921, 521] width 1130 height 82
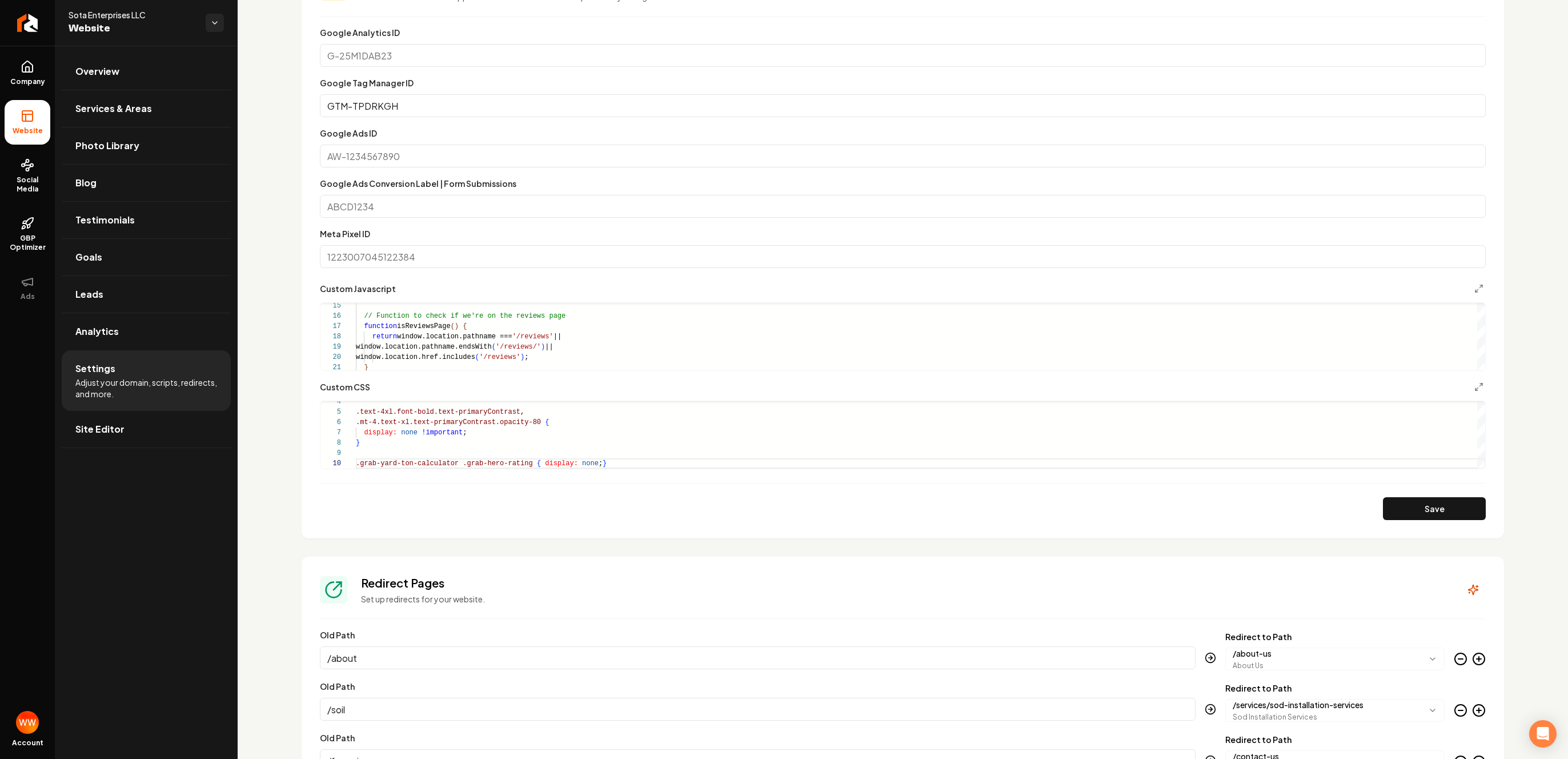
scroll to position [651, 0]
click at [1415, 514] on button "Save" at bounding box center [1434, 506] width 103 height 23
type textarea "**********"
click at [1107, 525] on section "**********" at bounding box center [903, 244] width 1203 height 584
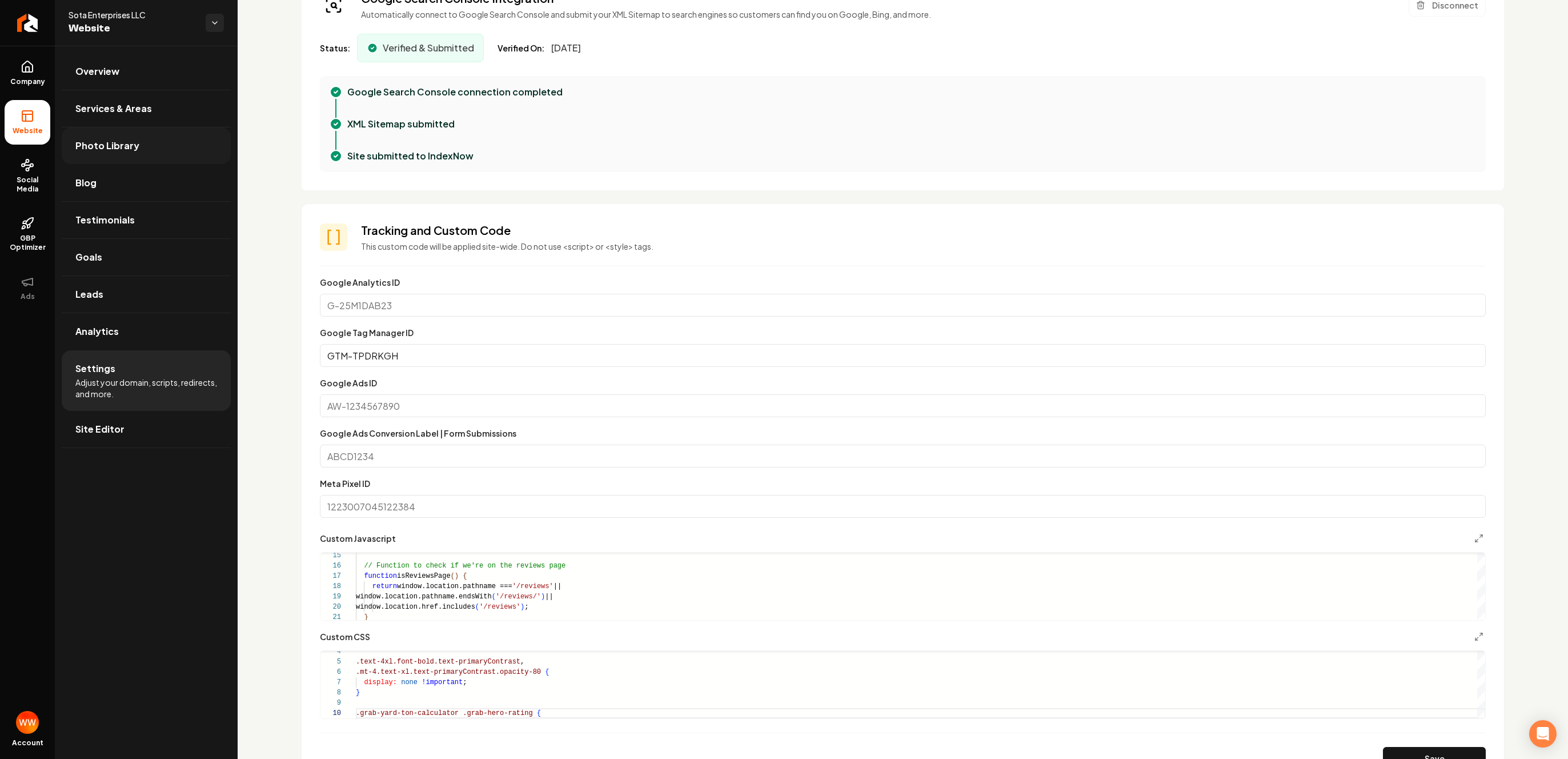
scroll to position [385, 0]
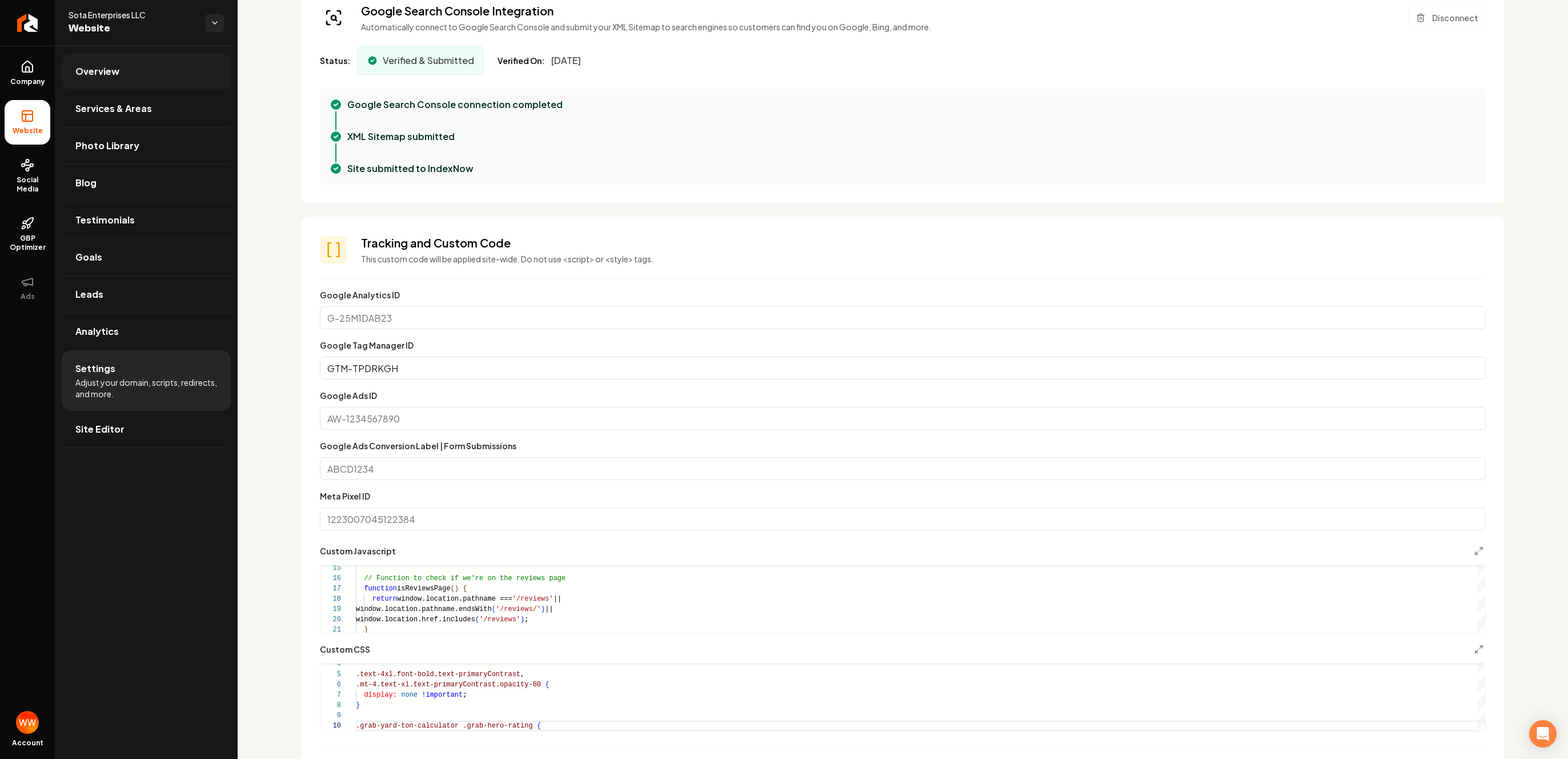
click at [131, 79] on link "Overview" at bounding box center [146, 71] width 169 height 37
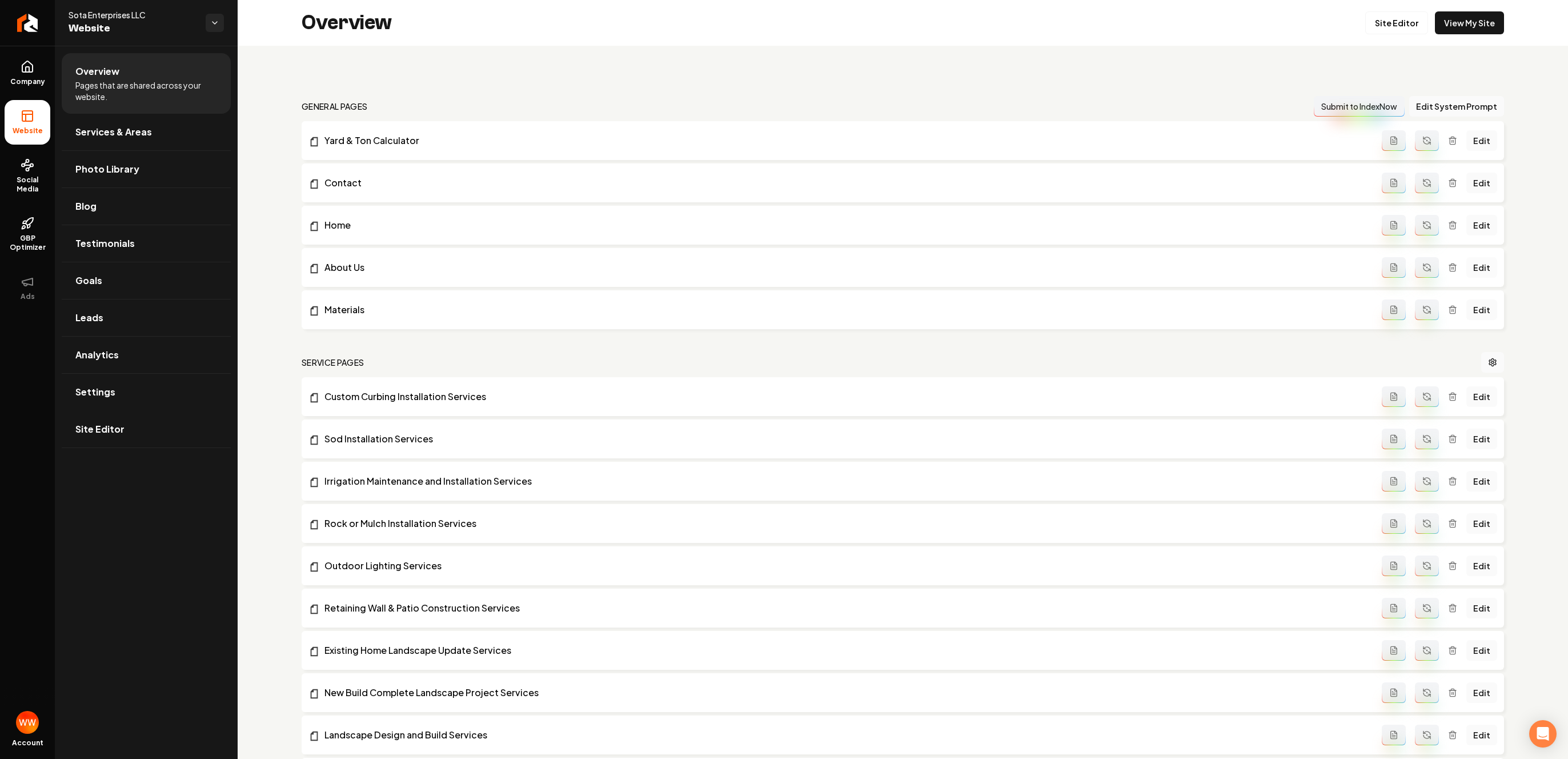
click at [1475, 270] on link "Edit" at bounding box center [1481, 267] width 31 height 21
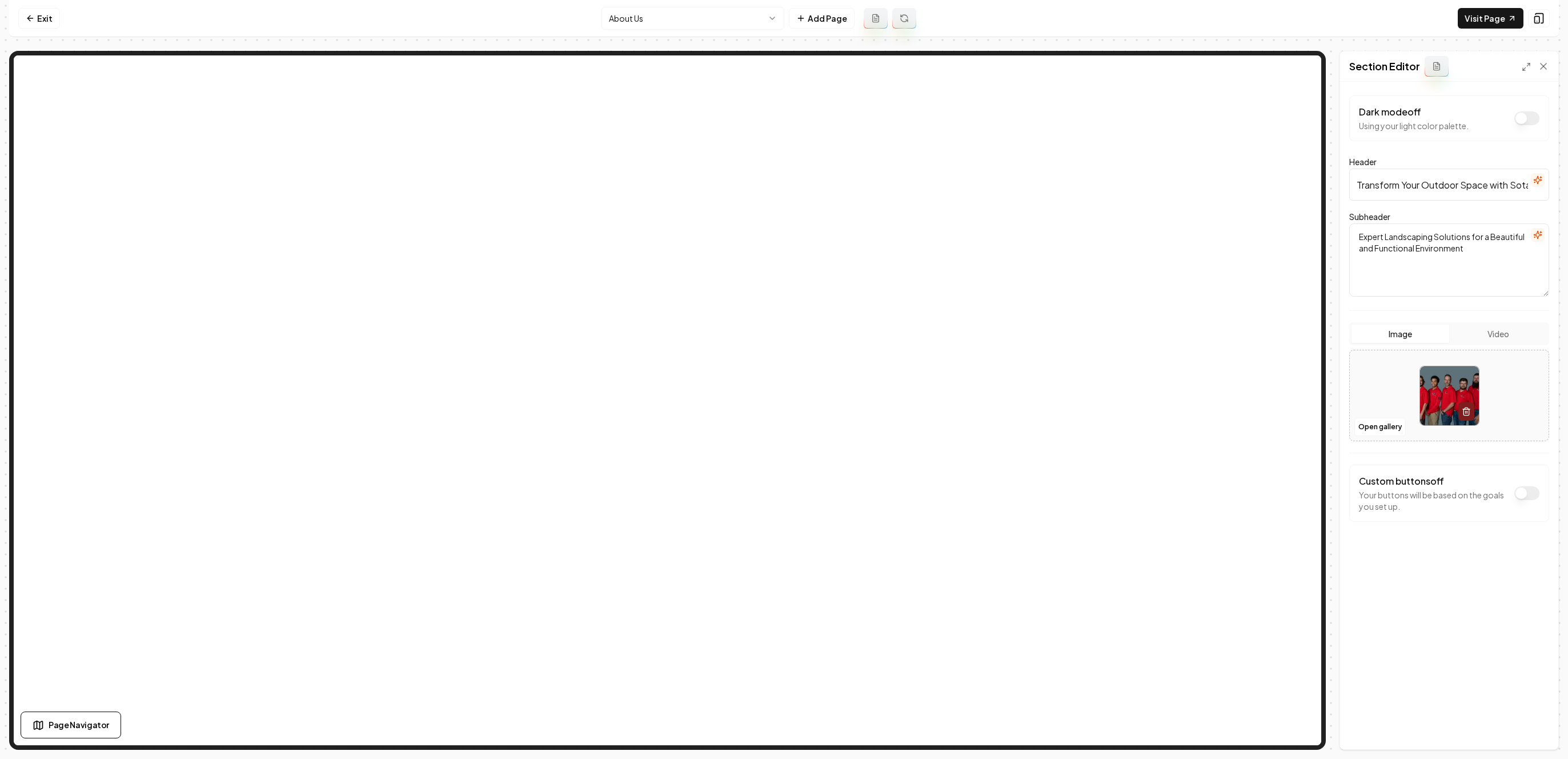
click at [1406, 179] on input "Transform Your Outdoor Space with Sota Enterprises" at bounding box center [1449, 185] width 200 height 32
type input "About Us"
click at [1465, 265] on textarea "Expert Landscaping Solutions for a Beautiful and Functional Environment" at bounding box center [1449, 260] width 200 height 73
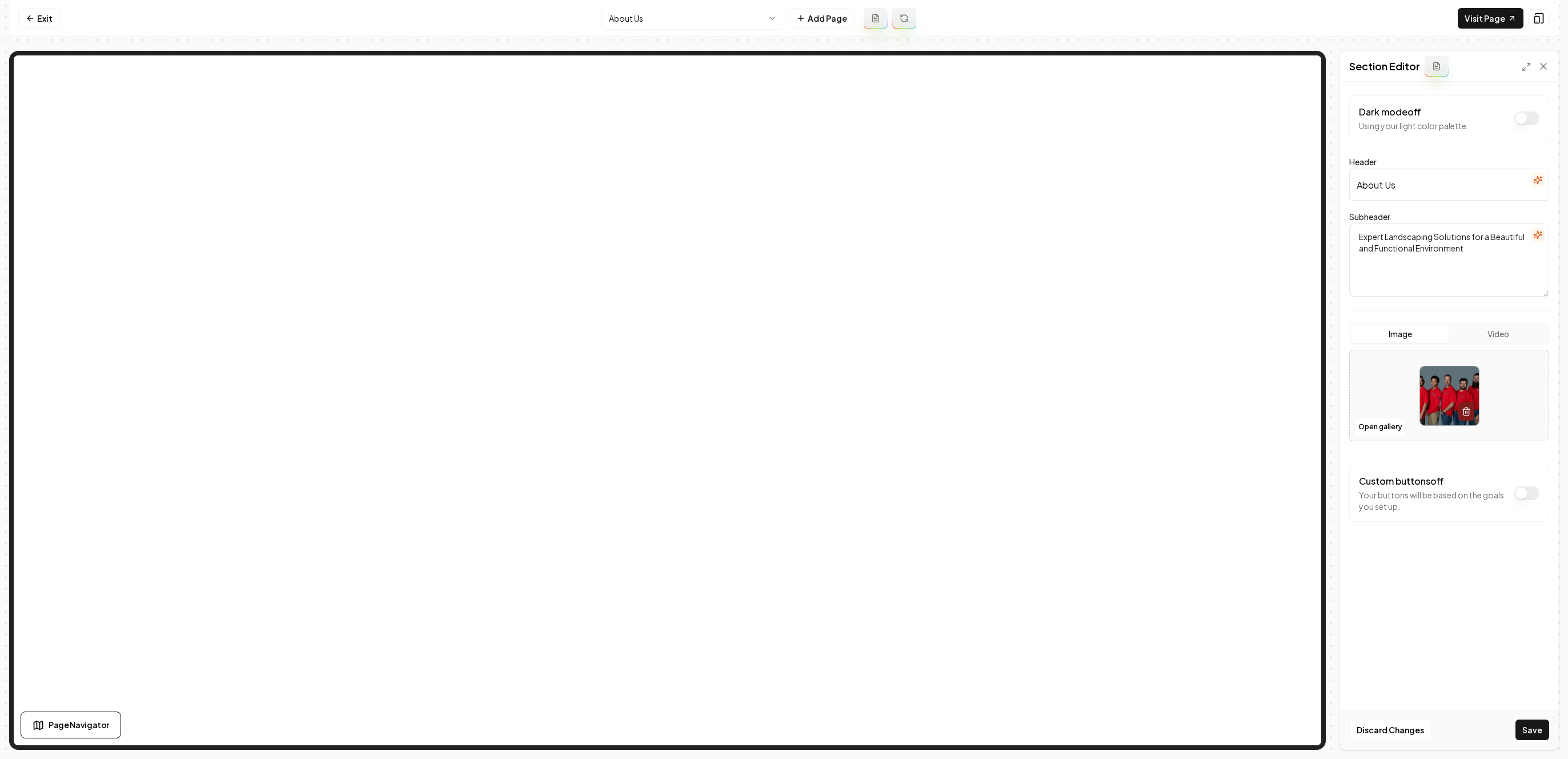
click at [1465, 265] on textarea "Expert Landscaping Solutions for a Beautiful and Functional Environment" at bounding box center [1449, 260] width 200 height 73
click at [1526, 725] on button "Save" at bounding box center [1532, 730] width 34 height 21
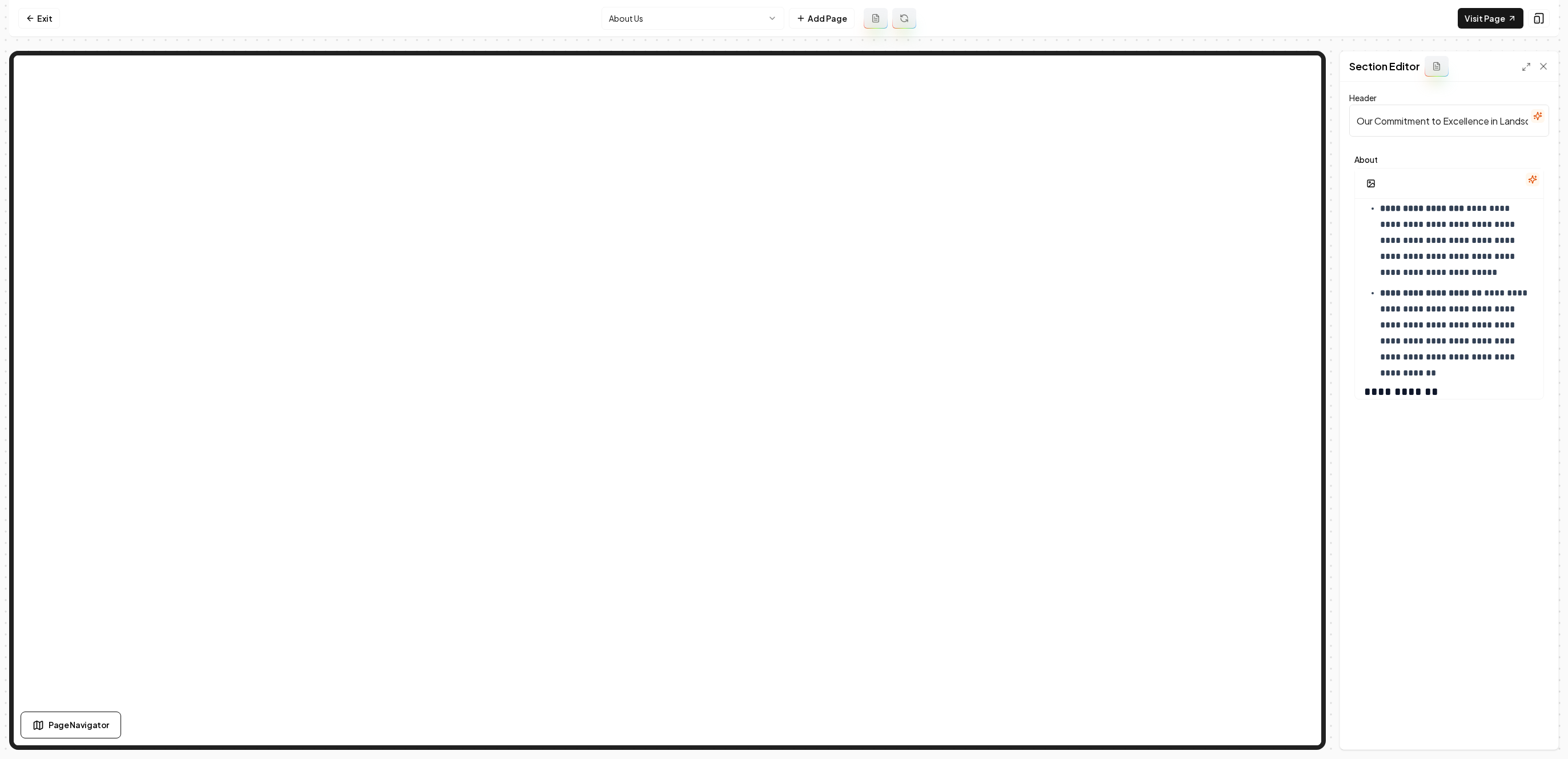
scroll to position [631, 0]
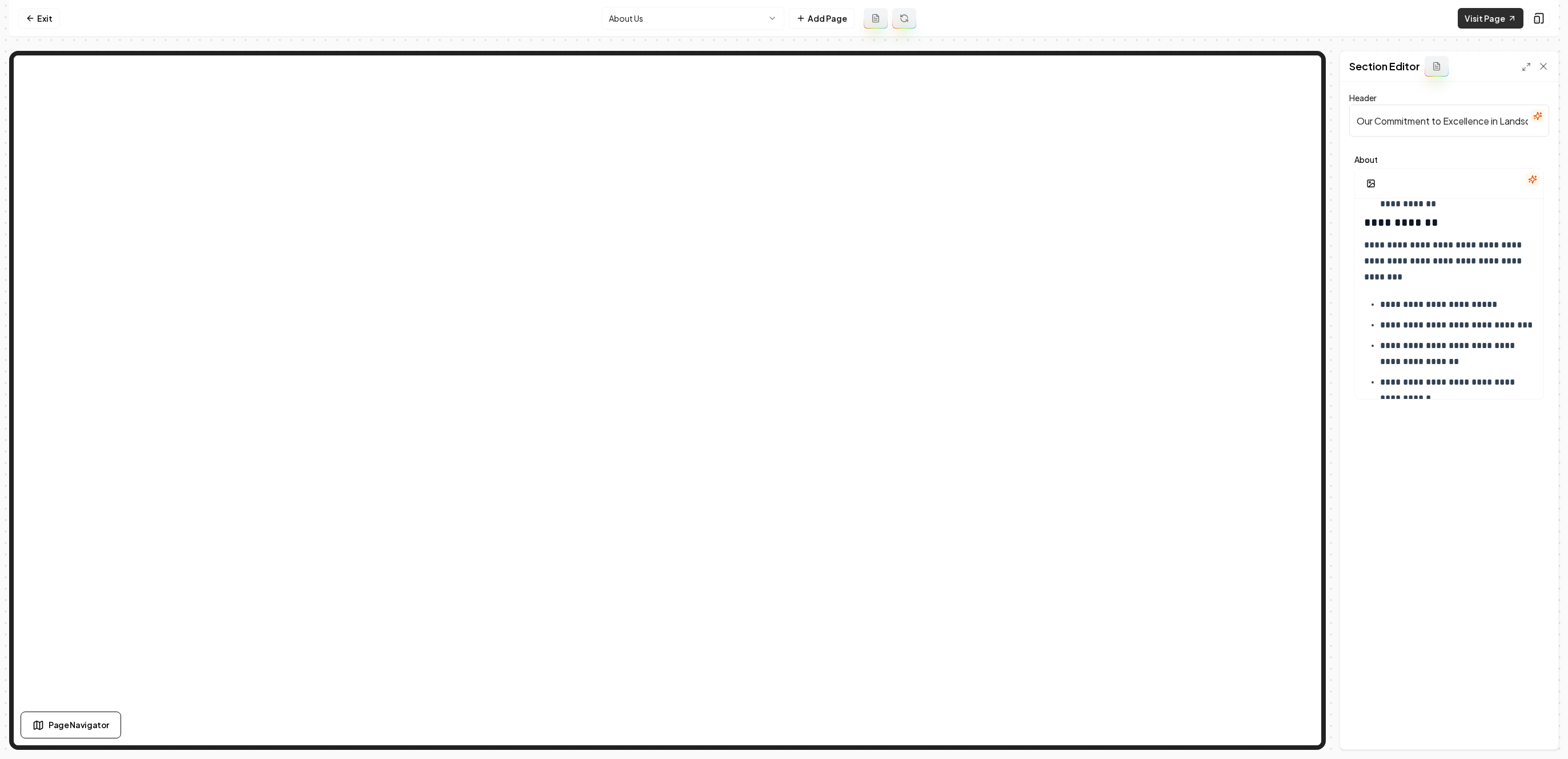
click at [1487, 20] on link "Visit Page" at bounding box center [1491, 19] width 66 height 21
click at [59, 18] on nav "Exit About Us Add Page Visit Page" at bounding box center [784, 19] width 1550 height 37
click at [53, 18] on link "Exit" at bounding box center [39, 19] width 42 height 21
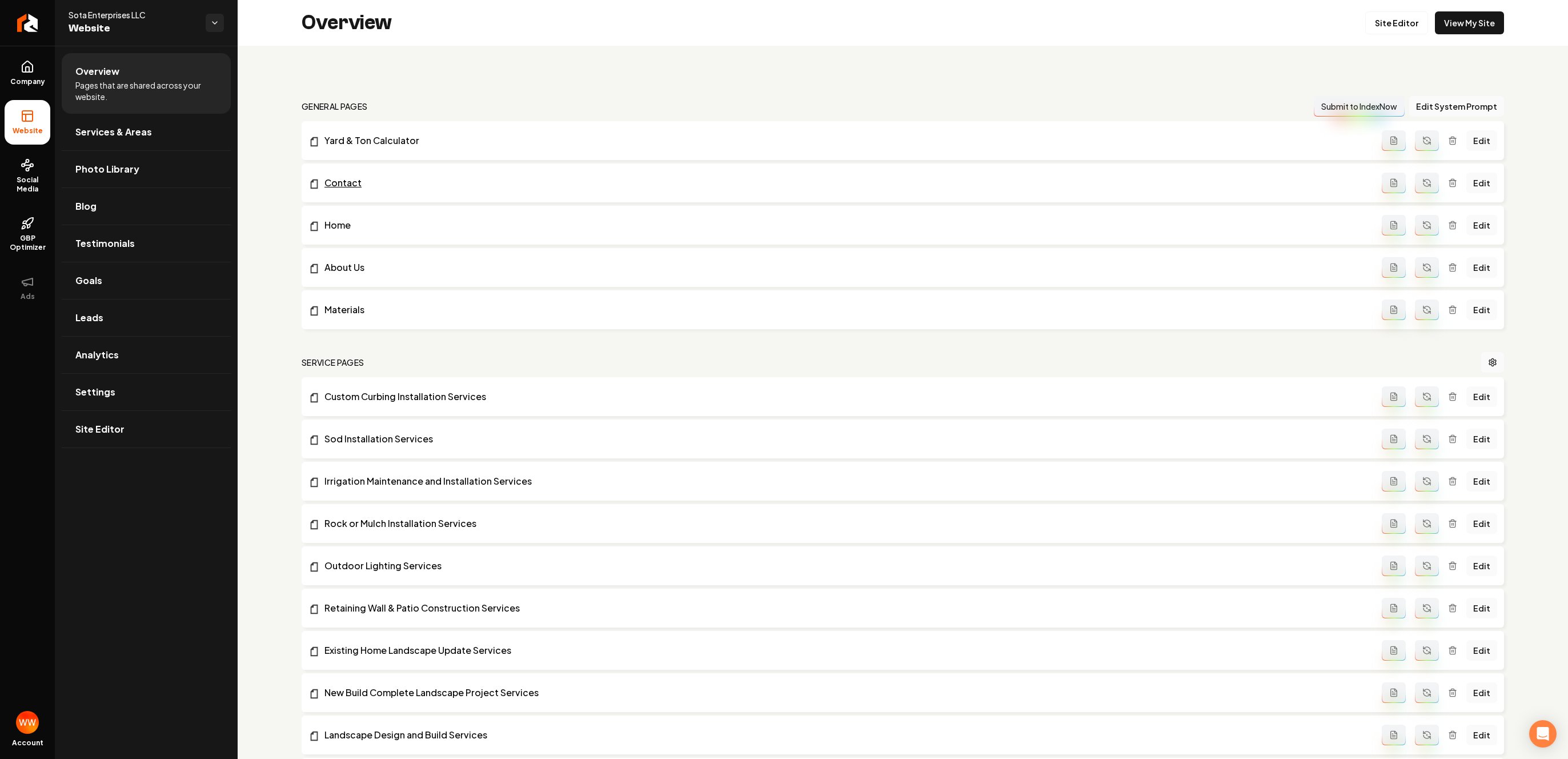
scroll to position [16, 0]
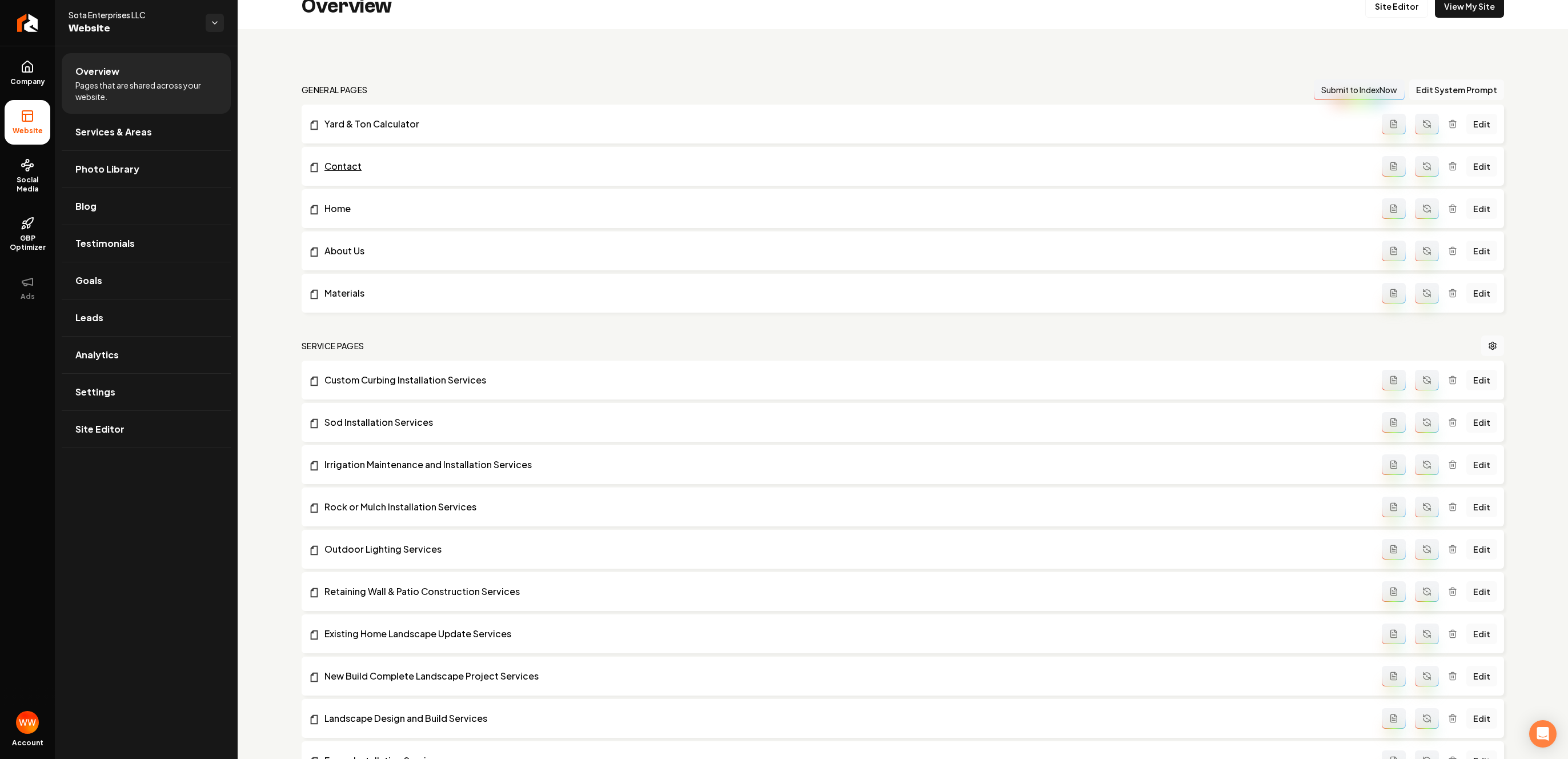
click at [347, 164] on link "Contact" at bounding box center [845, 166] width 1074 height 13
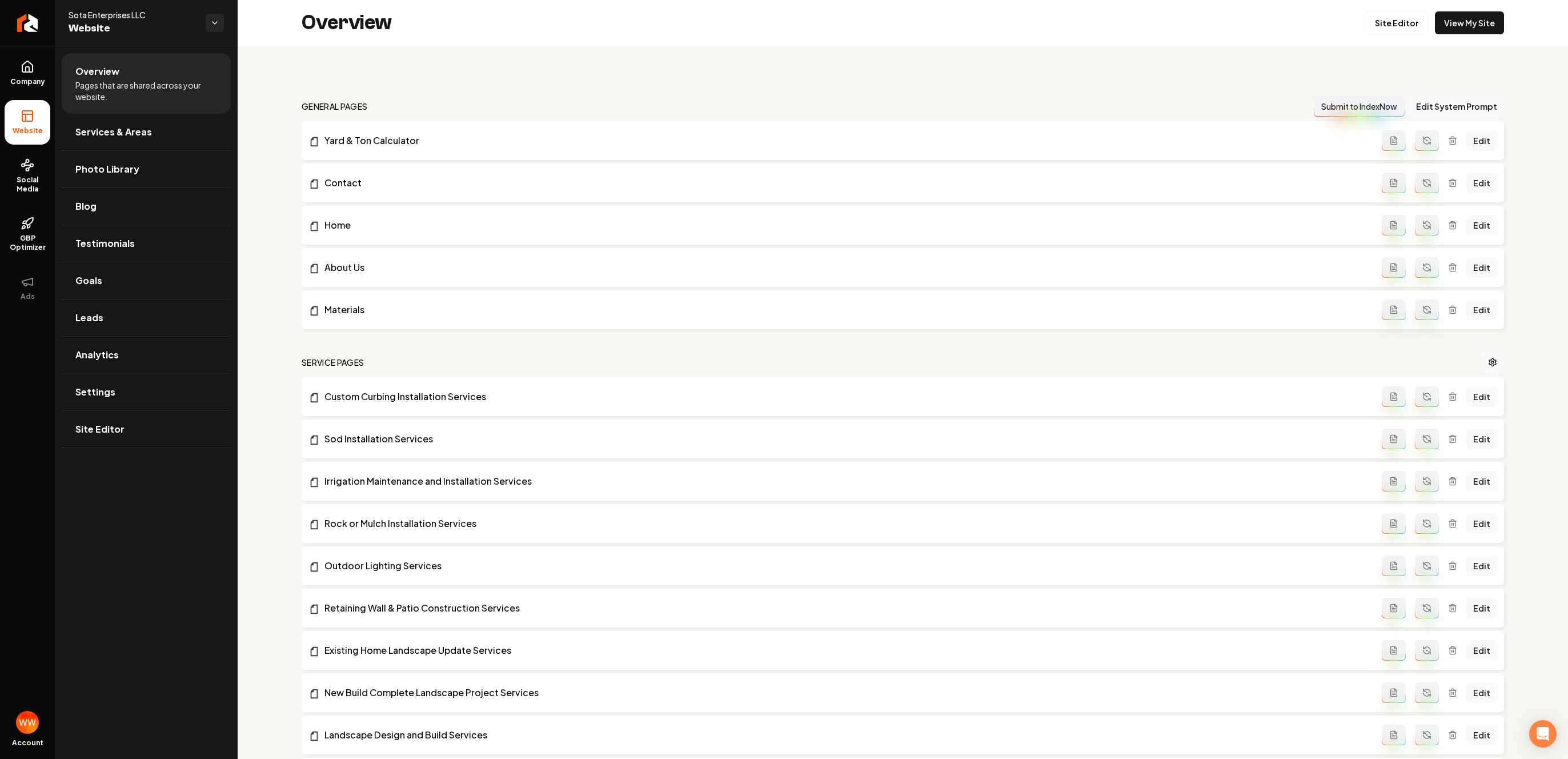
click at [555, 105] on nav "general pages Submit to IndexNow Edit System Prompt" at bounding box center [903, 107] width 1203 height 21
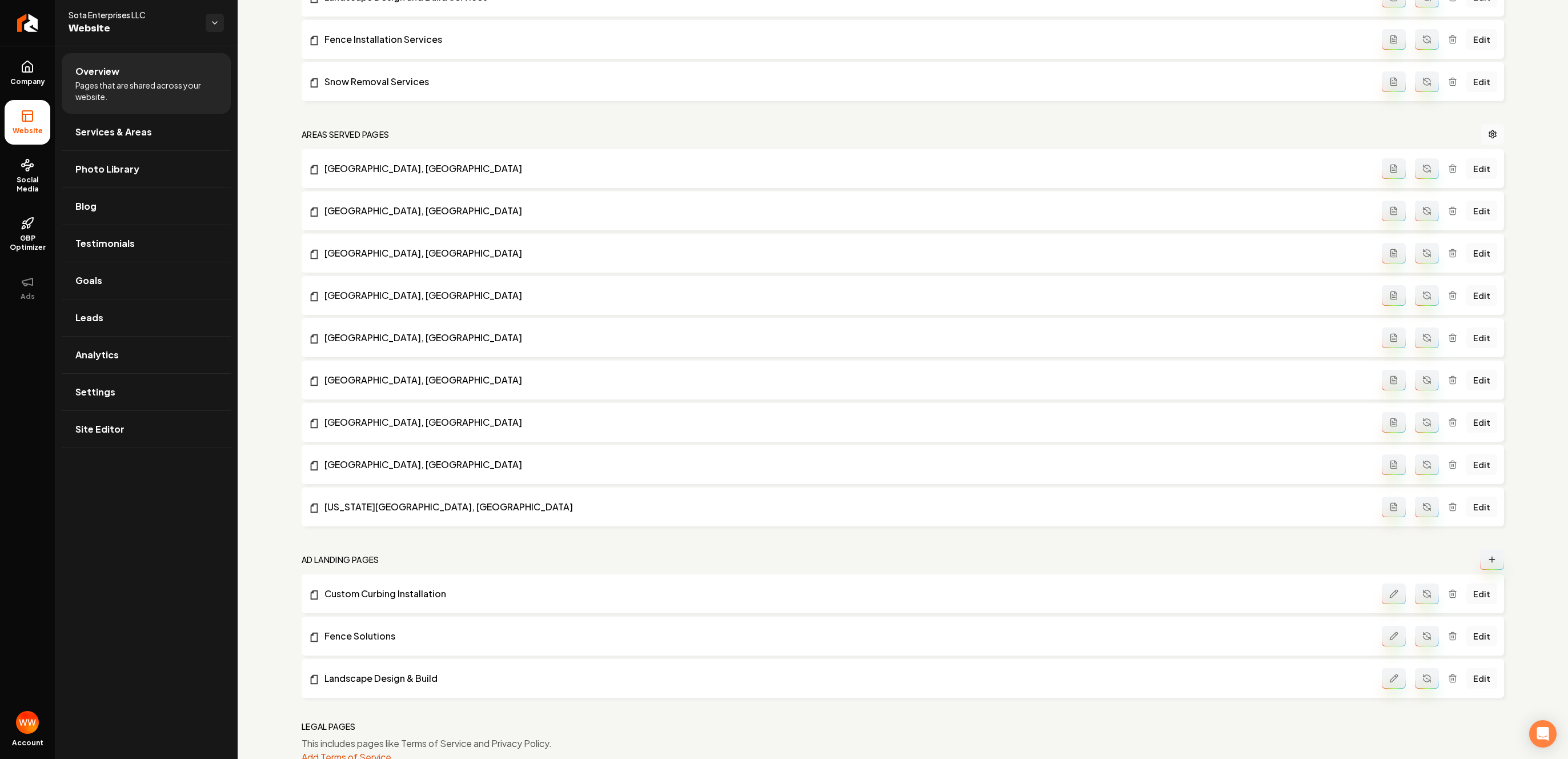
scroll to position [784, 0]
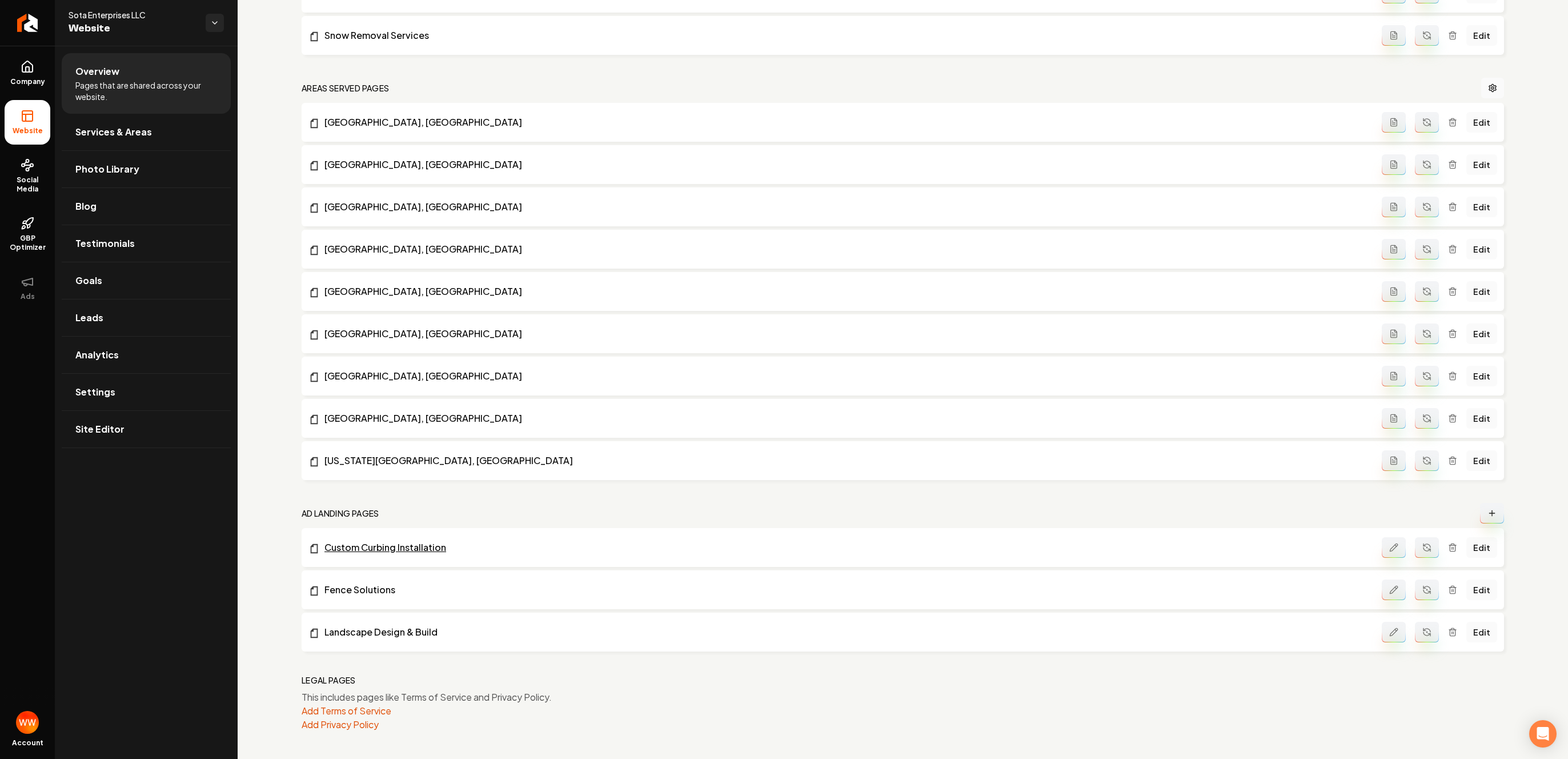
click at [436, 544] on link "Custom Curbing Installation" at bounding box center [845, 548] width 1074 height 13
click at [611, 89] on nav "Areas Served Pages" at bounding box center [903, 88] width 1203 height 21
click at [539, 81] on nav "Areas Served Pages" at bounding box center [903, 88] width 1203 height 21
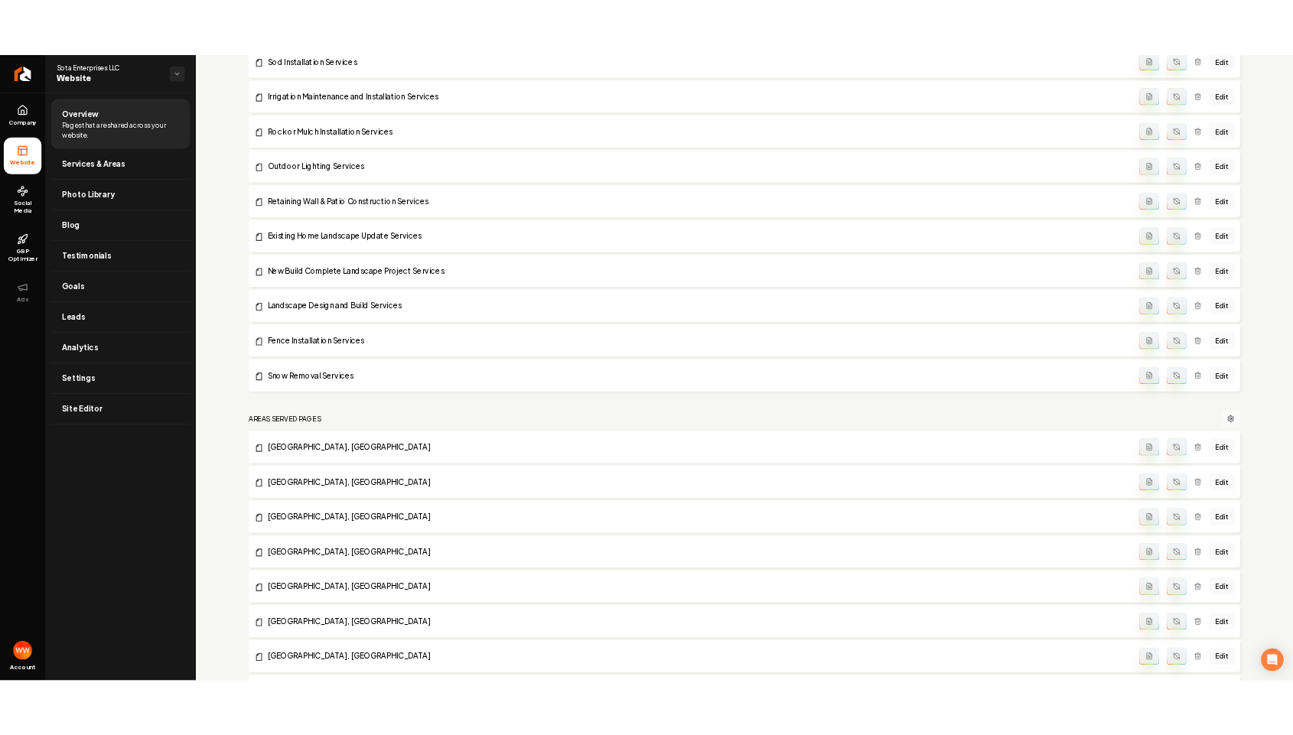
scroll to position [0, 0]
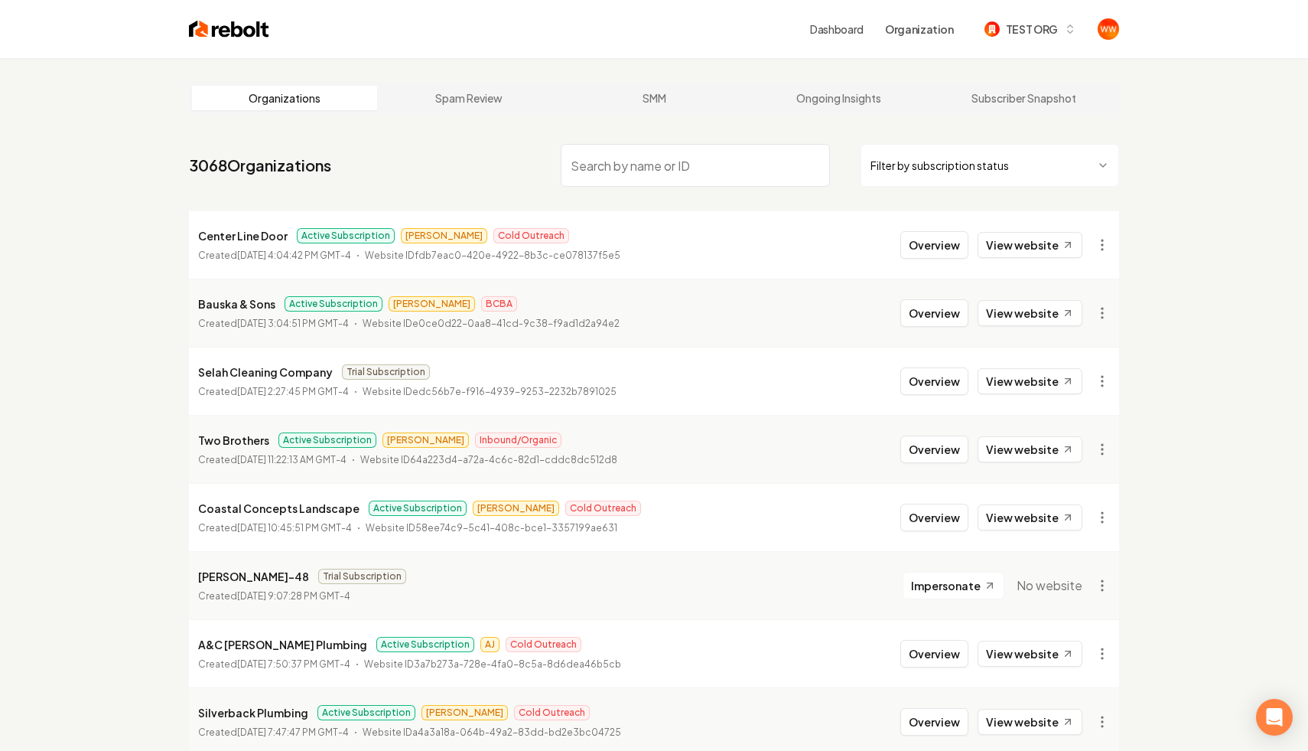
paste input "Houston Concrete Staining"
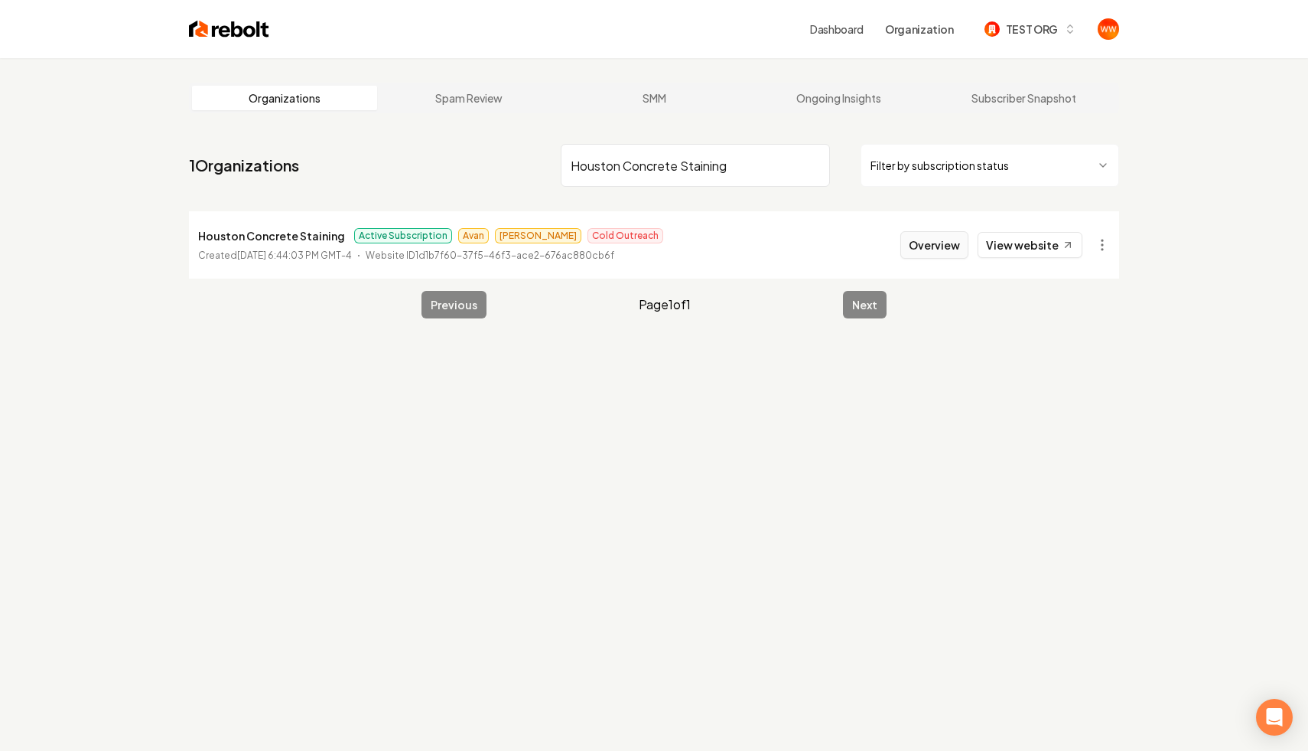
type input "Houston Concrete Staining"
click at [920, 234] on button "Overview" at bounding box center [935, 245] width 68 height 28
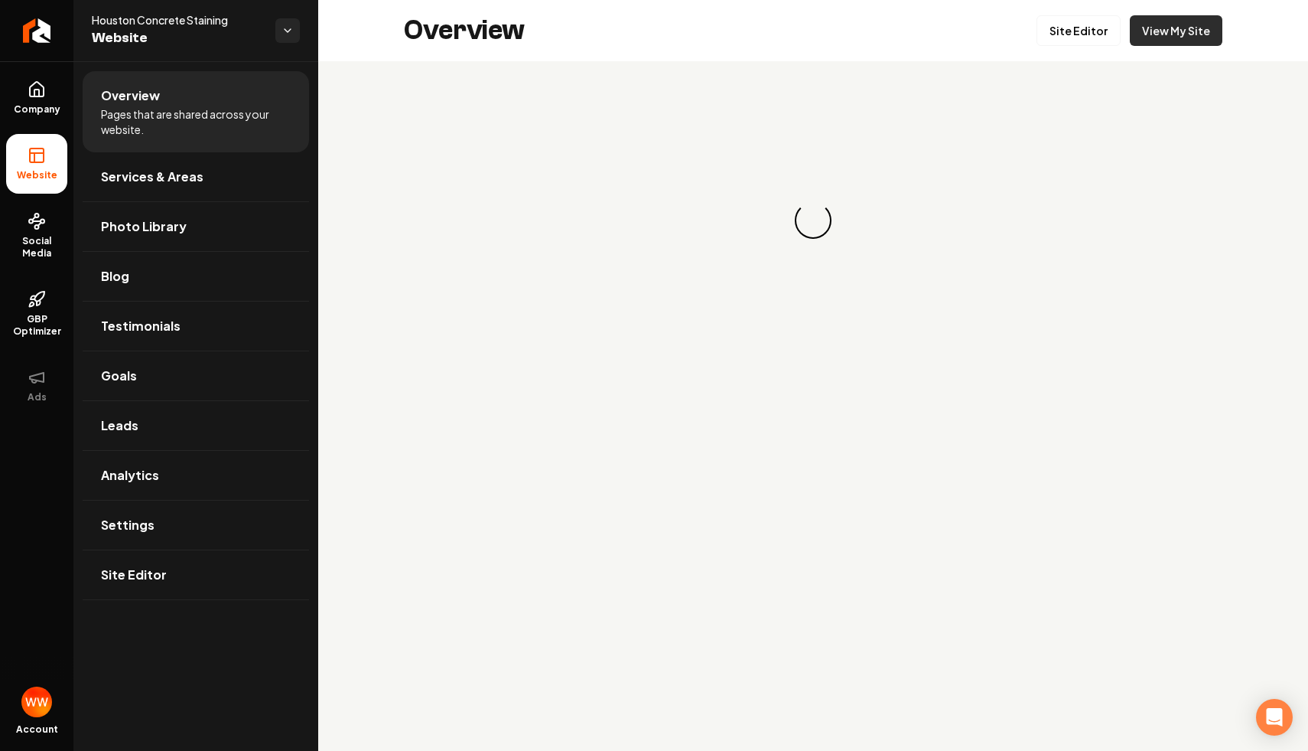
click at [1179, 23] on link "View My Site" at bounding box center [1176, 30] width 93 height 31
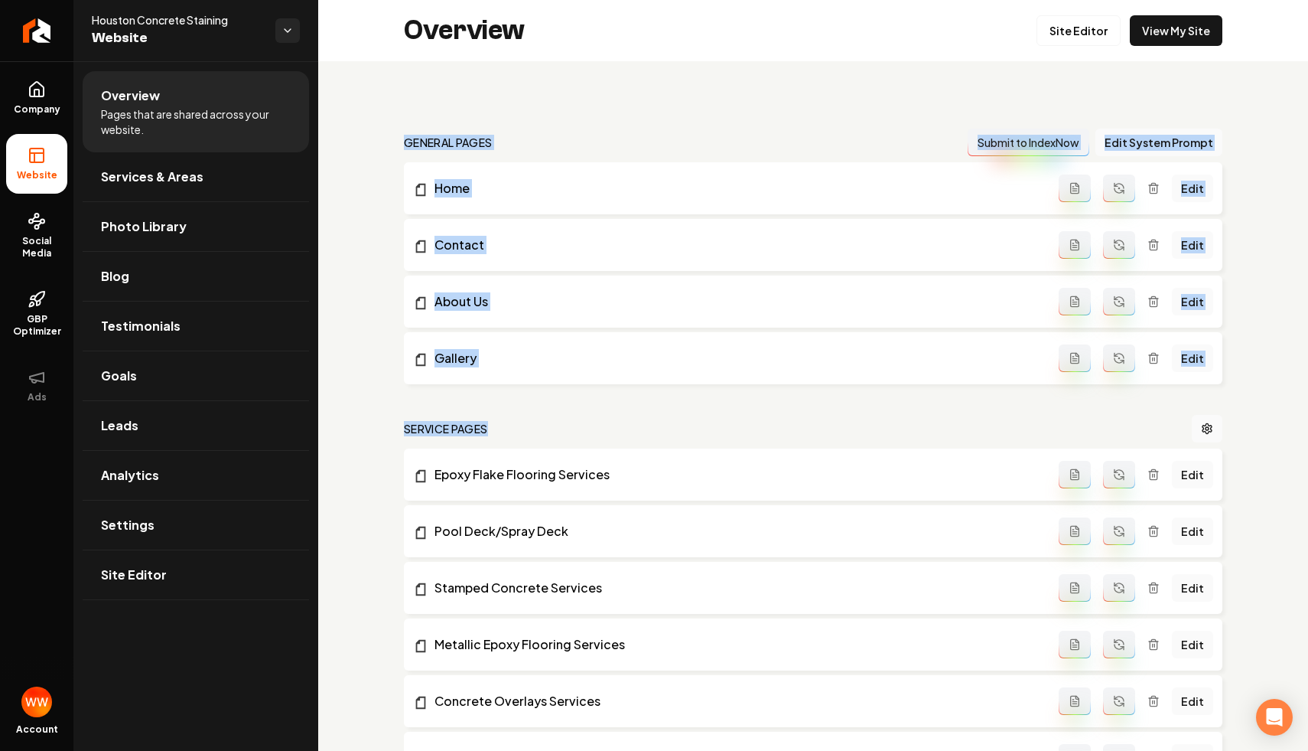
drag, startPoint x: 722, startPoint y: 89, endPoint x: 840, endPoint y: 451, distance: 380.6
click at [786, 416] on nav "Service Pages" at bounding box center [813, 429] width 819 height 28
